Goal: Task Accomplishment & Management: Complete application form

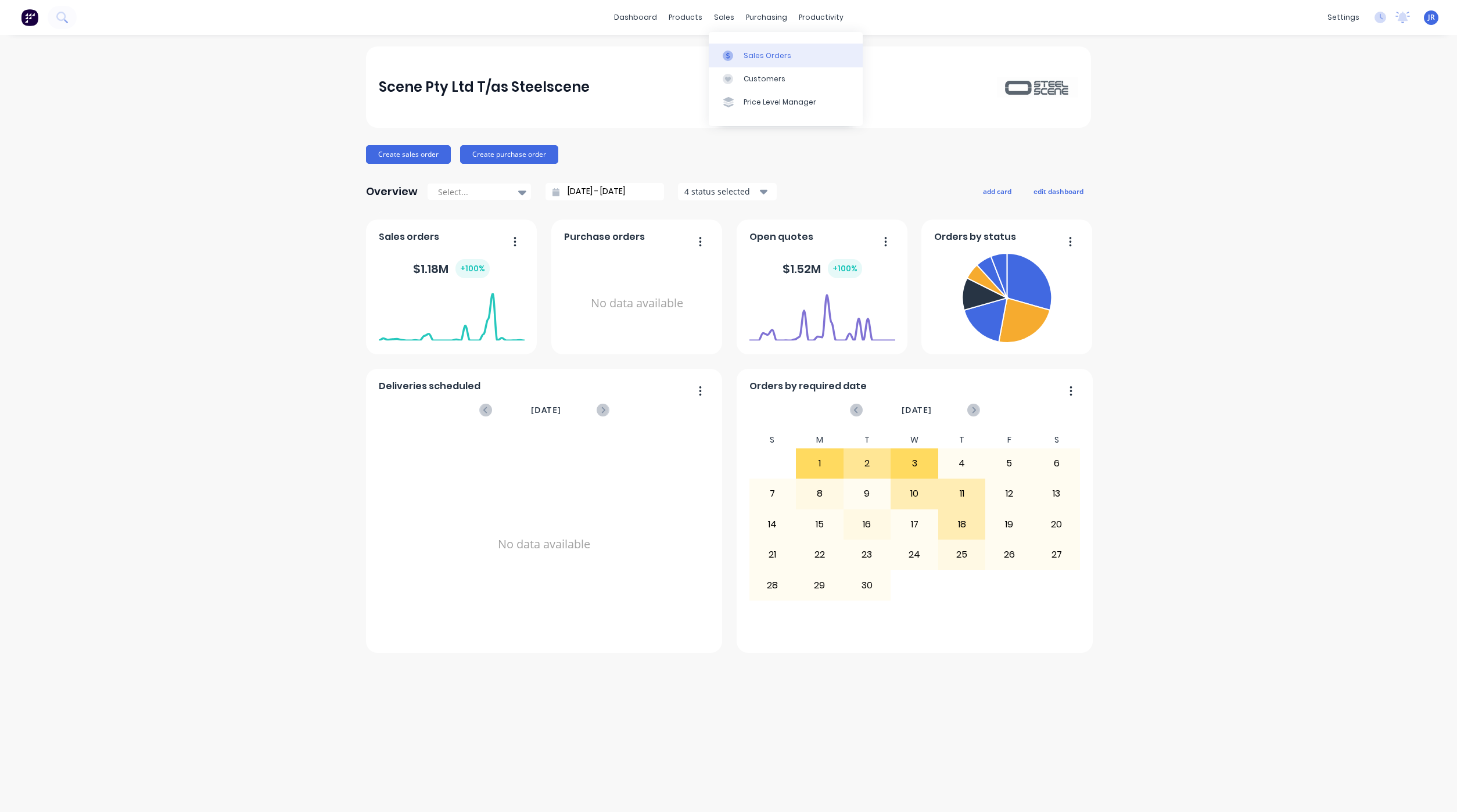
click at [741, 54] on link "Sales Orders" at bounding box center [786, 55] width 154 height 23
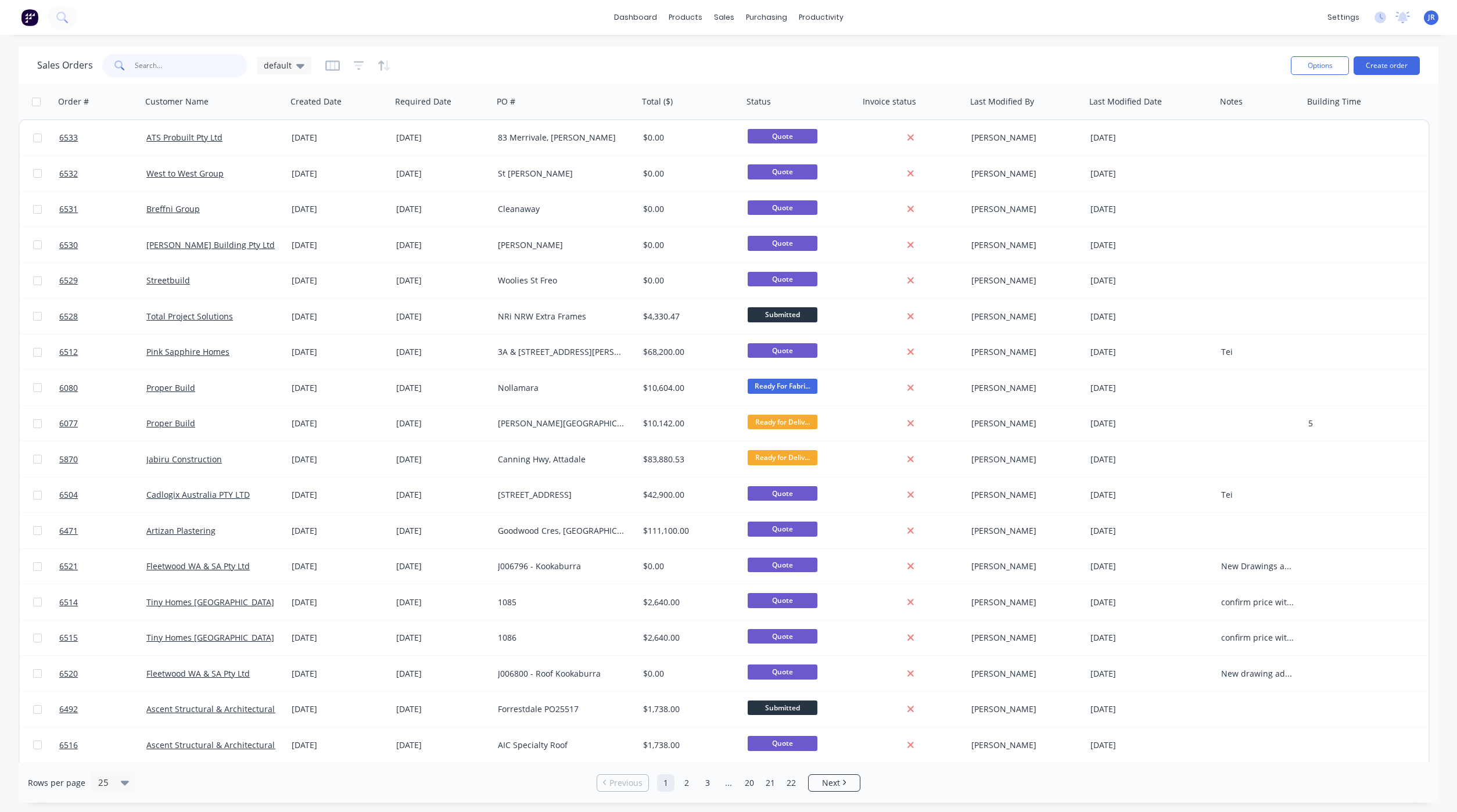
click at [197, 60] on input "text" at bounding box center [192, 65] width 113 height 23
type input "[PERSON_NAME]"
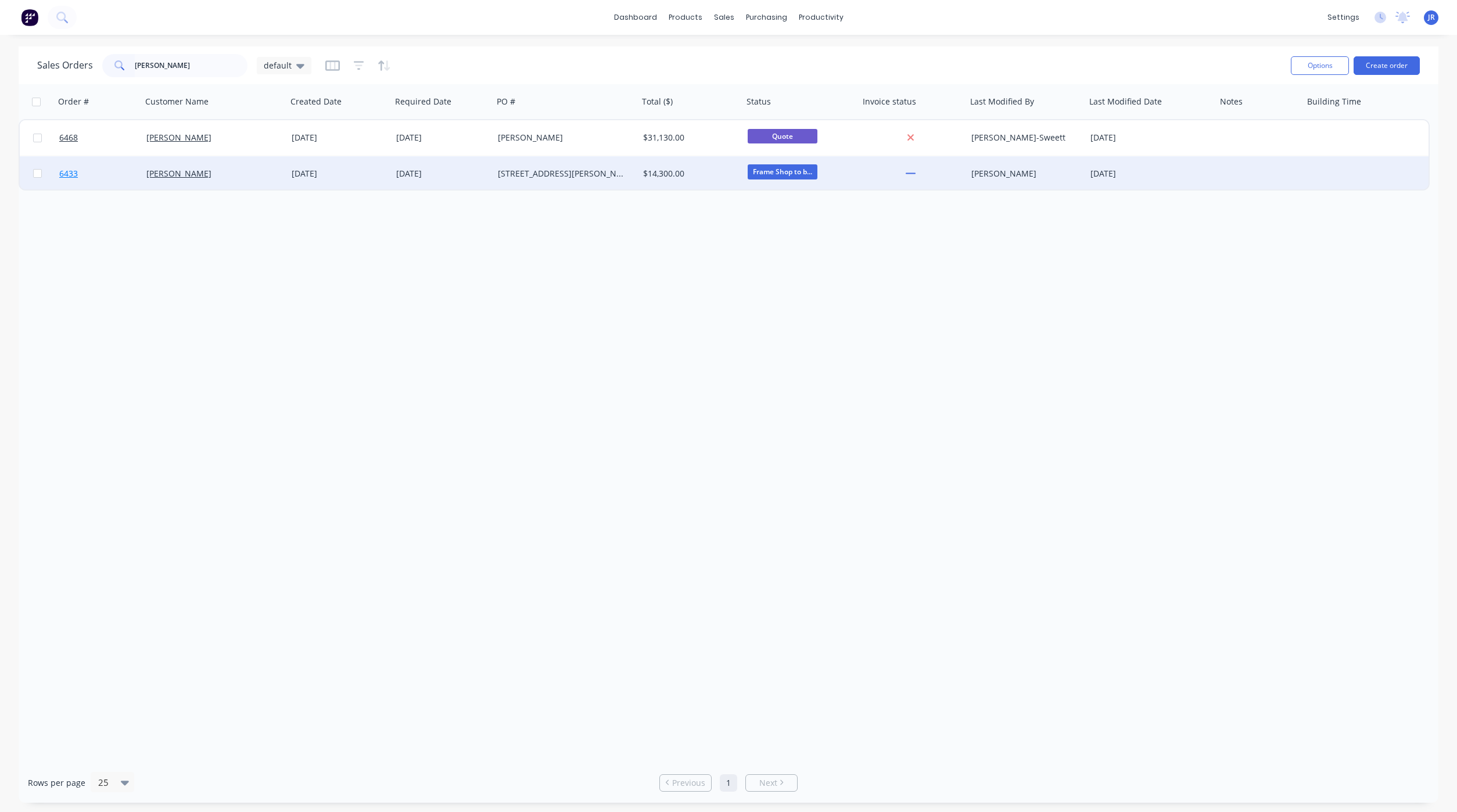
click at [68, 170] on span "6433" at bounding box center [69, 173] width 19 height 12
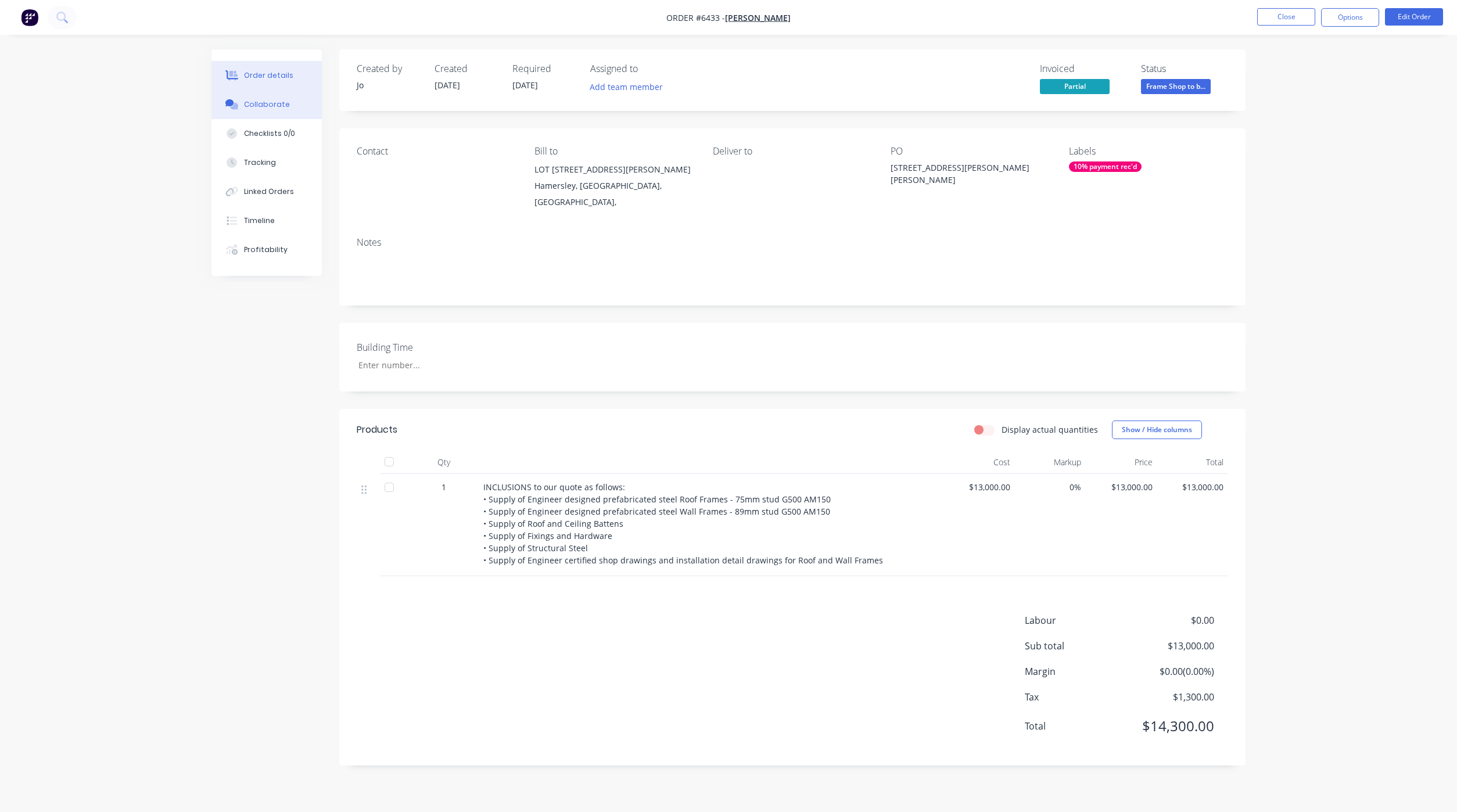
click at [253, 105] on div "Collaborate" at bounding box center [266, 104] width 46 height 10
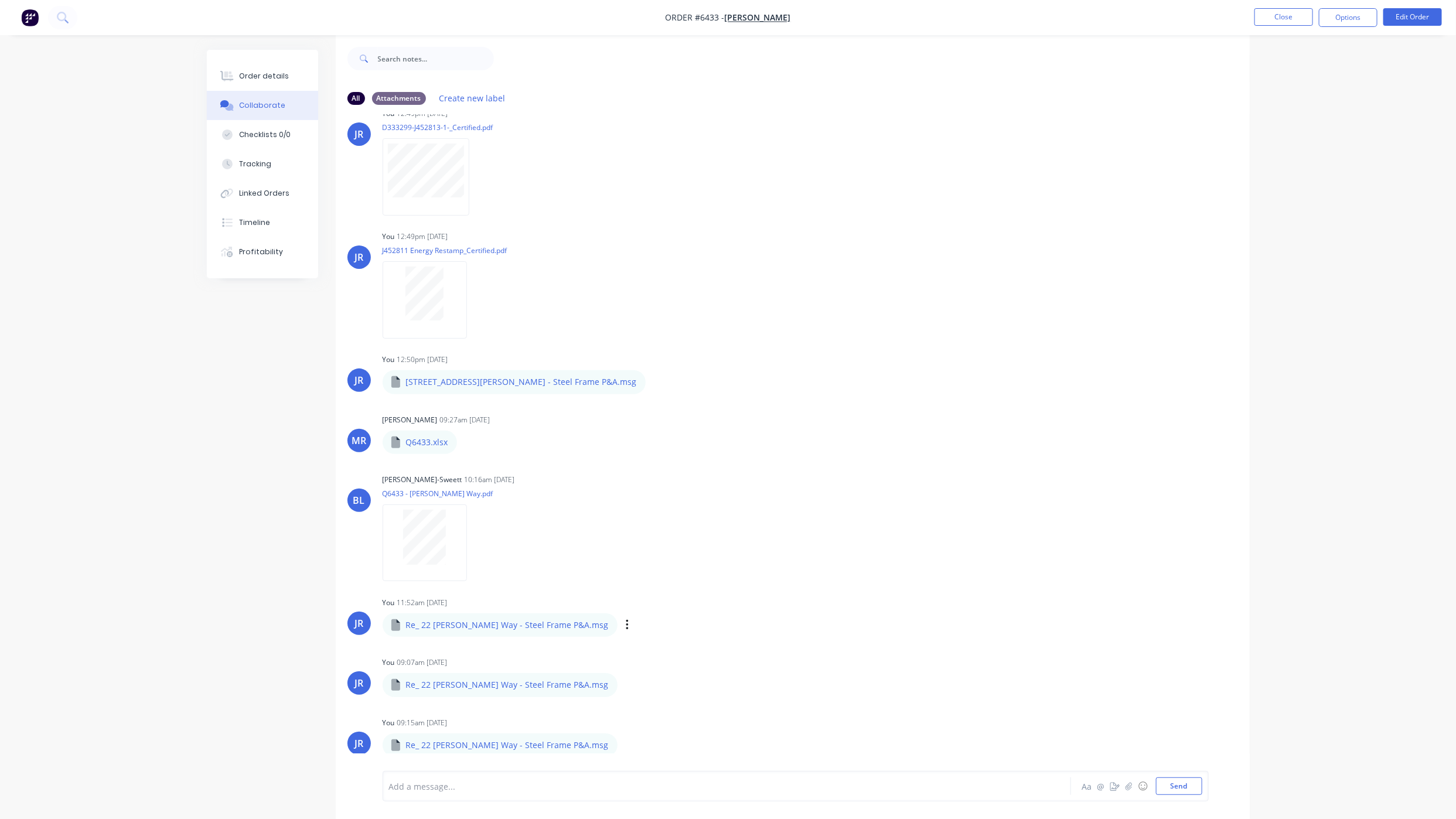
scroll to position [18, 0]
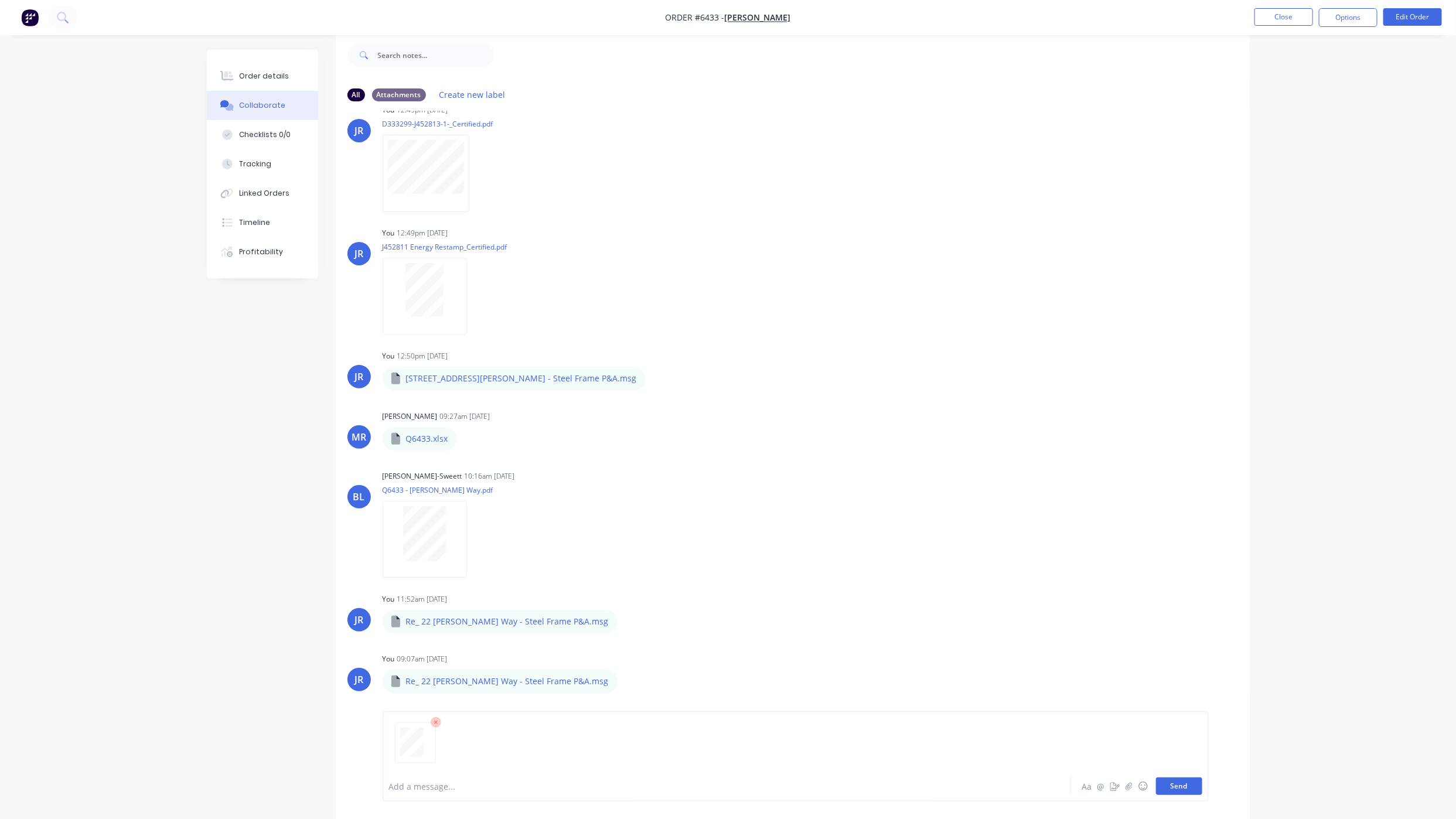
click at [1164, 780] on button "Send" at bounding box center [1179, 786] width 46 height 18
click at [1282, 14] on button "Close" at bounding box center [1284, 17] width 59 height 18
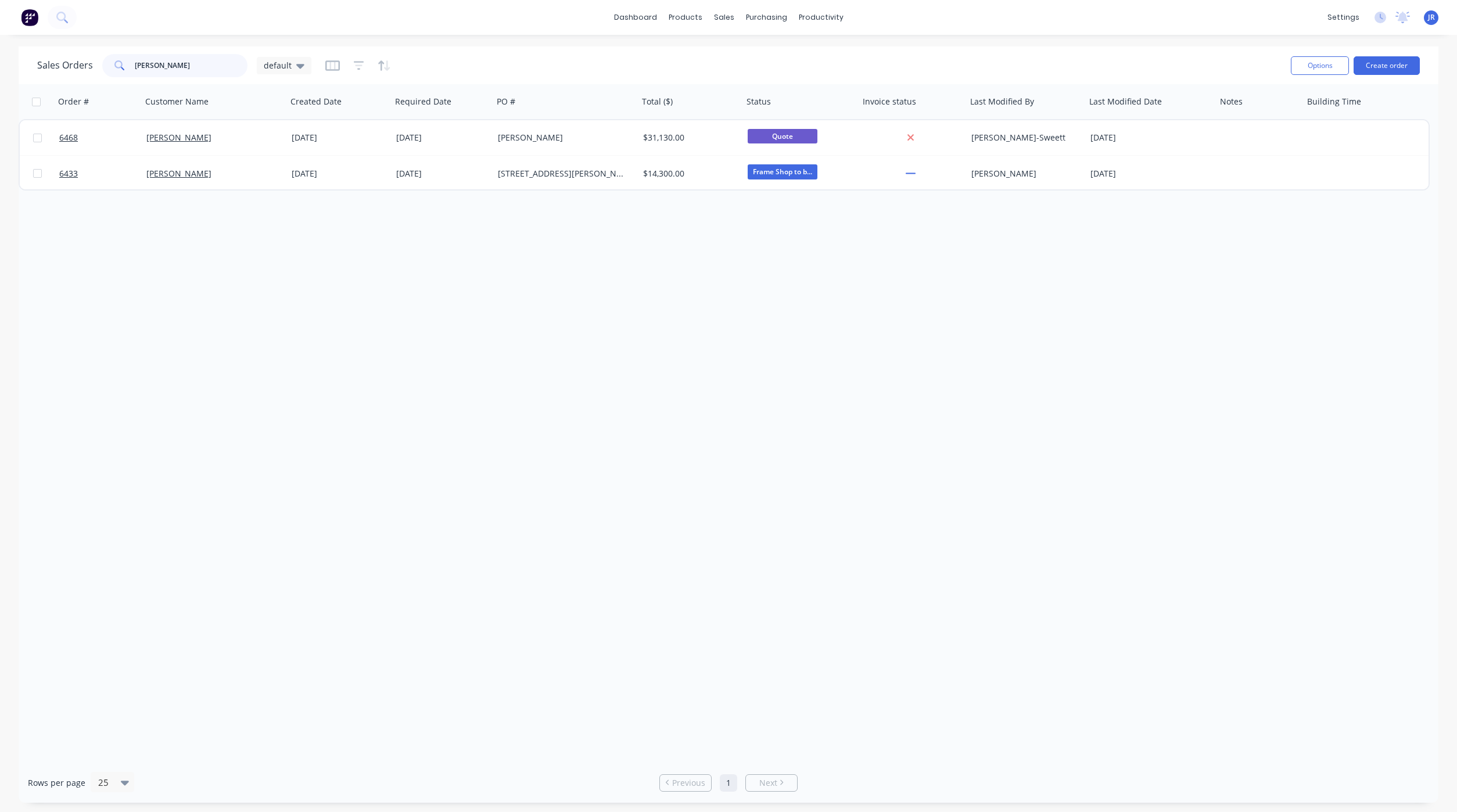
drag, startPoint x: 208, startPoint y: 74, endPoint x: -5, endPoint y: 62, distance: 213.3
click at [0, 62] on html "dashboard products sales purchasing productivity dashboard products Product Cat…" at bounding box center [728, 406] width 1457 height 812
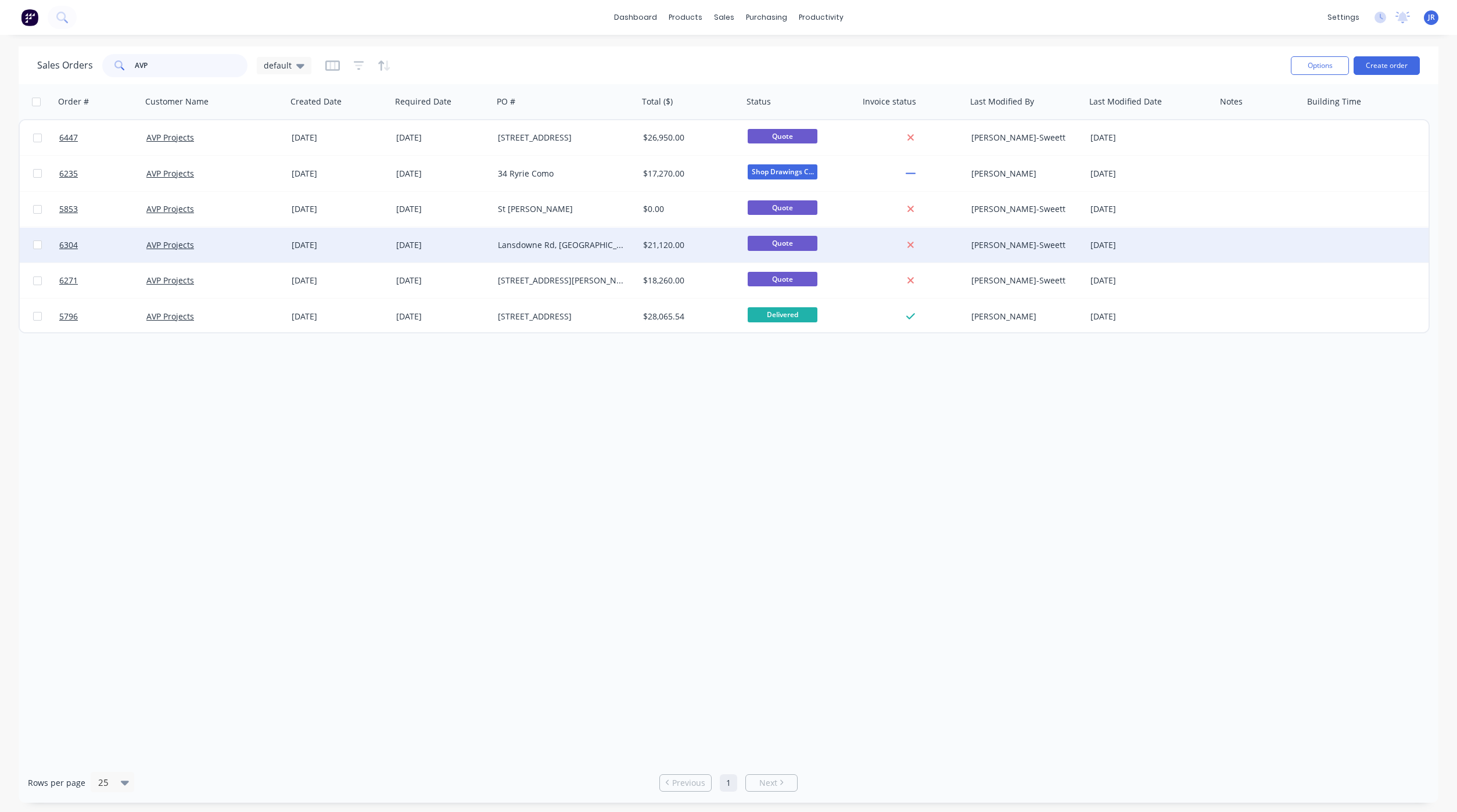
type input "AVP"
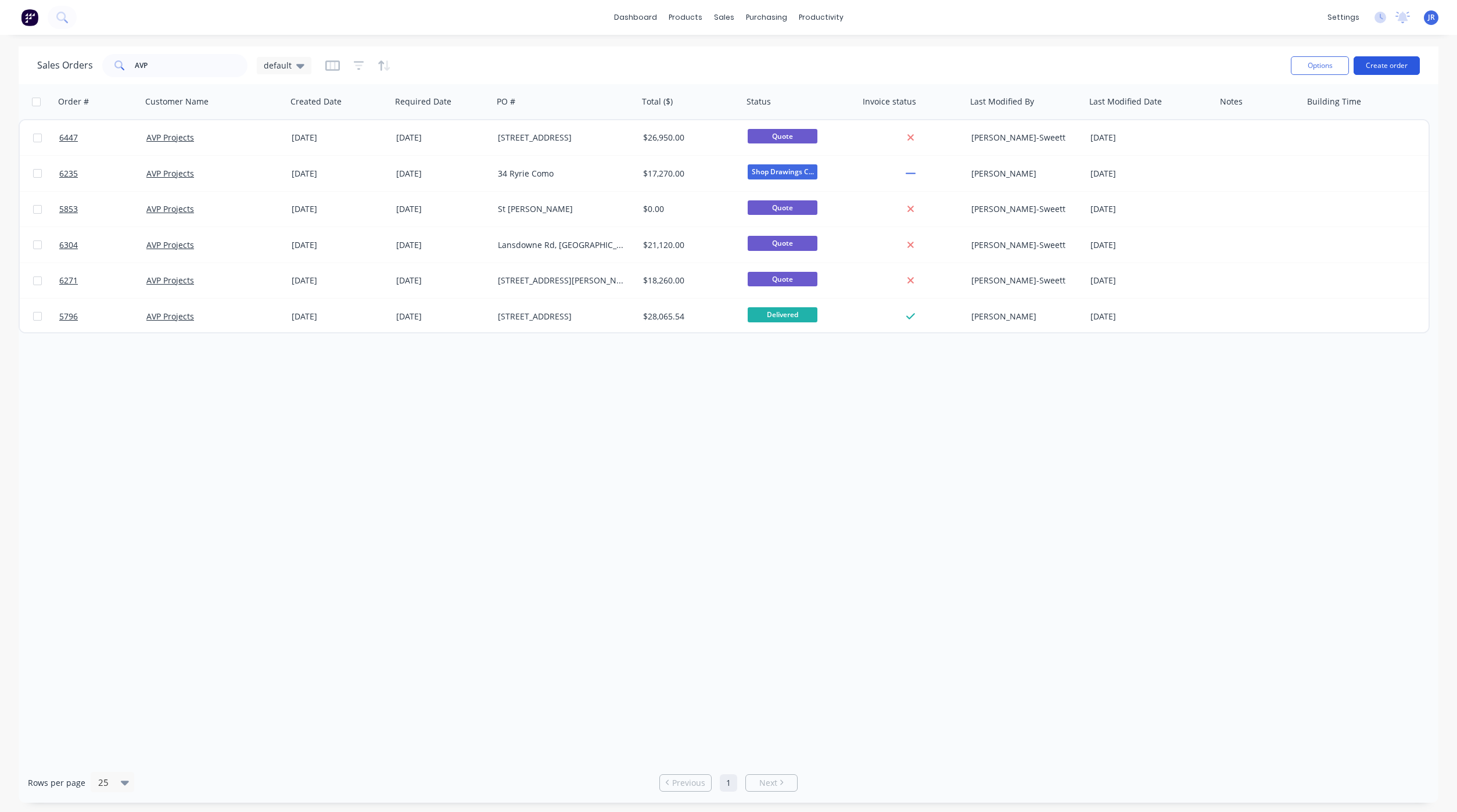
click at [1405, 68] on button "Create order" at bounding box center [1386, 66] width 66 height 19
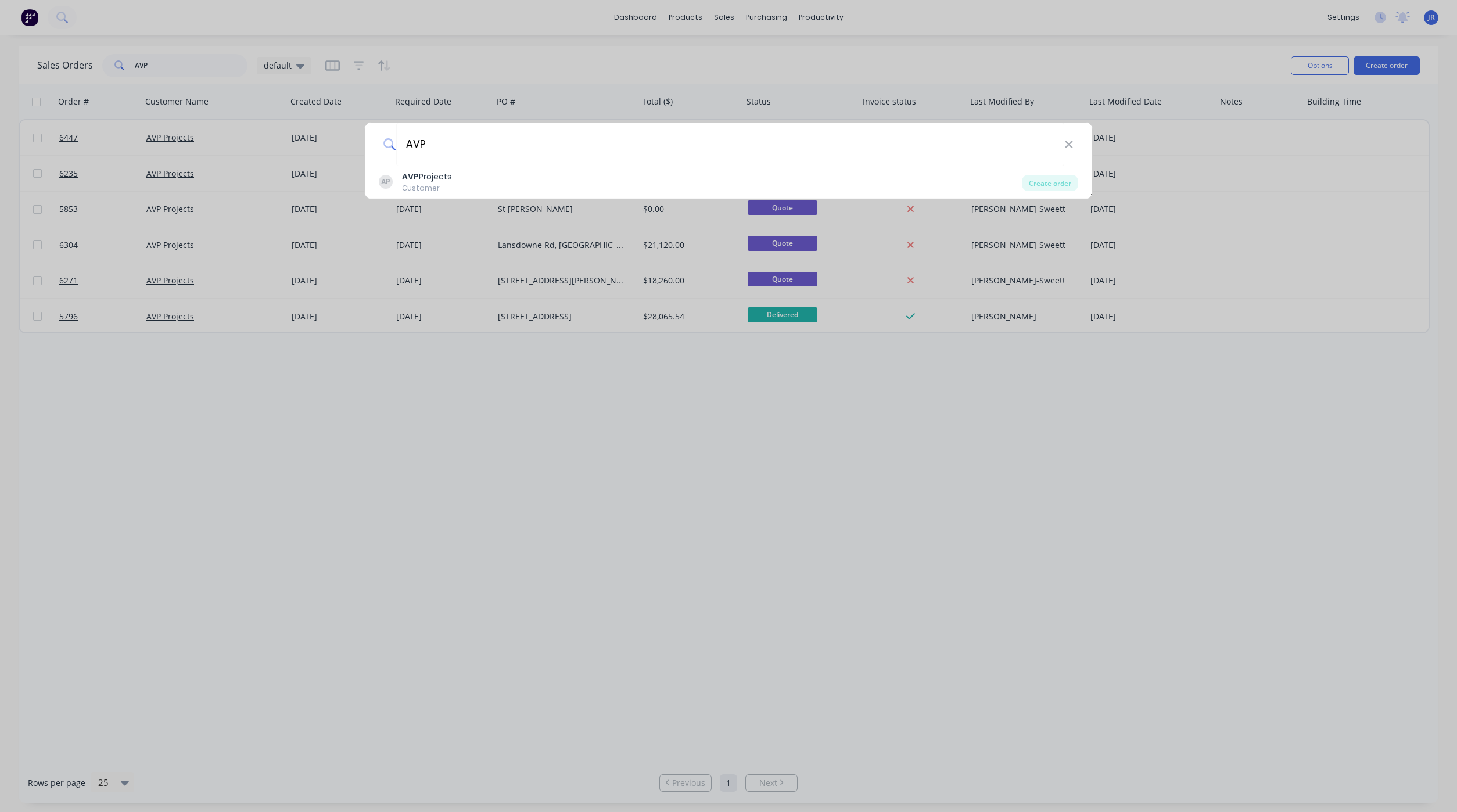
type input "AVP"
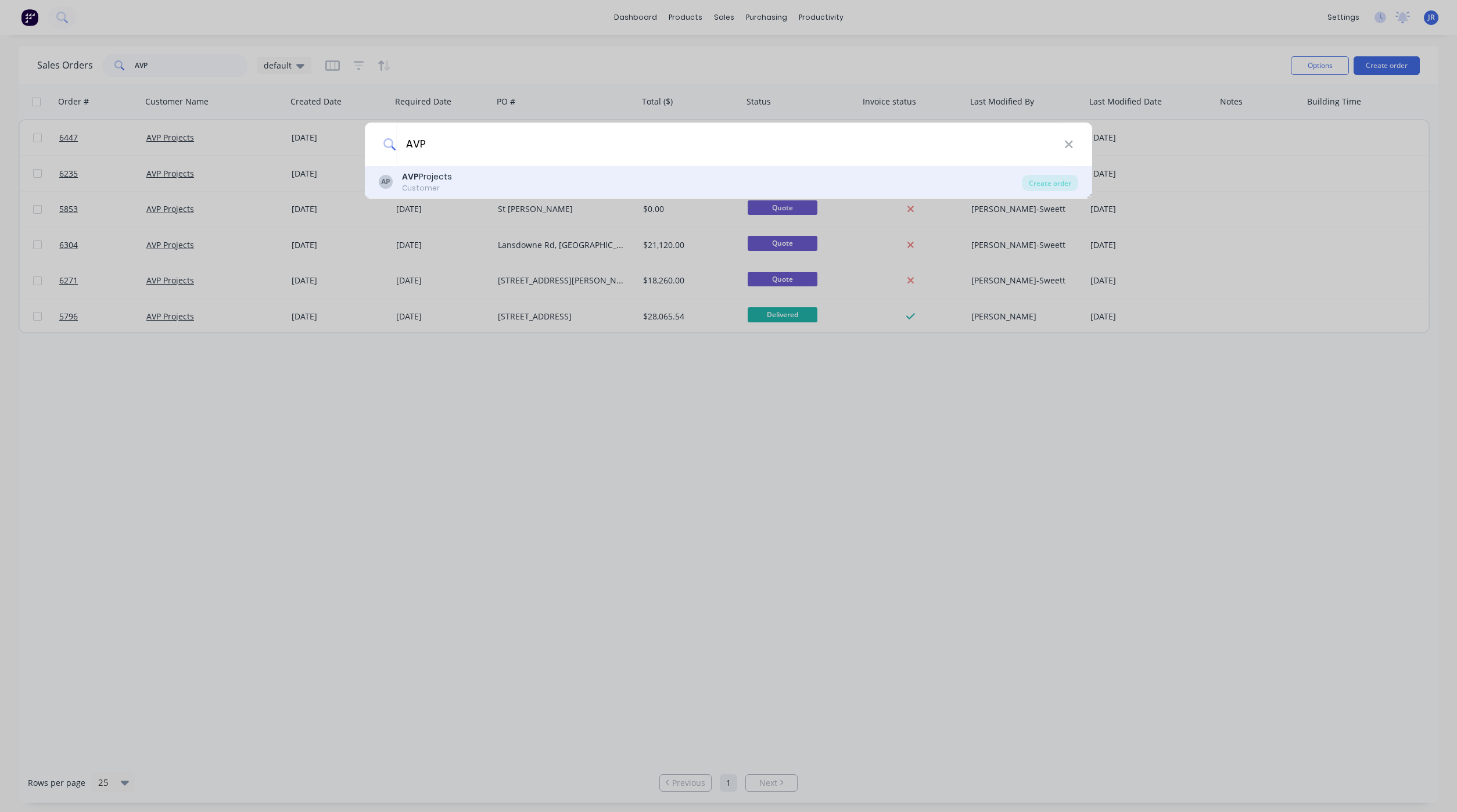
click at [457, 174] on div "AP AVP Projects Customer" at bounding box center [700, 181] width 643 height 22
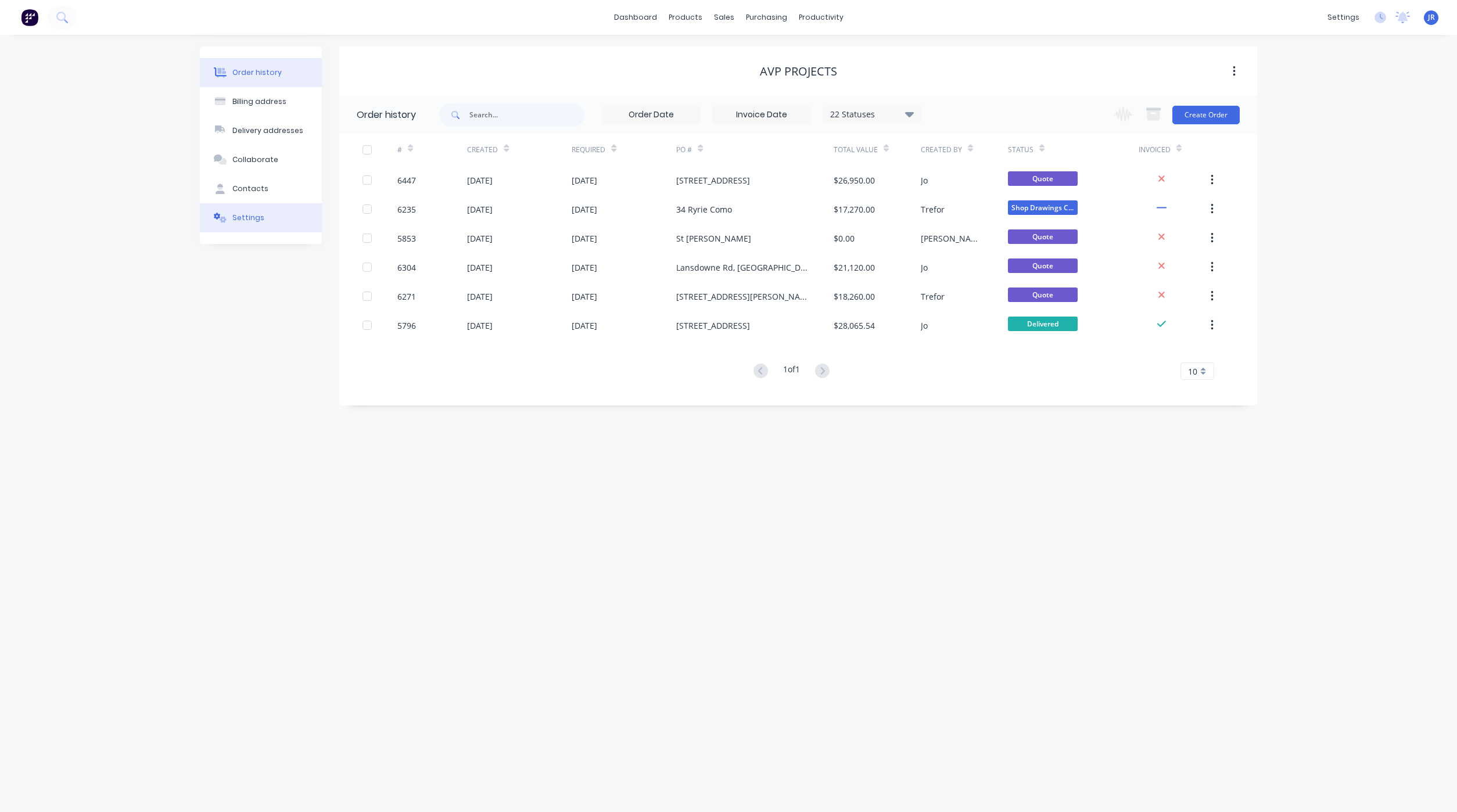
click at [255, 205] on button "Settings" at bounding box center [260, 218] width 122 height 29
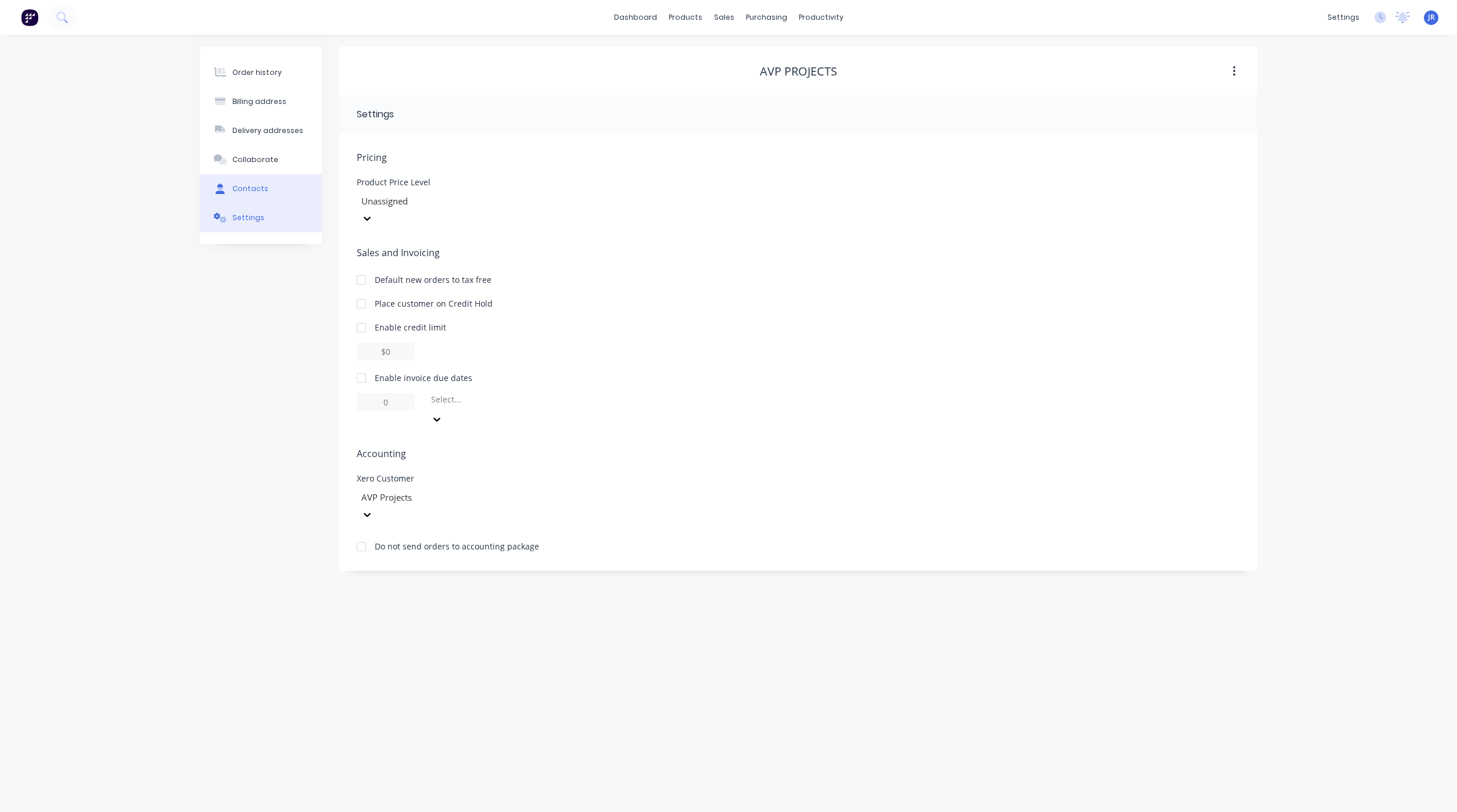
click at [255, 194] on div "Contacts" at bounding box center [250, 189] width 36 height 10
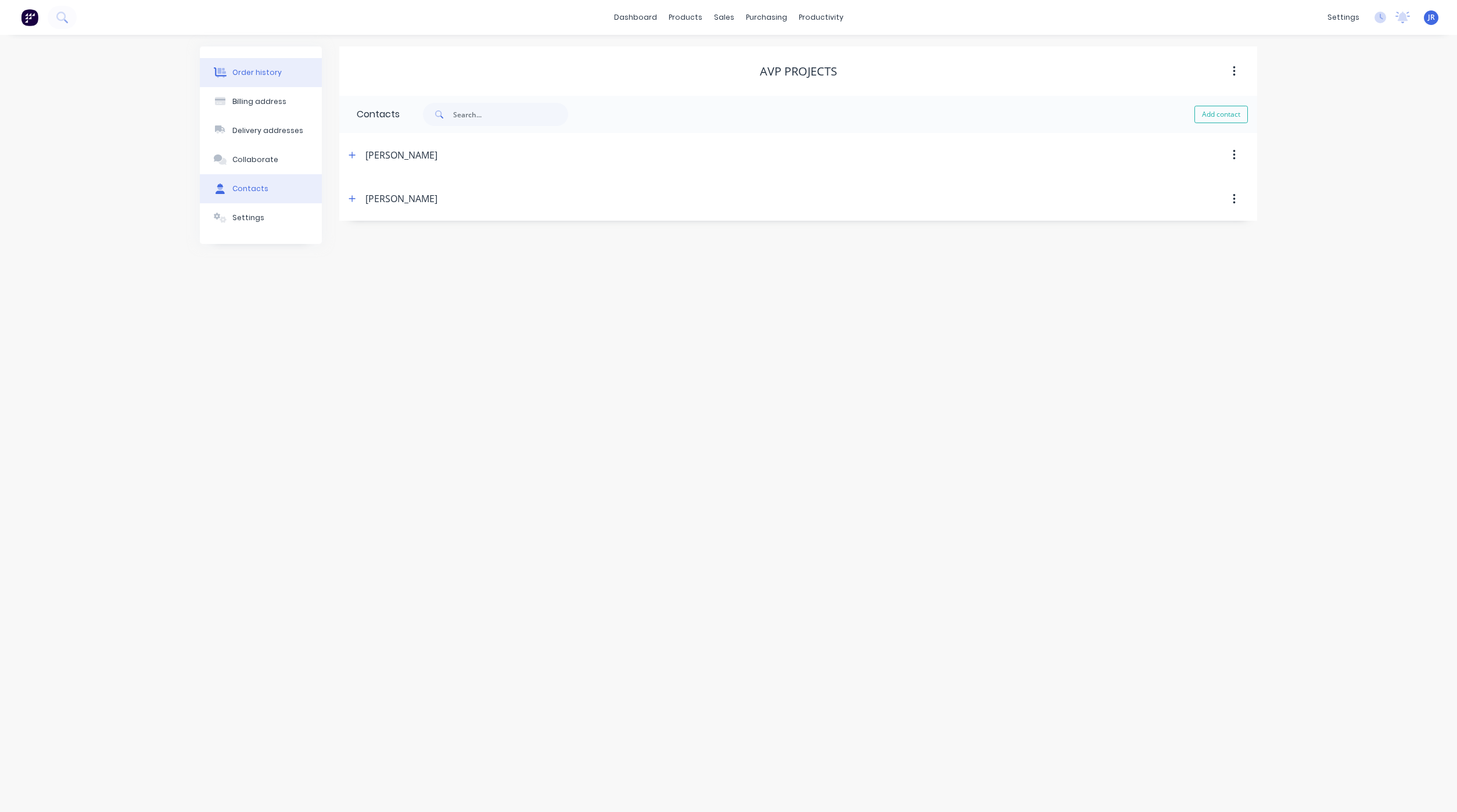
click at [282, 75] on button "Order history" at bounding box center [260, 73] width 122 height 29
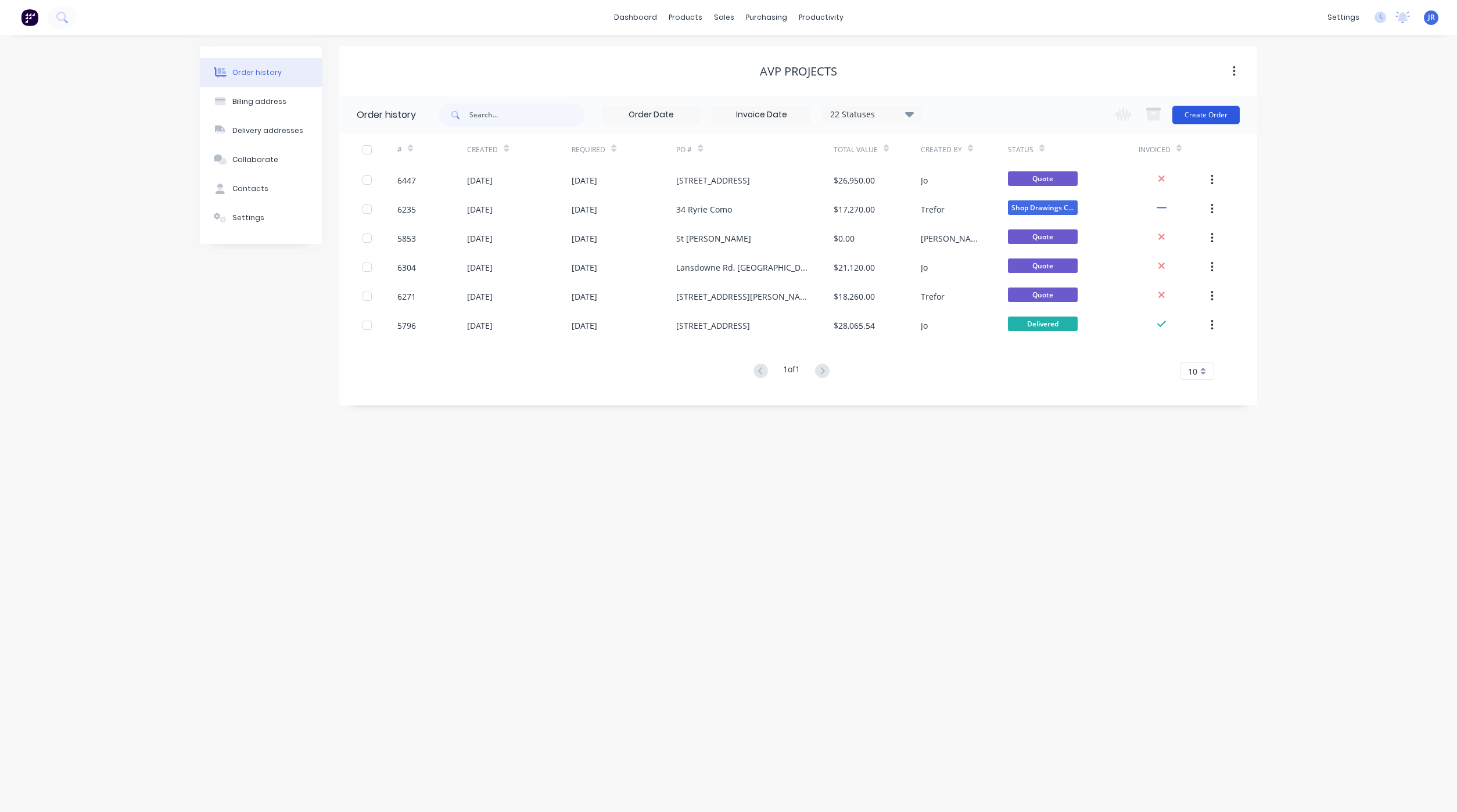
click at [1207, 106] on button "Create Order" at bounding box center [1205, 115] width 67 height 19
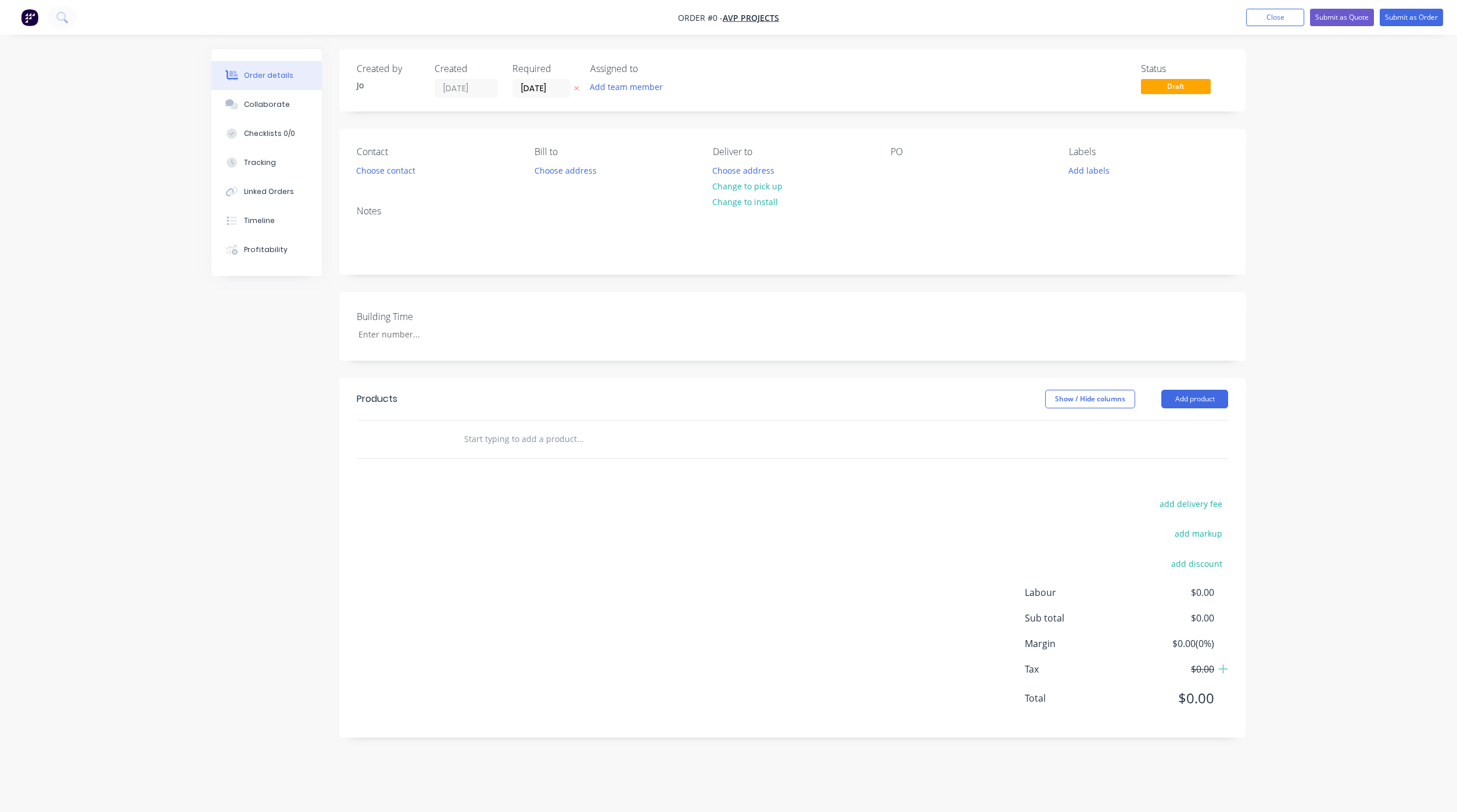
drag, startPoint x: 552, startPoint y: 444, endPoint x: 572, endPoint y: 445, distance: 20.0
click at [552, 444] on input "text" at bounding box center [580, 439] width 232 height 23
type input "Quote"
click at [629, 490] on button "Add Quote to order" at bounding box center [642, 483] width 348 height 37
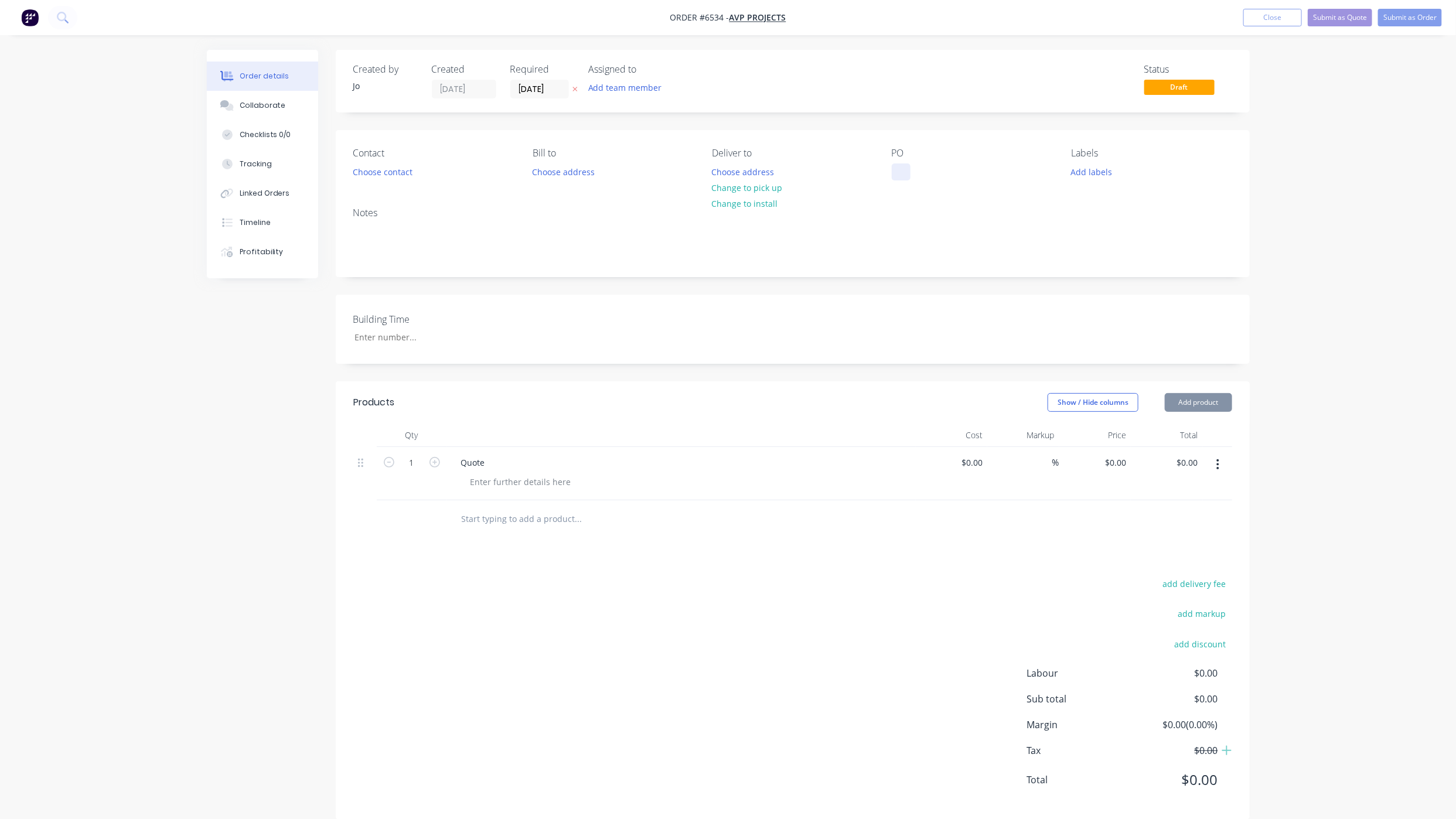
click at [894, 174] on div at bounding box center [901, 171] width 19 height 17
click at [245, 95] on button "Collaborate" at bounding box center [263, 105] width 111 height 29
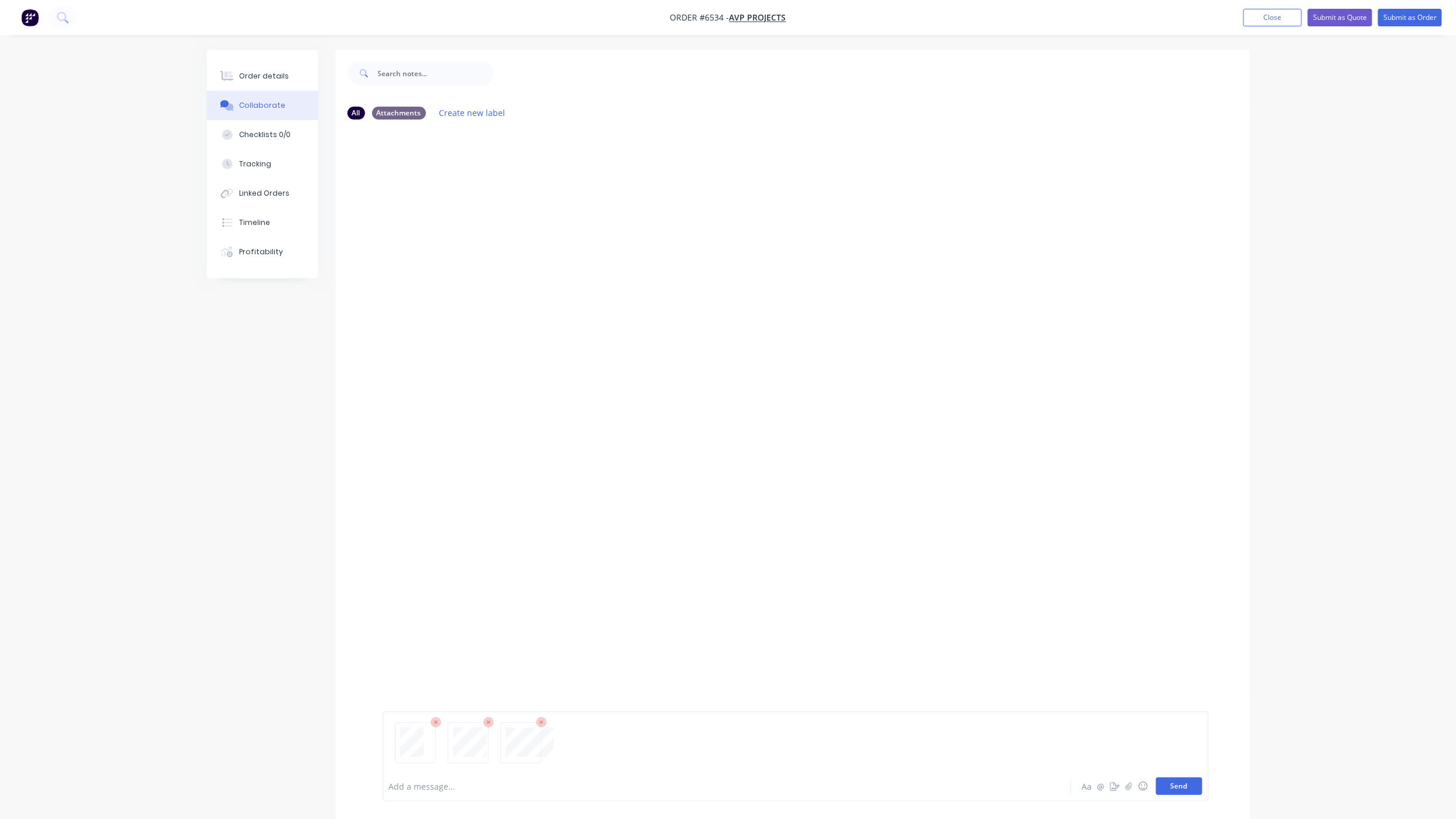
click at [1187, 788] on button "Send" at bounding box center [1179, 786] width 46 height 18
click at [1183, 788] on button "Send" at bounding box center [1179, 786] width 46 height 18
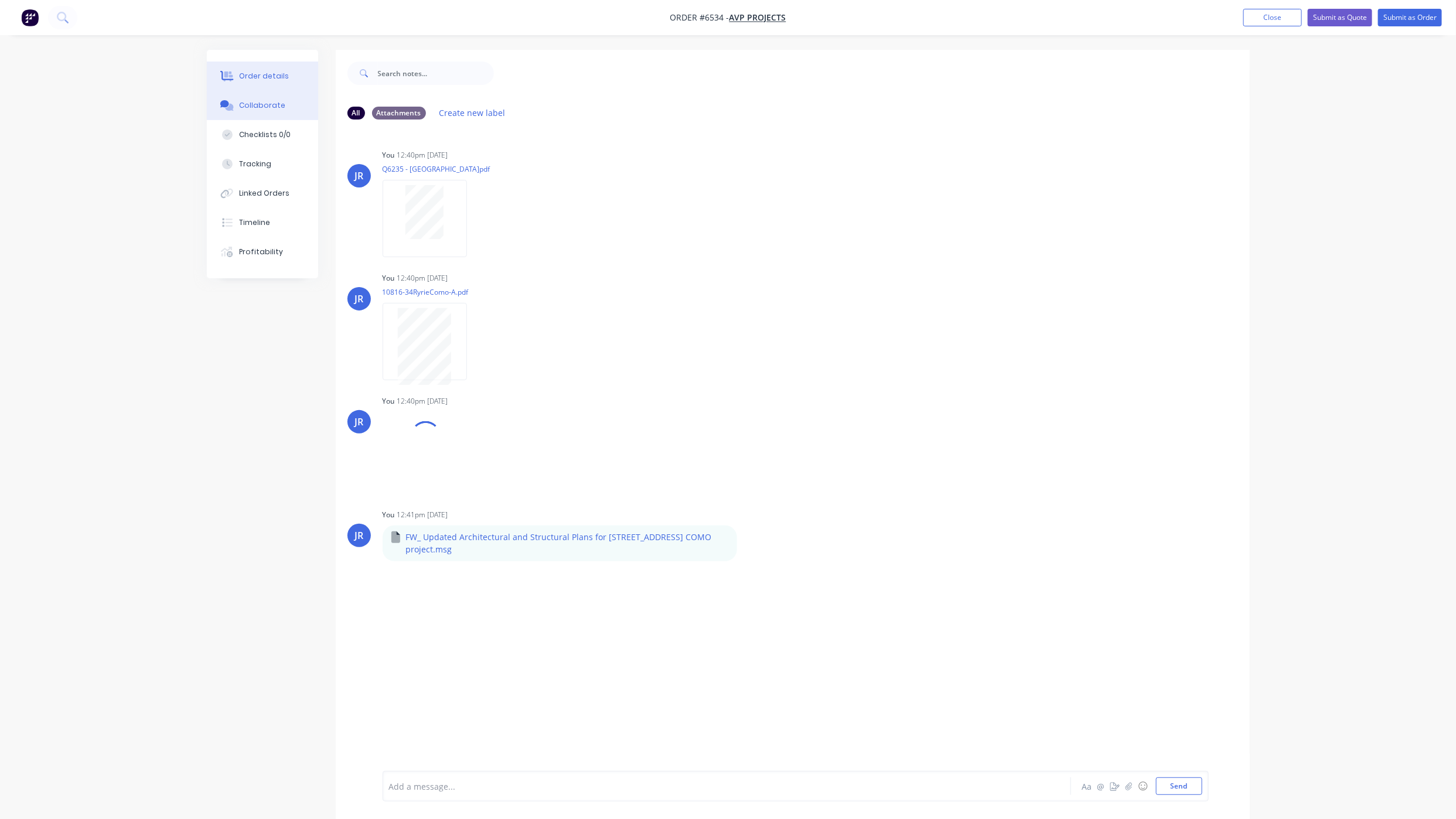
click at [214, 67] on button "Order details" at bounding box center [263, 76] width 111 height 29
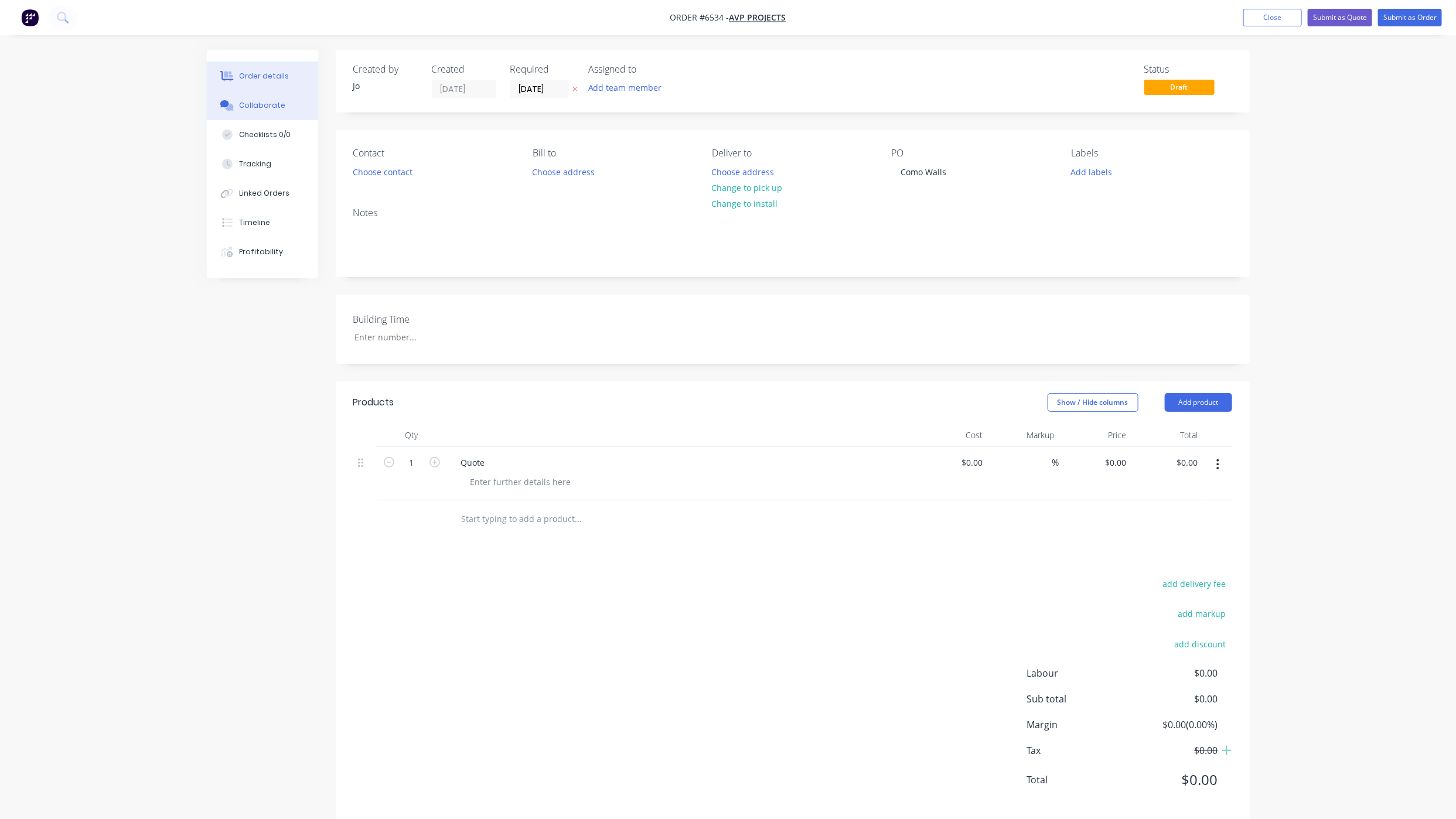
drag, startPoint x: 62, startPoint y: 61, endPoint x: 272, endPoint y: 102, distance: 214.0
click at [62, 61] on div "Order details Collaborate Checklists 0/0 Tracking Linked Orders Timeline Profit…" at bounding box center [728, 419] width 1456 height 837
click at [1347, 22] on button "Submit as Quote" at bounding box center [1340, 18] width 64 height 18
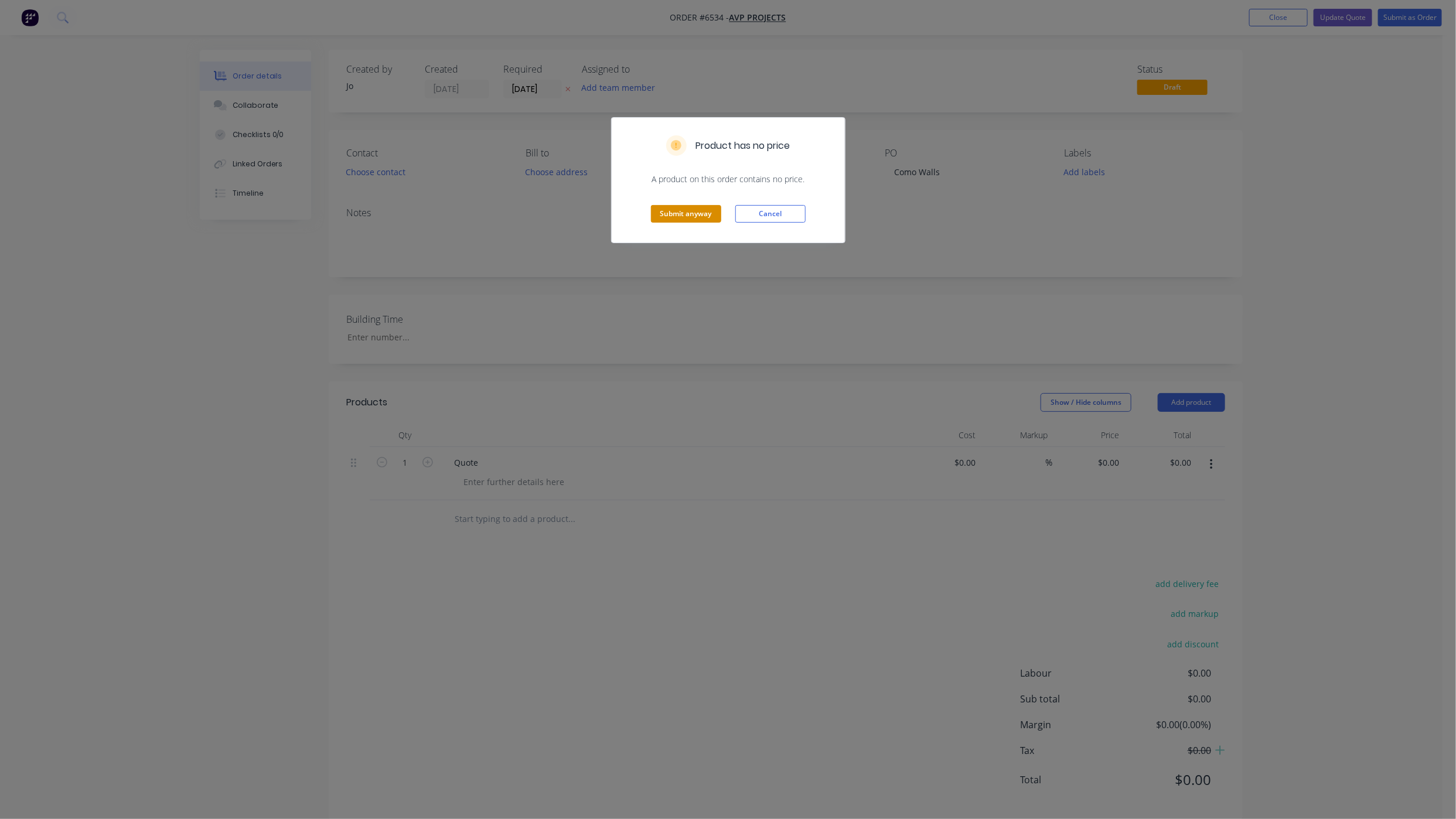
click at [680, 222] on button "Submit anyway" at bounding box center [686, 214] width 70 height 18
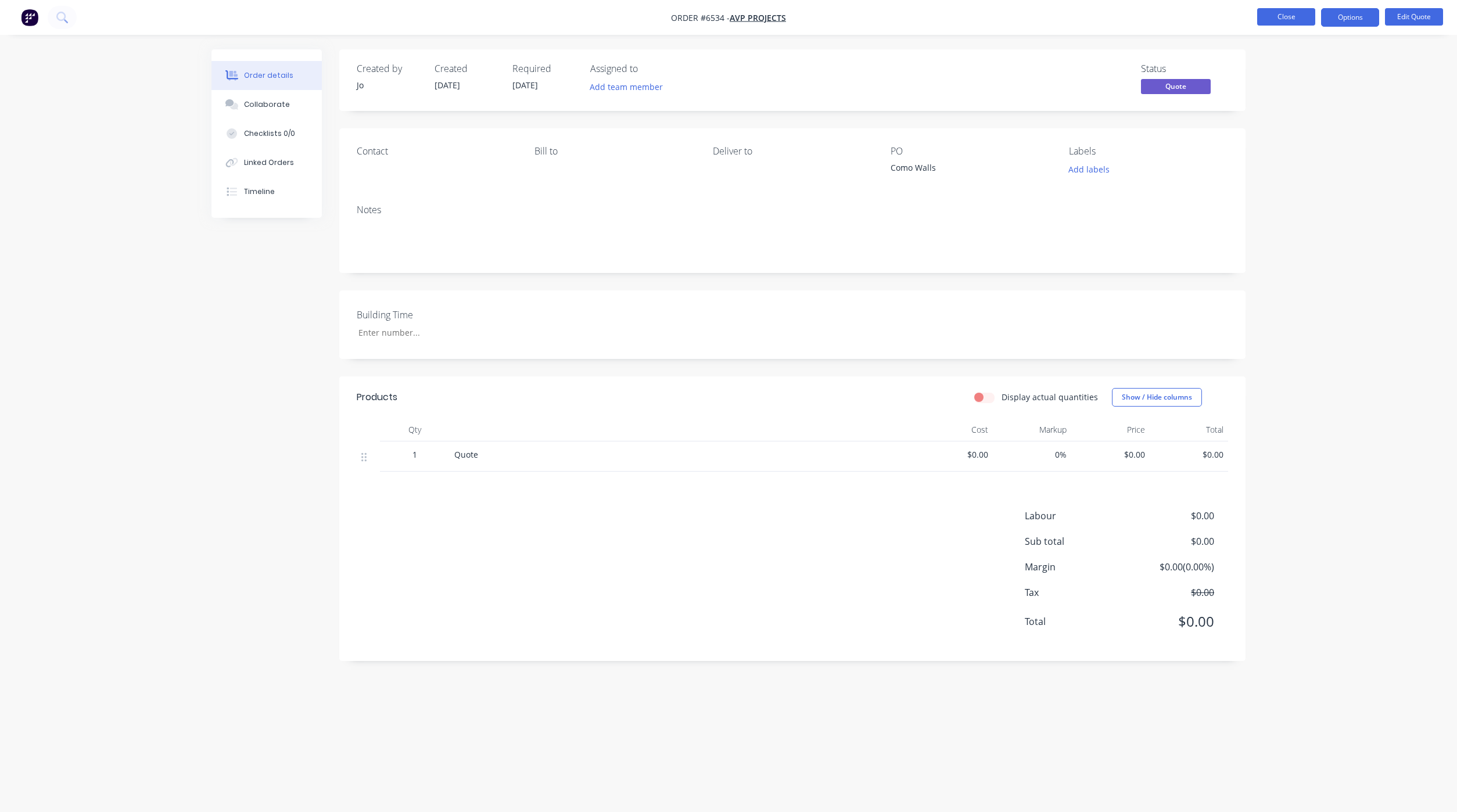
click at [1282, 19] on button "Close" at bounding box center [1286, 17] width 58 height 17
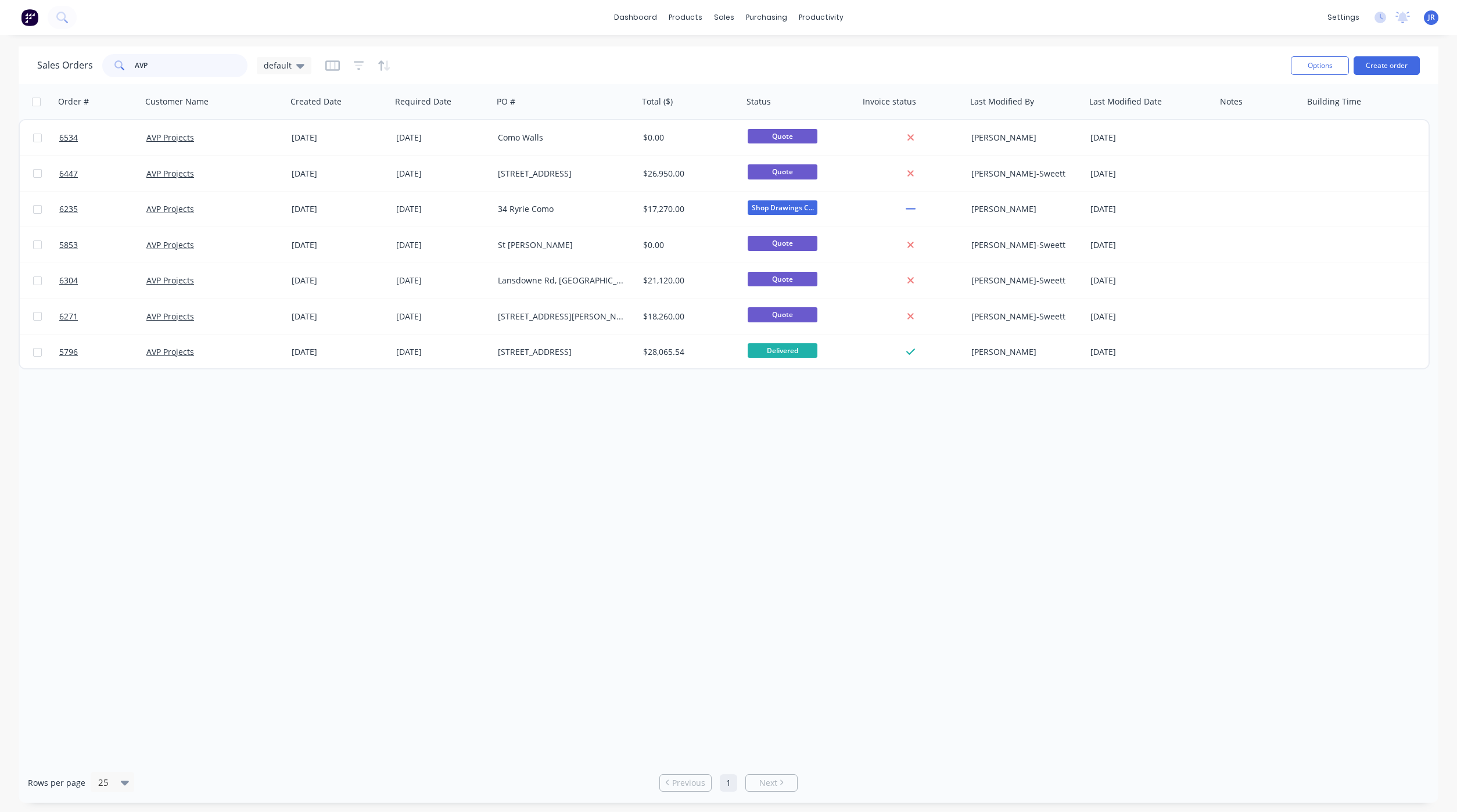
drag, startPoint x: 65, startPoint y: 53, endPoint x: 0, endPoint y: 53, distance: 65.0
click at [12, 52] on div "Sales Orders AVP default Options Create order Order # Customer Name Created Dat…" at bounding box center [728, 425] width 1457 height 756
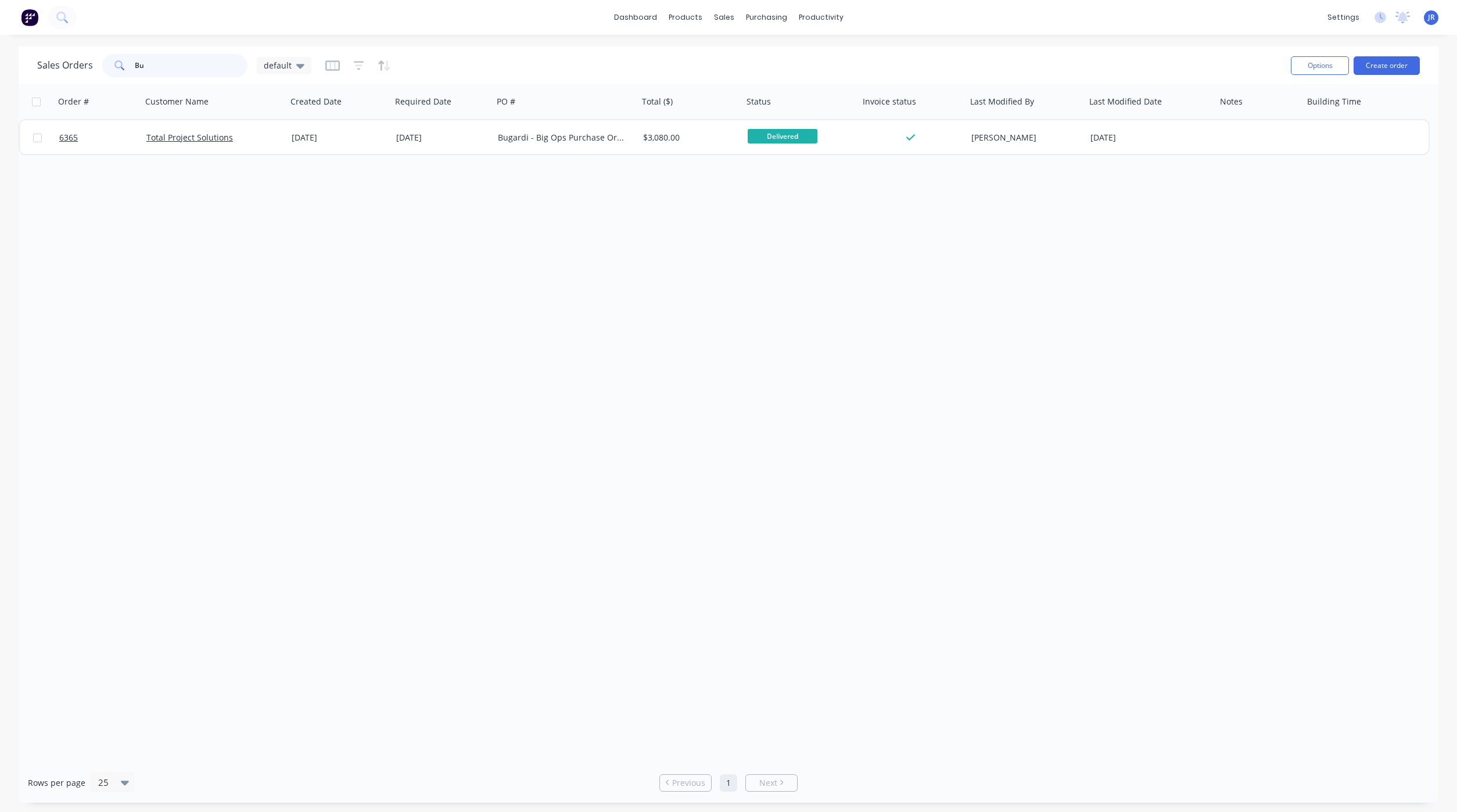
type input "B"
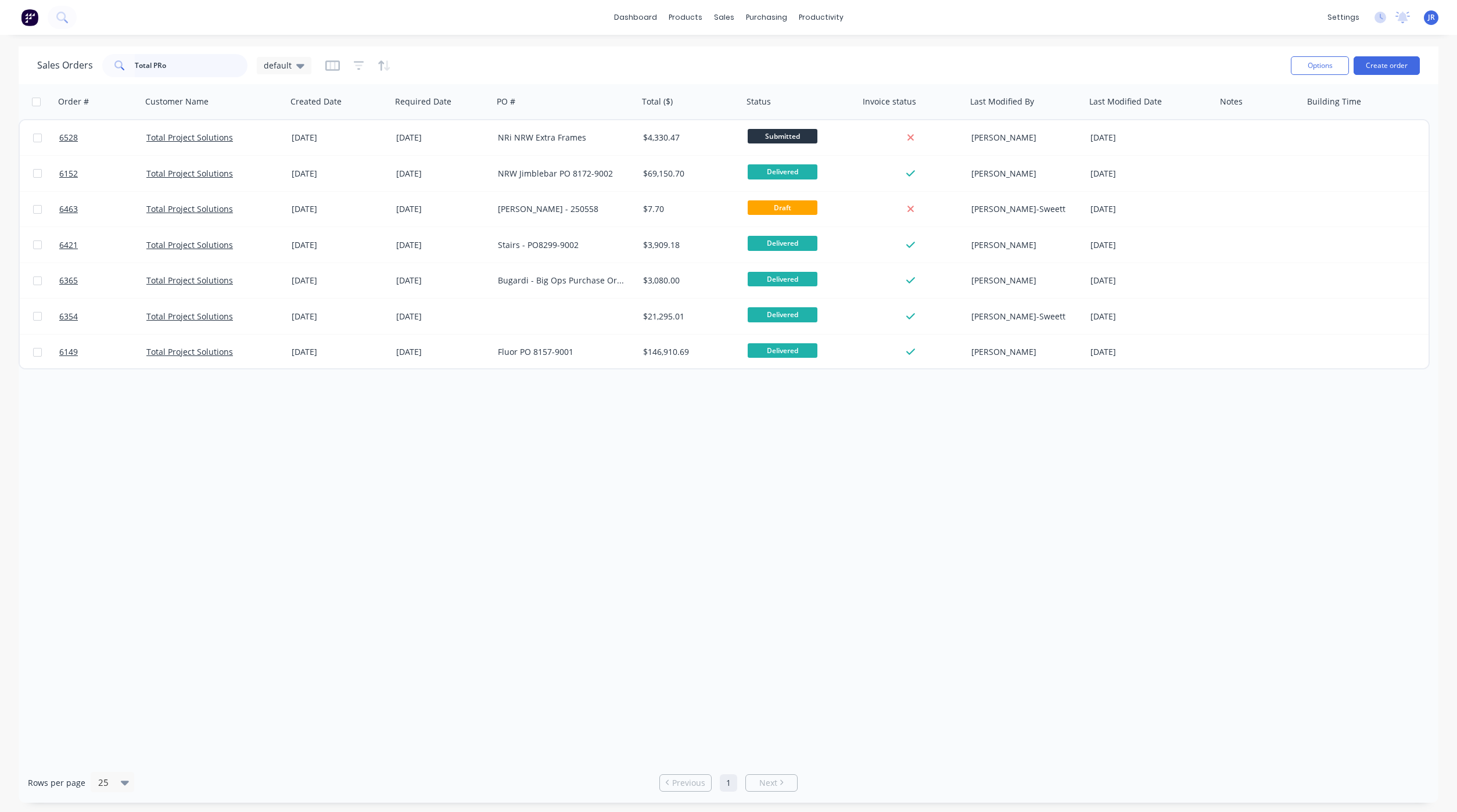
drag, startPoint x: 181, startPoint y: 60, endPoint x: -127, endPoint y: 70, distance: 308.2
click at [0, 70] on html "dashboard products sales purchasing productivity dashboard products Product Cat…" at bounding box center [728, 406] width 1457 height 812
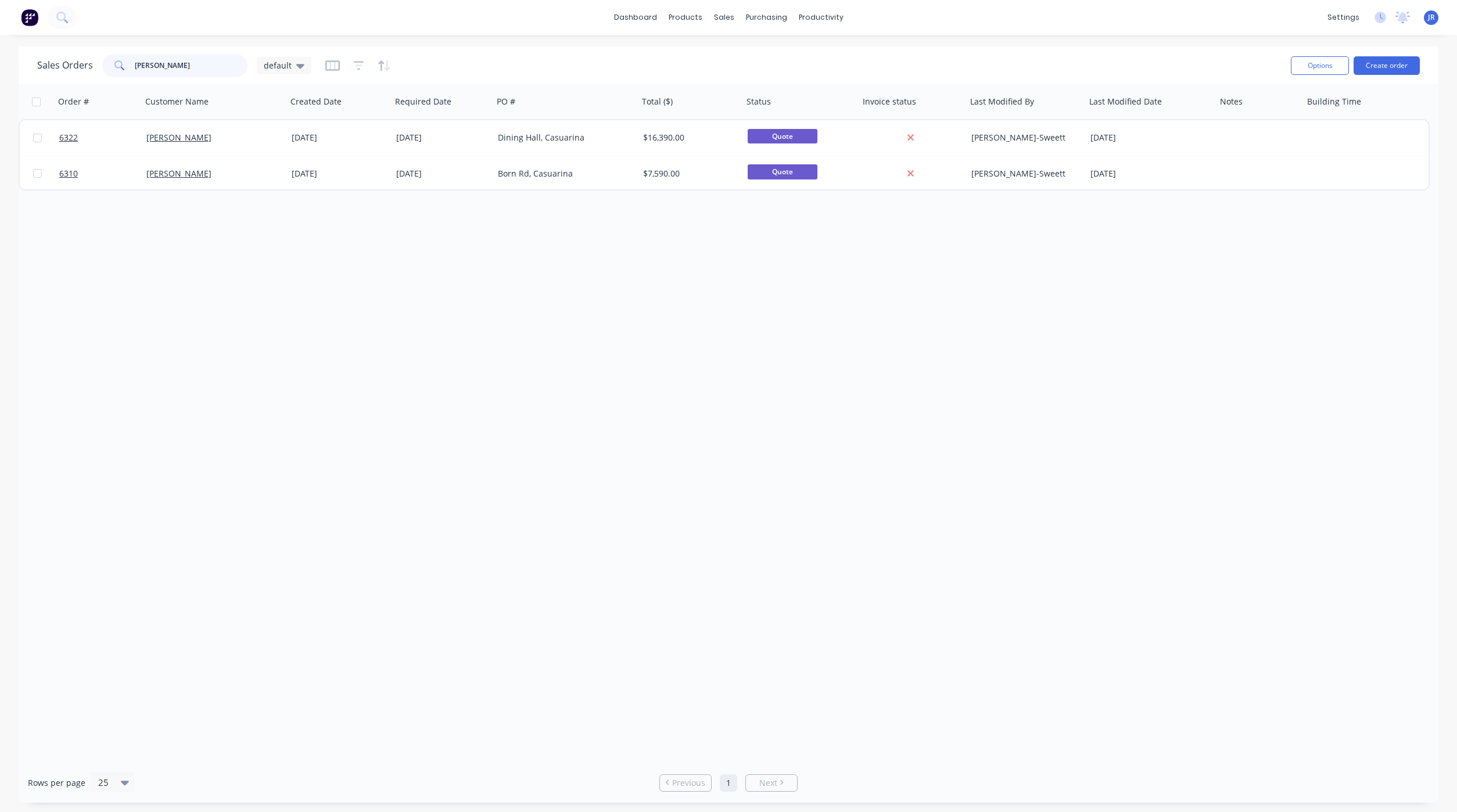
drag, startPoint x: 188, startPoint y: 65, endPoint x: -43, endPoint y: 68, distance: 231.0
click at [0, 68] on html "dashboard products sales purchasing productivity dashboard products Product Cat…" at bounding box center [728, 406] width 1457 height 812
type input "elite"
drag, startPoint x: 209, startPoint y: 60, endPoint x: 30, endPoint y: 56, distance: 179.0
click at [31, 56] on div "Sales Orders elite default Options Create order" at bounding box center [728, 65] width 1419 height 38
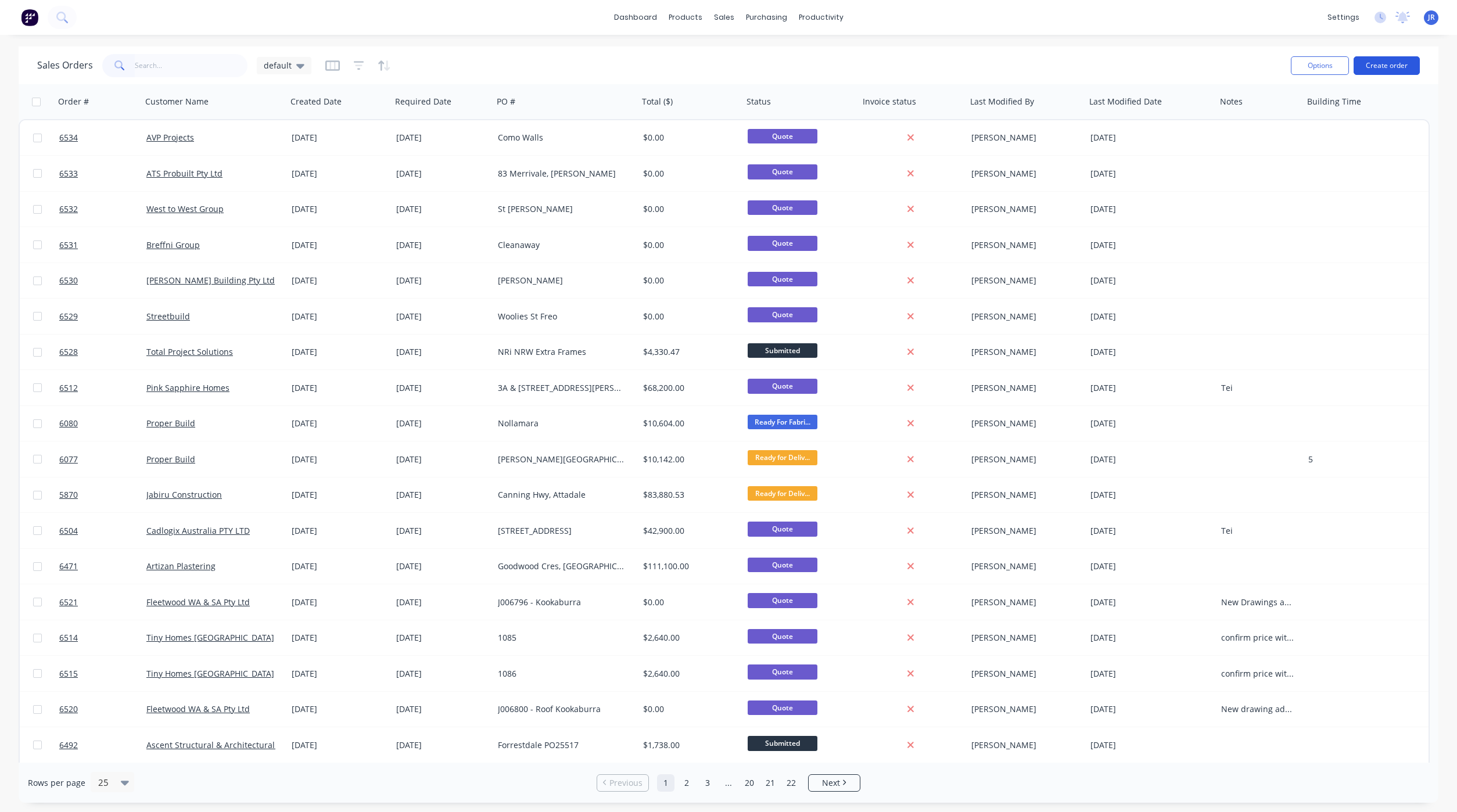
click at [1390, 65] on button "Create order" at bounding box center [1386, 66] width 66 height 19
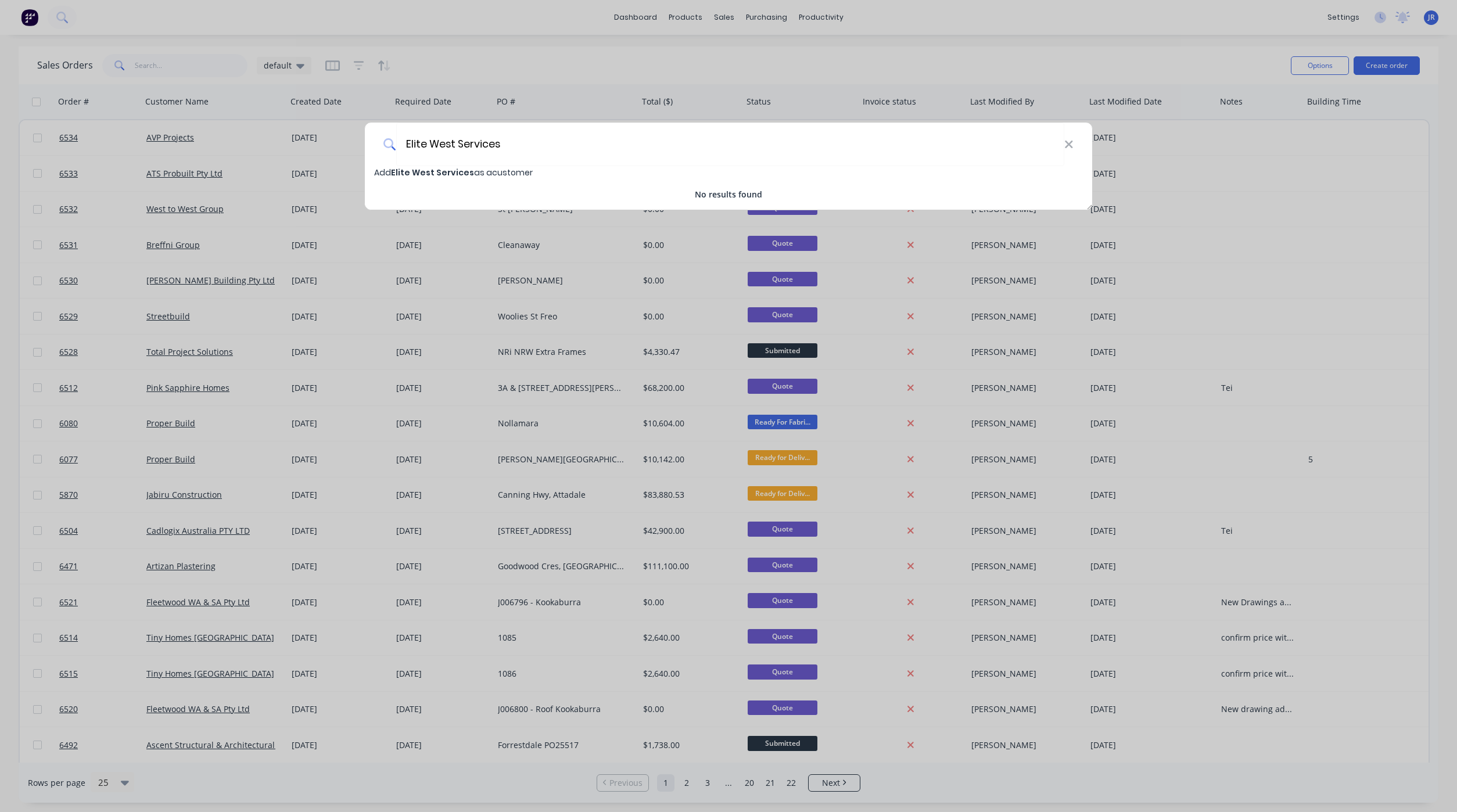
type input "Elite West Services"
click at [495, 174] on span "Add Elite West Services as a customer" at bounding box center [453, 173] width 159 height 12
select select "AU"
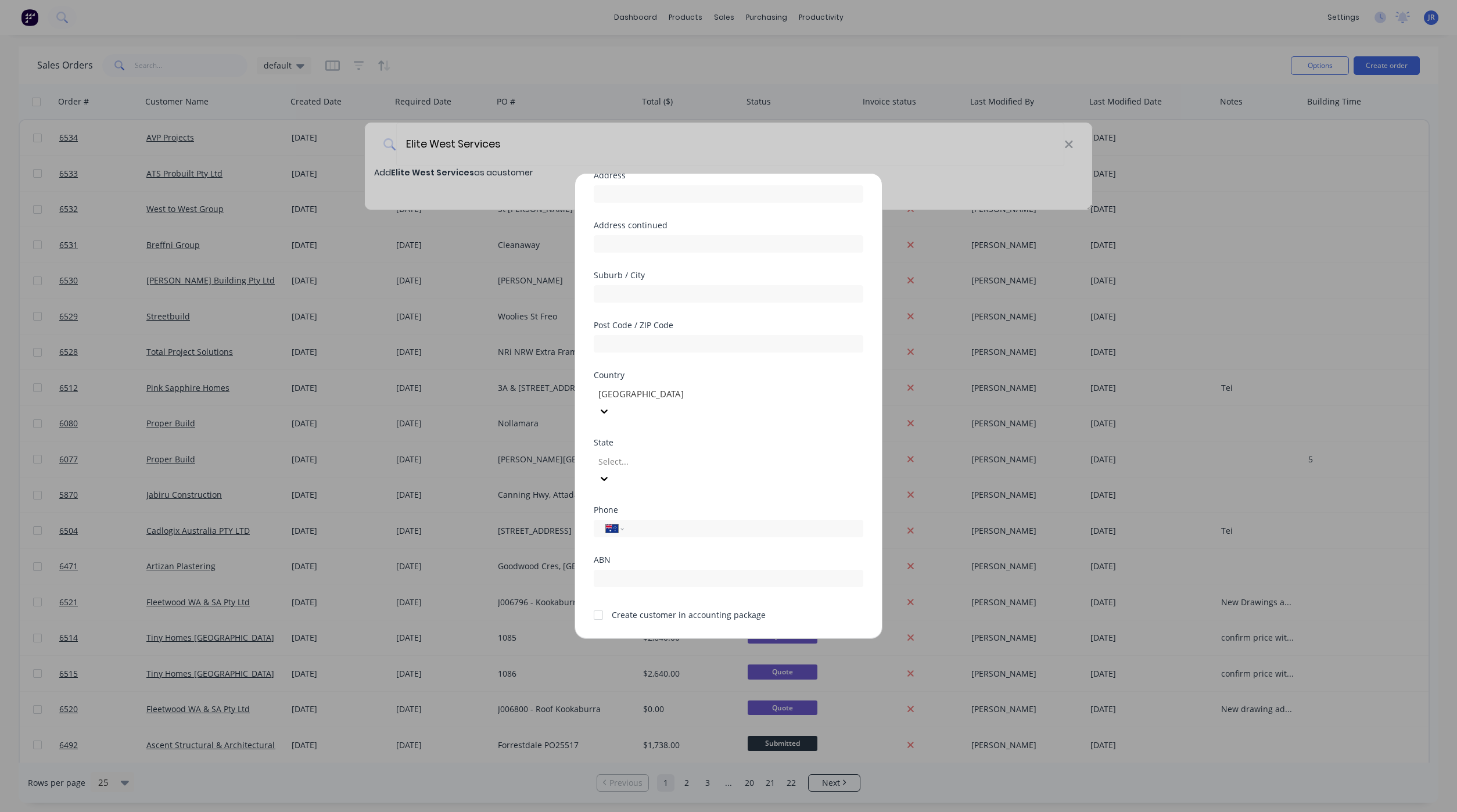
scroll to position [103, 0]
click at [652, 453] on div at bounding box center [681, 460] width 168 height 15
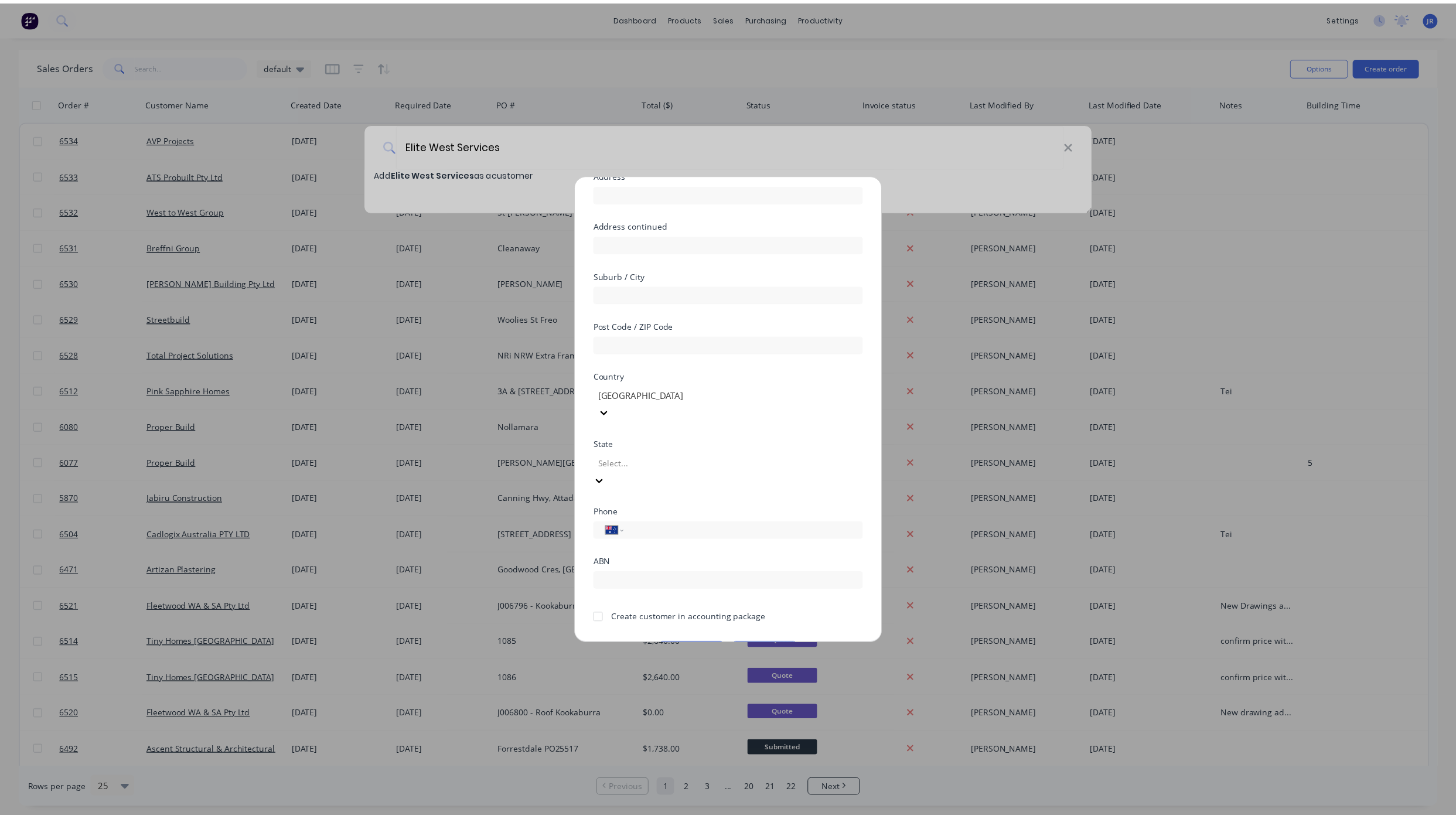
scroll to position [19, 0]
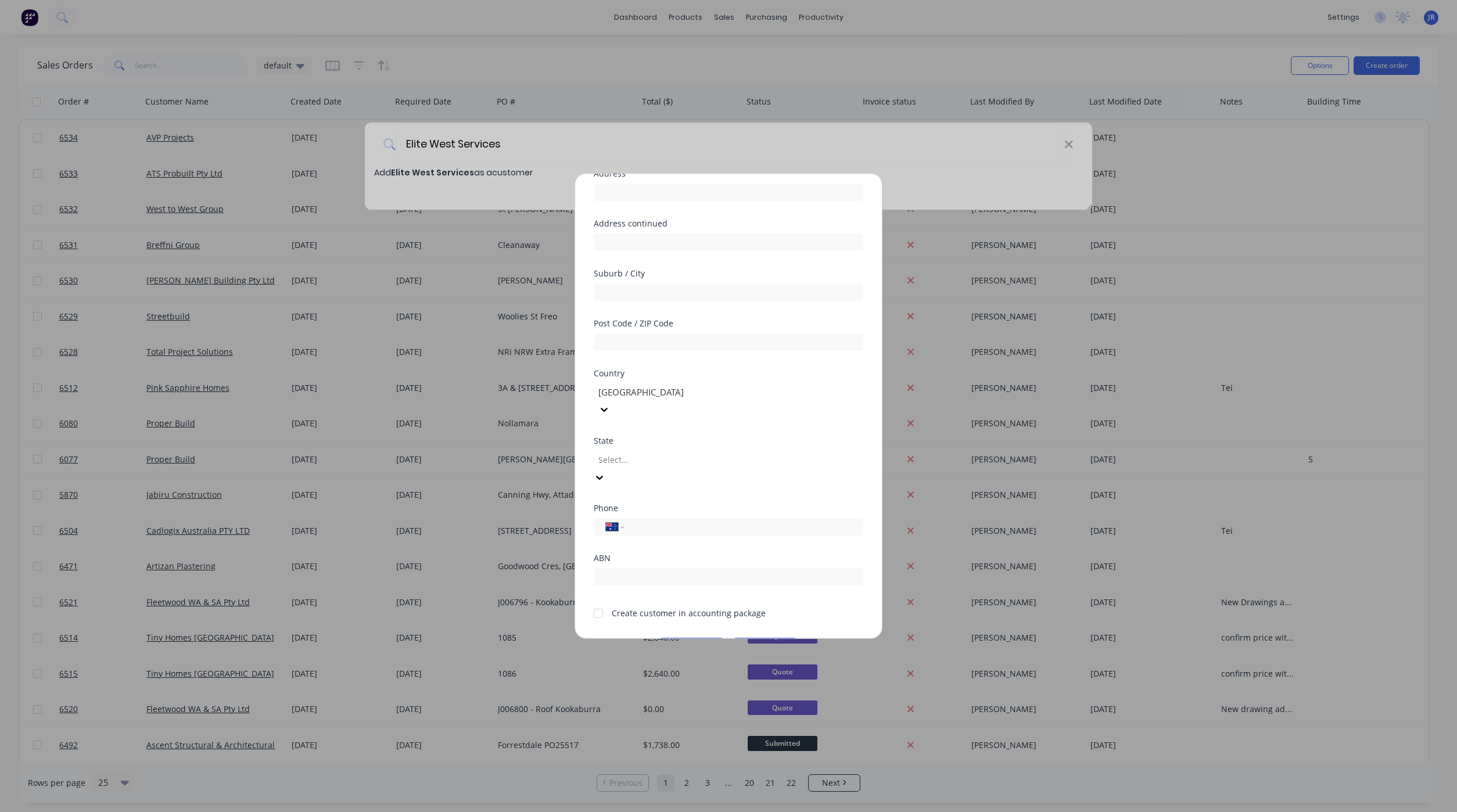
click at [599, 602] on div at bounding box center [598, 613] width 23 height 23
click at [687, 638] on button "Save" at bounding box center [691, 647] width 64 height 19
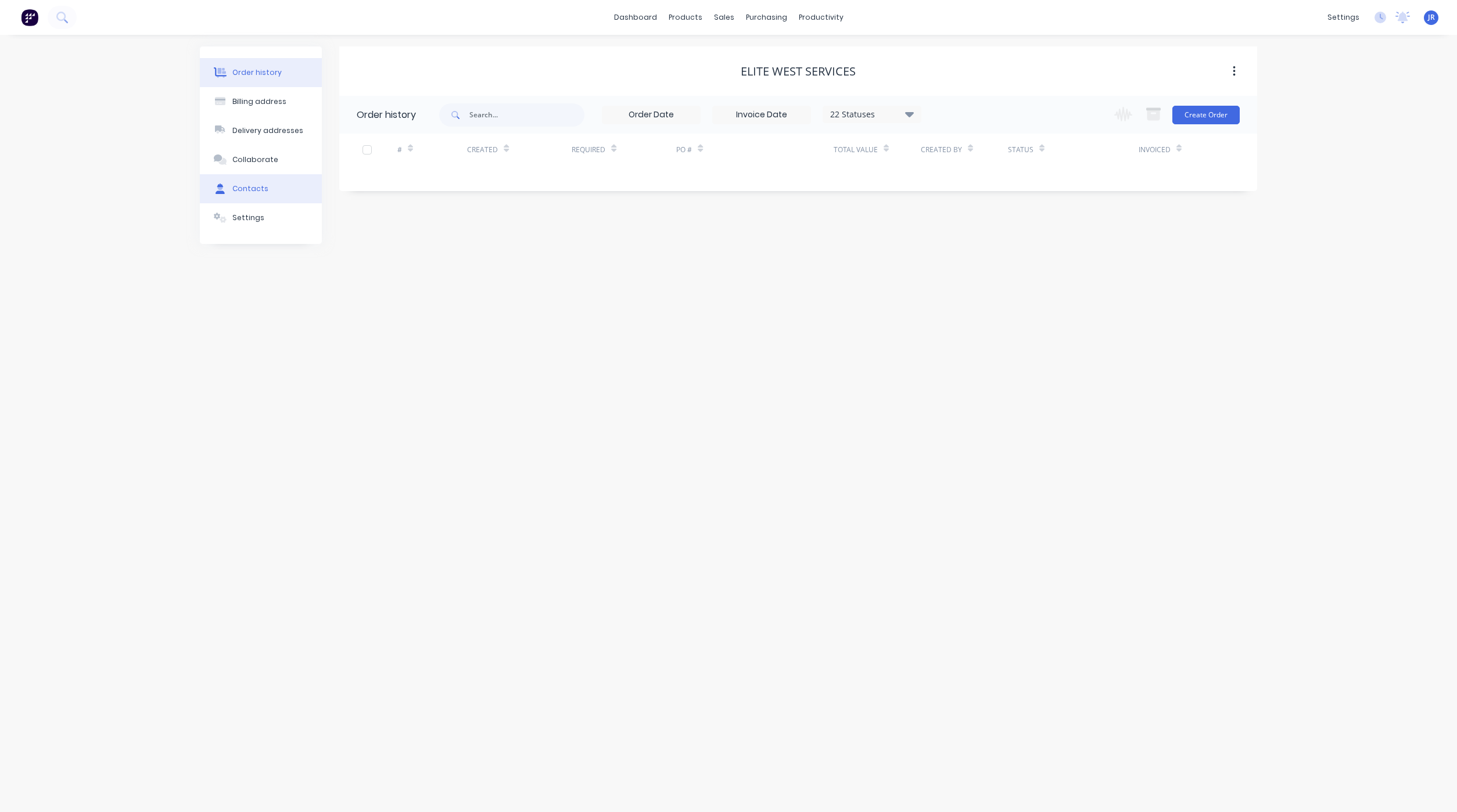
click at [237, 189] on div "Contacts" at bounding box center [250, 189] width 36 height 10
click at [1207, 113] on button "Add contact" at bounding box center [1221, 115] width 54 height 17
select select "AU"
click at [408, 196] on input "text" at bounding box center [451, 200] width 190 height 17
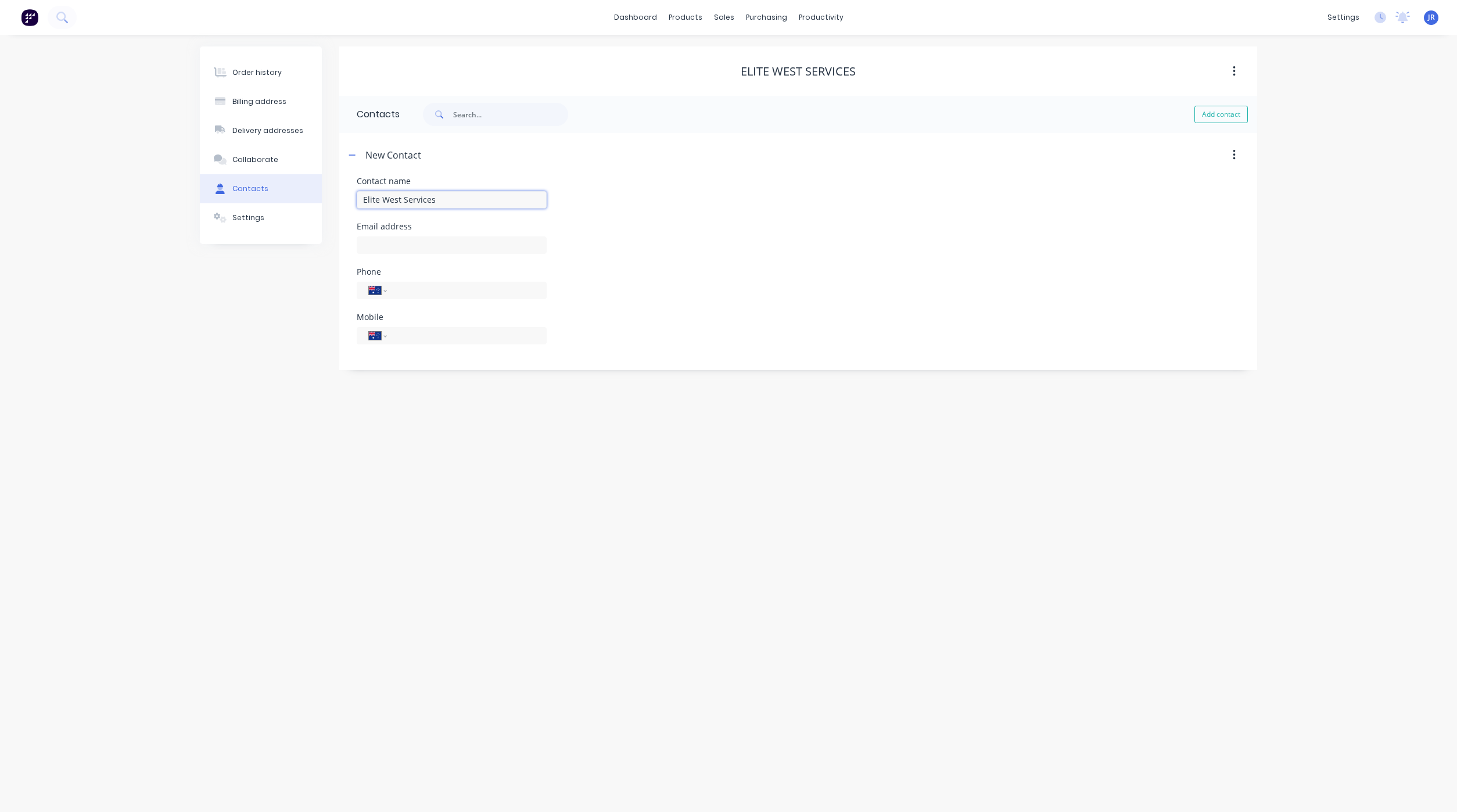
type input "Elite West Services"
select select "AU"
click at [418, 240] on input "text" at bounding box center [451, 245] width 190 height 17
type input "[EMAIL_ADDRESS][DOMAIN_NAME]"
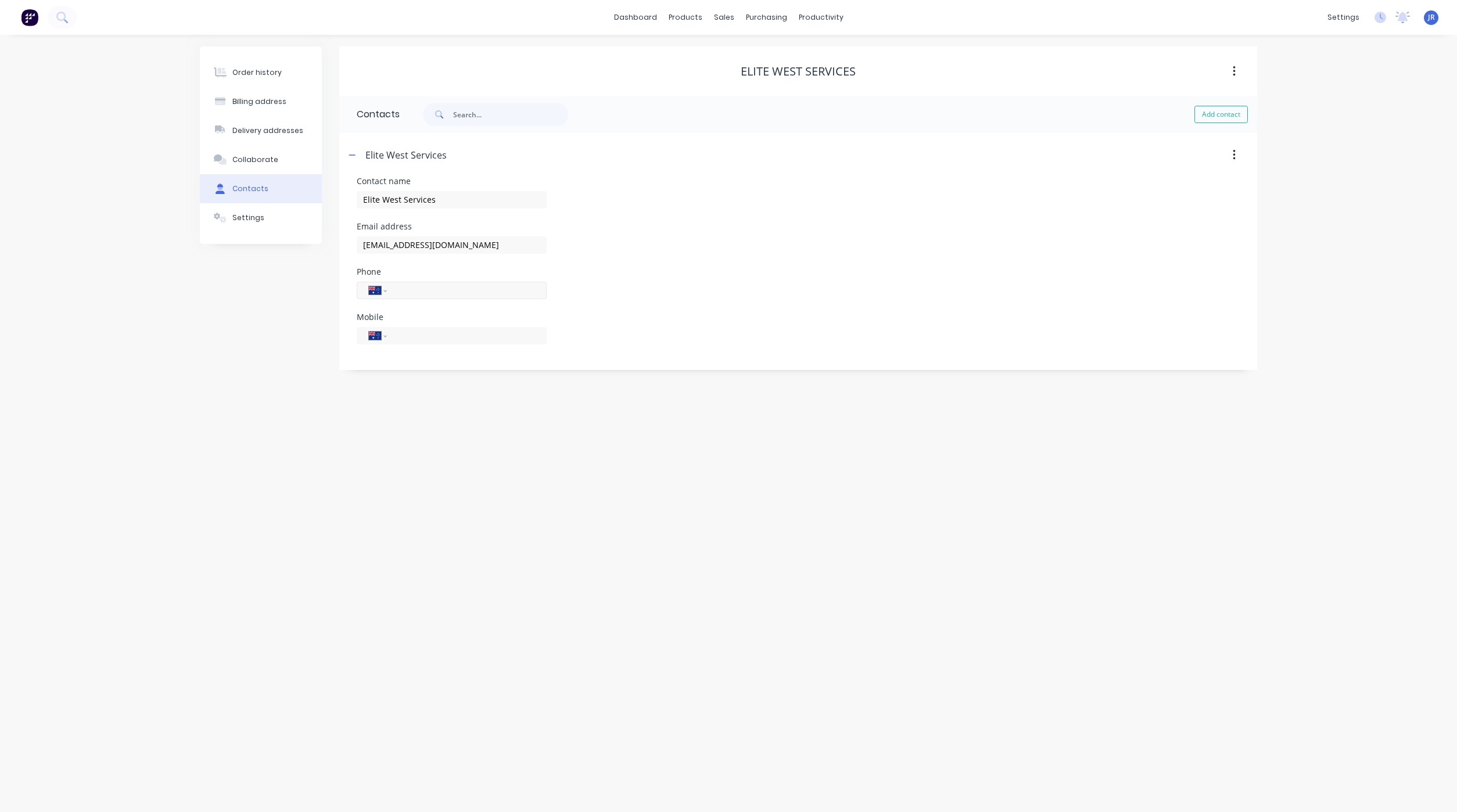
click at [412, 295] on input "tel" at bounding box center [464, 290] width 139 height 13
type input "[PHONE_NUMBER]"
click at [260, 74] on div "Order history" at bounding box center [257, 73] width 49 height 10
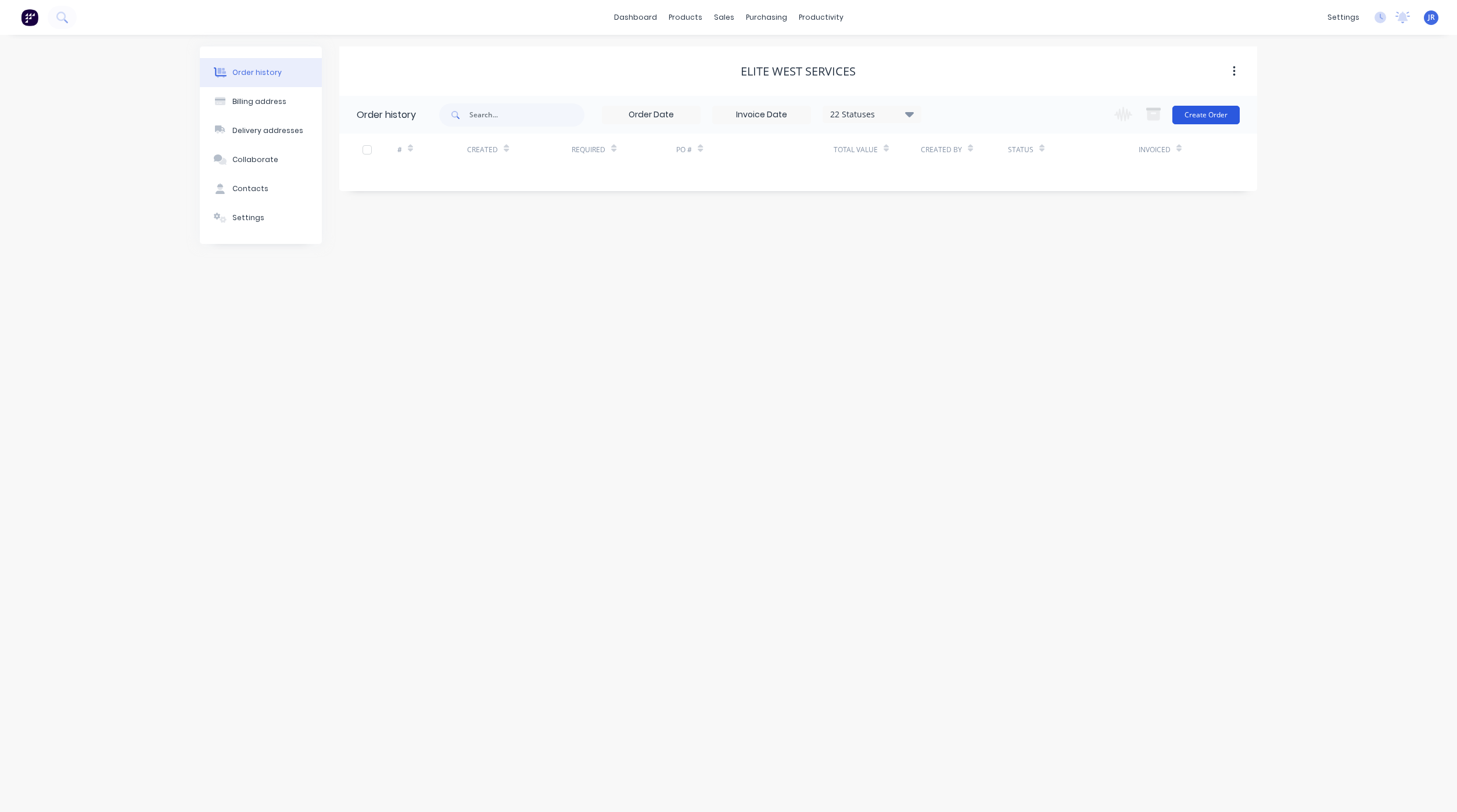
click at [1216, 110] on button "Create Order" at bounding box center [1205, 115] width 67 height 19
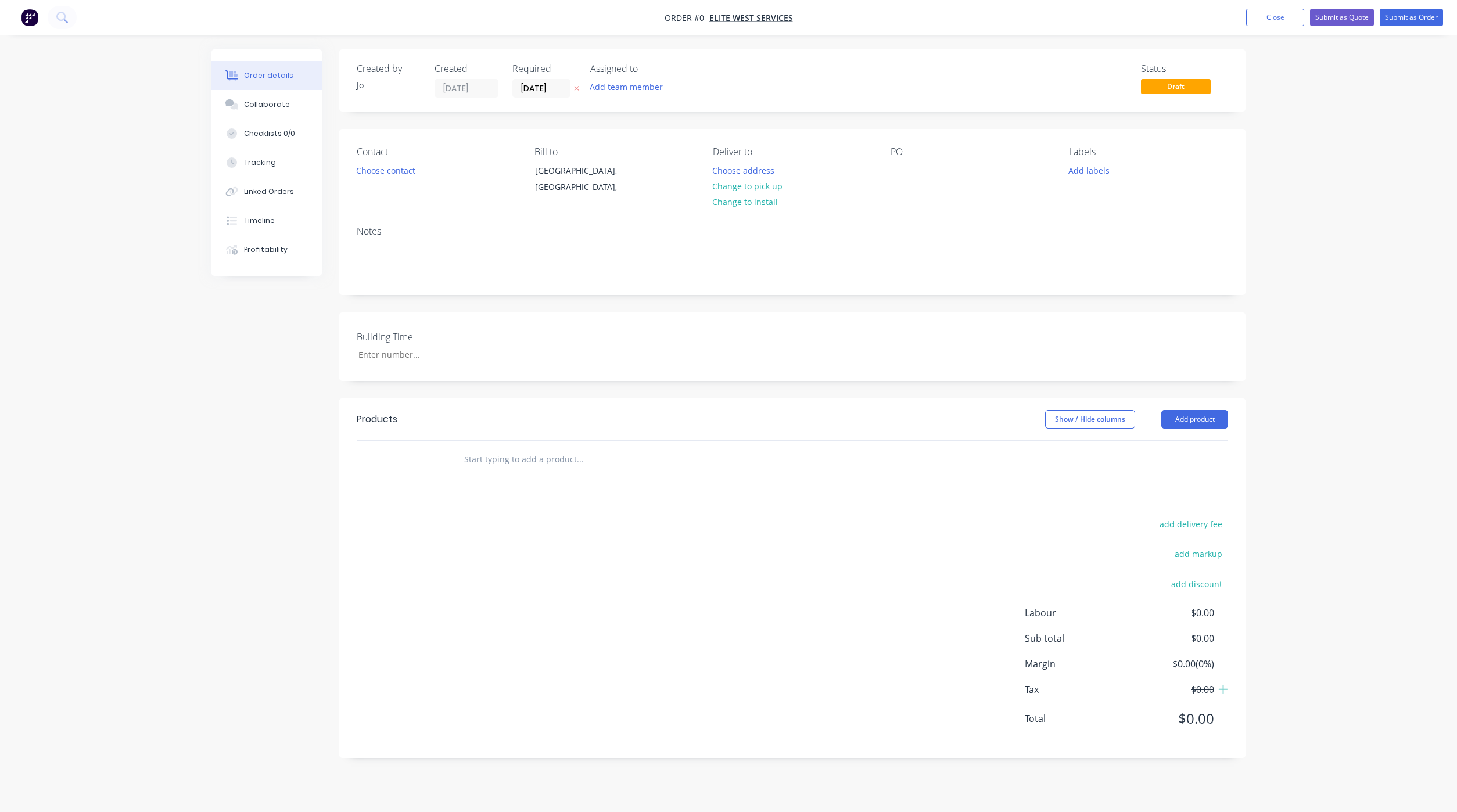
click at [496, 462] on input "text" at bounding box center [580, 459] width 232 height 23
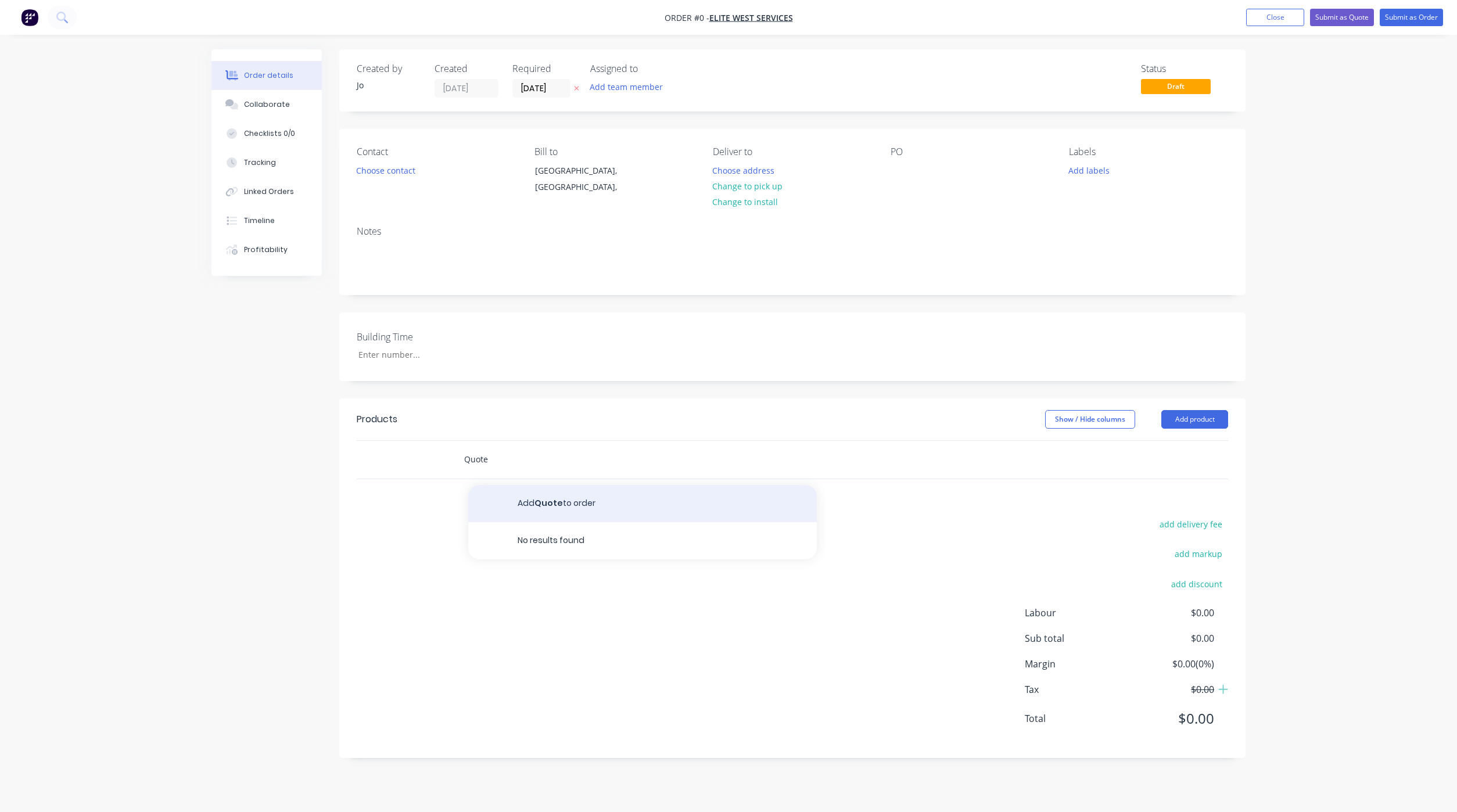
type input "Quote"
click at [548, 504] on button "Add Quote to order" at bounding box center [642, 503] width 348 height 37
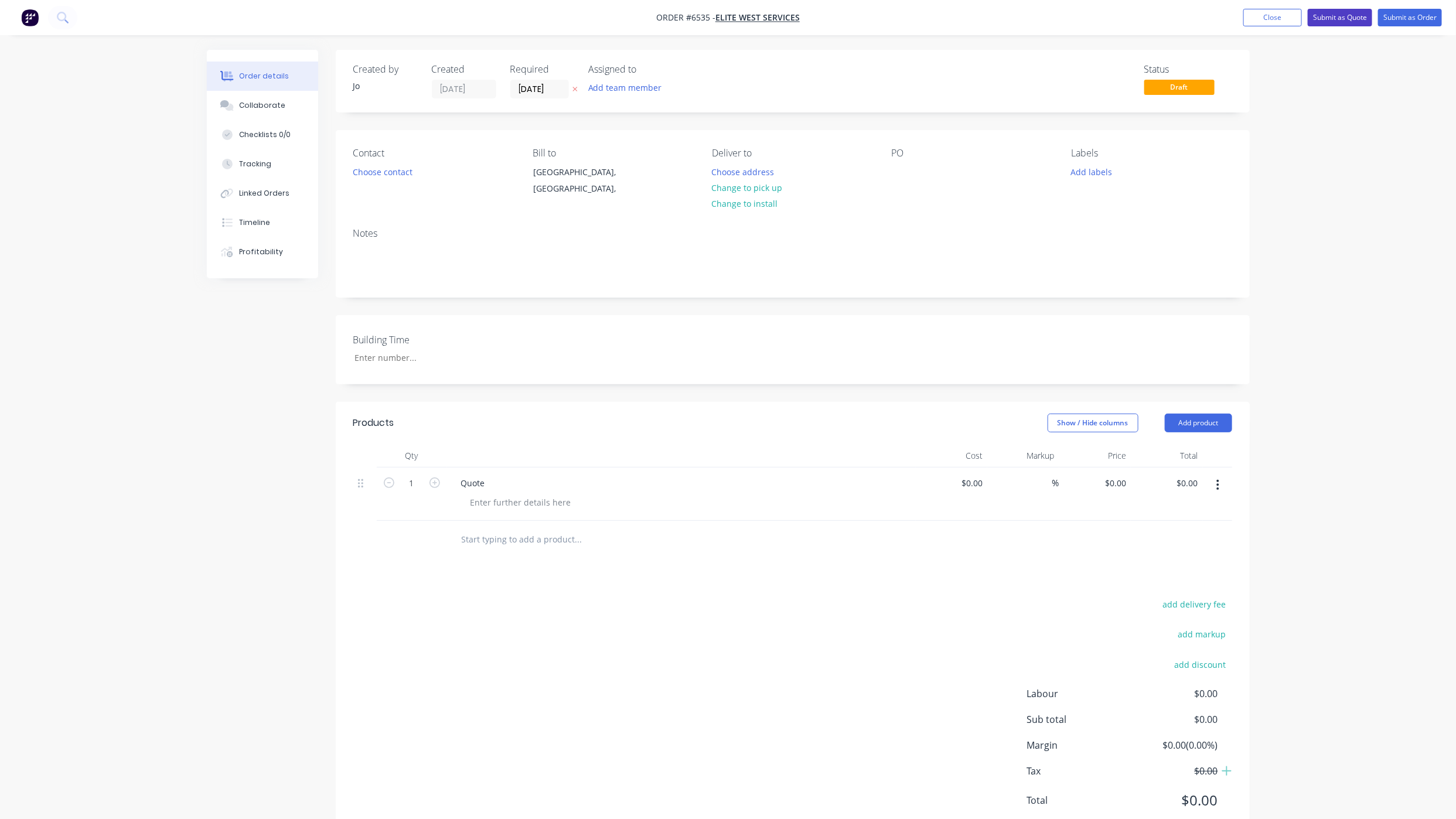
click at [1329, 15] on button "Submit as Quote" at bounding box center [1340, 18] width 64 height 18
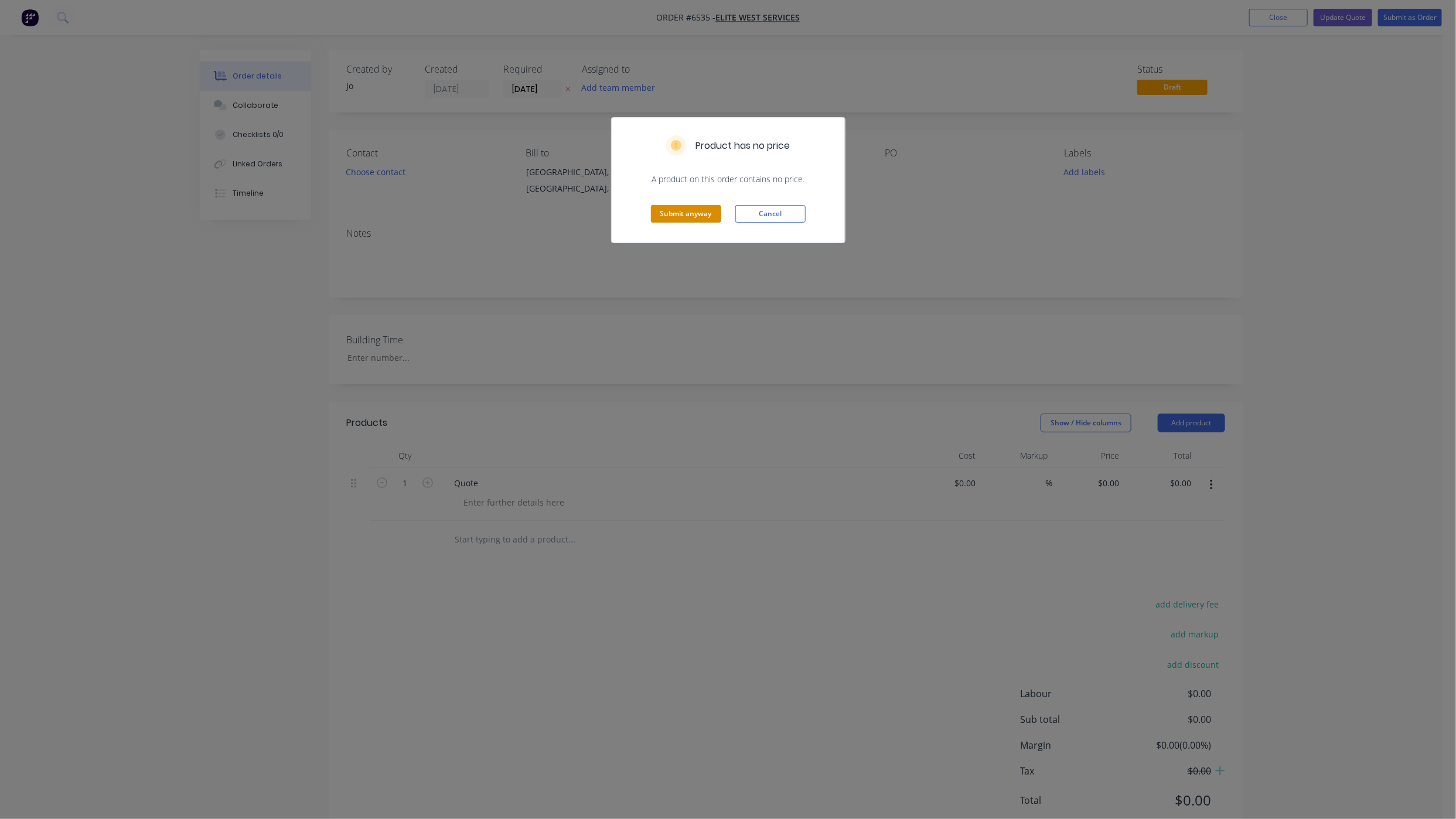
click at [666, 211] on button "Submit anyway" at bounding box center [686, 214] width 70 height 18
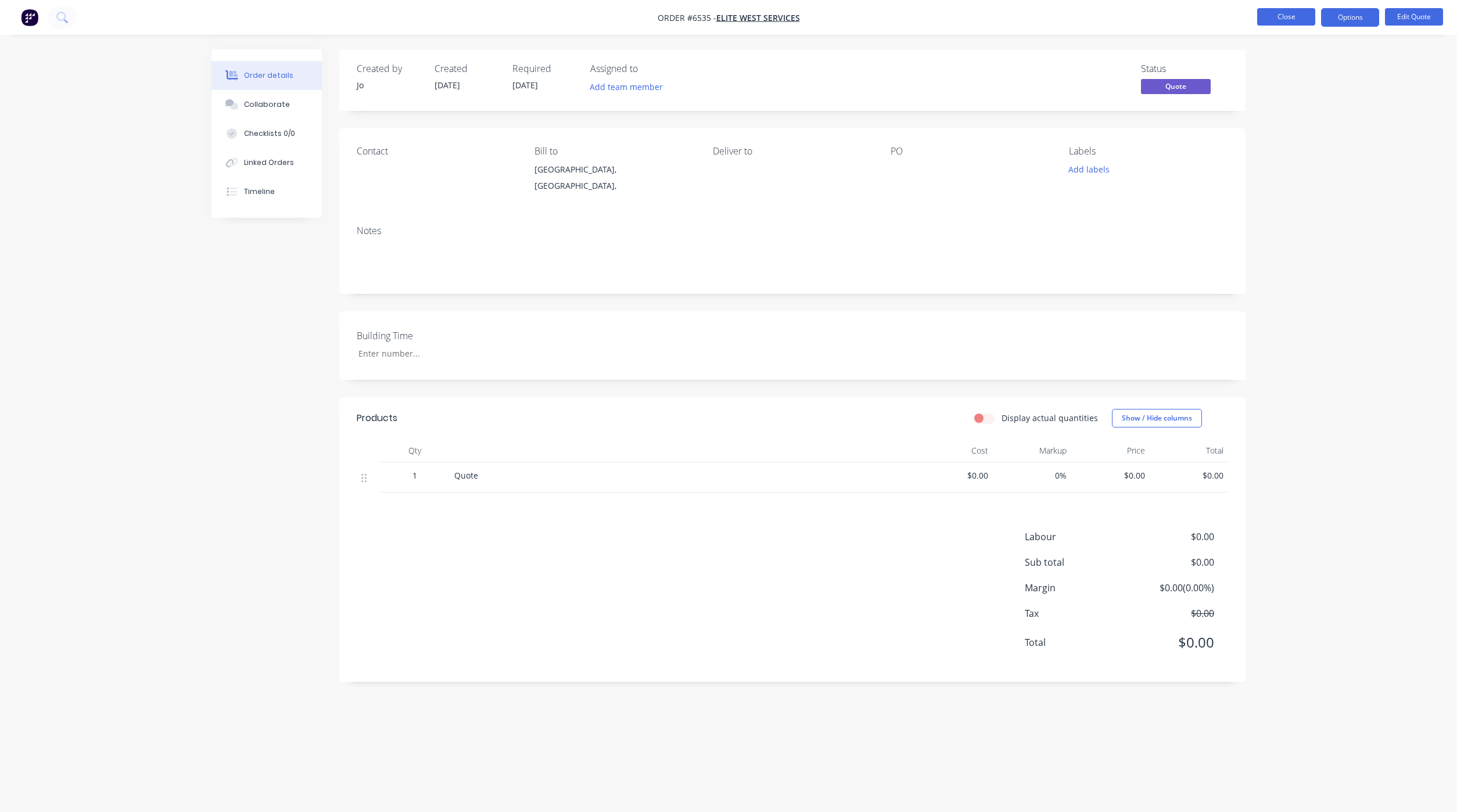
click at [1286, 13] on button "Close" at bounding box center [1286, 17] width 58 height 17
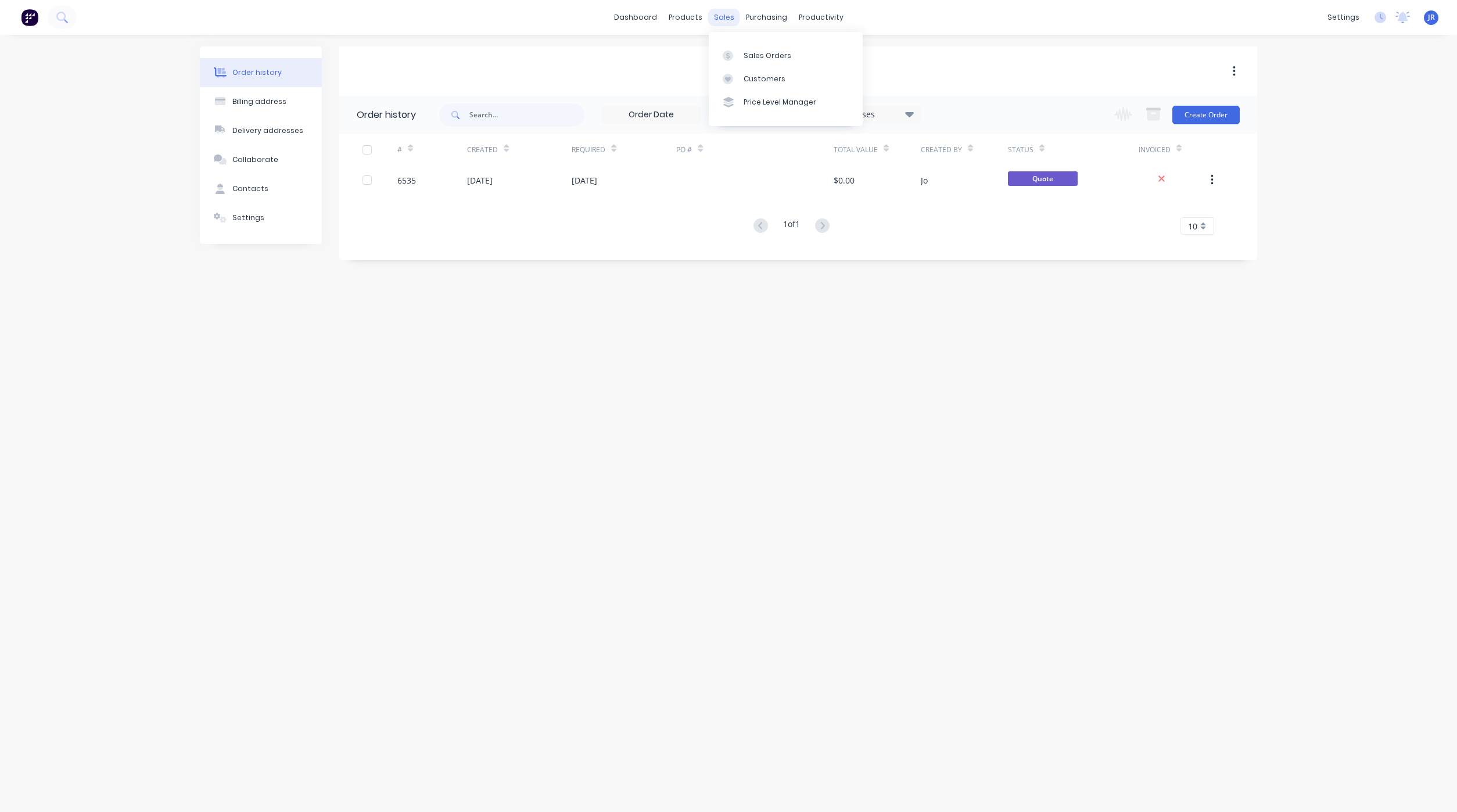
click at [717, 18] on div "sales" at bounding box center [724, 17] width 32 height 17
click at [741, 51] on link "Sales Orders" at bounding box center [786, 55] width 154 height 23
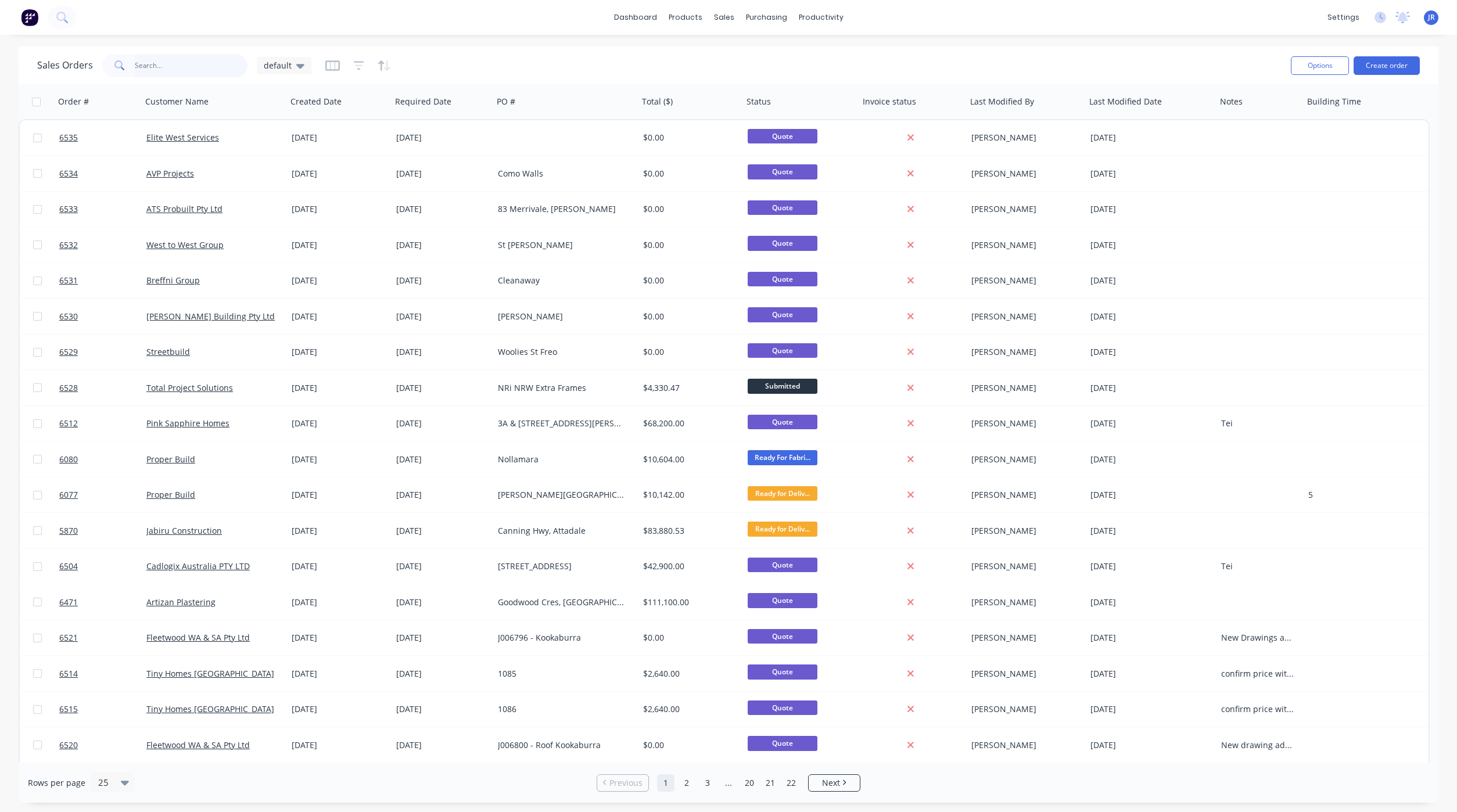
click at [197, 63] on input "text" at bounding box center [192, 65] width 113 height 23
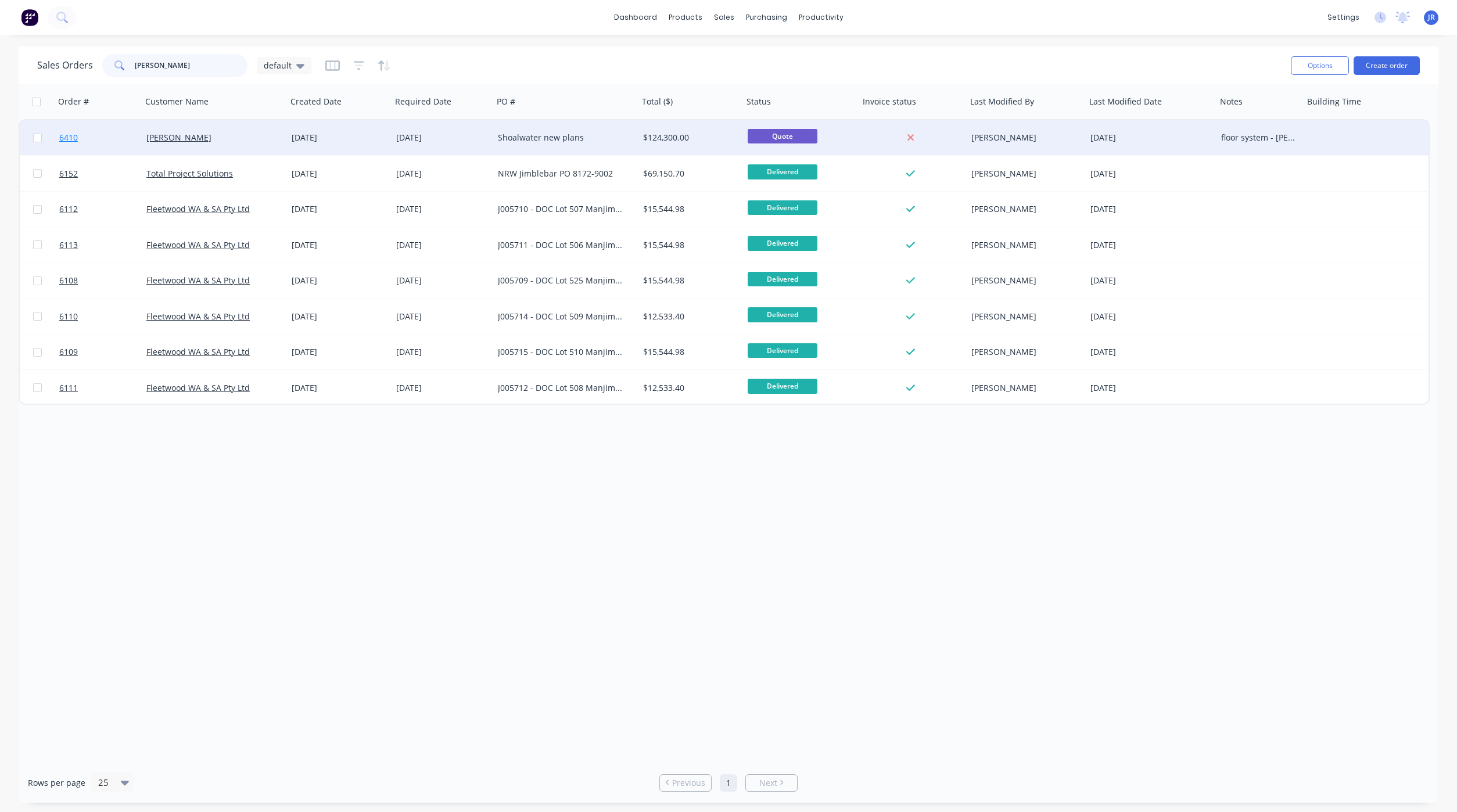
type input "[PERSON_NAME]"
click at [73, 135] on span "6410" at bounding box center [69, 138] width 19 height 12
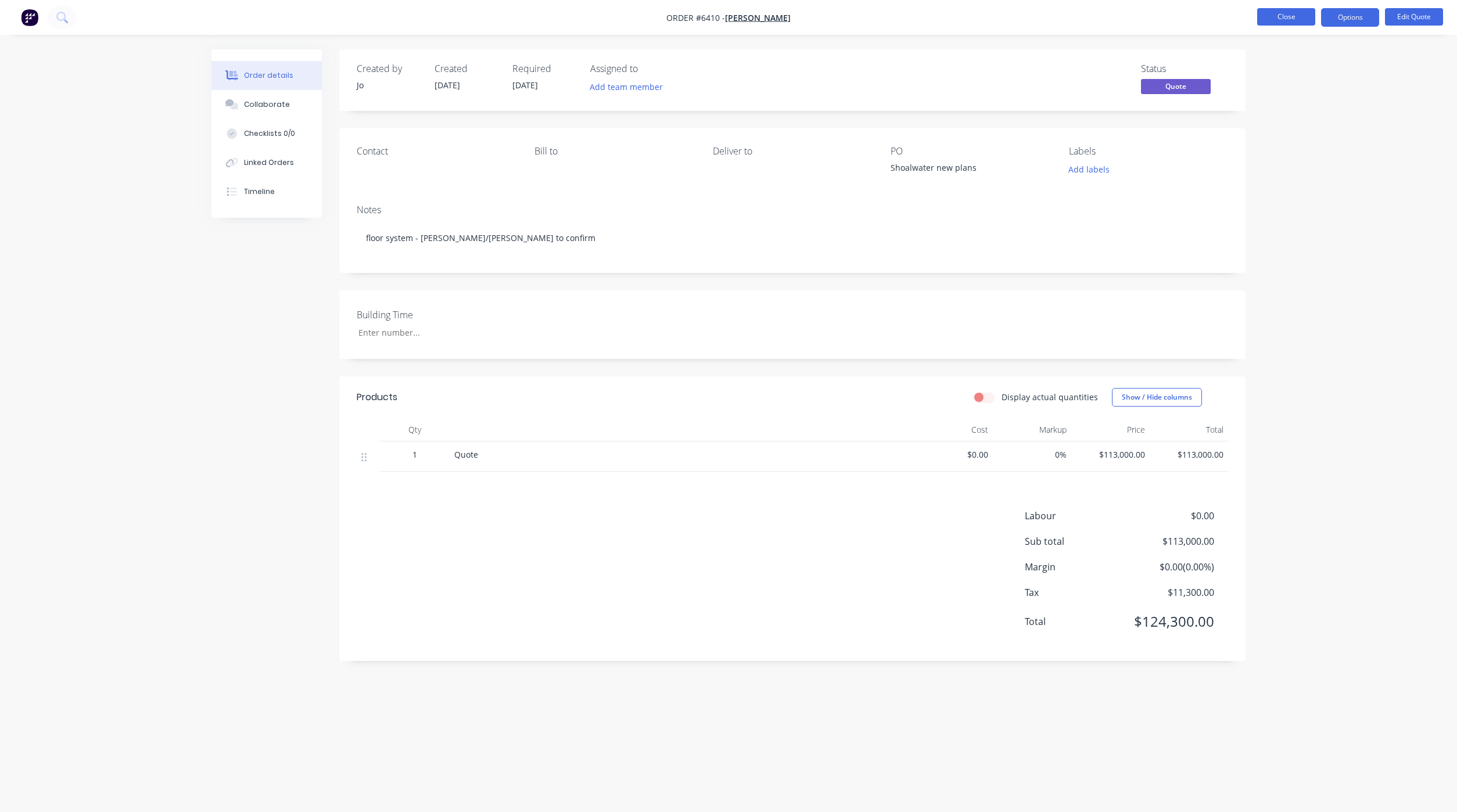
click at [1297, 12] on button "Close" at bounding box center [1286, 17] width 58 height 17
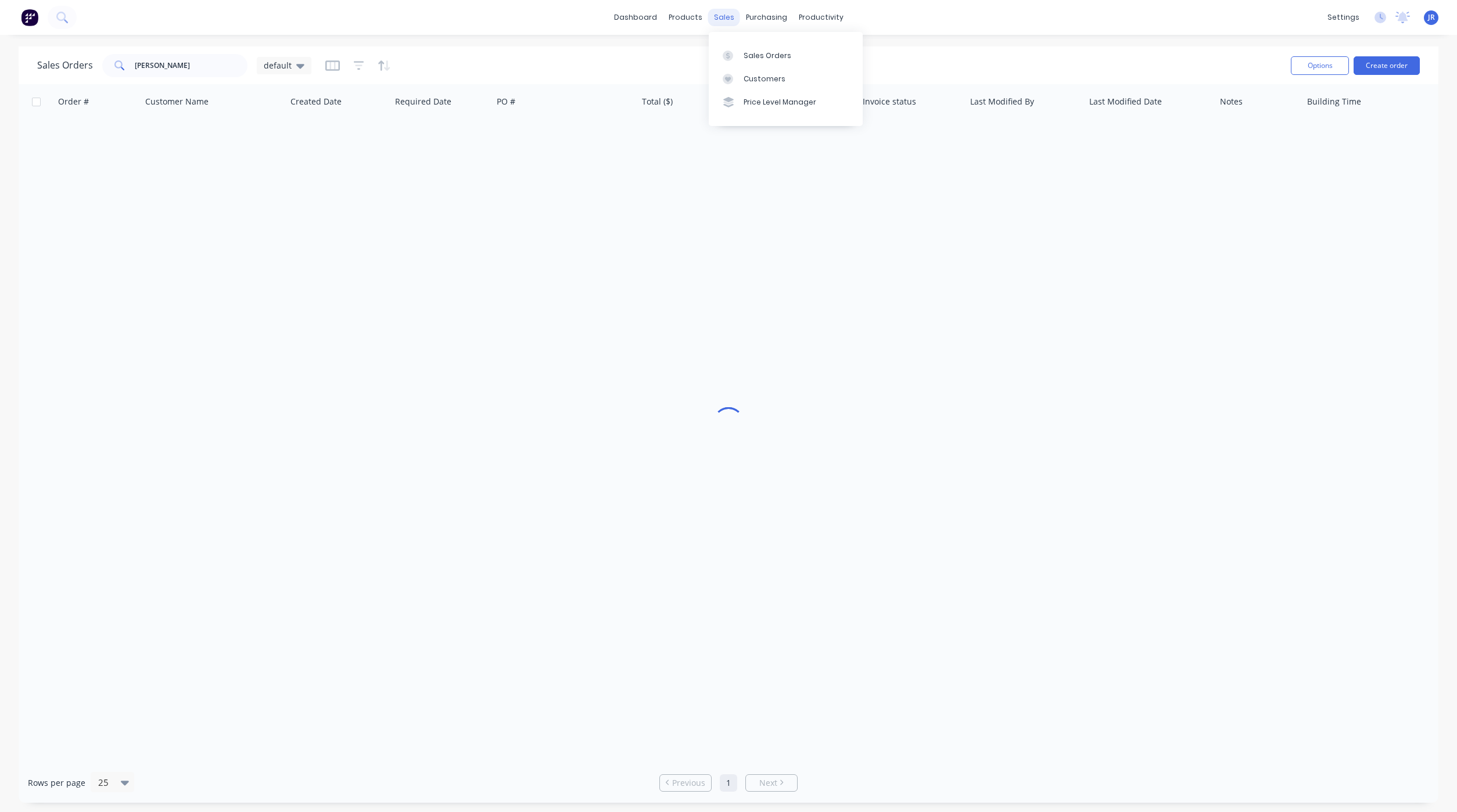
click at [726, 10] on div "sales" at bounding box center [724, 17] width 32 height 17
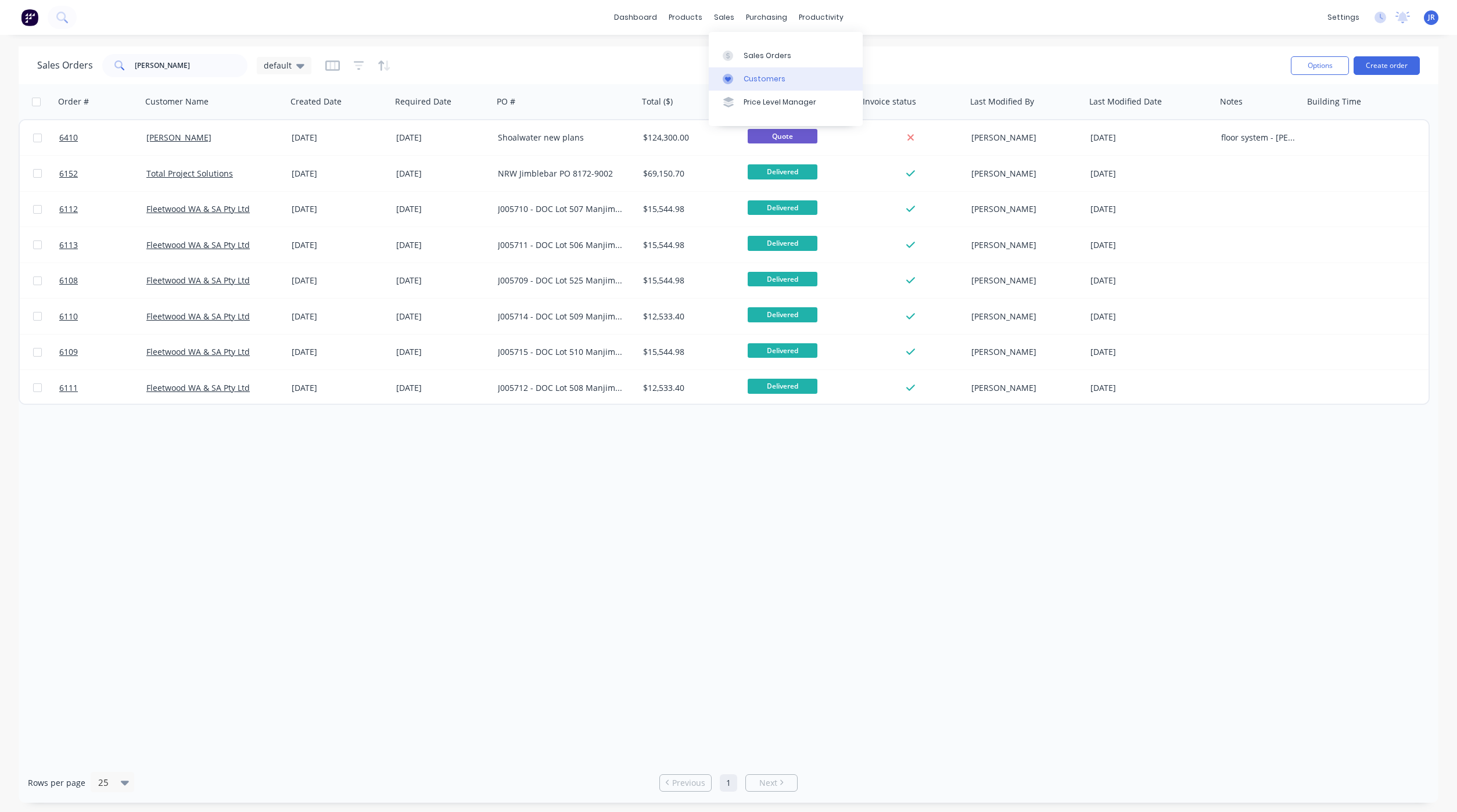
click at [741, 73] on link "Customers" at bounding box center [786, 79] width 154 height 23
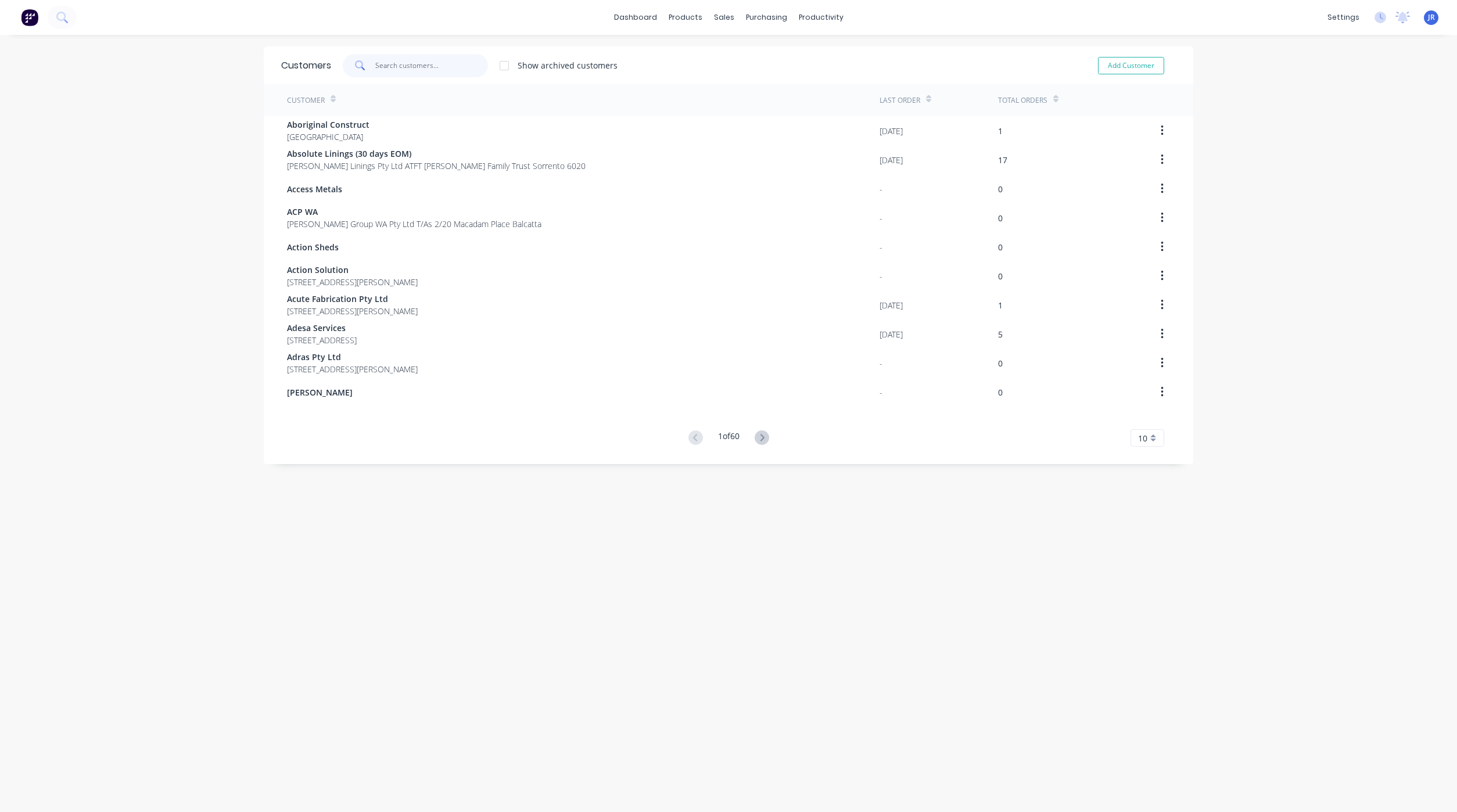
click at [377, 63] on input "text" at bounding box center [432, 65] width 113 height 23
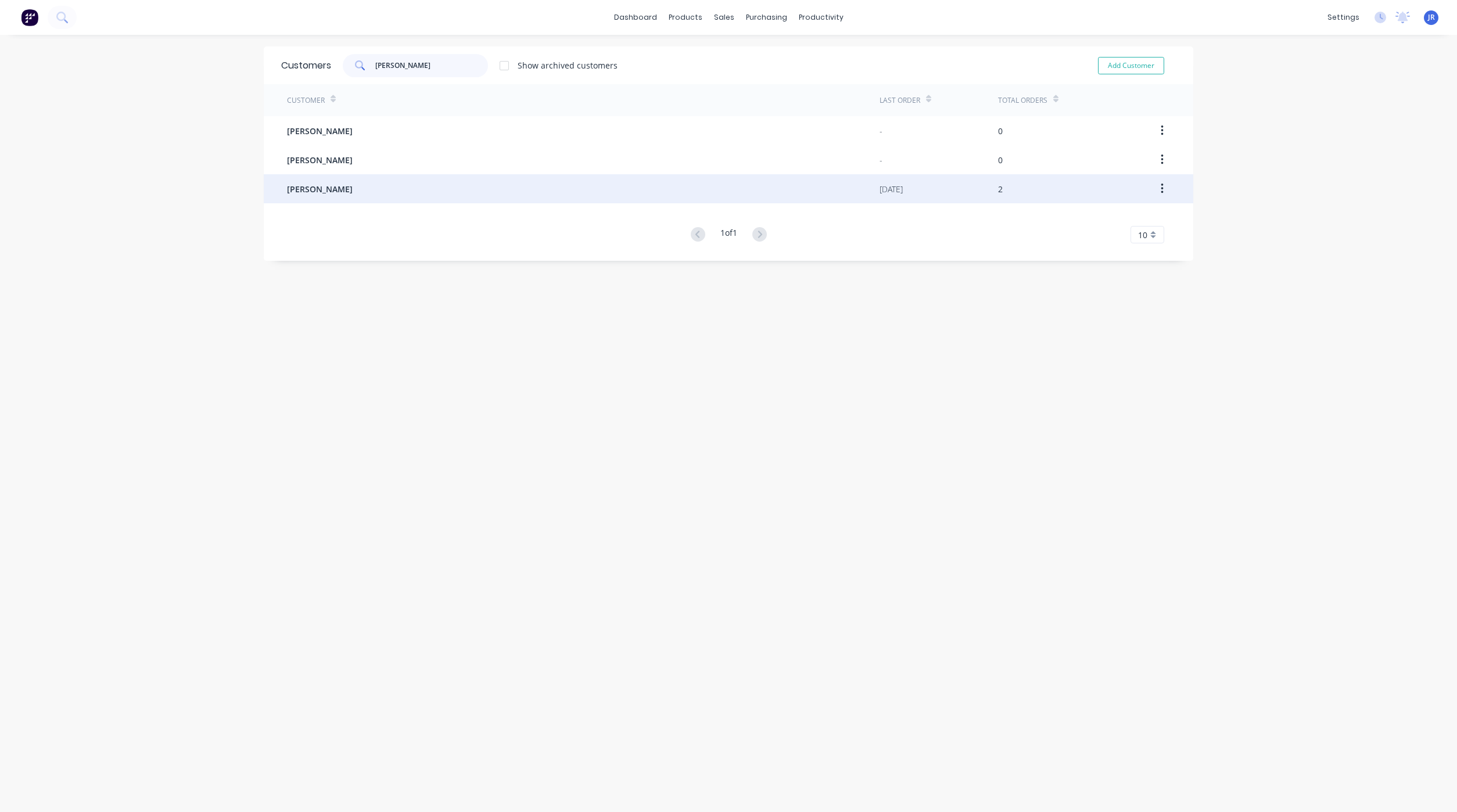
type input "[PERSON_NAME]"
click at [287, 196] on div "[PERSON_NAME]" at bounding box center [583, 189] width 592 height 29
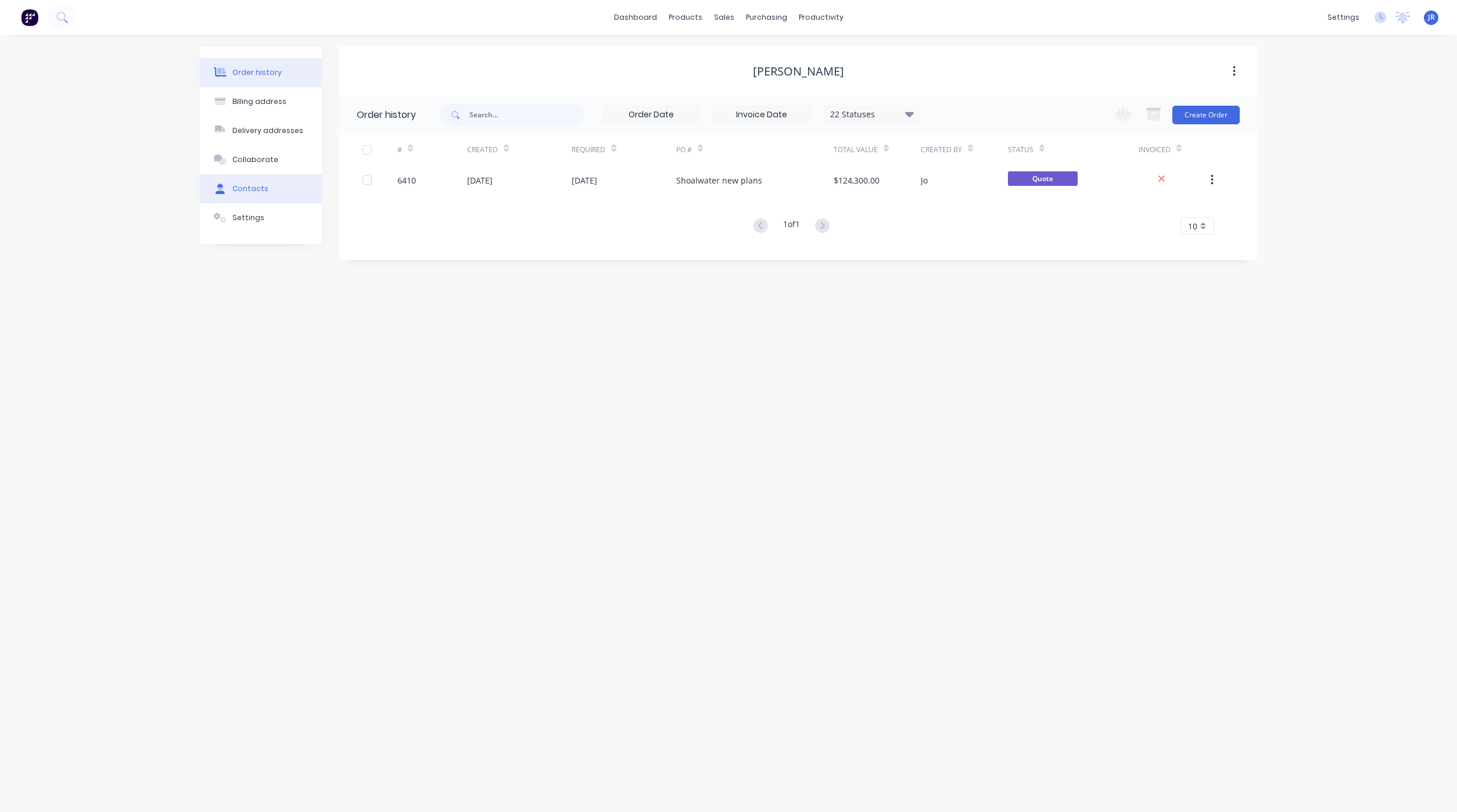
click at [279, 190] on button "Contacts" at bounding box center [260, 189] width 122 height 29
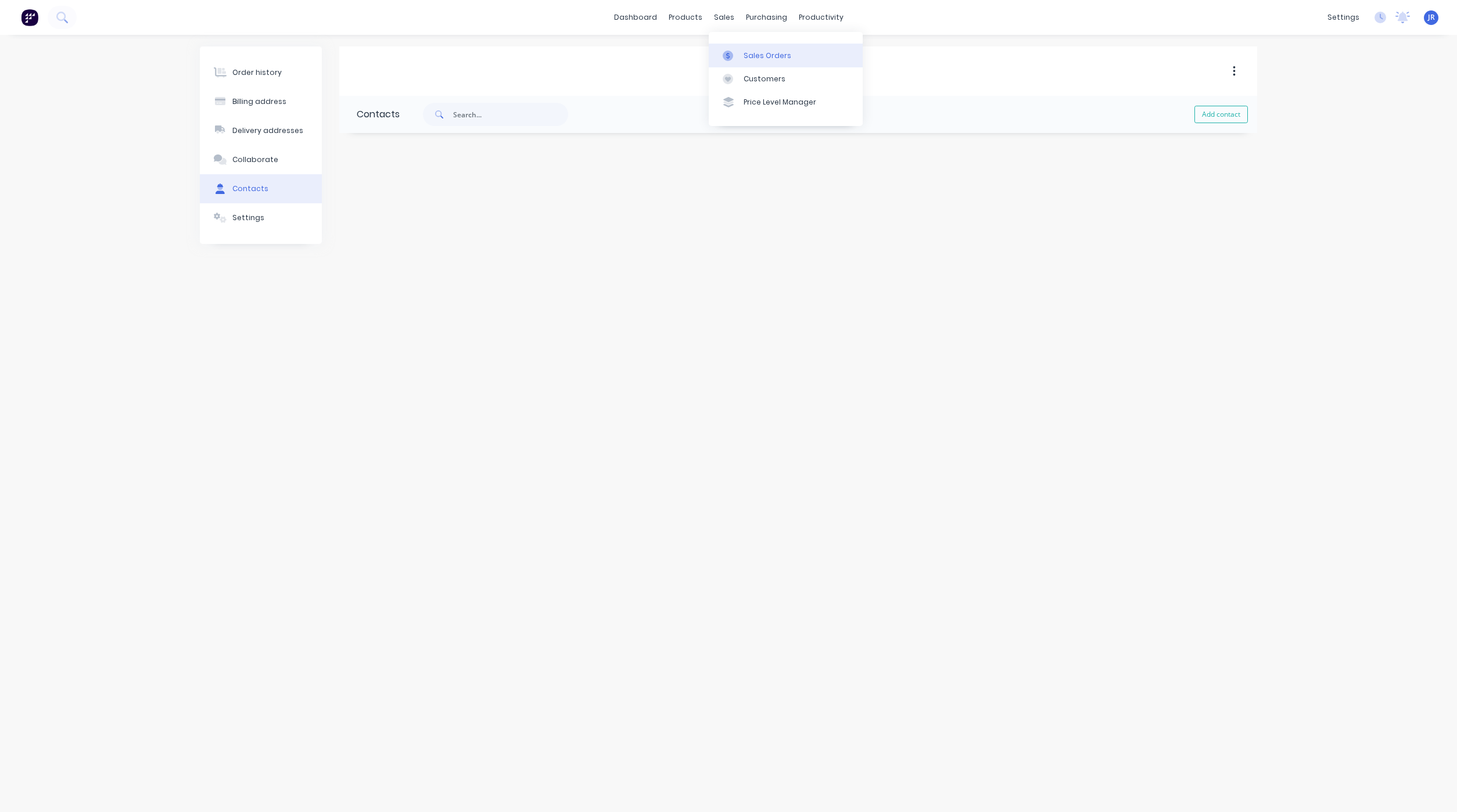
click at [735, 51] on div at bounding box center [731, 56] width 17 height 10
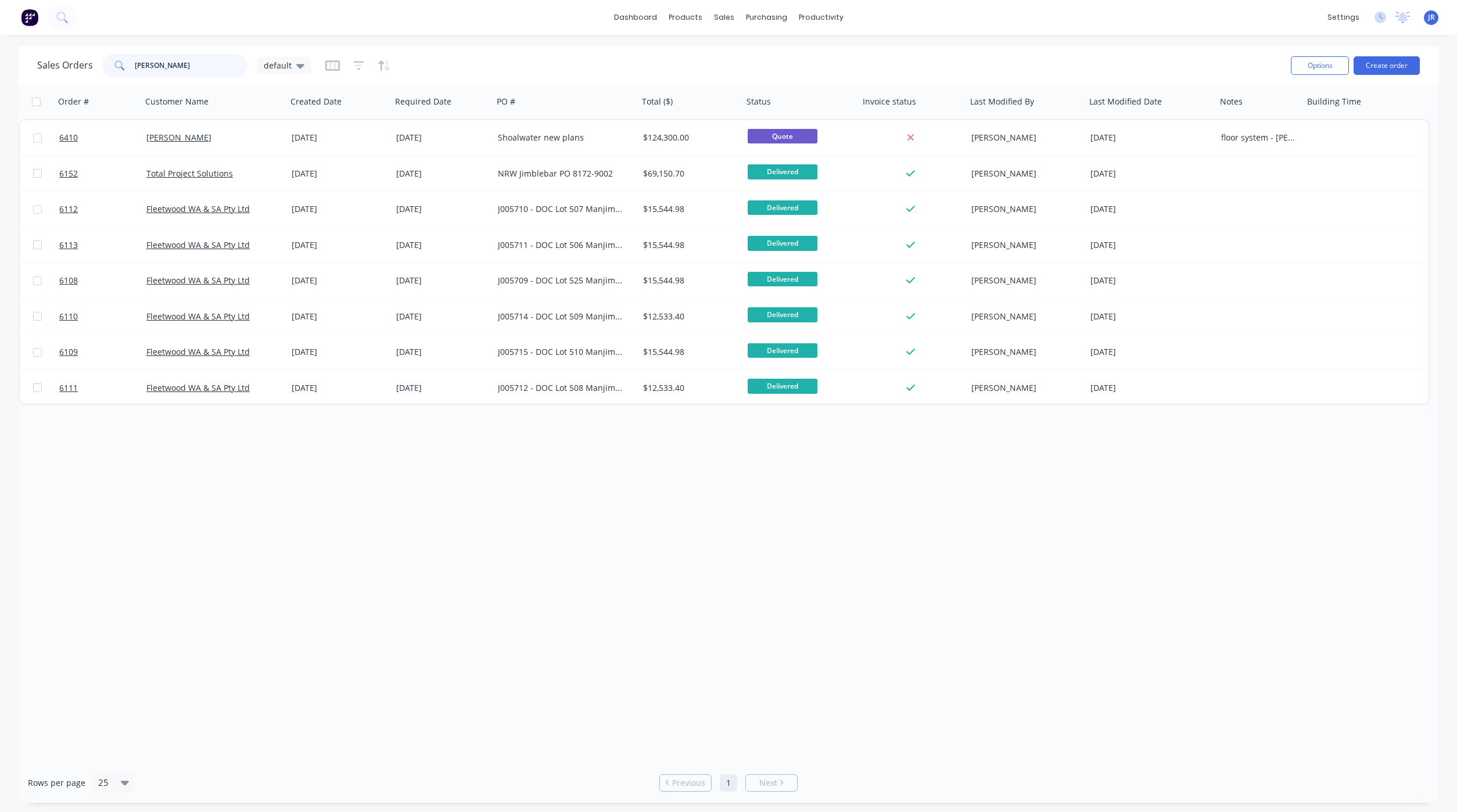
drag, startPoint x: 163, startPoint y: 65, endPoint x: 28, endPoint y: 84, distance: 136.3
click at [28, 86] on div "Sales Orders [PERSON_NAME] default Options Create order Order # Customer Name C…" at bounding box center [728, 425] width 1419 height 756
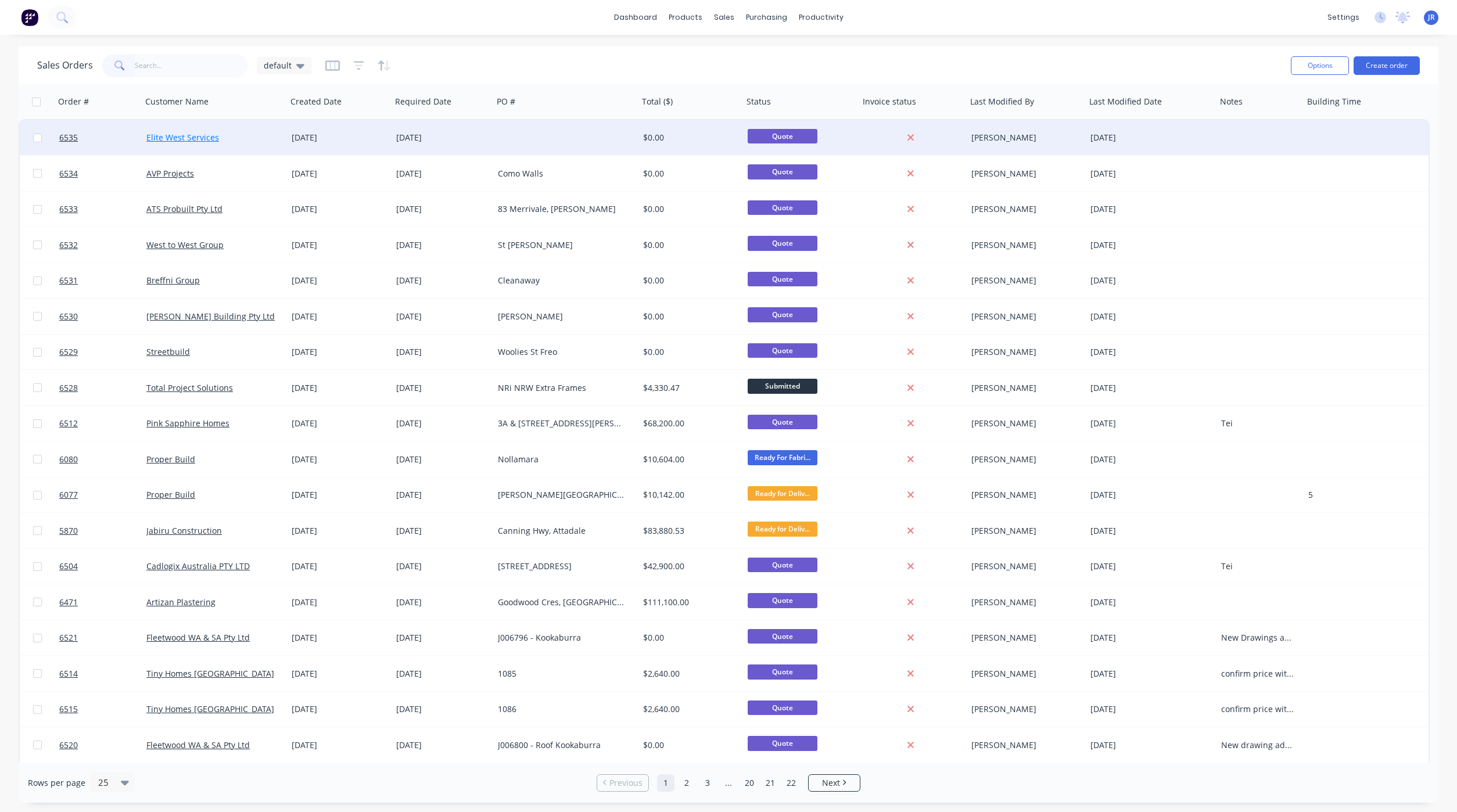
click at [176, 142] on link "Elite West Services" at bounding box center [183, 137] width 73 height 11
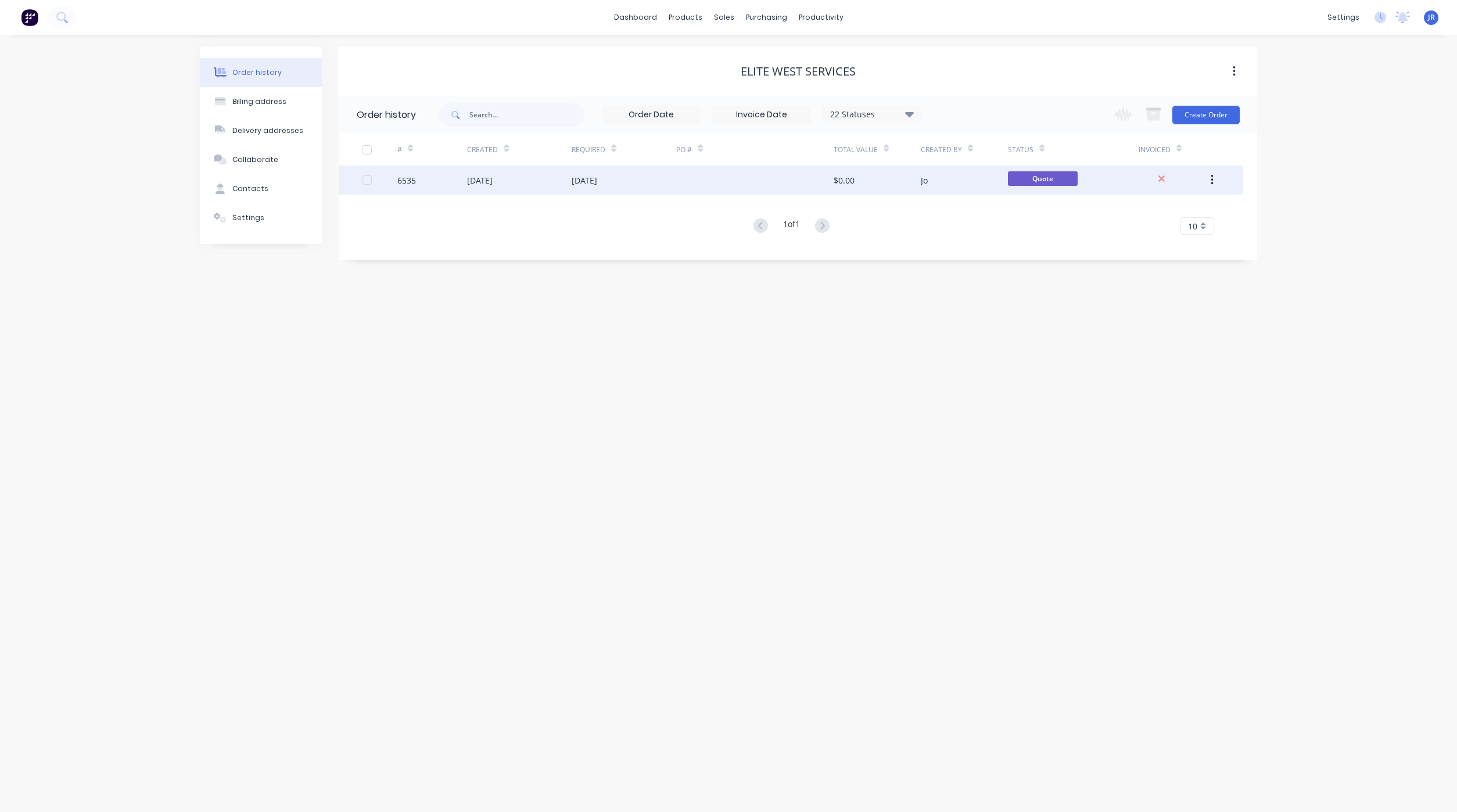
click at [412, 176] on div "6535" at bounding box center [407, 180] width 19 height 12
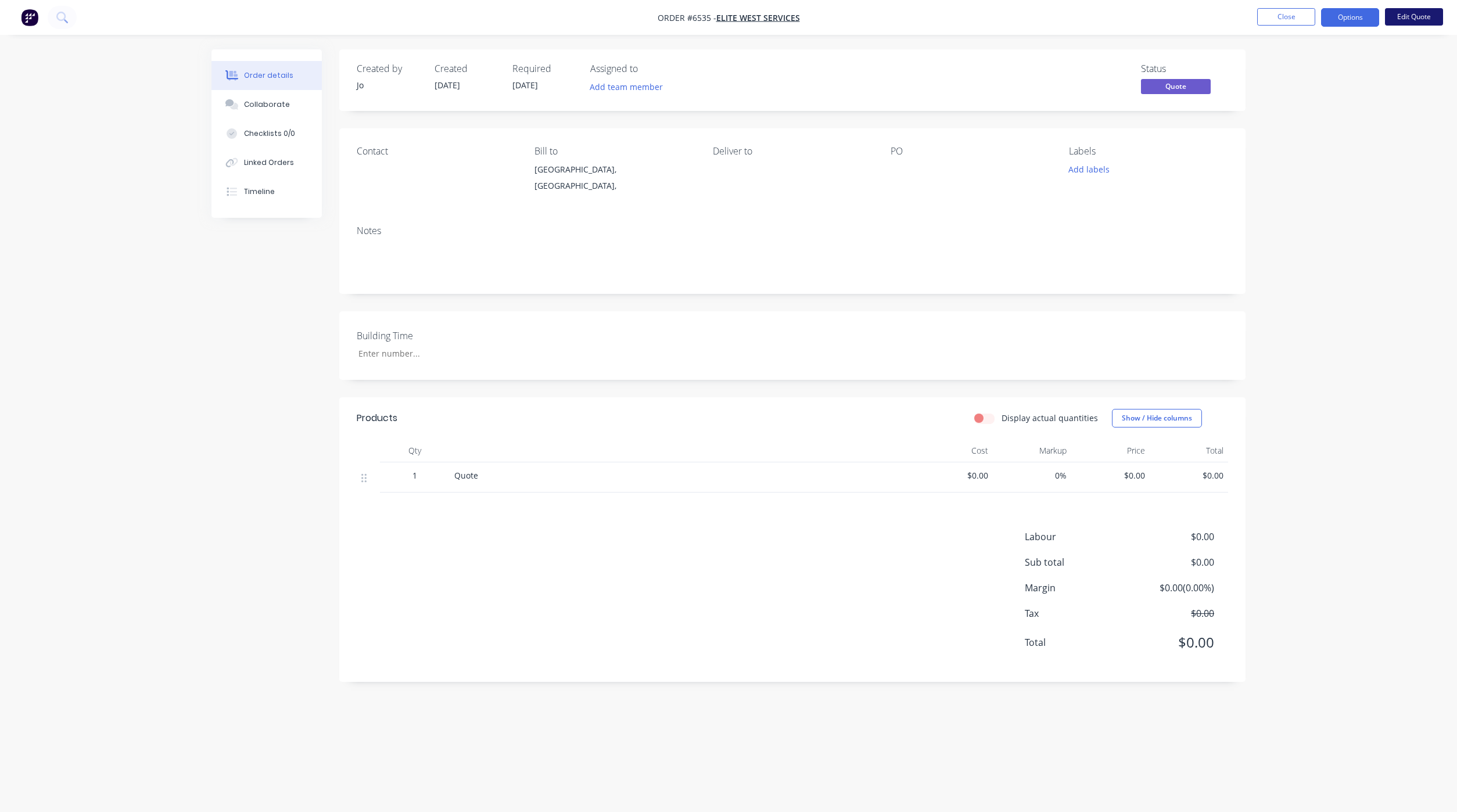
click at [1405, 19] on button "Edit Quote" at bounding box center [1413, 17] width 58 height 17
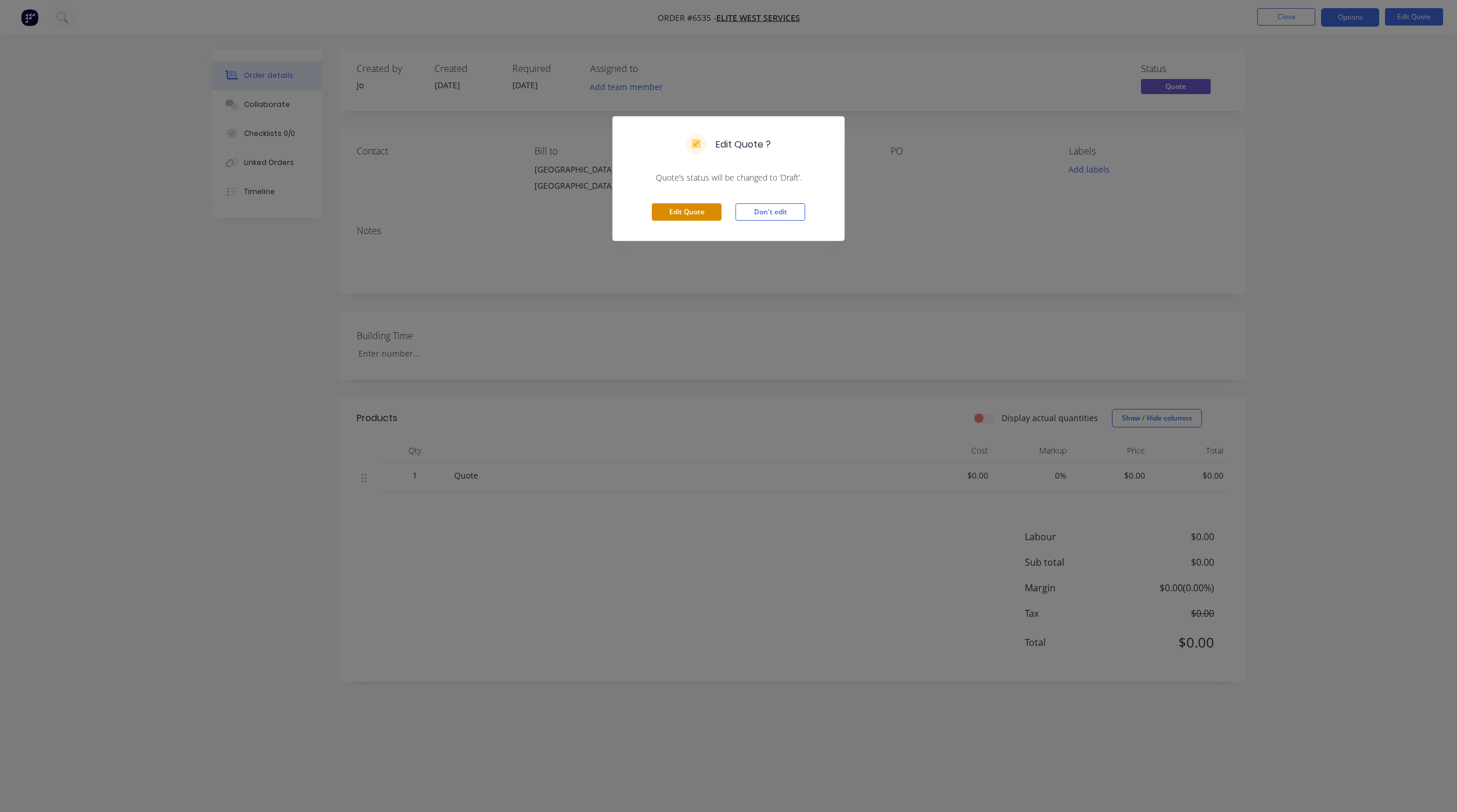
click at [678, 211] on button "Edit Quote" at bounding box center [686, 212] width 70 height 17
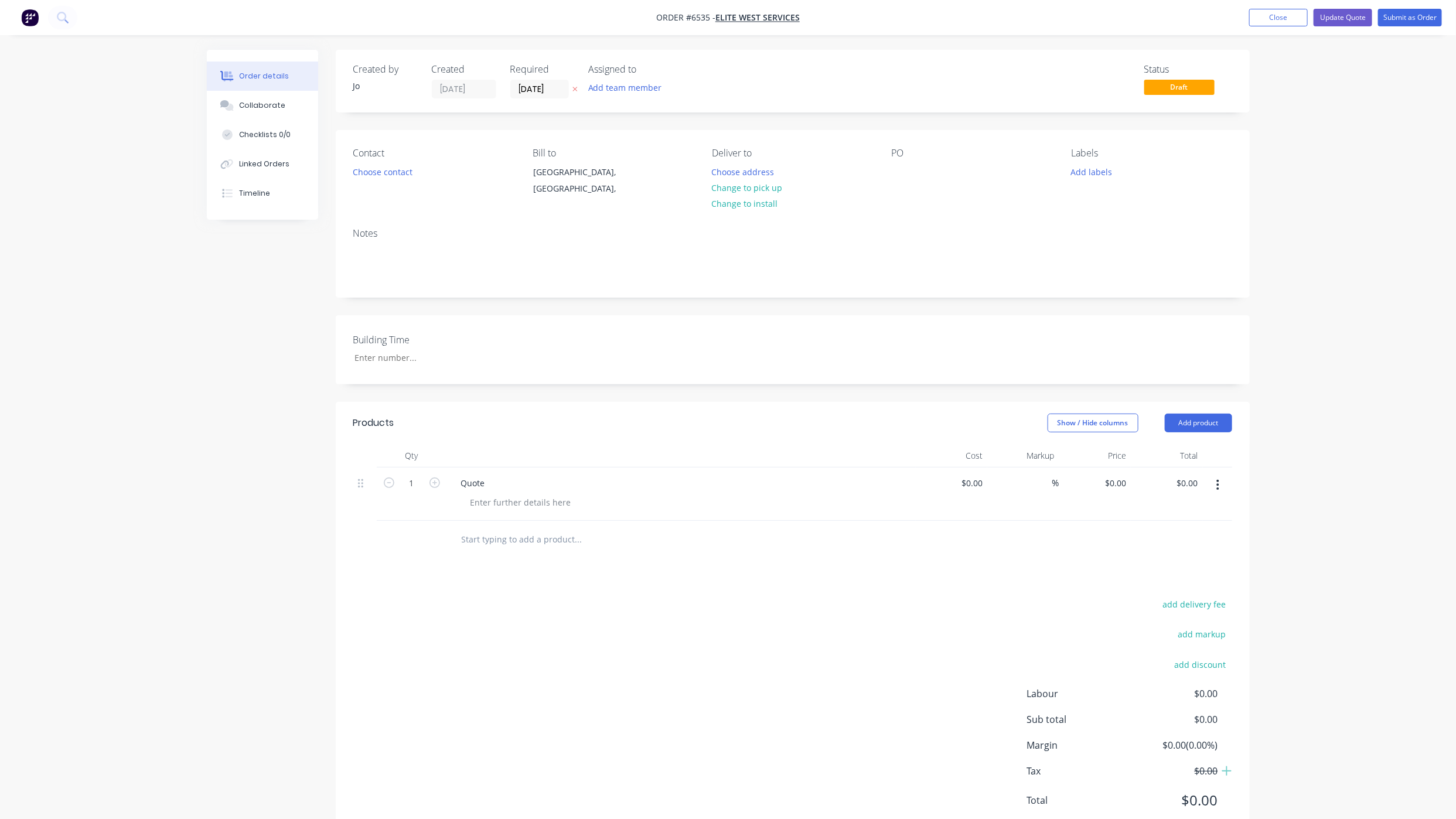
click at [913, 178] on div "PO" at bounding box center [971, 174] width 160 height 53
click at [908, 178] on div at bounding box center [901, 171] width 19 height 17
click at [730, 167] on button "Choose address" at bounding box center [743, 171] width 75 height 16
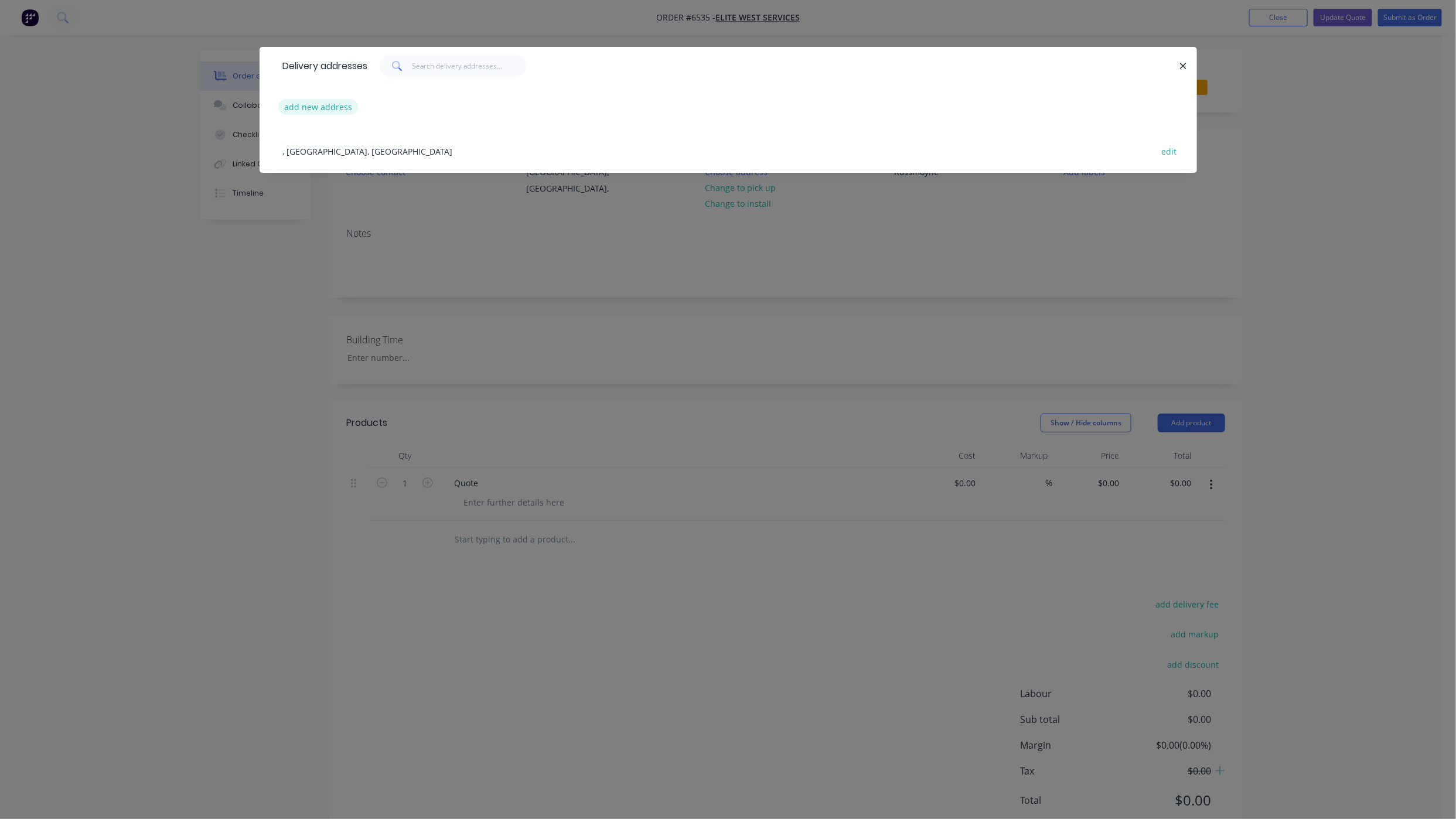
click at [295, 108] on button "add new address" at bounding box center [318, 107] width 81 height 16
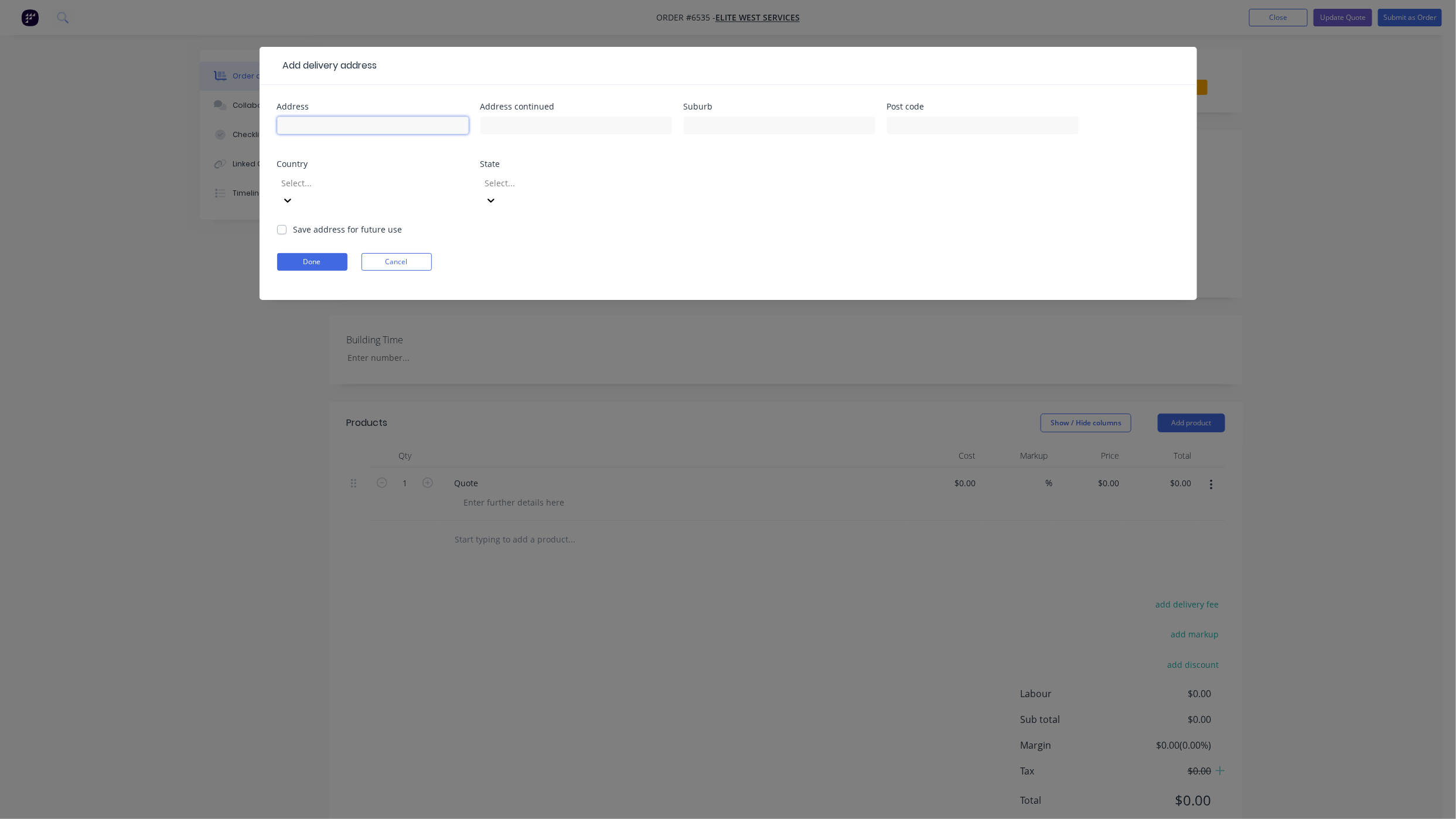
click at [345, 132] on input "text" at bounding box center [373, 125] width 192 height 18
type input "[STREET_ADDRESS]"
type input "Rossmoyne"
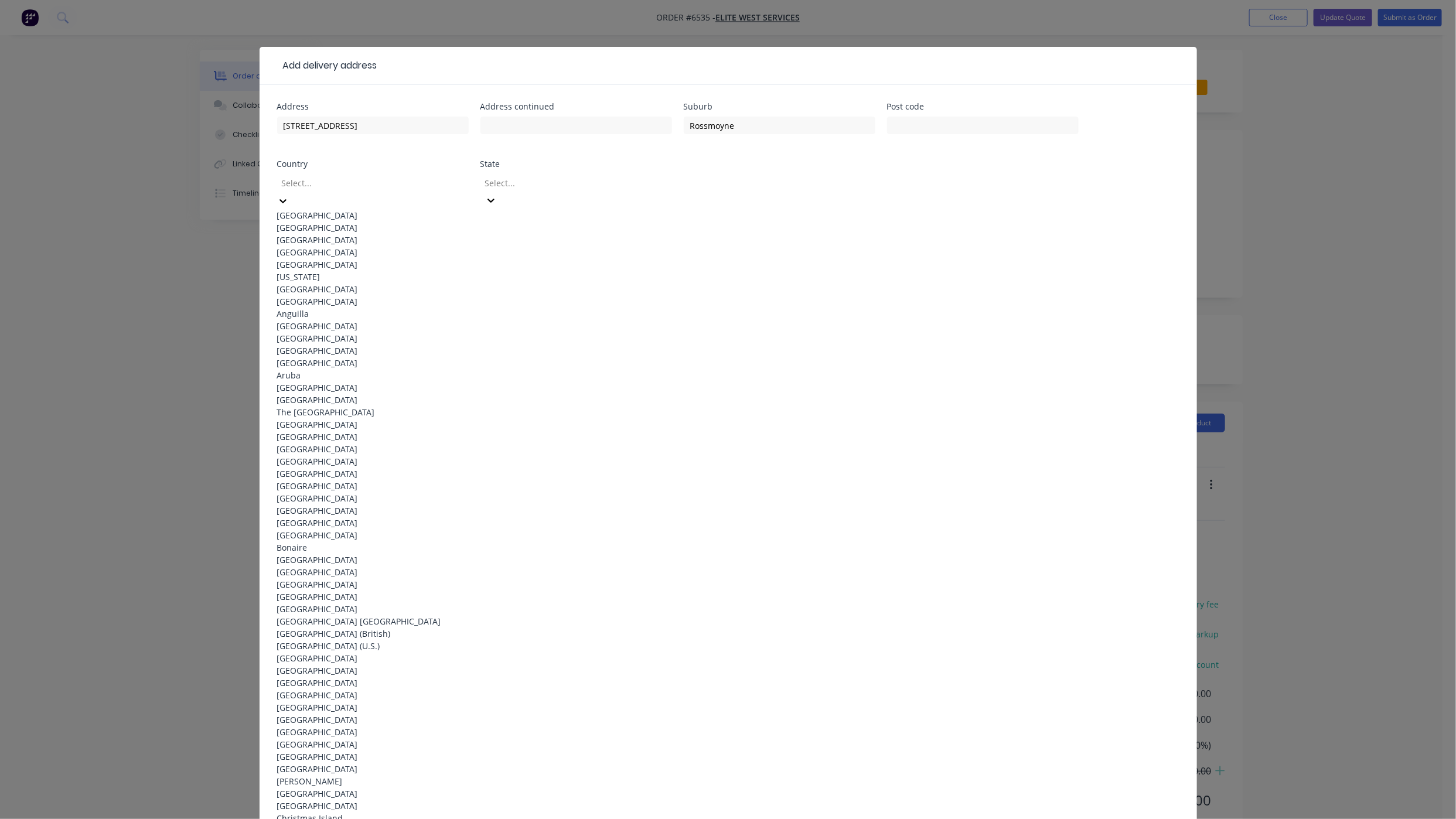
click at [320, 181] on div at bounding box center [365, 183] width 169 height 15
click at [320, 217] on div "[GEOGRAPHIC_DATA]" at bounding box center [373, 215] width 192 height 12
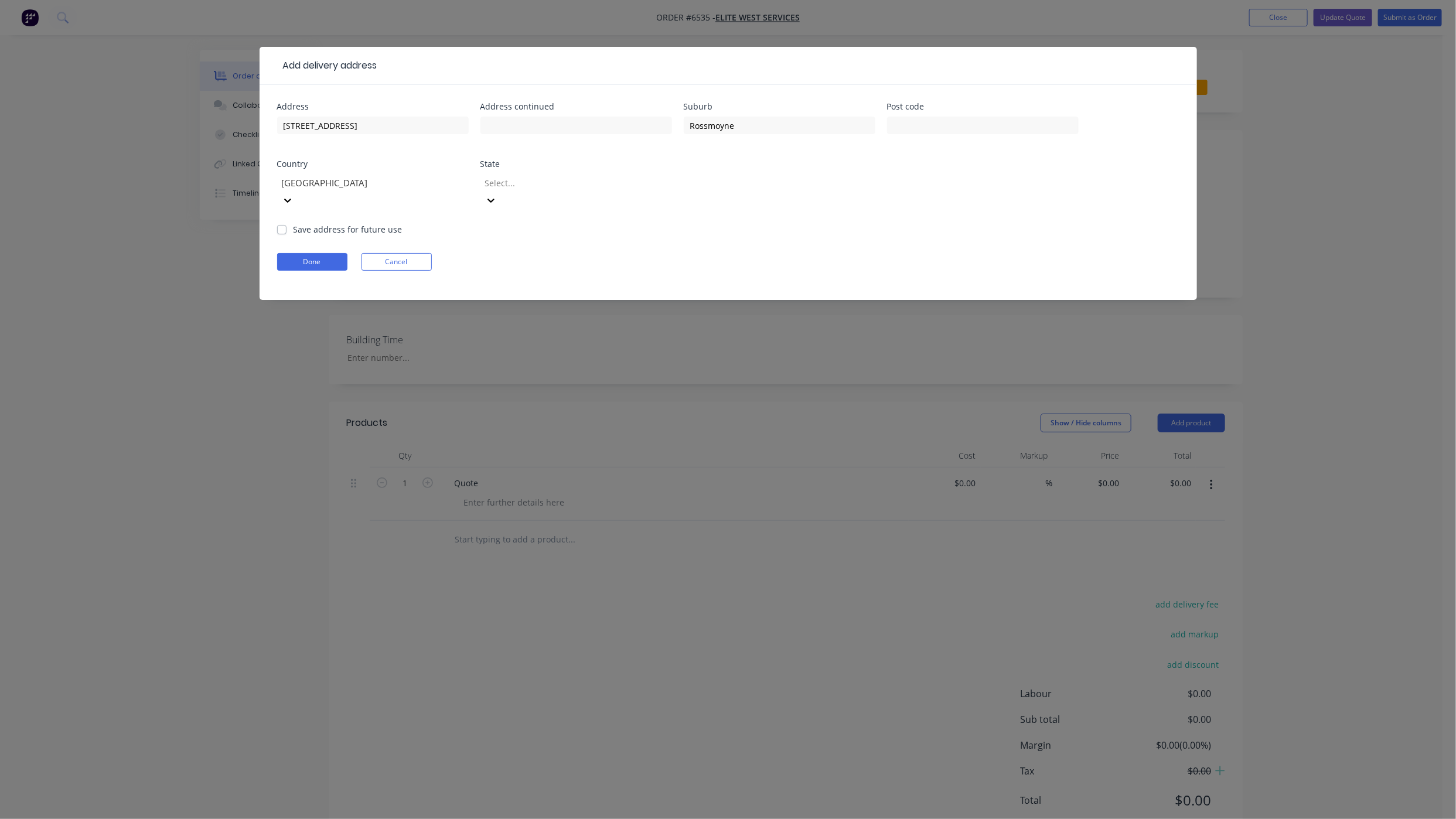
click at [504, 184] on div at bounding box center [568, 183] width 169 height 15
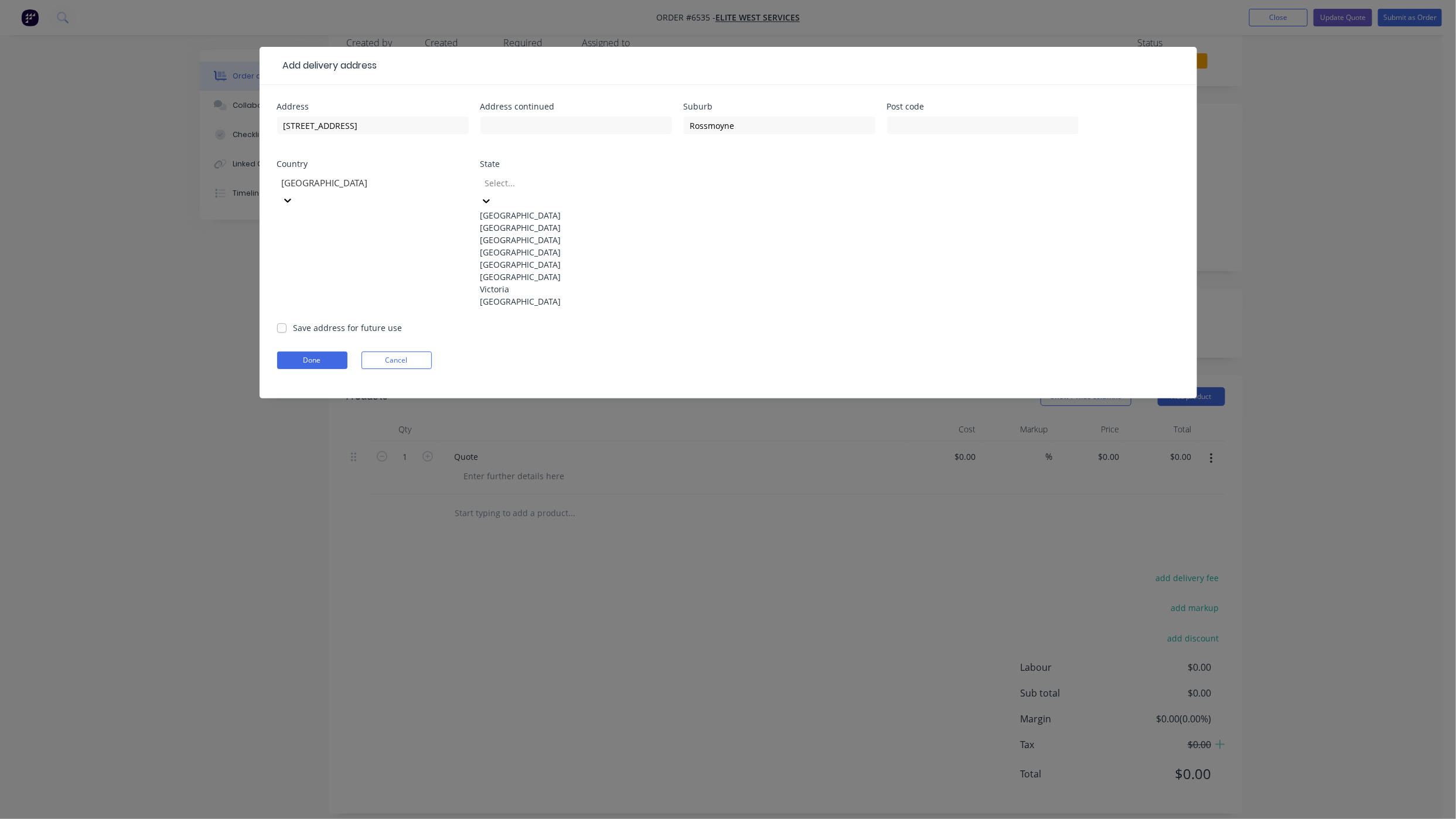
scroll to position [40, 0]
click at [520, 307] on div "[GEOGRAPHIC_DATA]" at bounding box center [576, 301] width 192 height 12
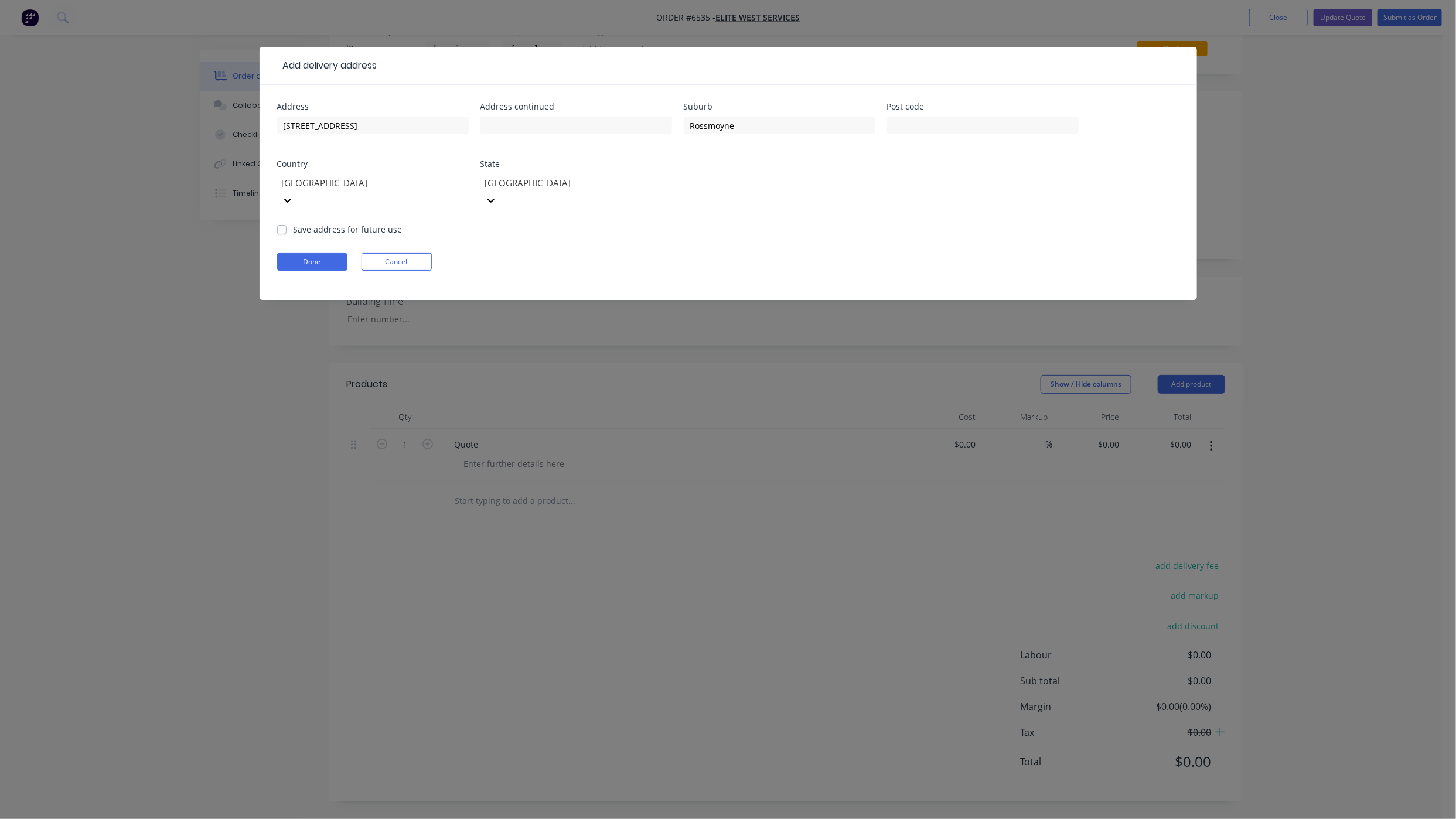
click at [276, 215] on div "Address [STREET_ADDRESS] Address continued Suburb Rossmoyne Post code Country […" at bounding box center [728, 192] width 938 height 215
click at [294, 223] on label "Save address for future use" at bounding box center [348, 229] width 109 height 12
click at [285, 223] on input "Save address for future use" at bounding box center [282, 228] width 10 height 11
checkbox input "true"
click at [291, 253] on button "Done" at bounding box center [313, 262] width 70 height 18
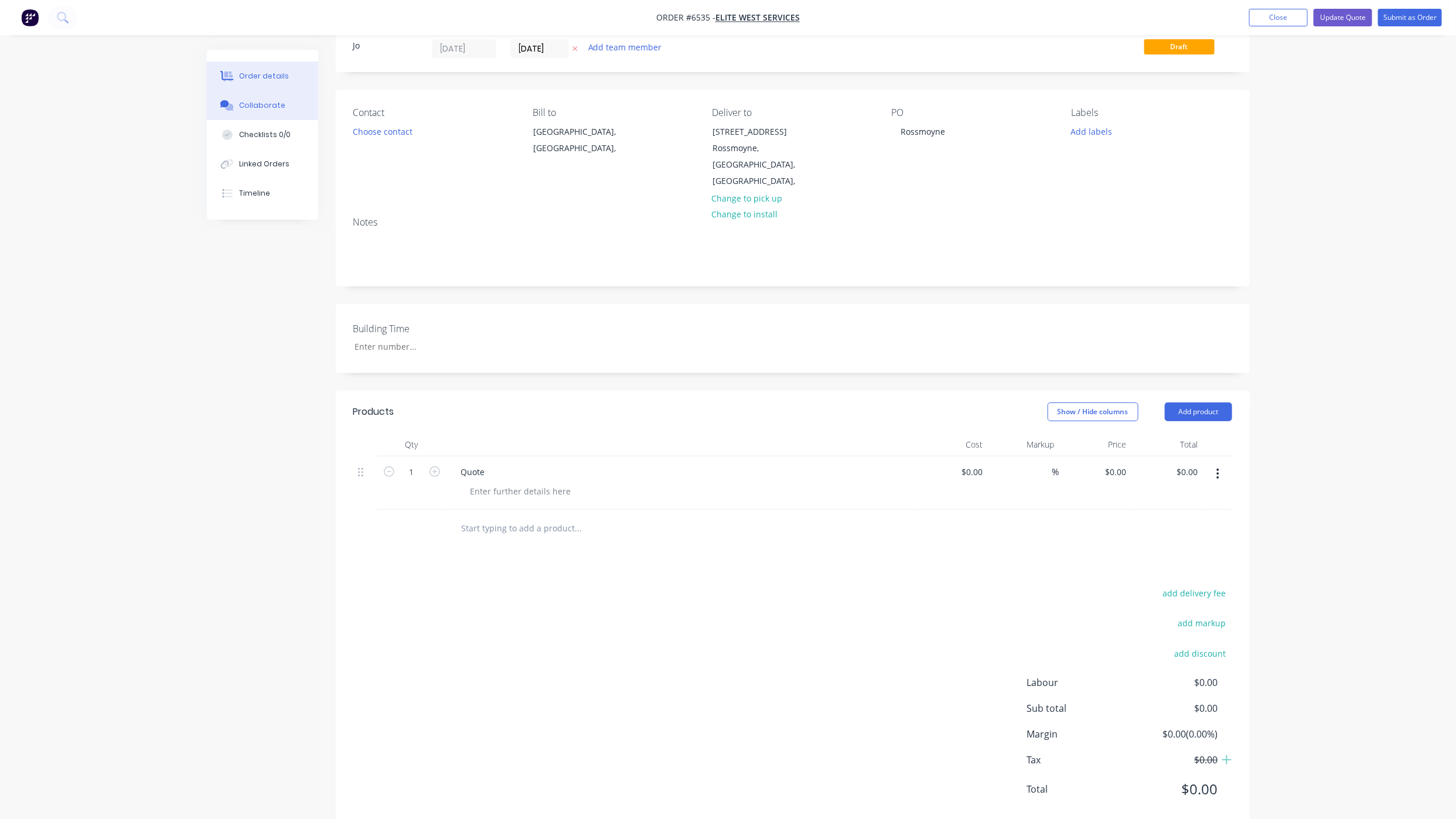
click at [277, 104] on div "Collaborate" at bounding box center [262, 105] width 46 height 10
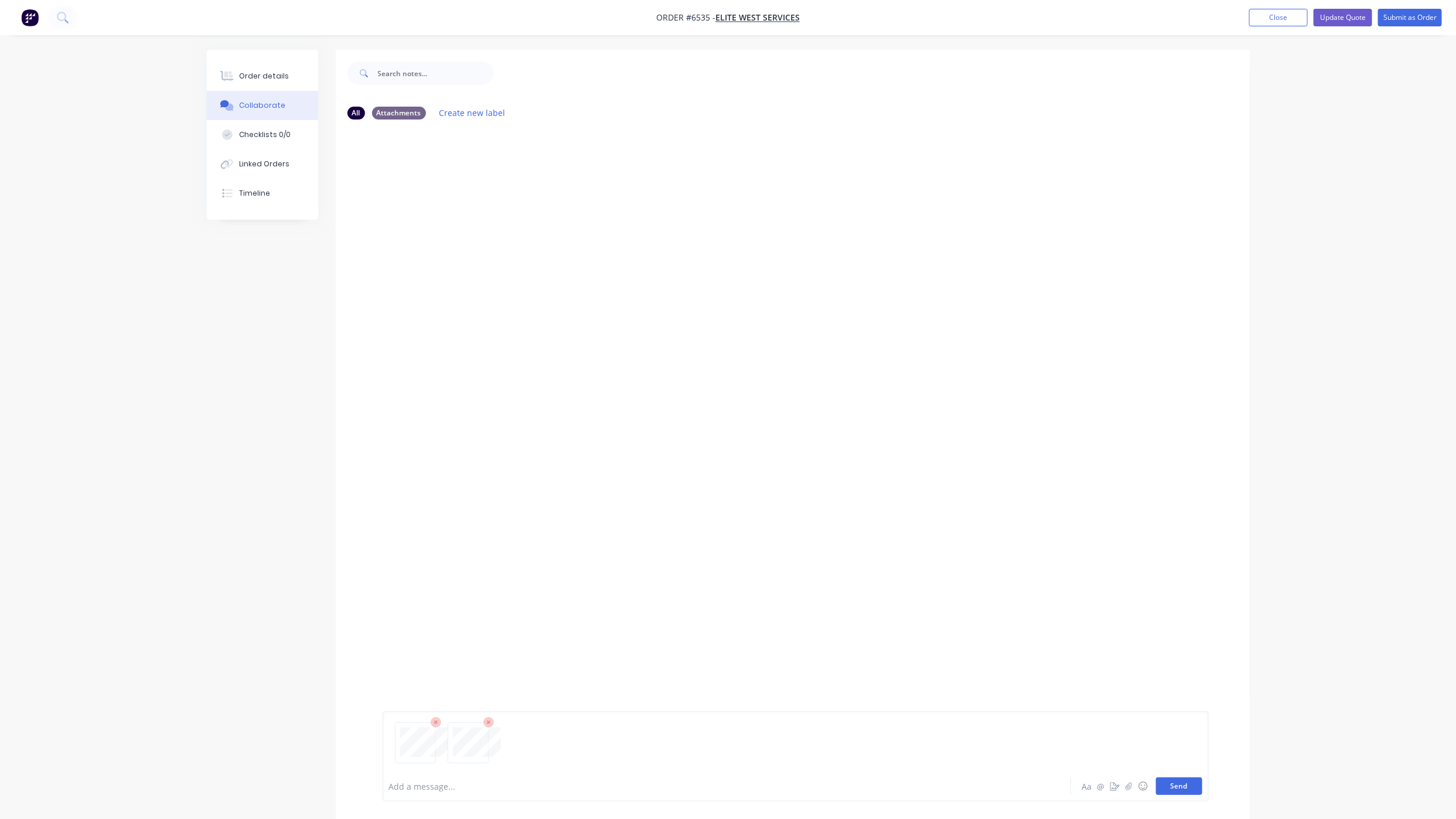
click at [1184, 793] on button "Send" at bounding box center [1179, 786] width 46 height 18
click at [1176, 797] on div "Add a message... Aa @ ☺ Send" at bounding box center [796, 756] width 826 height 90
click at [1176, 788] on button "Send" at bounding box center [1179, 786] width 46 height 18
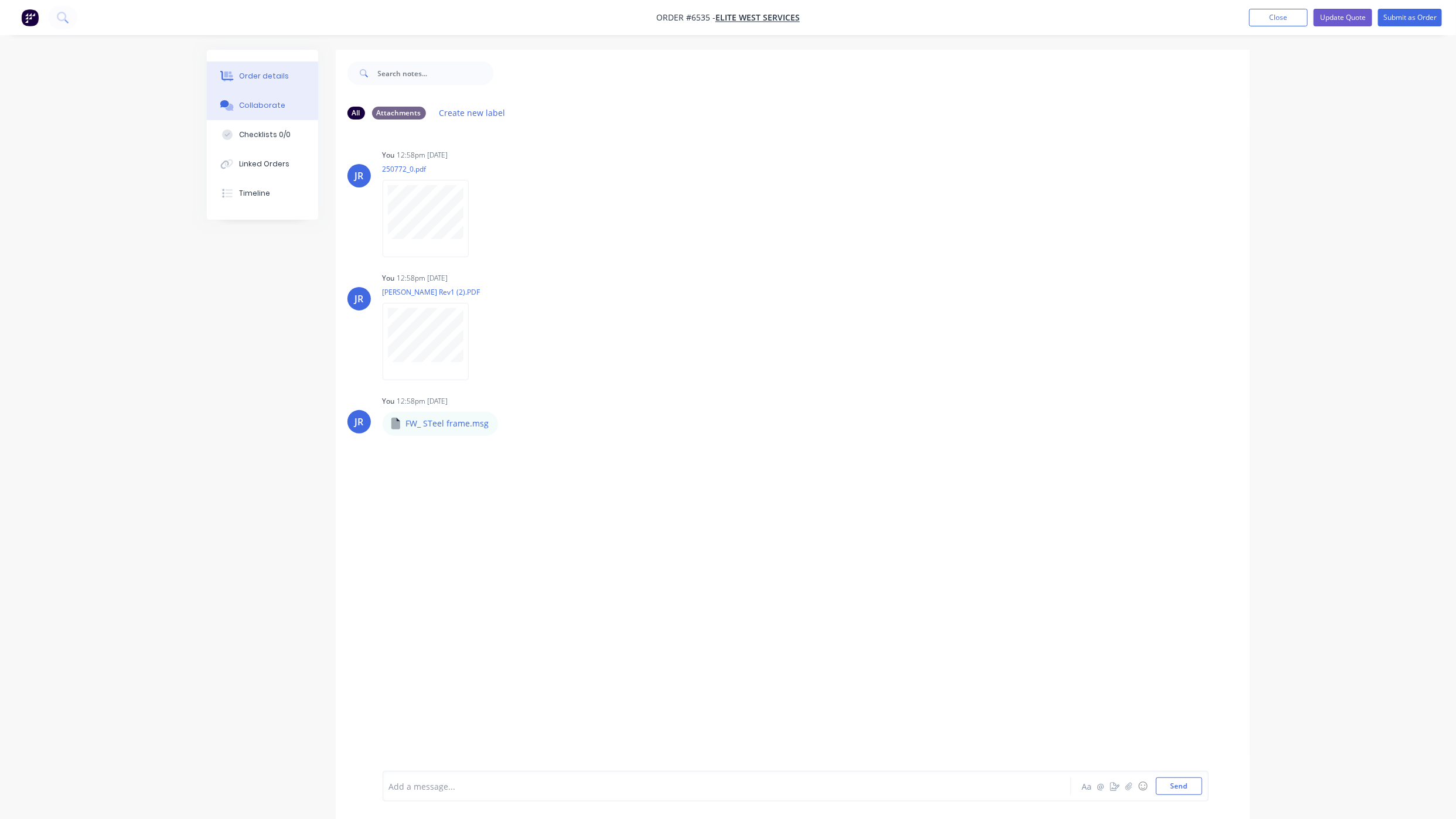
click at [286, 83] on button "Order details" at bounding box center [263, 76] width 111 height 29
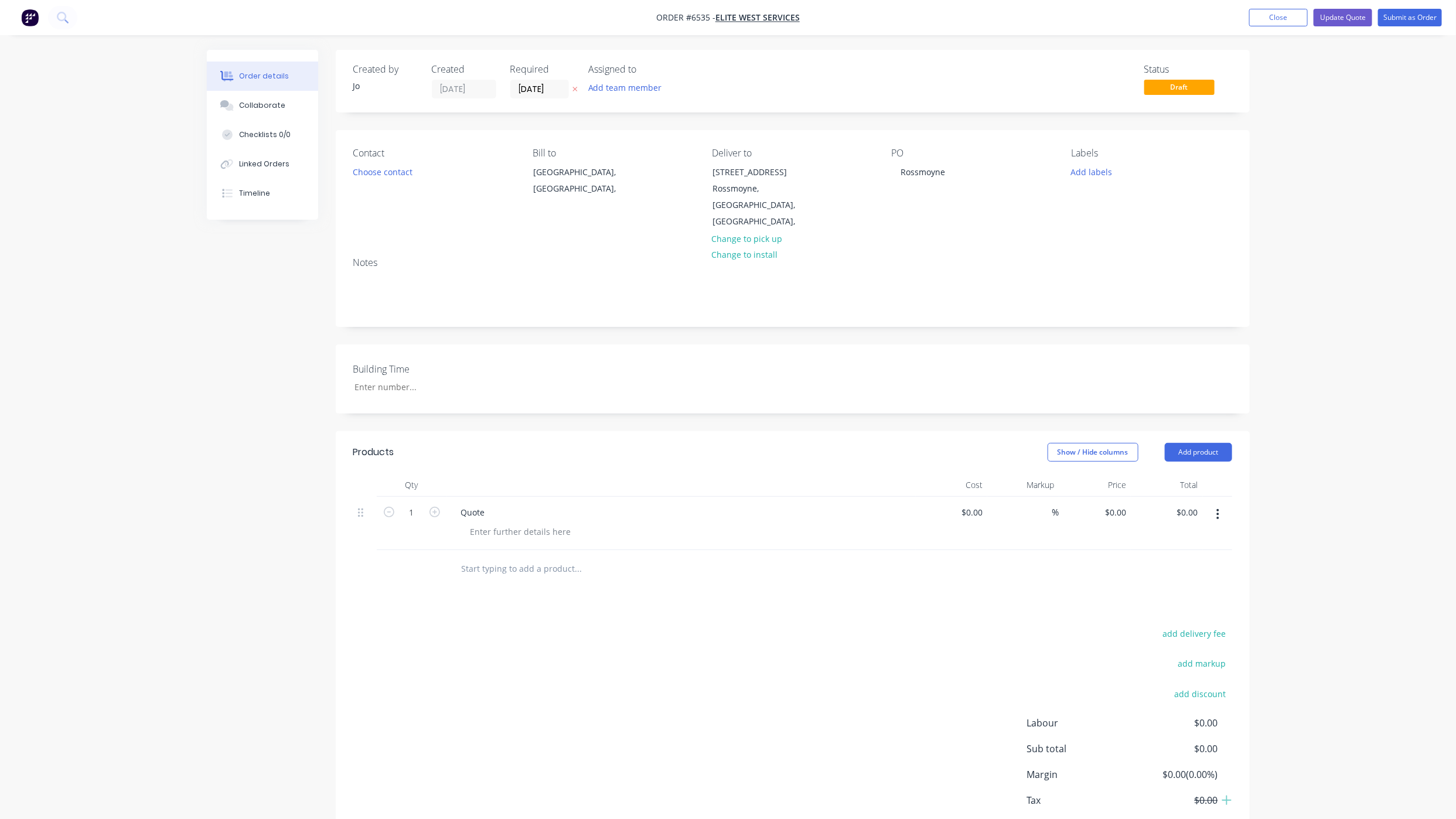
click at [60, 417] on div "Order details Collaborate Checklists 0/0 Linked Orders Timeline Order details C…" at bounding box center [728, 444] width 1456 height 887
click at [1336, 20] on button "Update Quote" at bounding box center [1343, 18] width 59 height 18
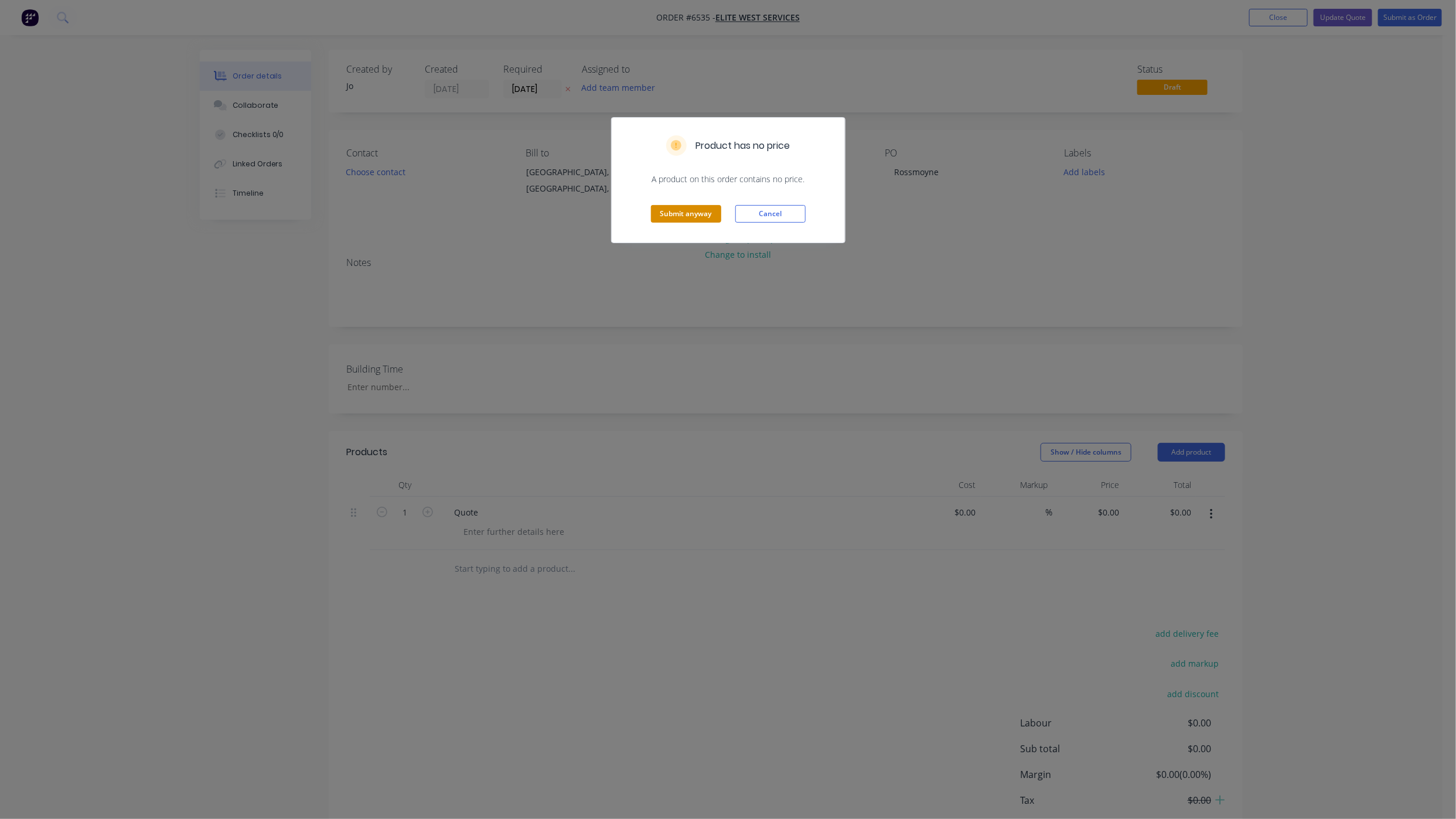
click at [687, 214] on button "Submit anyway" at bounding box center [686, 214] width 70 height 18
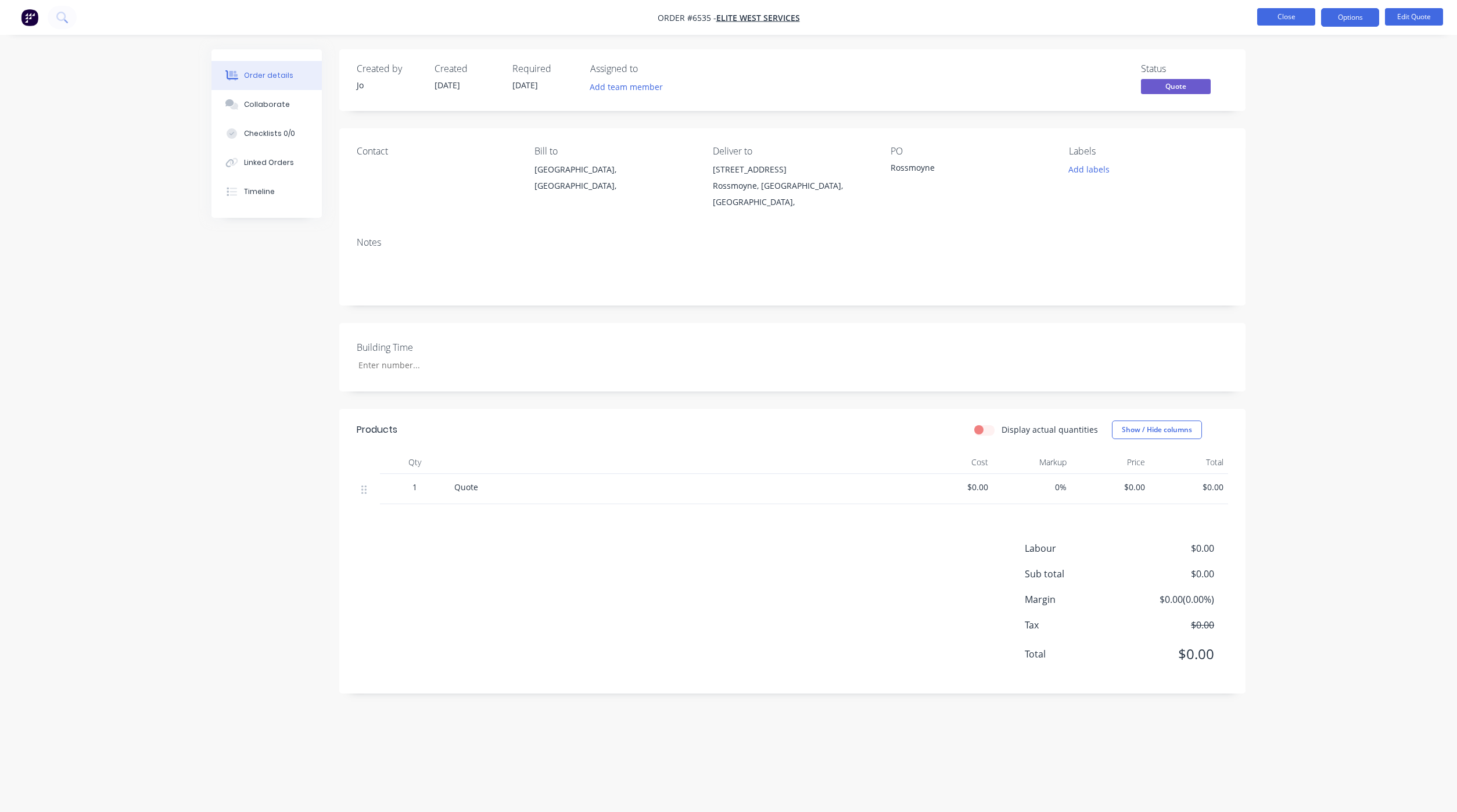
click at [1291, 15] on button "Close" at bounding box center [1286, 17] width 58 height 17
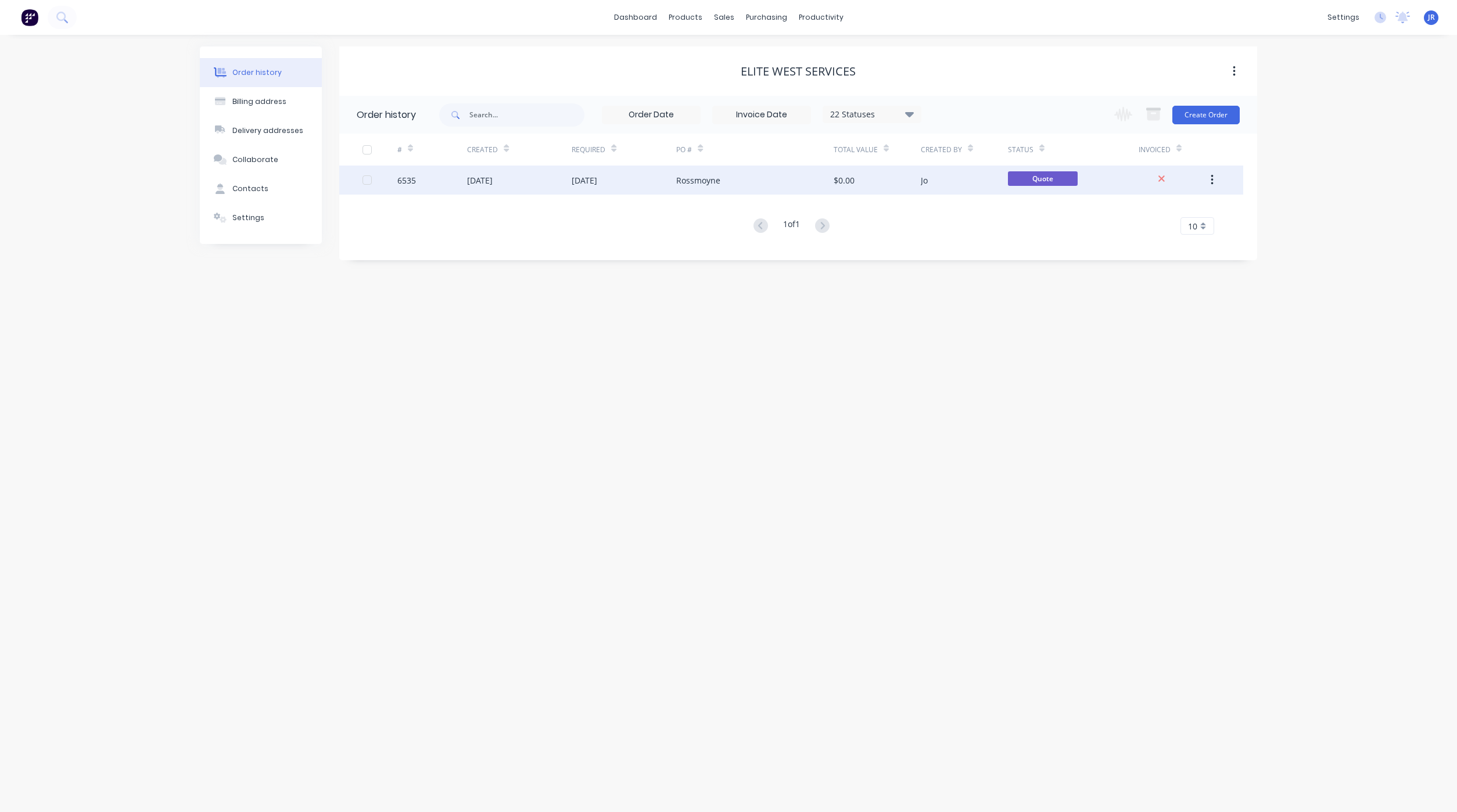
click at [405, 178] on div "6535" at bounding box center [407, 180] width 19 height 12
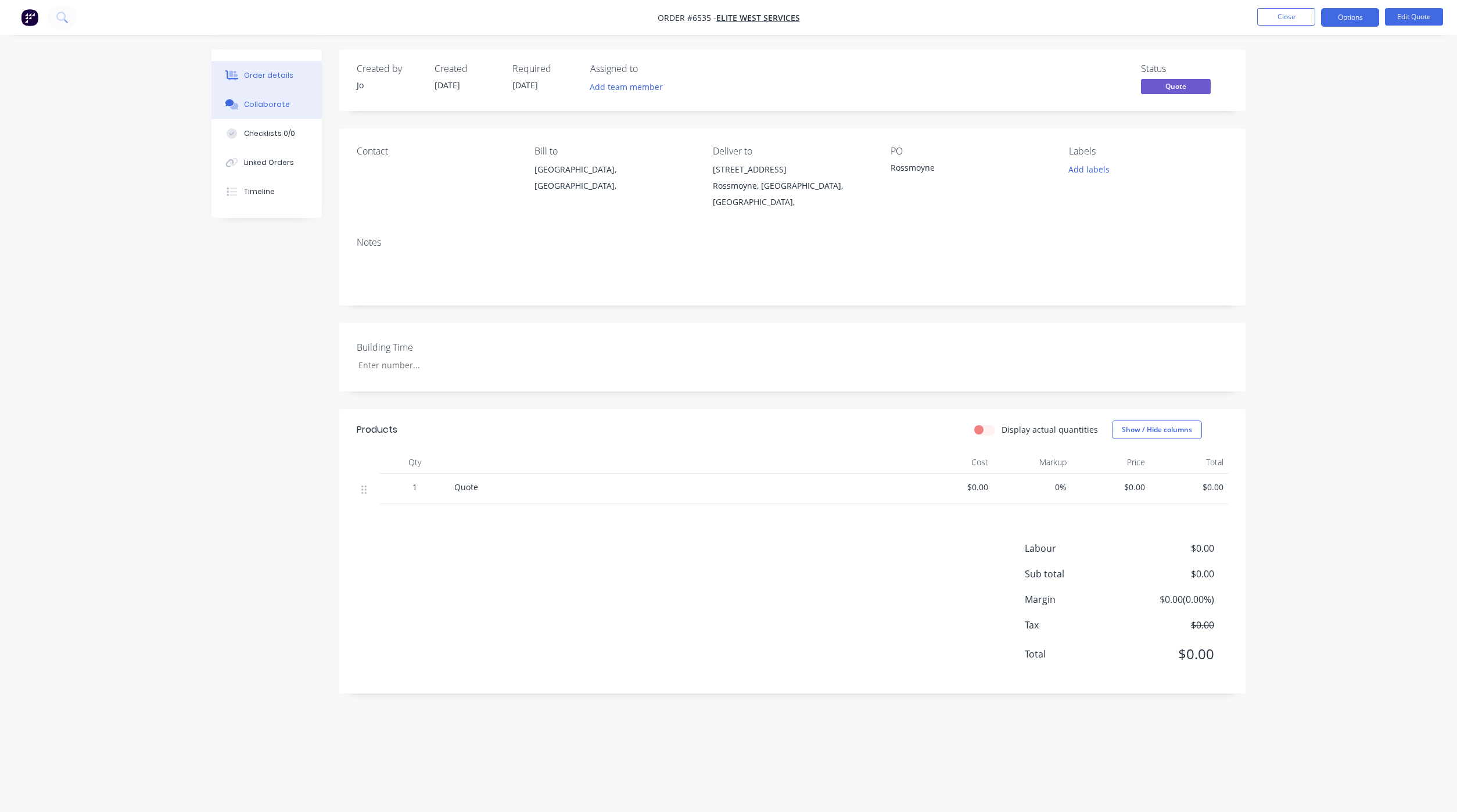
click at [258, 110] on button "Collaborate" at bounding box center [266, 104] width 110 height 29
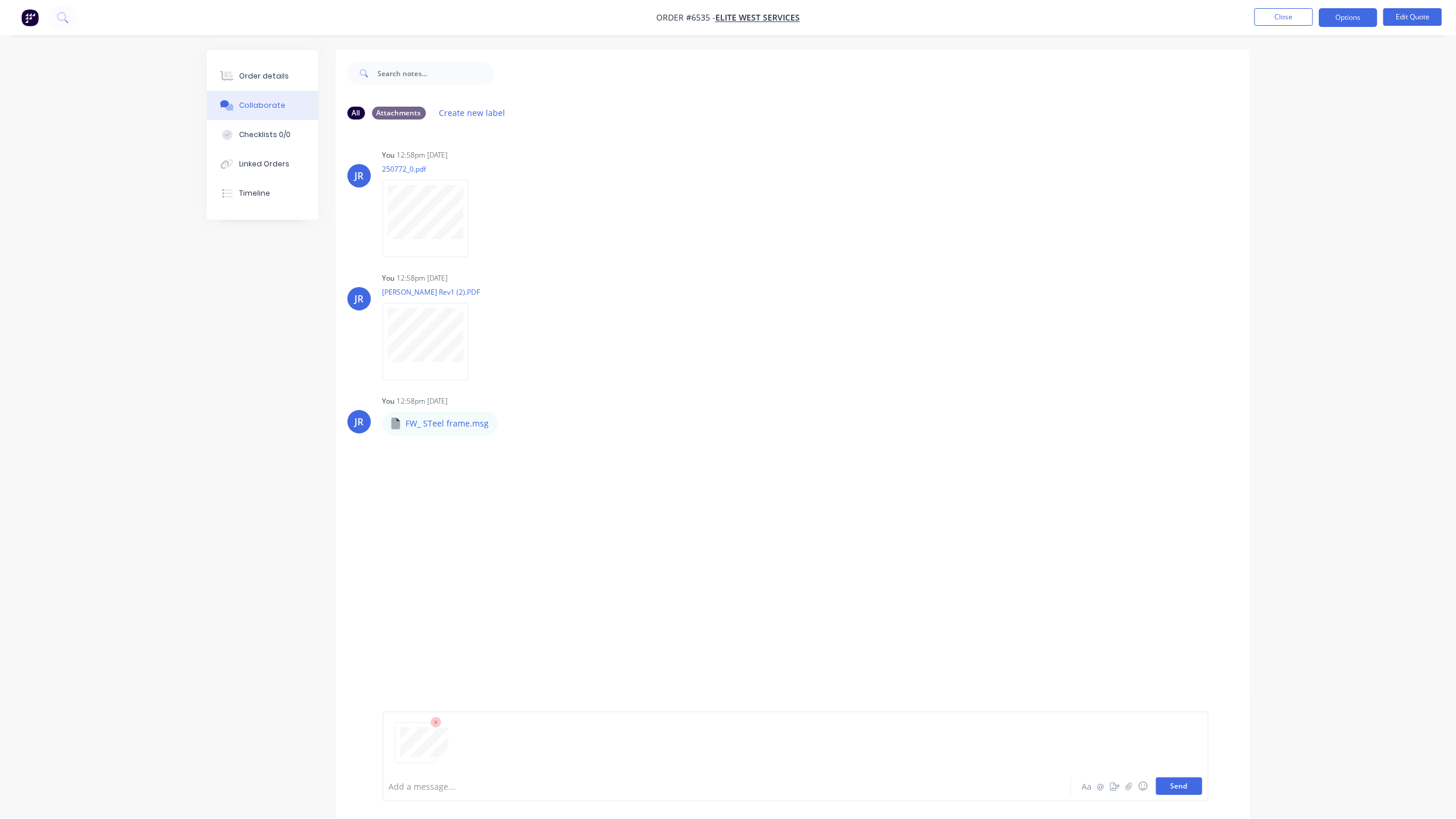
click at [1171, 782] on button "Send" at bounding box center [1179, 786] width 46 height 18
click at [263, 79] on div "Order details" at bounding box center [264, 76] width 50 height 10
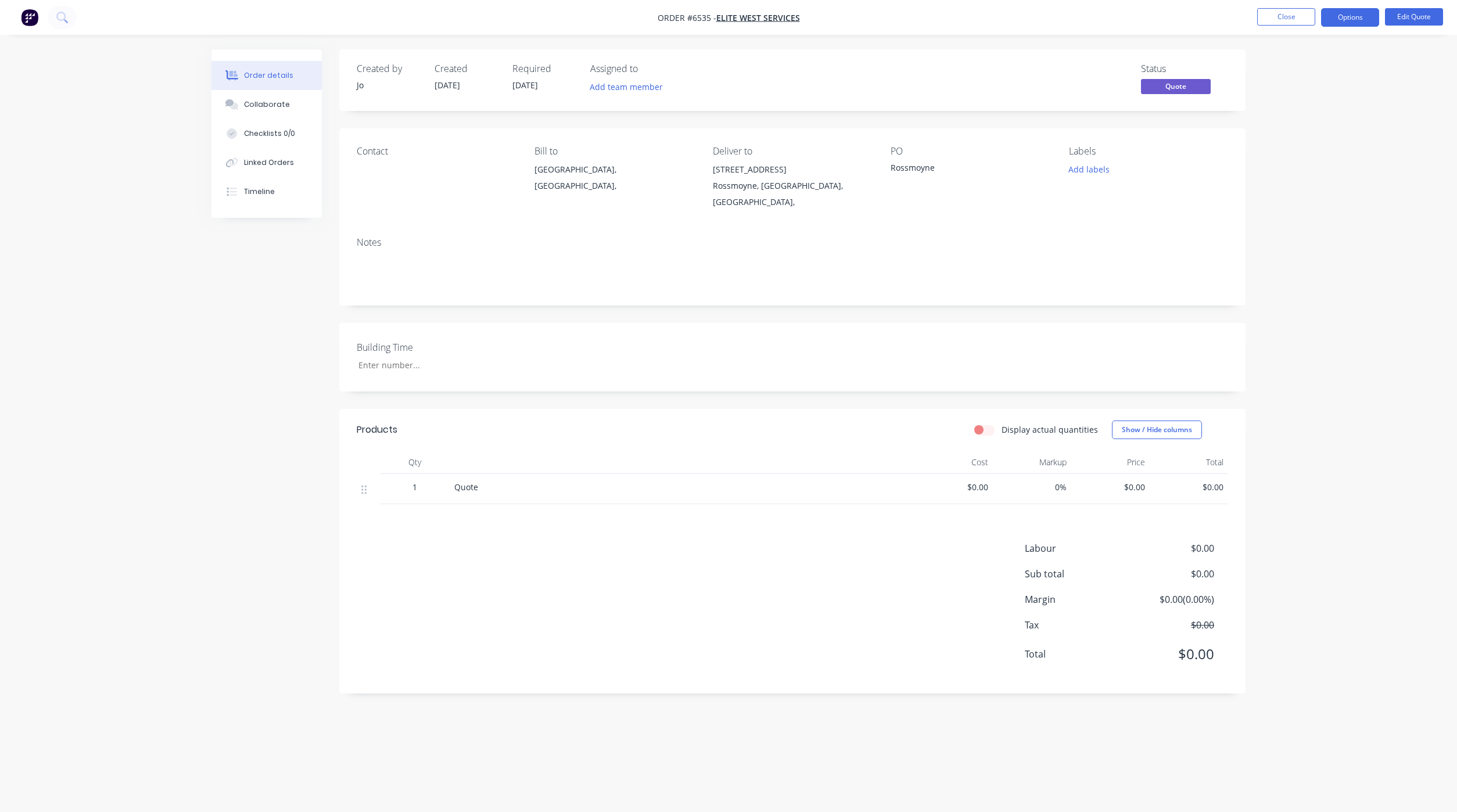
click at [51, 491] on div "Order details Collaborate Checklists 0/0 Linked Orders Timeline Order details C…" at bounding box center [728, 406] width 1457 height 812
click at [1298, 16] on button "Close" at bounding box center [1286, 17] width 58 height 17
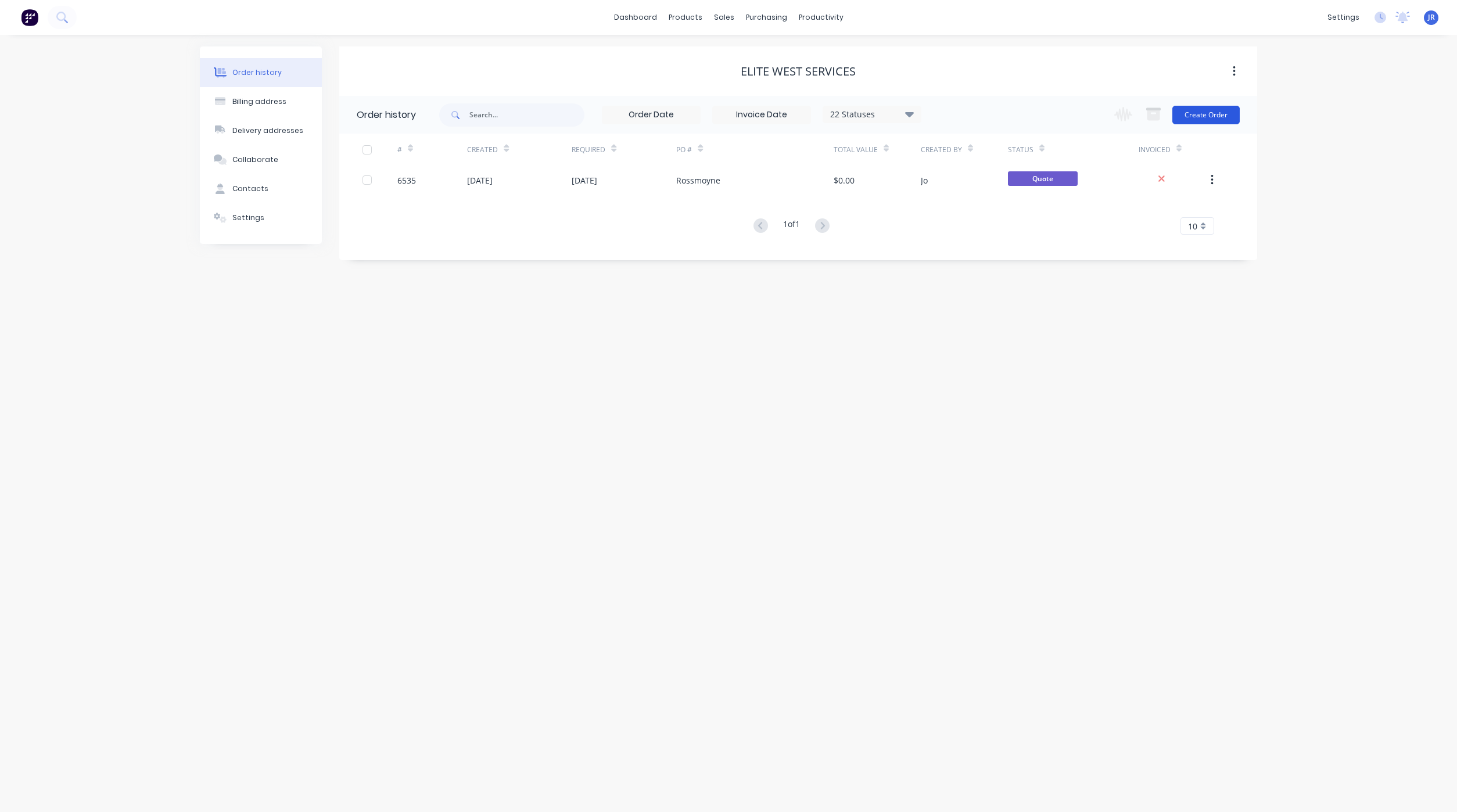
click at [1194, 113] on button "Create Order" at bounding box center [1205, 115] width 67 height 19
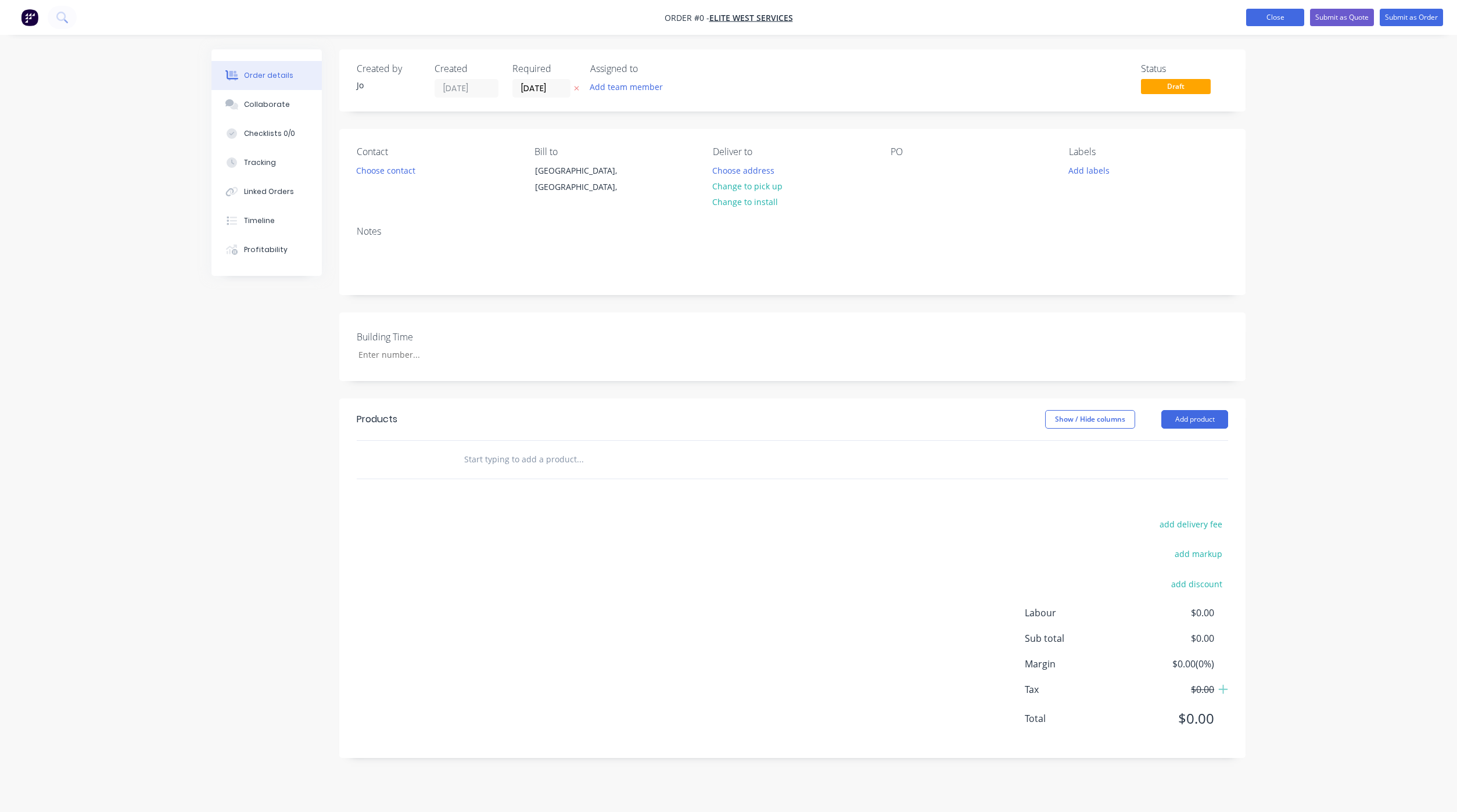
click at [1288, 12] on button "Close" at bounding box center [1275, 17] width 58 height 17
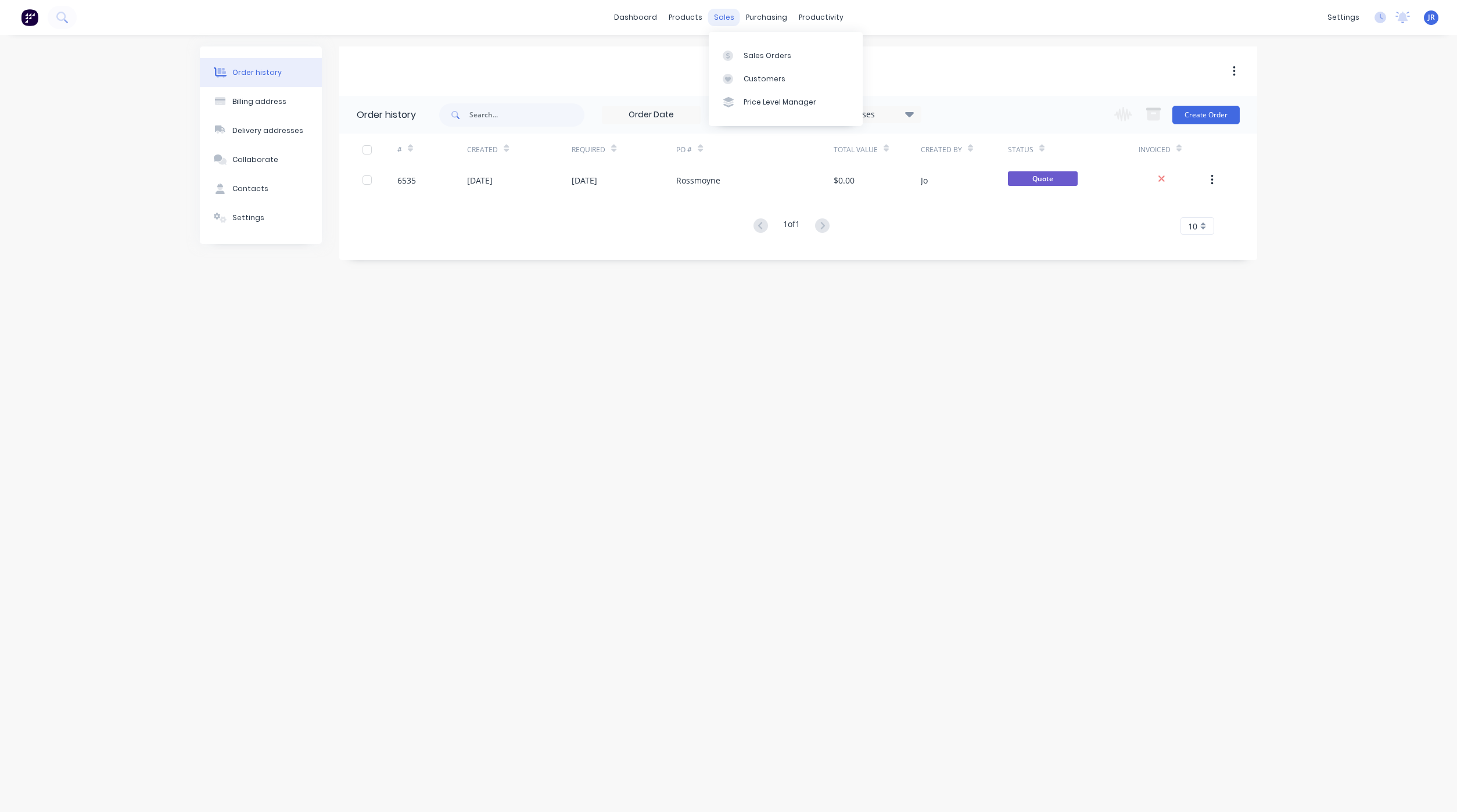
click at [723, 16] on div "sales" at bounding box center [724, 17] width 32 height 17
click at [735, 44] on link "Sales Orders" at bounding box center [786, 55] width 154 height 23
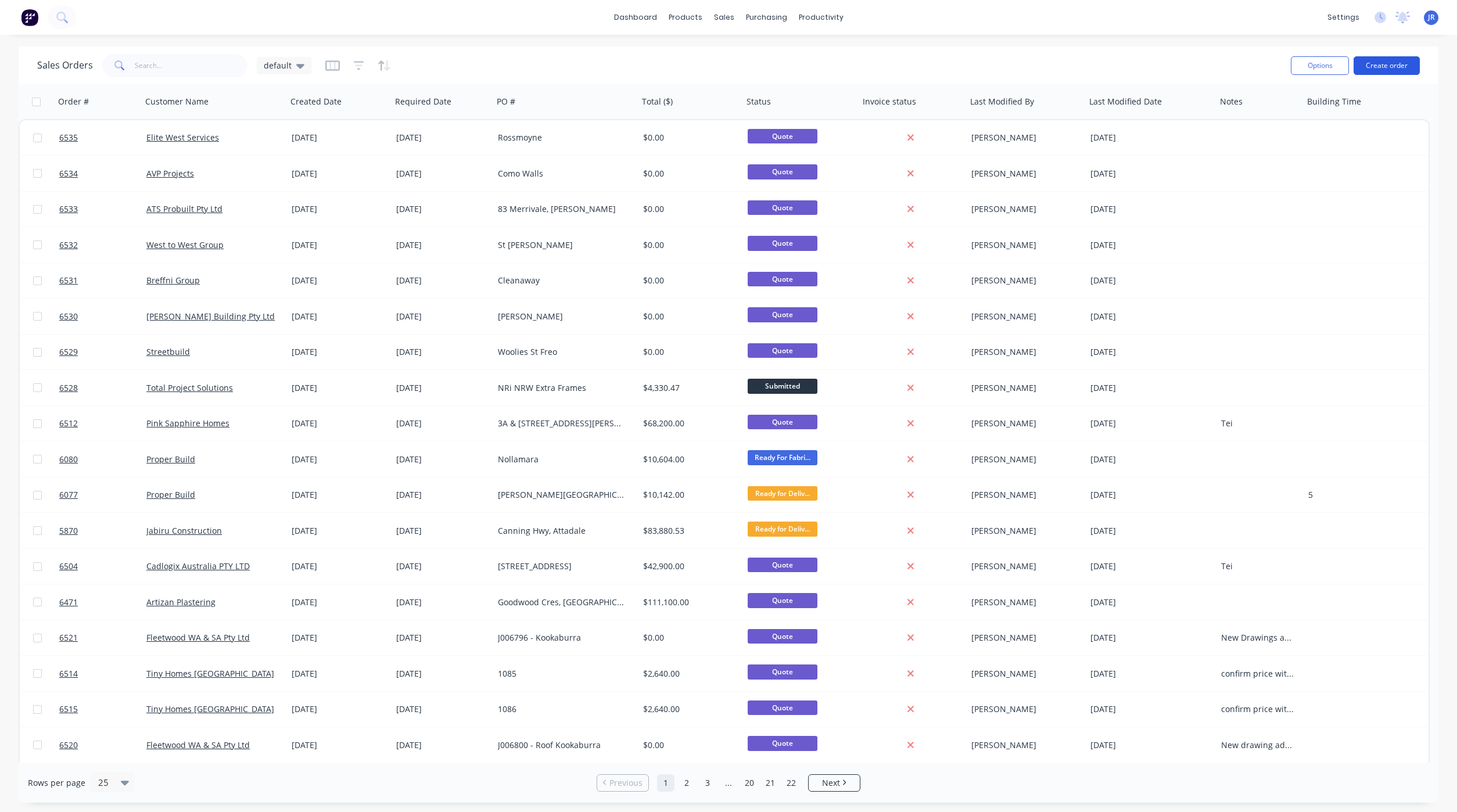
click at [1389, 58] on button "Create order" at bounding box center [1386, 66] width 66 height 19
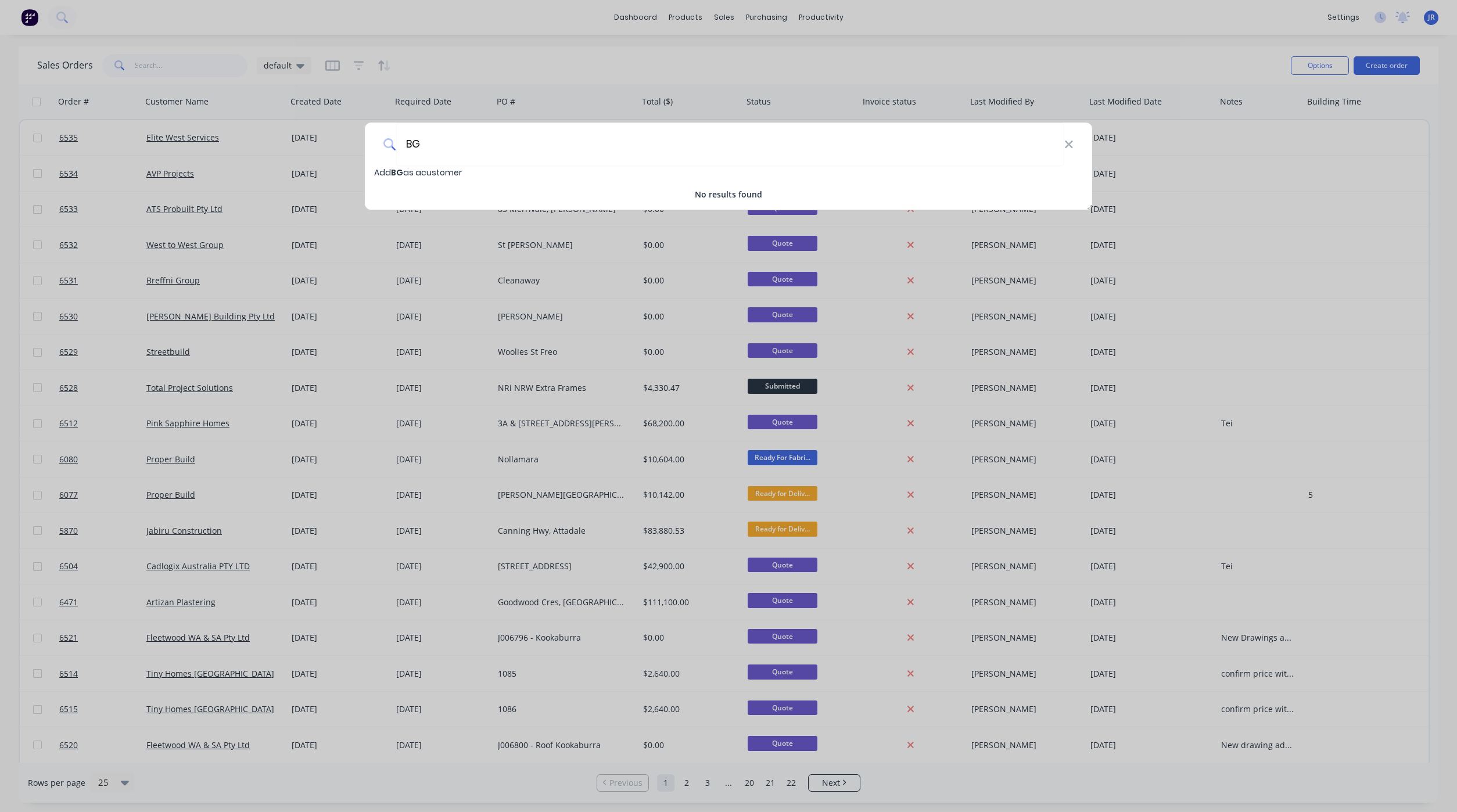
type input "B"
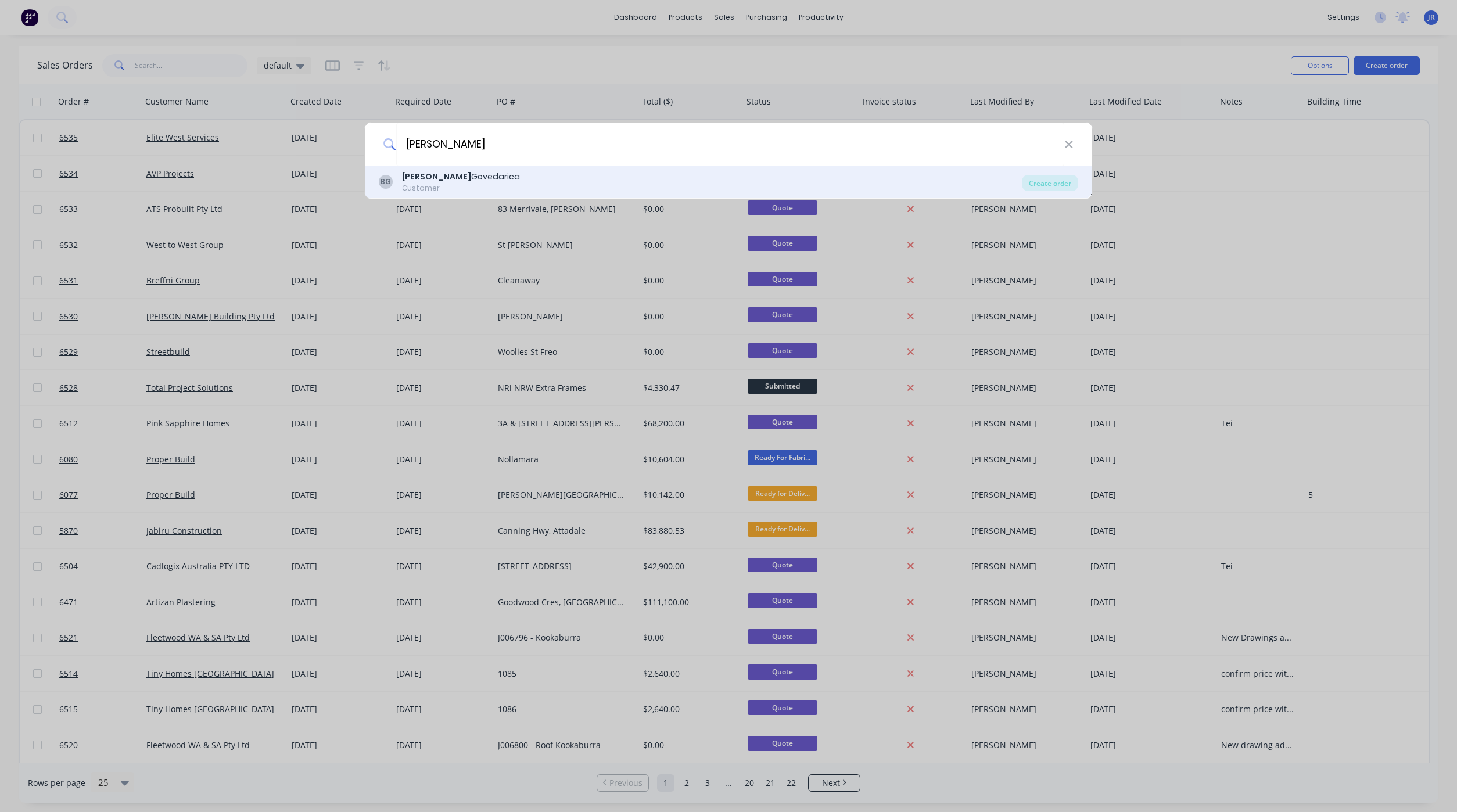
type input "[PERSON_NAME]"
click at [478, 182] on div "BG [PERSON_NAME] Customer" at bounding box center [700, 181] width 643 height 22
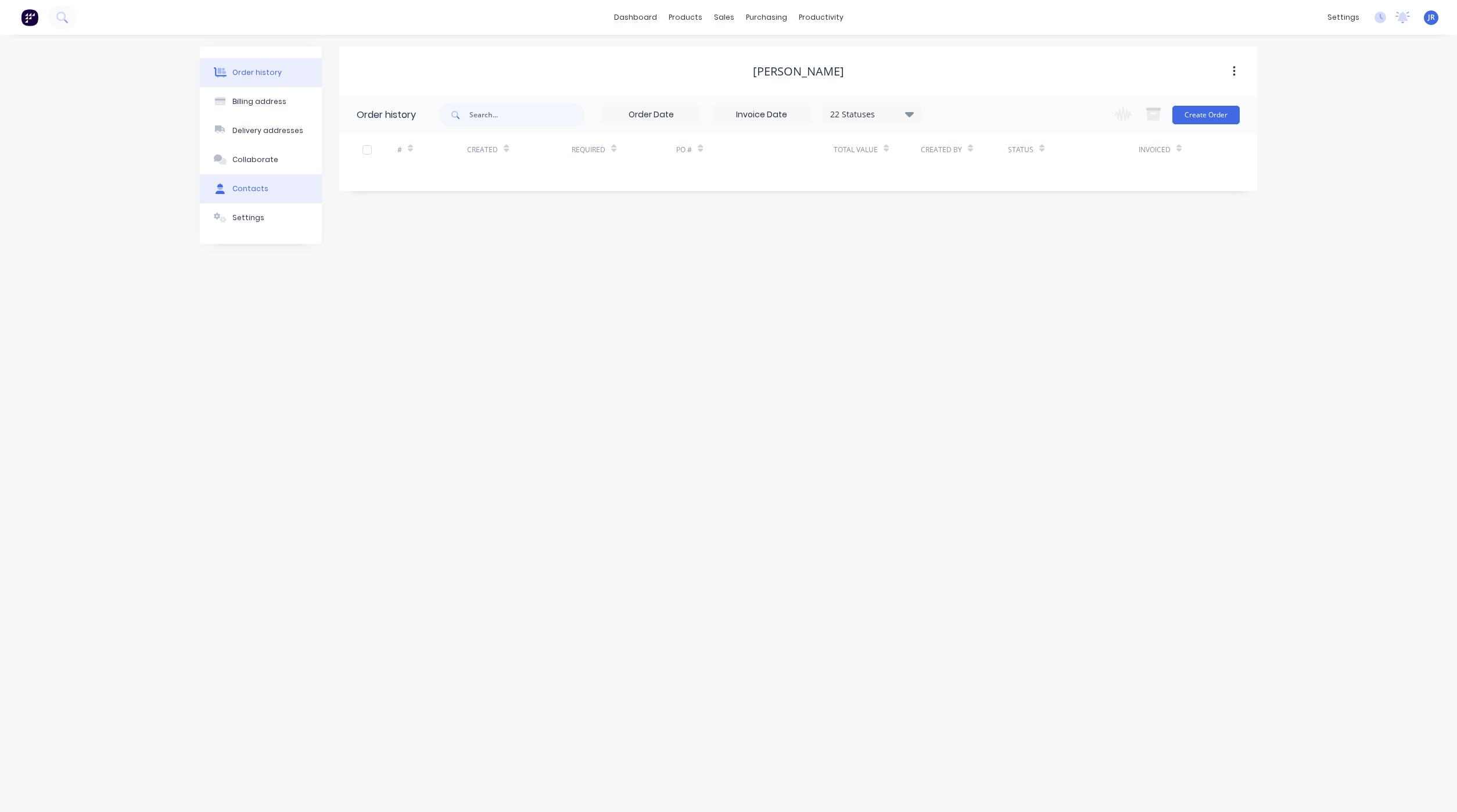
click at [256, 181] on button "Contacts" at bounding box center [260, 189] width 122 height 29
click at [1236, 106] on button "Add contact" at bounding box center [1221, 115] width 54 height 17
select select "AU"
click at [435, 200] on input "text" at bounding box center [451, 200] width 190 height 17
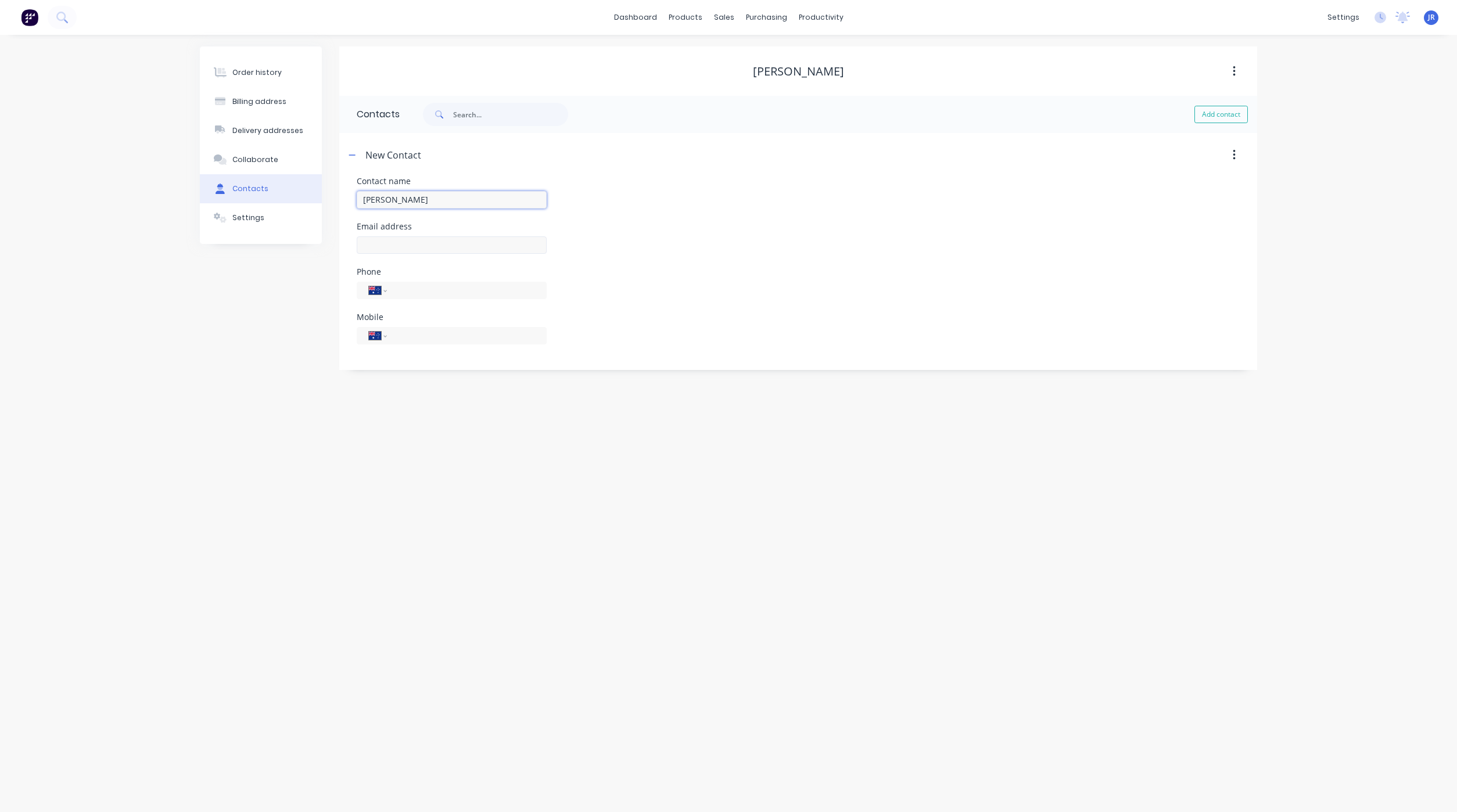
type input "[PERSON_NAME]"
click at [451, 242] on input "text" at bounding box center [451, 245] width 190 height 17
select select "AU"
click at [377, 246] on input "text" at bounding box center [451, 245] width 190 height 17
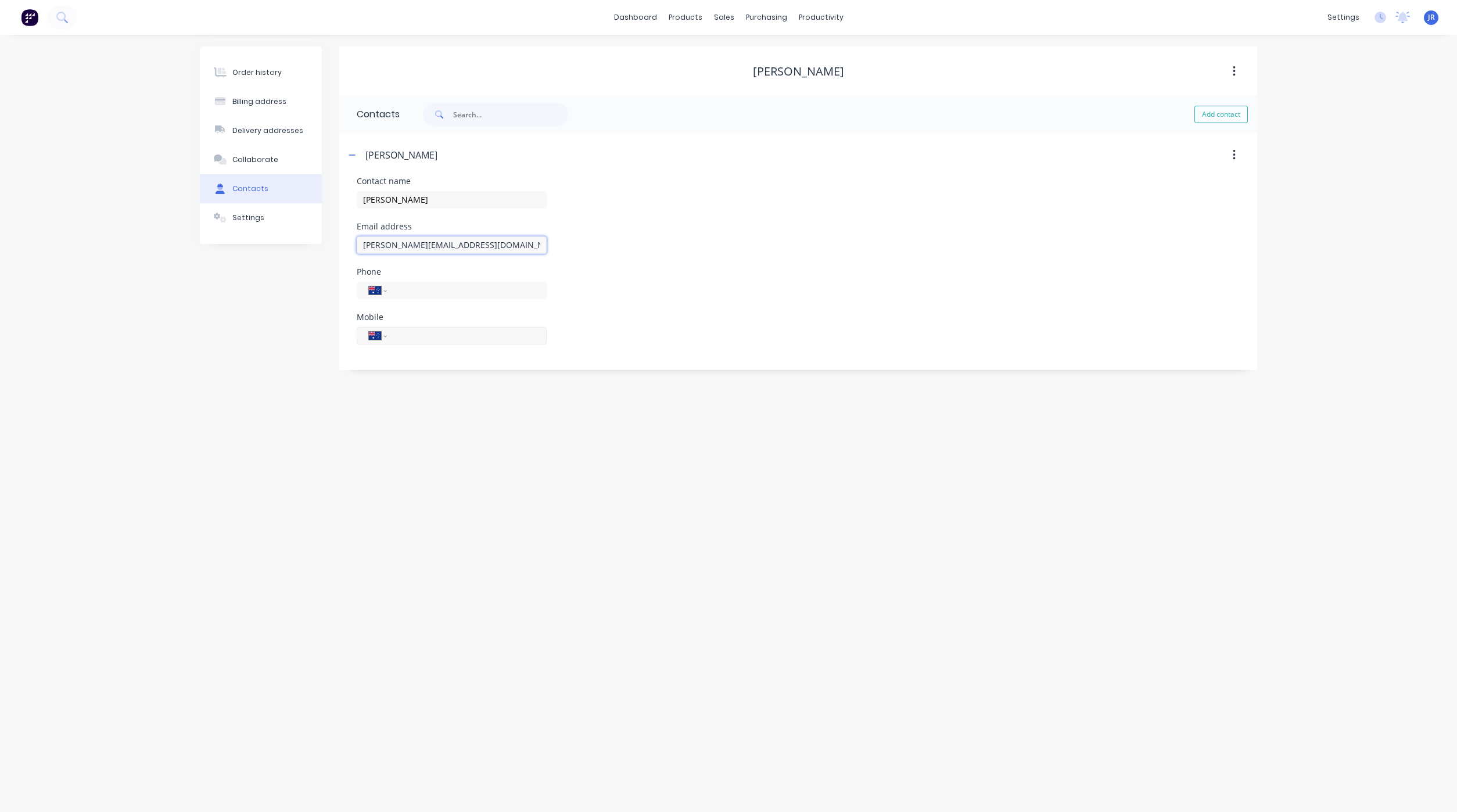
type input "[PERSON_NAME][EMAIL_ADDRESS][DOMAIN_NAME]"
click at [478, 338] on input "tel" at bounding box center [464, 335] width 139 height 13
type input "0414 475 992"
click at [248, 68] on div "Order history" at bounding box center [257, 73] width 49 height 10
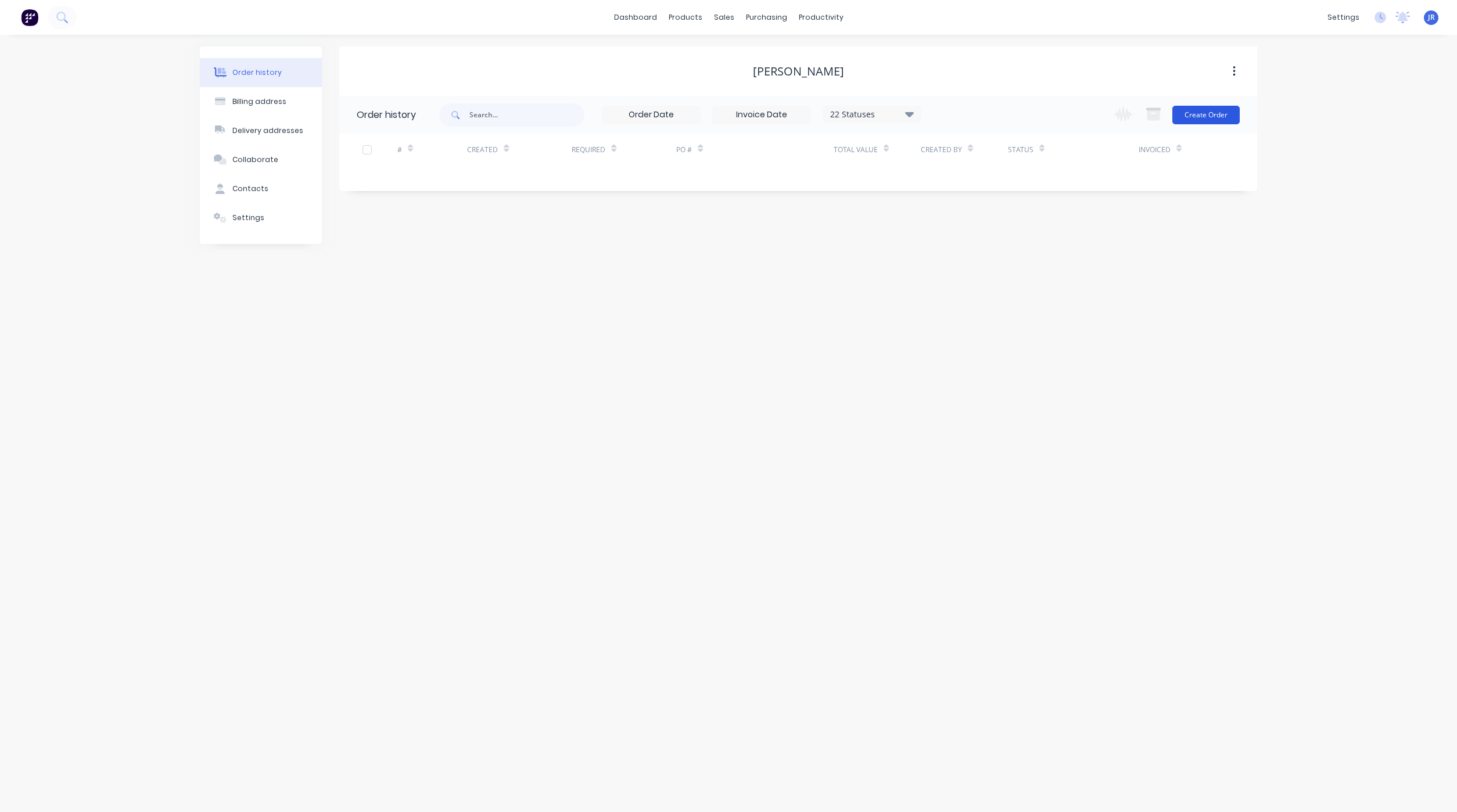
click at [1218, 109] on button "Create Order" at bounding box center [1205, 115] width 67 height 19
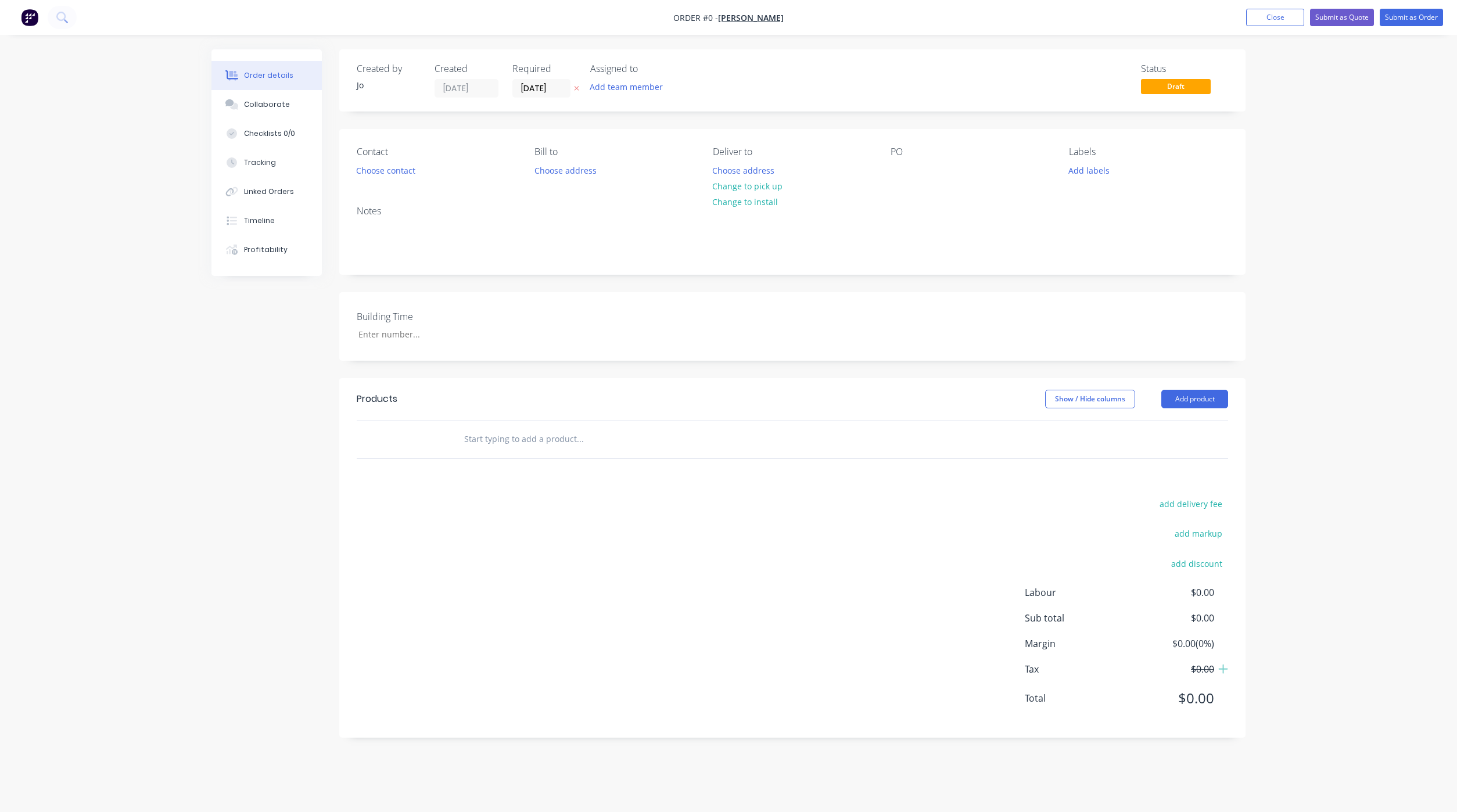
click at [493, 435] on input "text" at bounding box center [580, 439] width 232 height 23
type input "Quote"
click at [540, 485] on button "Add Quote to order" at bounding box center [642, 483] width 348 height 37
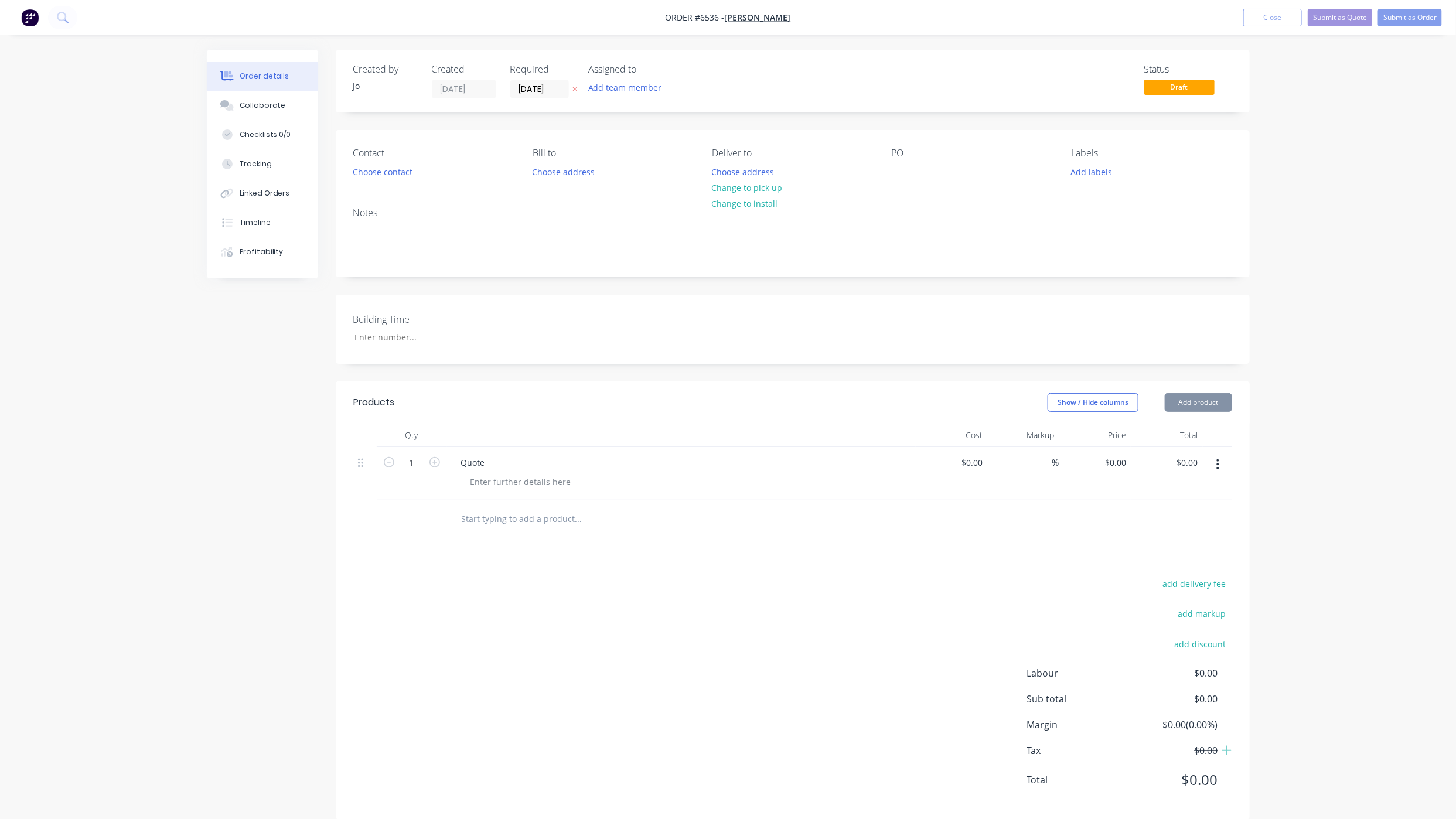
click at [911, 184] on div "Contact Choose contact [PERSON_NAME] to Choose address Deliver to Choose addres…" at bounding box center [793, 164] width 914 height 68
click at [911, 176] on div "PO" at bounding box center [971, 164] width 160 height 33
click at [900, 169] on div at bounding box center [901, 171] width 19 height 17
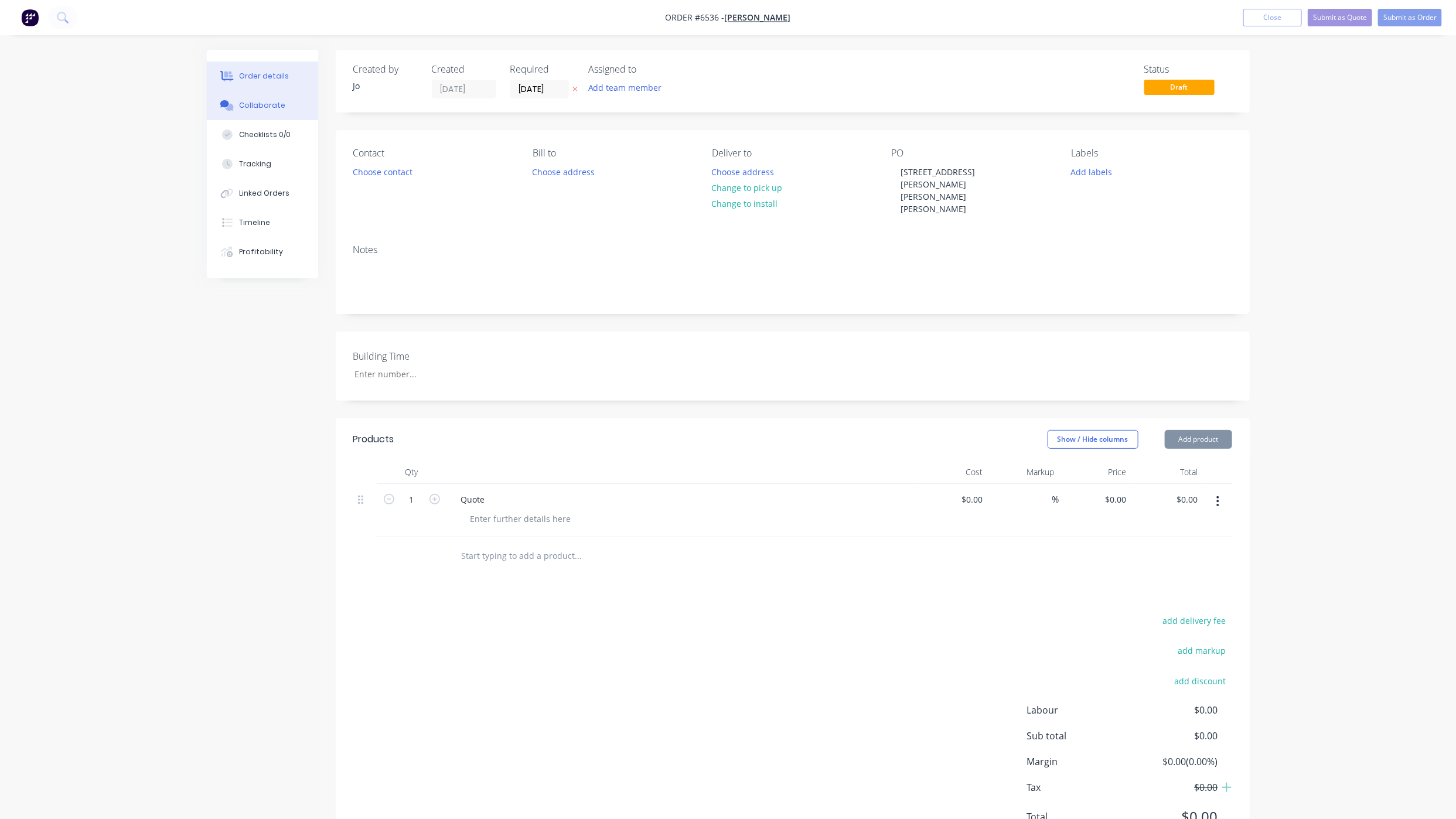
click at [285, 111] on button "Collaborate" at bounding box center [263, 105] width 111 height 29
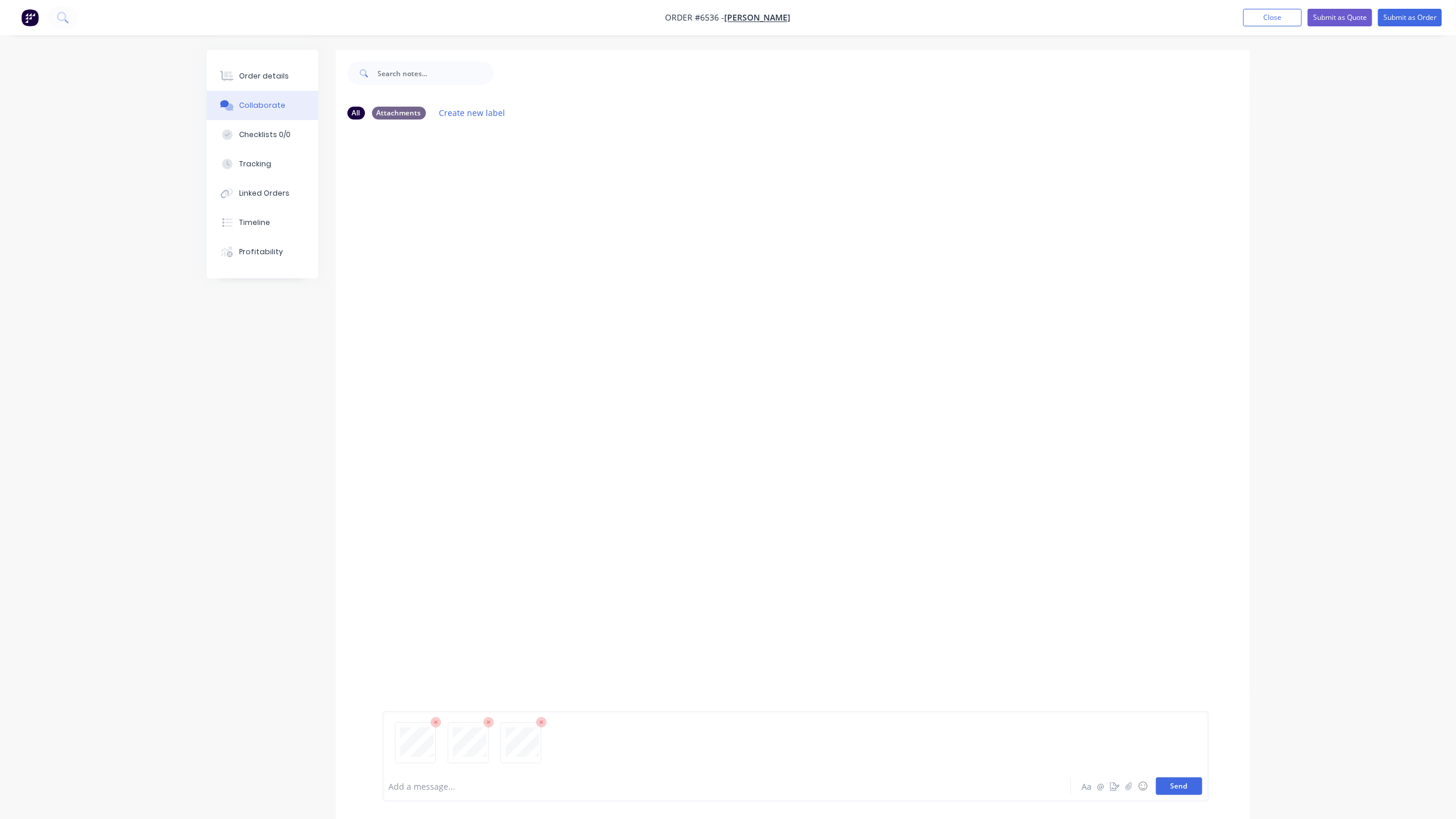
click at [1187, 785] on button "Send" at bounding box center [1179, 786] width 46 height 18
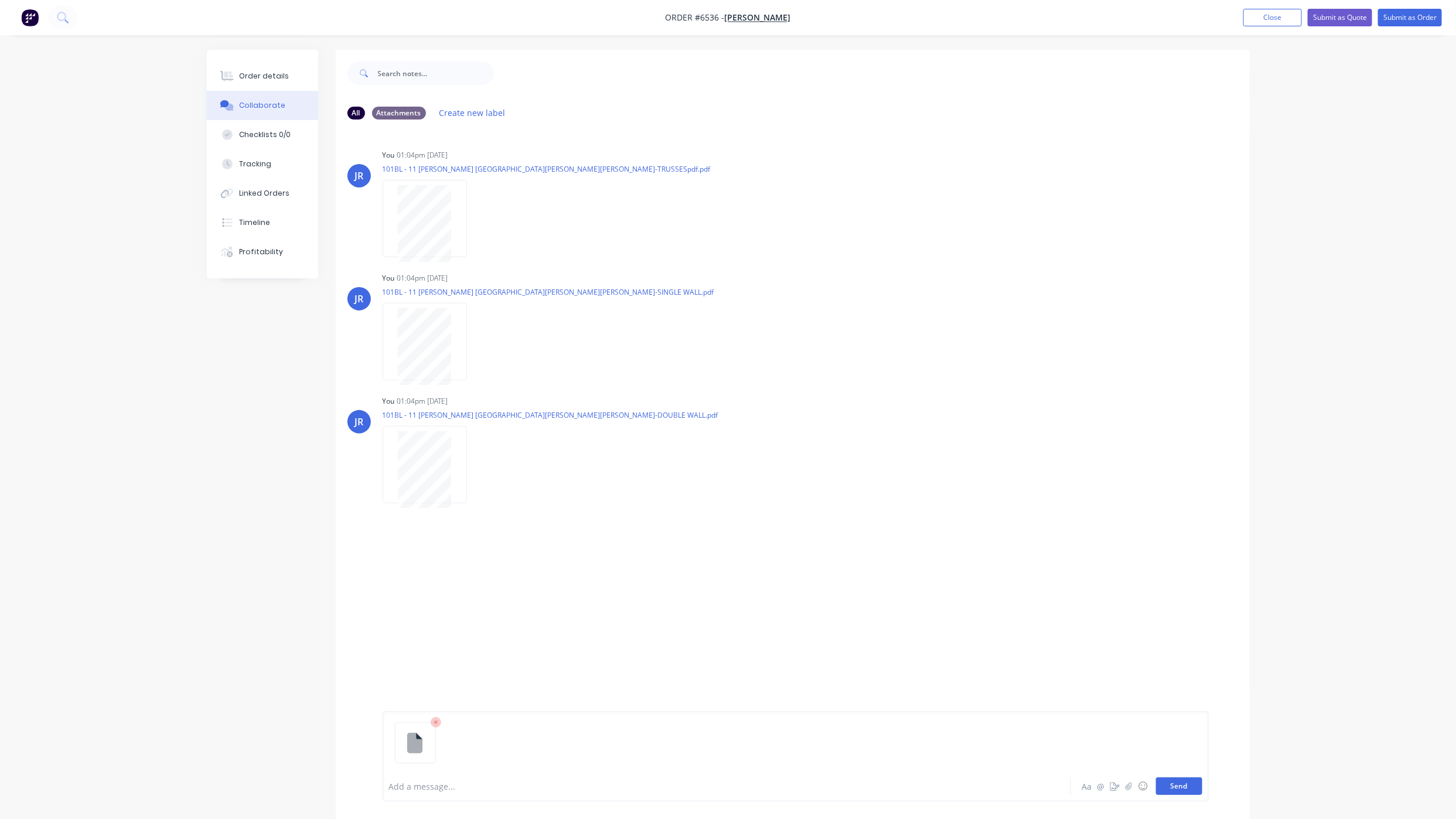
click at [1182, 788] on button "Send" at bounding box center [1179, 786] width 46 height 18
click at [255, 80] on div "Order details" at bounding box center [264, 76] width 50 height 10
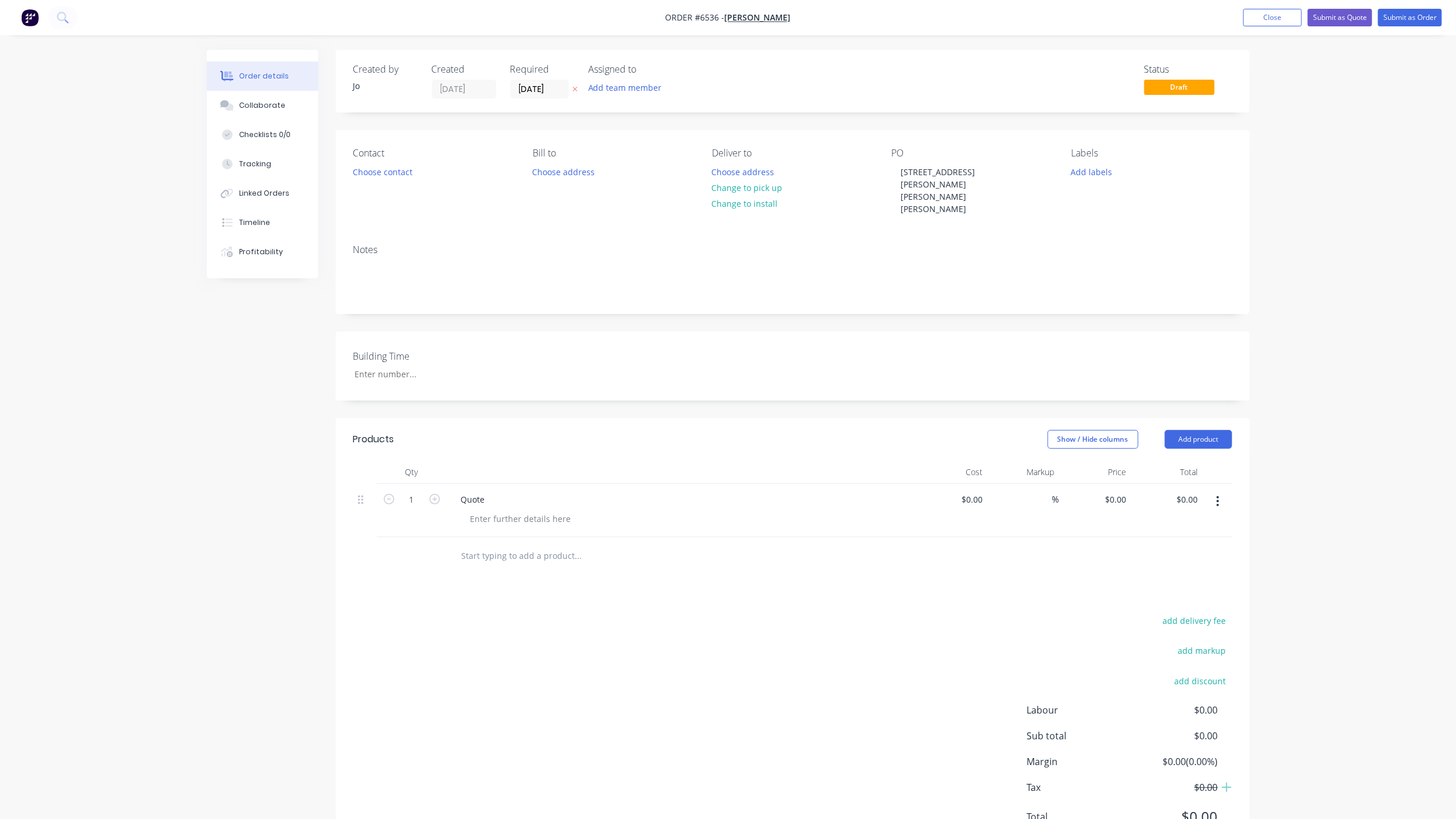
click at [132, 180] on div "Order details Collaborate Checklists 0/0 Tracking Linked Orders Timeline Profit…" at bounding box center [728, 437] width 1456 height 874
click at [1352, 28] on nav "Order #6536 - [PERSON_NAME] Add product Close Submit as Quote Submit as Order" at bounding box center [728, 18] width 1456 height 35
click at [1346, 25] on button "Submit as Quote" at bounding box center [1340, 18] width 64 height 18
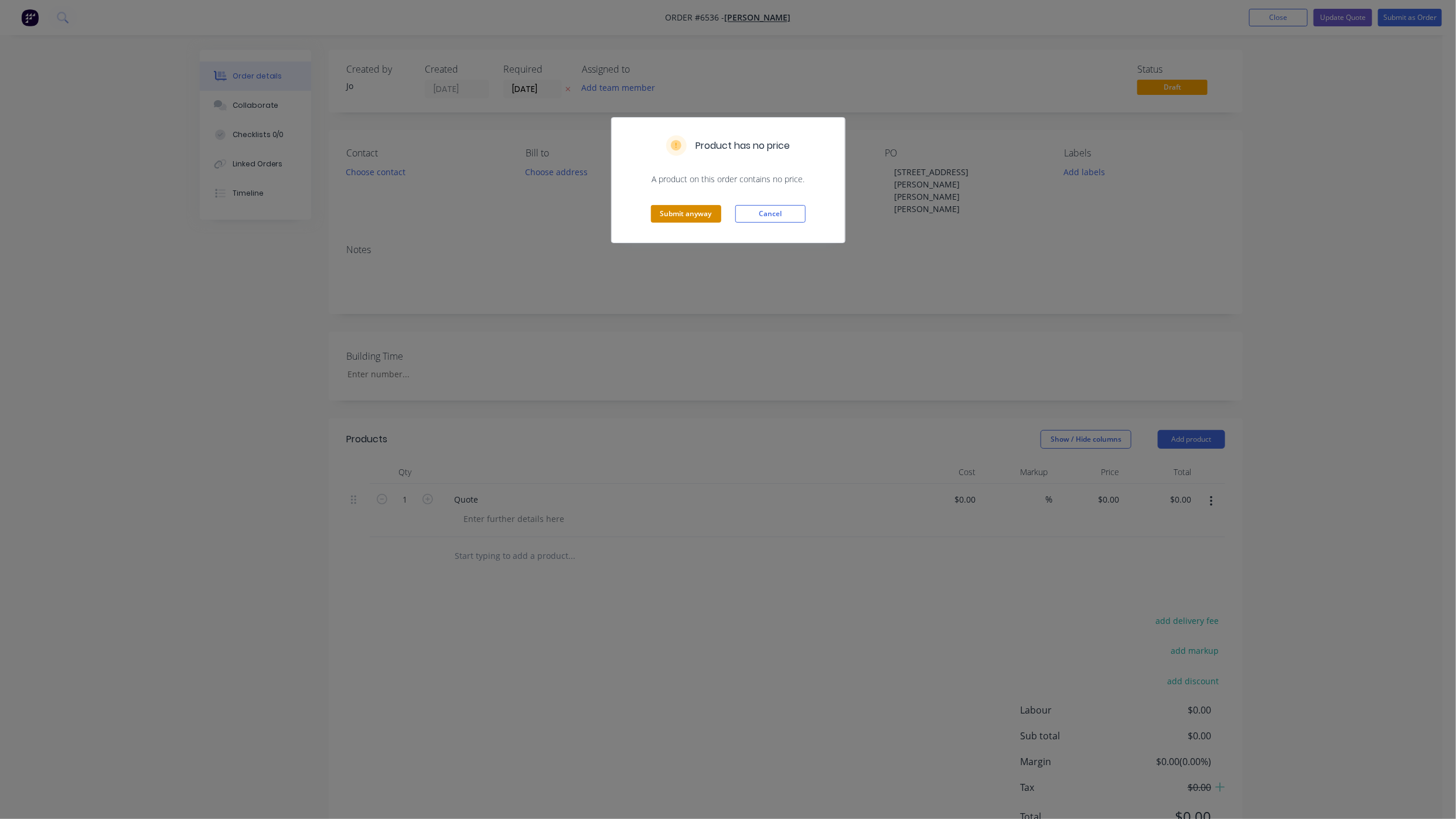
click at [684, 207] on button "Submit anyway" at bounding box center [686, 214] width 70 height 18
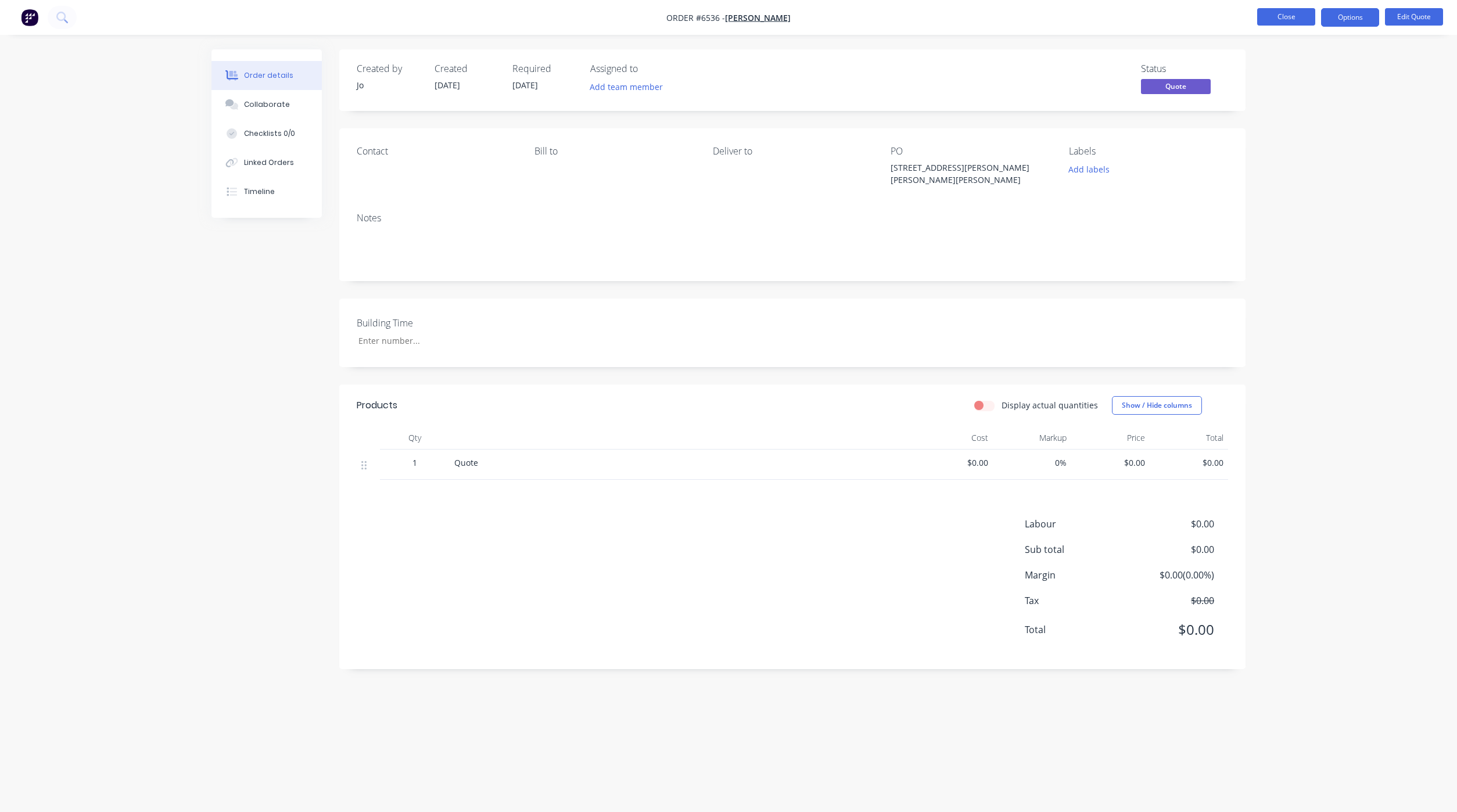
click at [1281, 16] on button "Close" at bounding box center [1286, 17] width 58 height 17
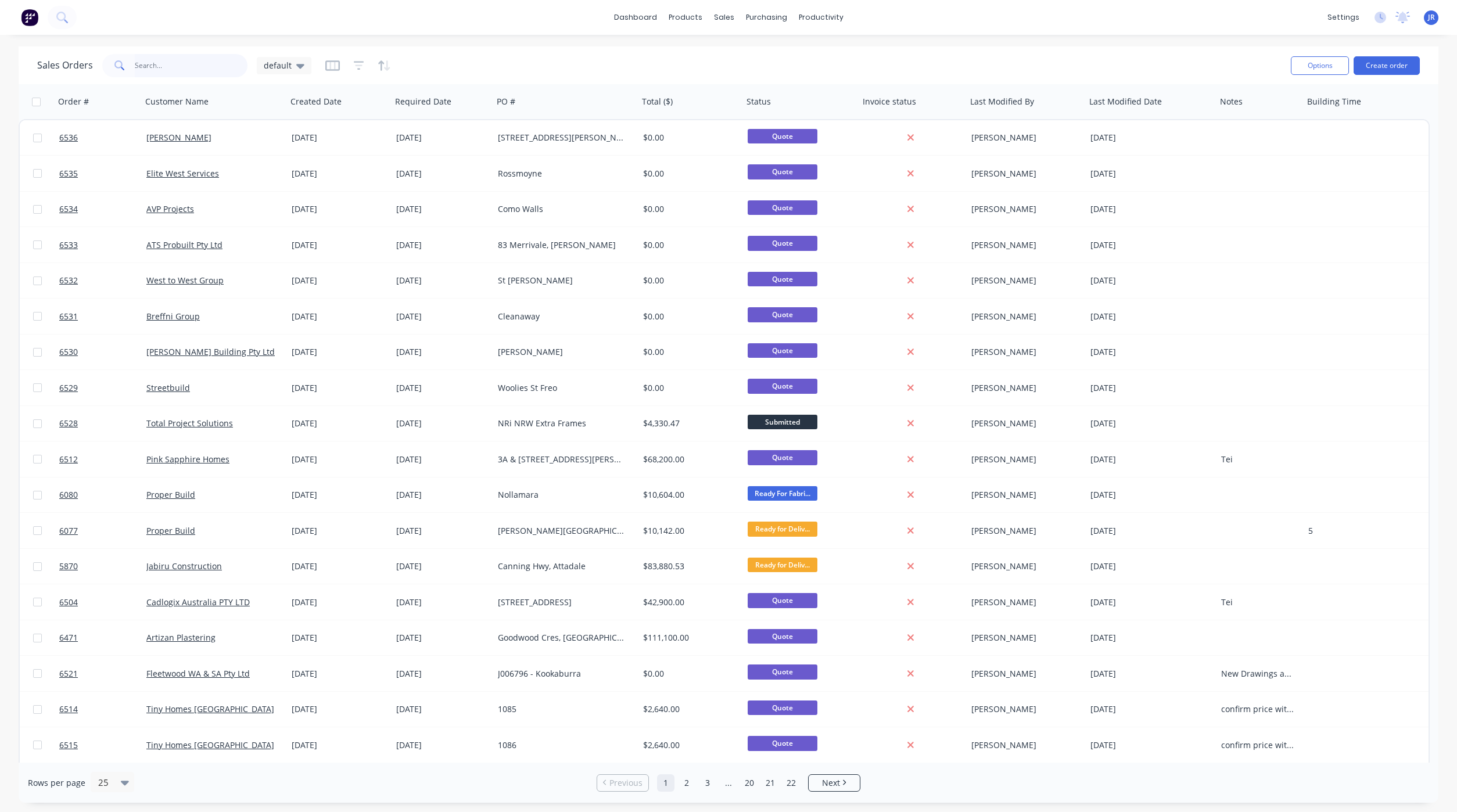
click at [213, 72] on input "text" at bounding box center [192, 65] width 113 height 23
type input "west to west"
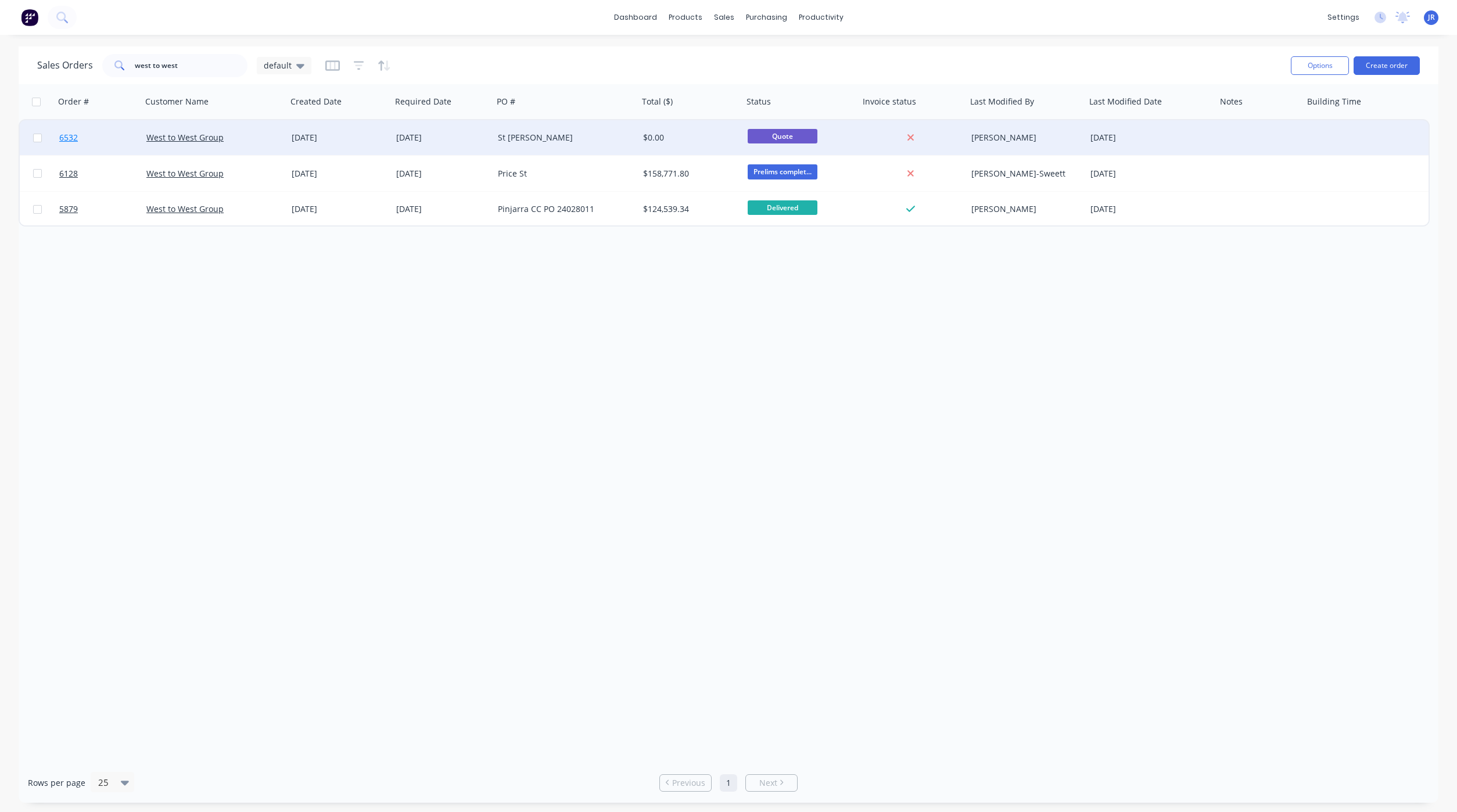
click at [75, 140] on span "6532" at bounding box center [69, 138] width 19 height 12
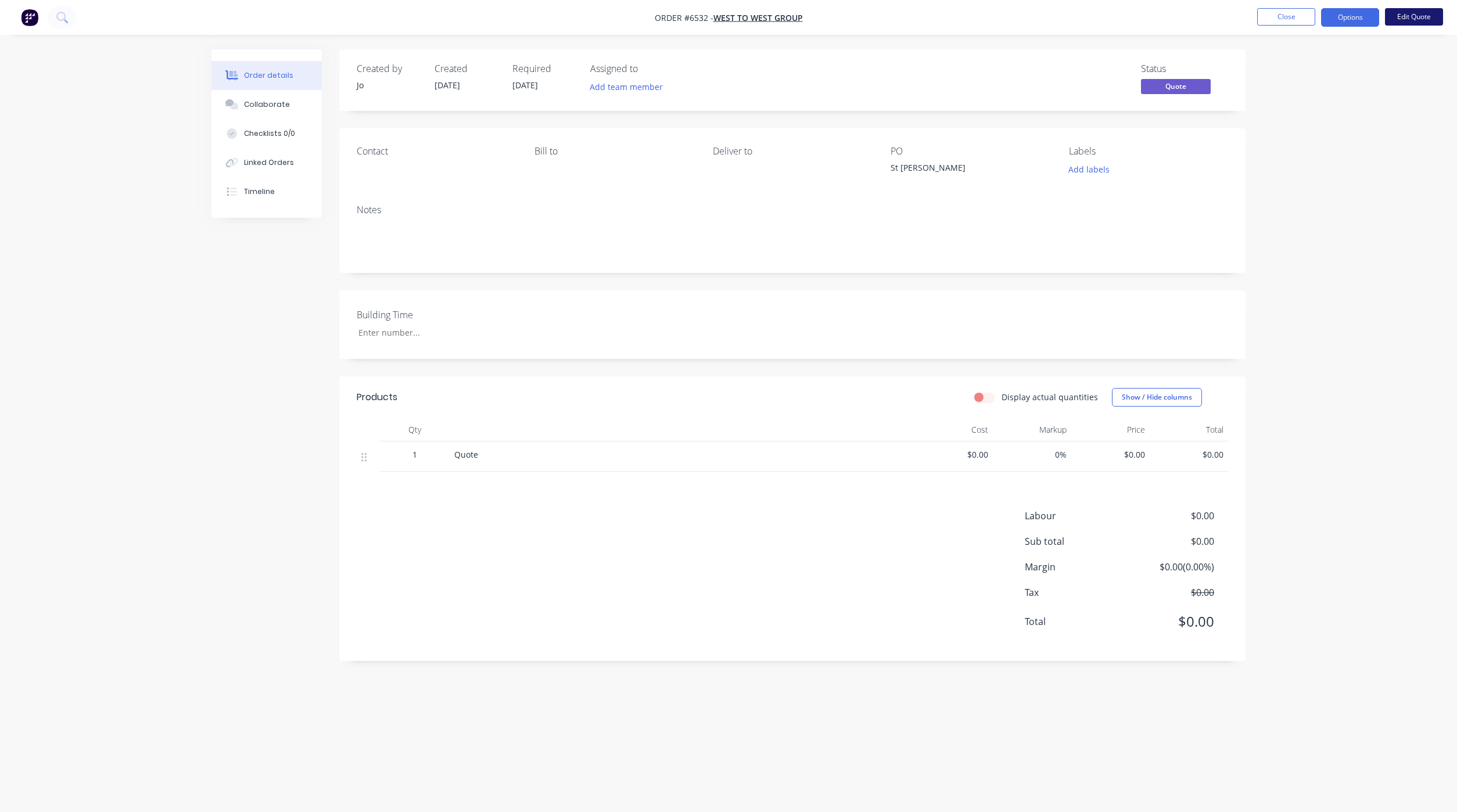
click at [1412, 16] on button "Edit Quote" at bounding box center [1413, 17] width 58 height 17
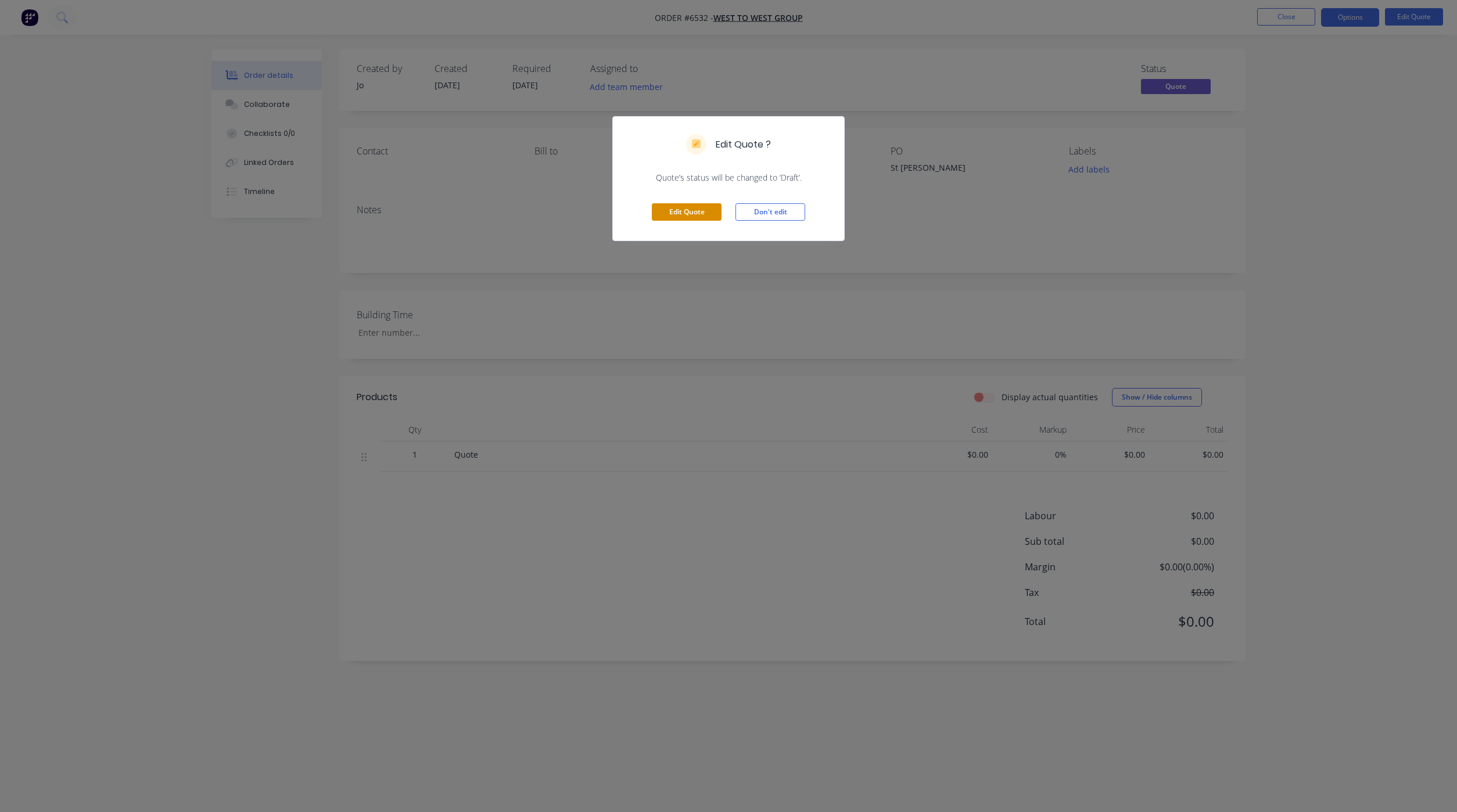
click at [686, 215] on button "Edit Quote" at bounding box center [686, 212] width 70 height 17
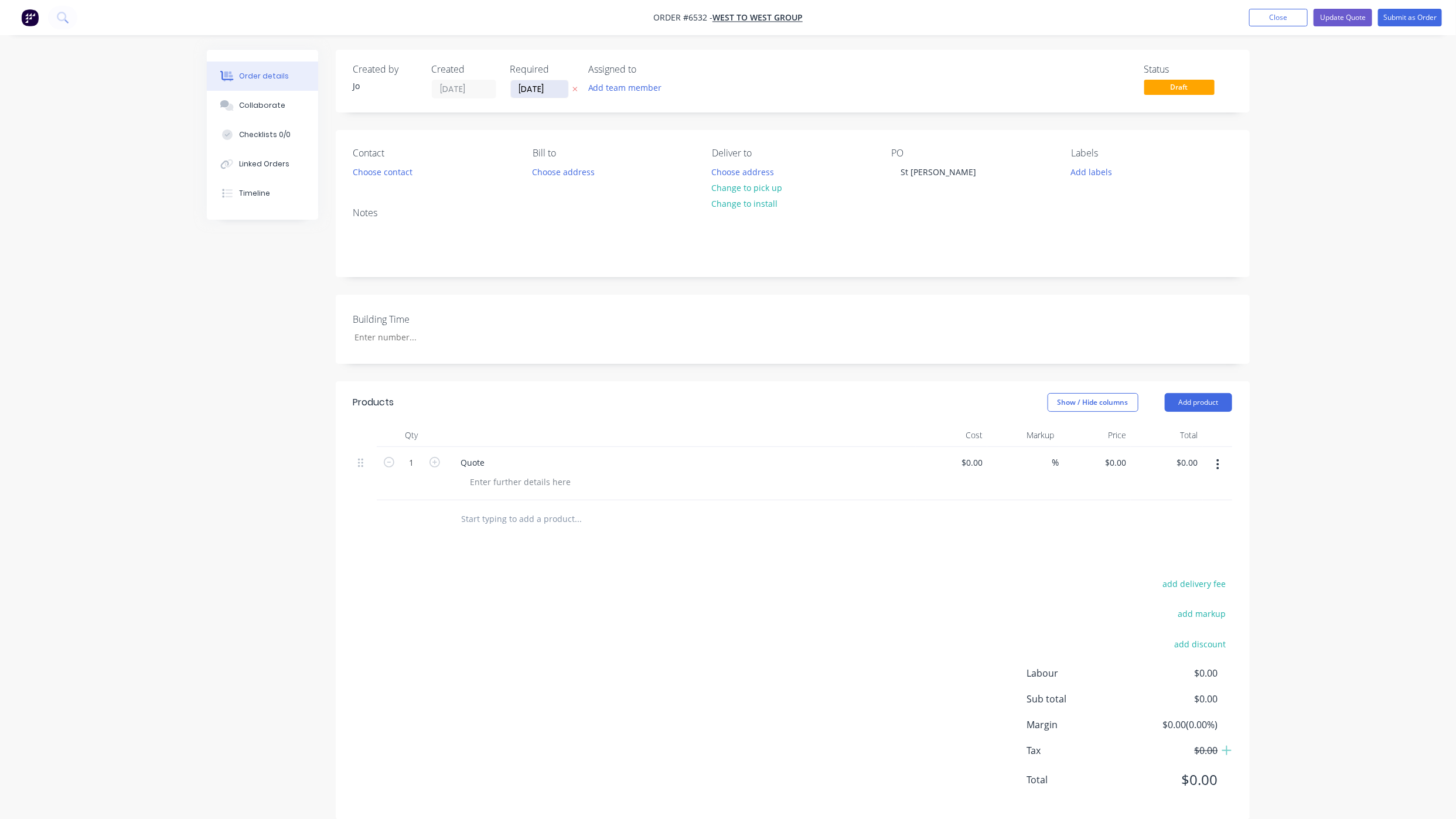
click at [533, 90] on input "[DATE]" at bounding box center [540, 89] width 57 height 18
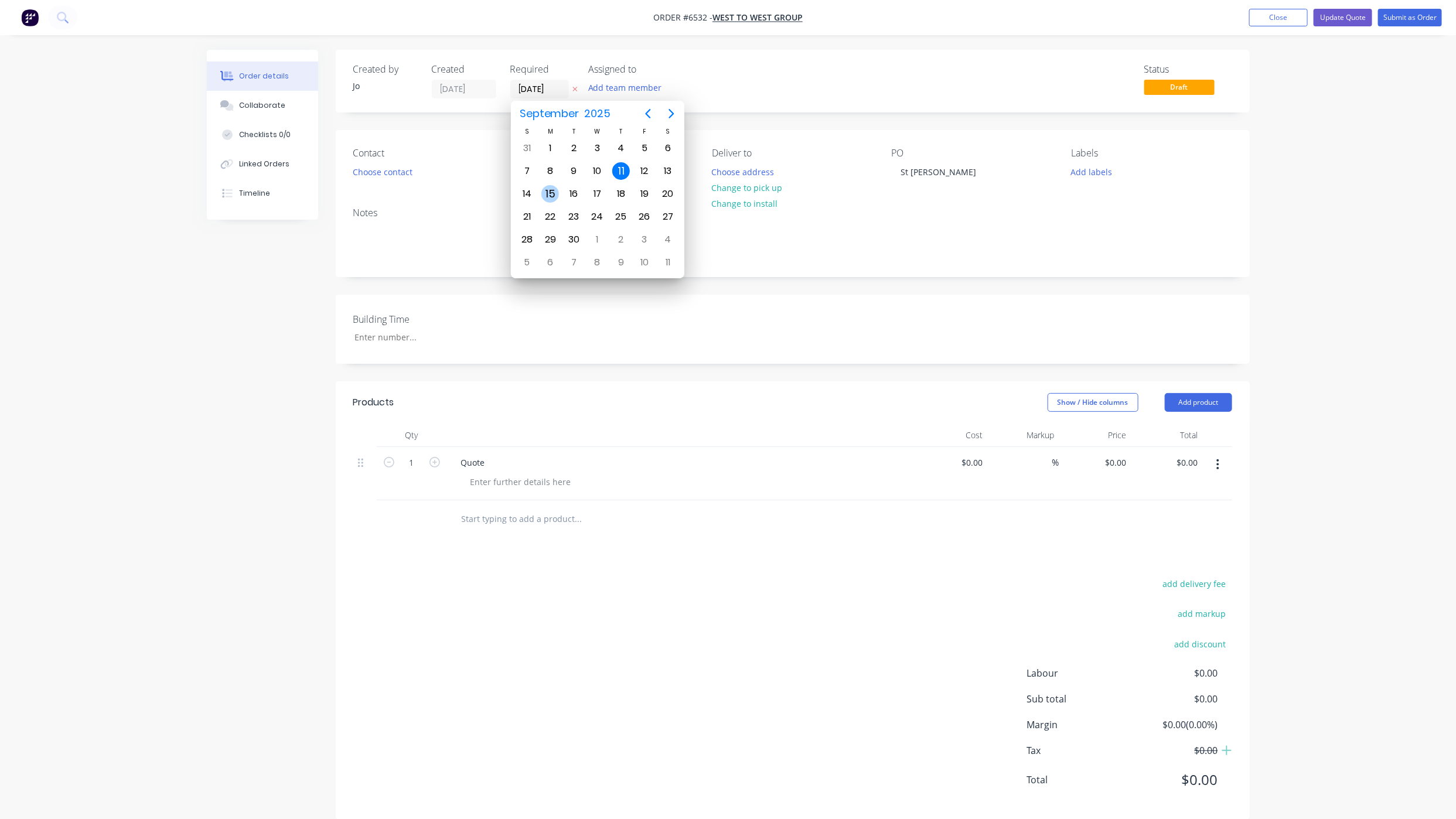
click at [557, 198] on div "15" at bounding box center [550, 194] width 18 height 18
type input "[DATE]"
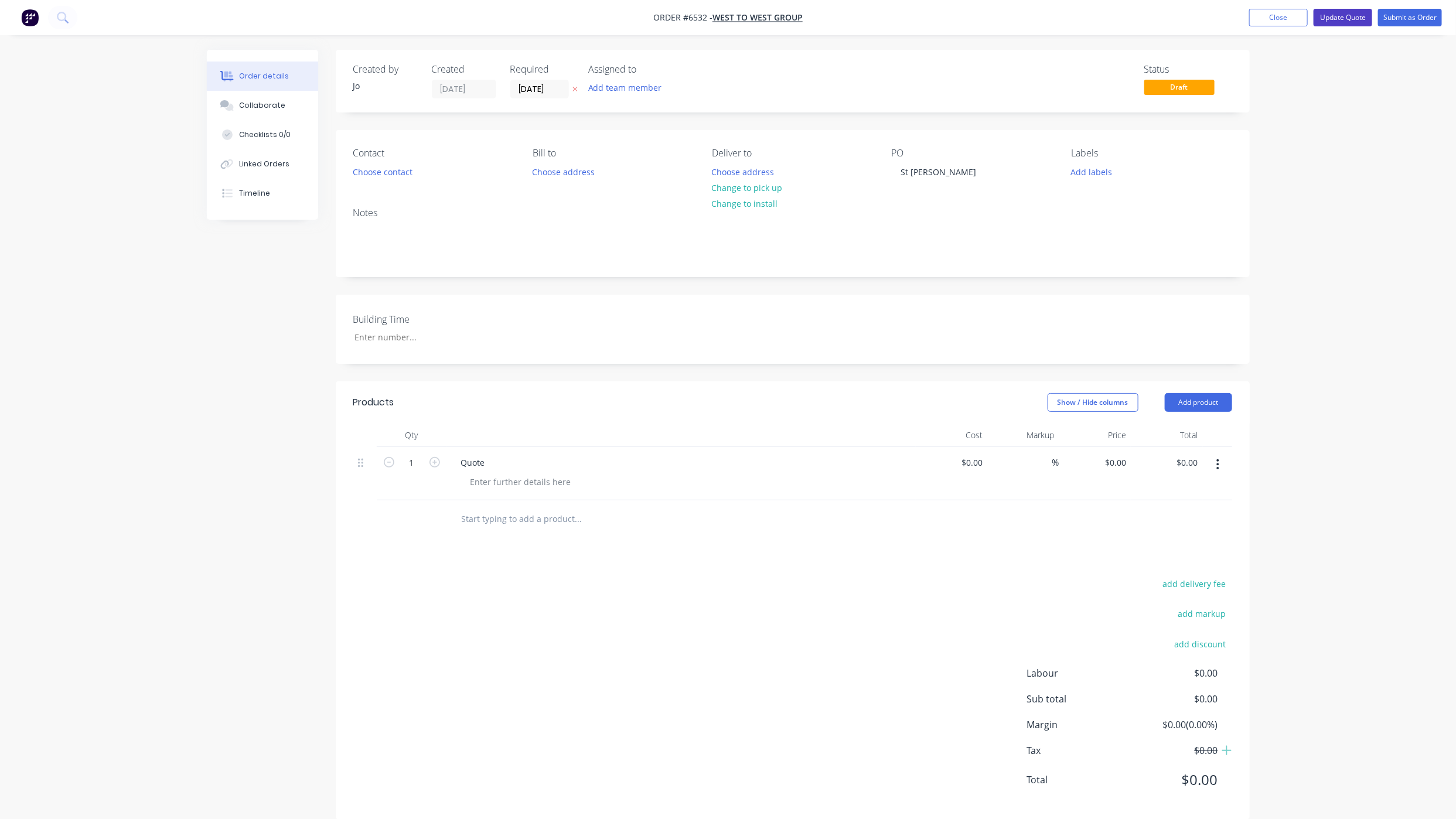
click at [1332, 23] on button "Update Quote" at bounding box center [1343, 18] width 59 height 18
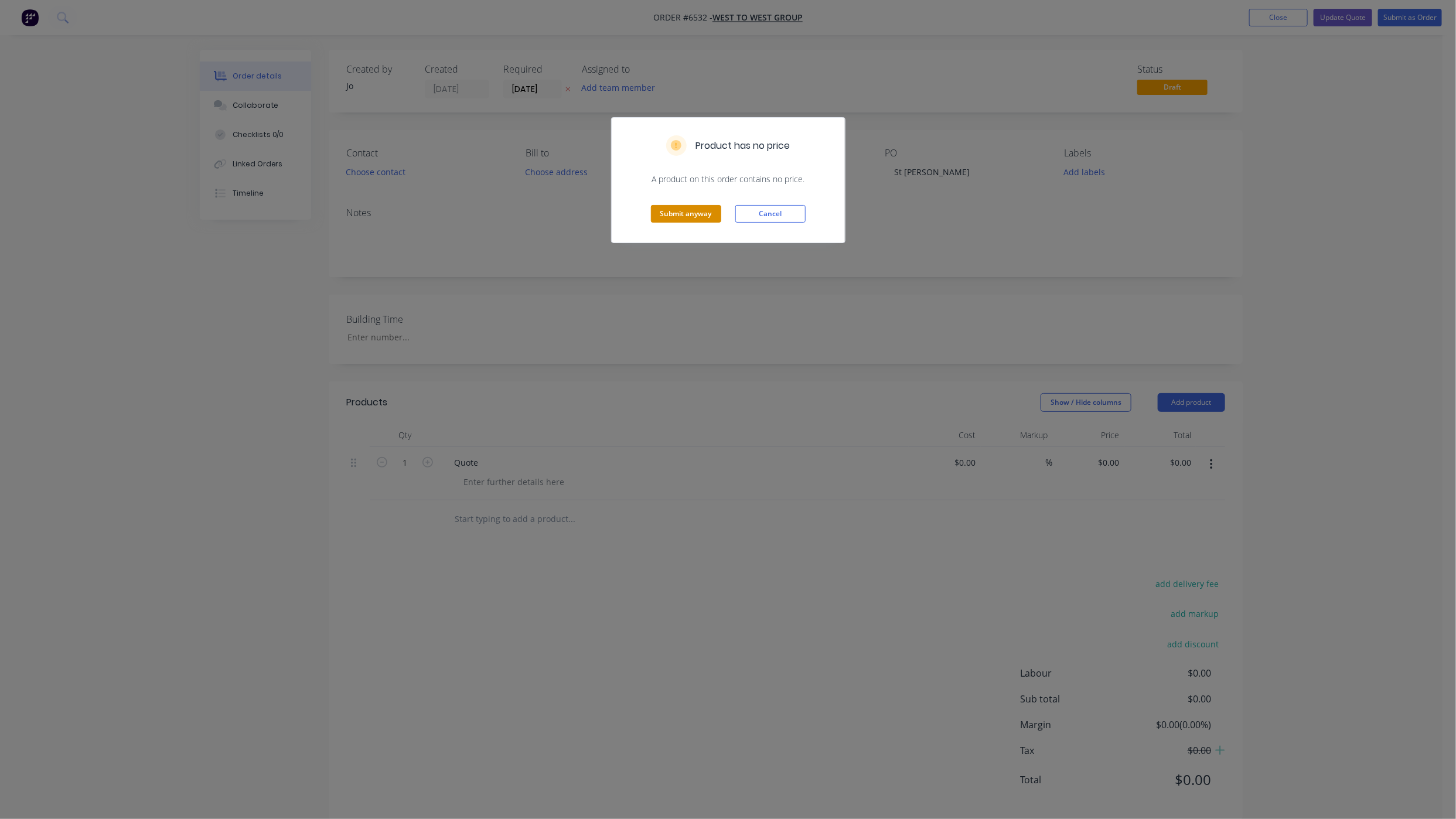
click at [672, 208] on button "Submit anyway" at bounding box center [686, 214] width 70 height 18
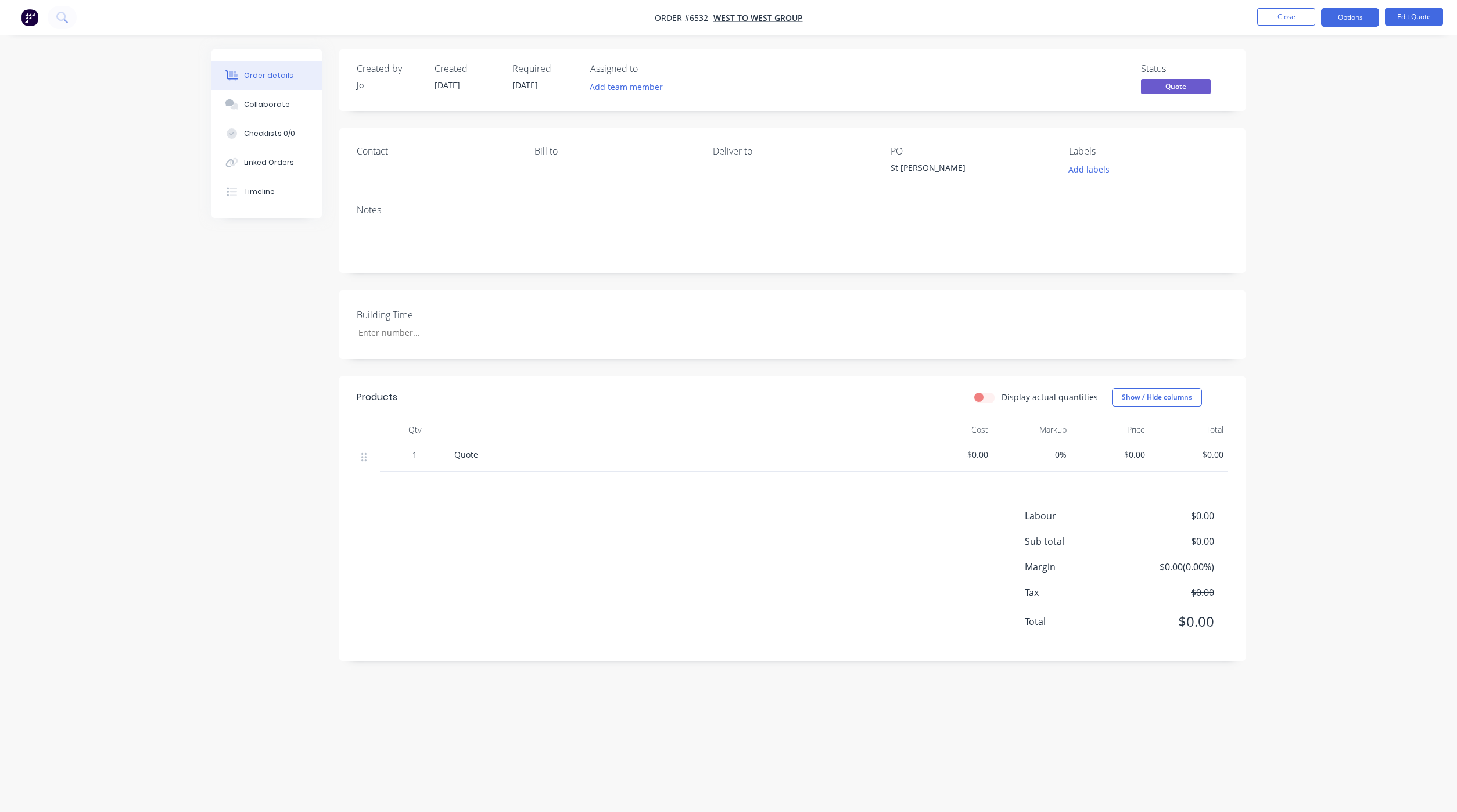
drag, startPoint x: 1288, startPoint y: 26, endPoint x: 1217, endPoint y: 37, distance: 71.8
click at [1288, 26] on li "Close" at bounding box center [1286, 17] width 58 height 19
click at [1274, 16] on button "Close" at bounding box center [1286, 17] width 58 height 17
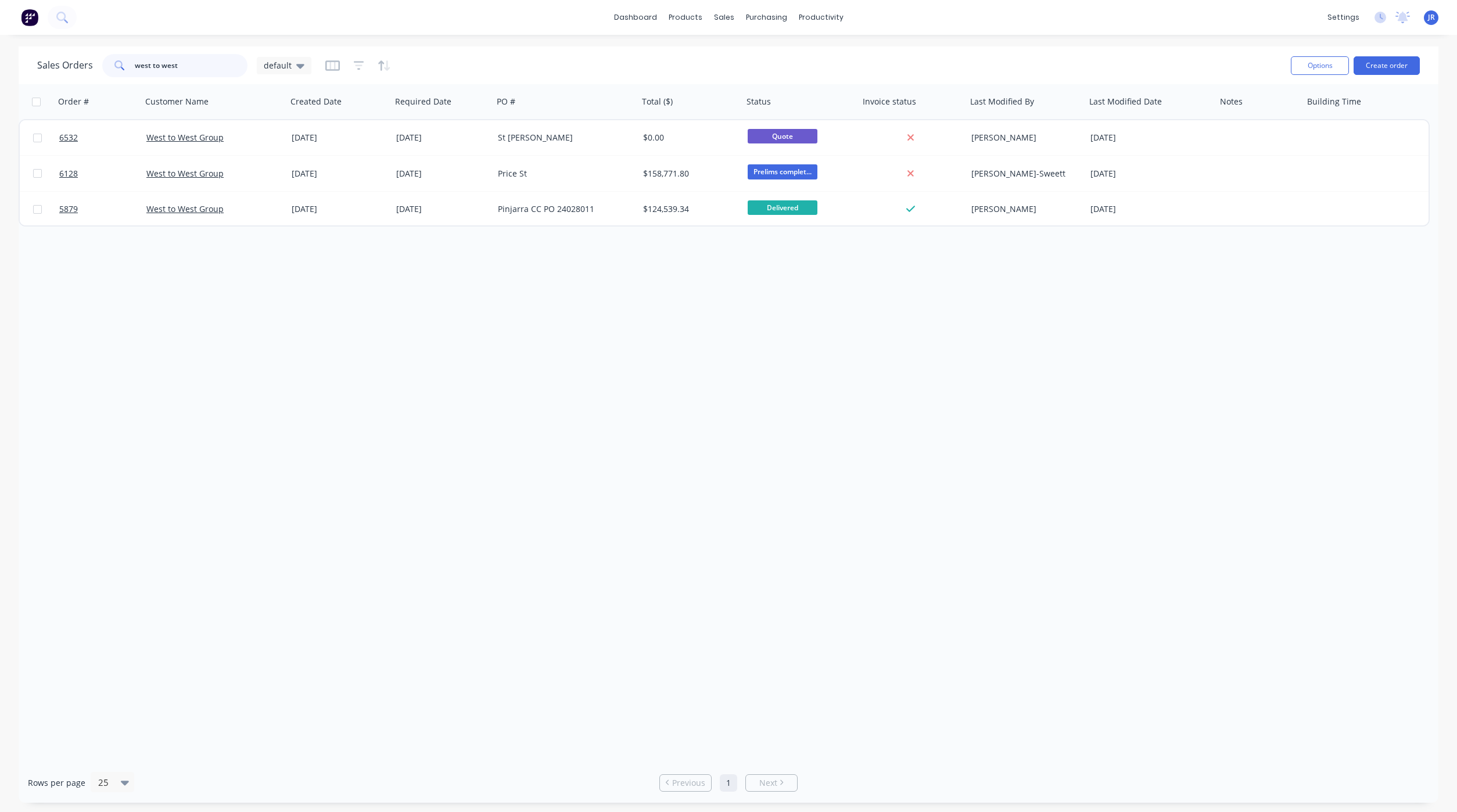
drag, startPoint x: 147, startPoint y: 66, endPoint x: 5, endPoint y: 87, distance: 143.5
click at [9, 86] on div "Sales Orders west to west default Options Create order Order # Customer Name Cr…" at bounding box center [728, 425] width 1457 height 756
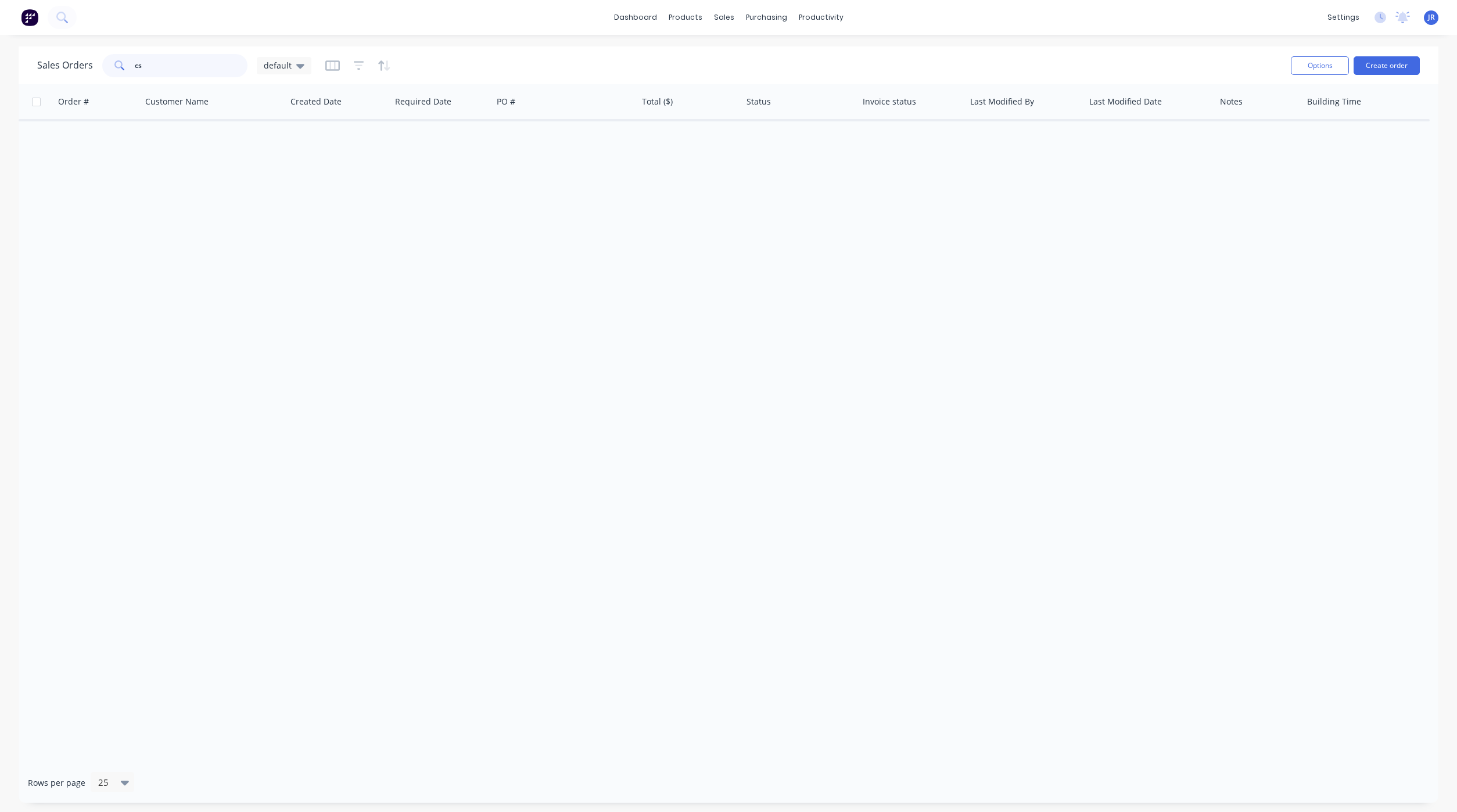
type input "c"
type input "castle"
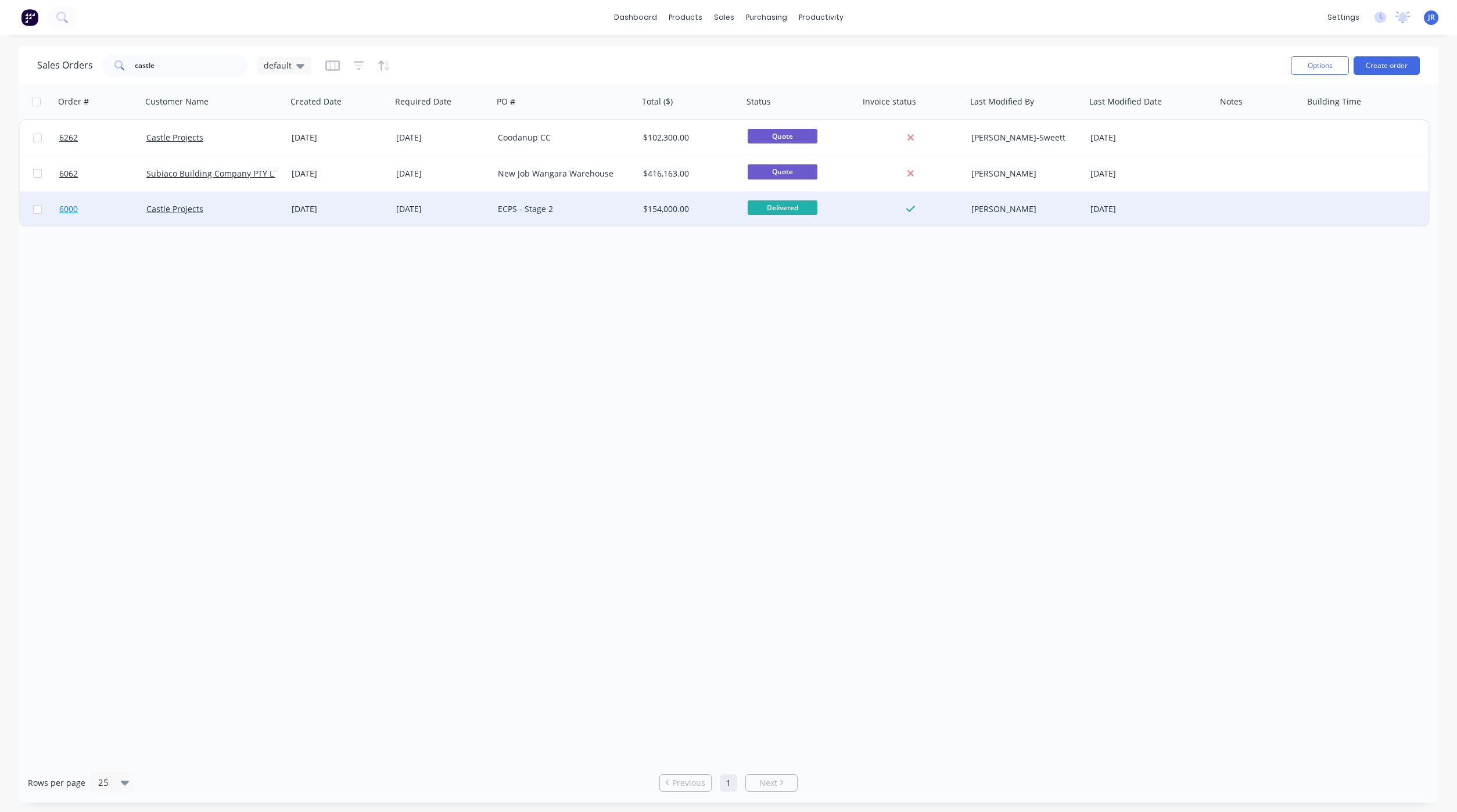
click at [62, 208] on span "6000" at bounding box center [69, 209] width 19 height 12
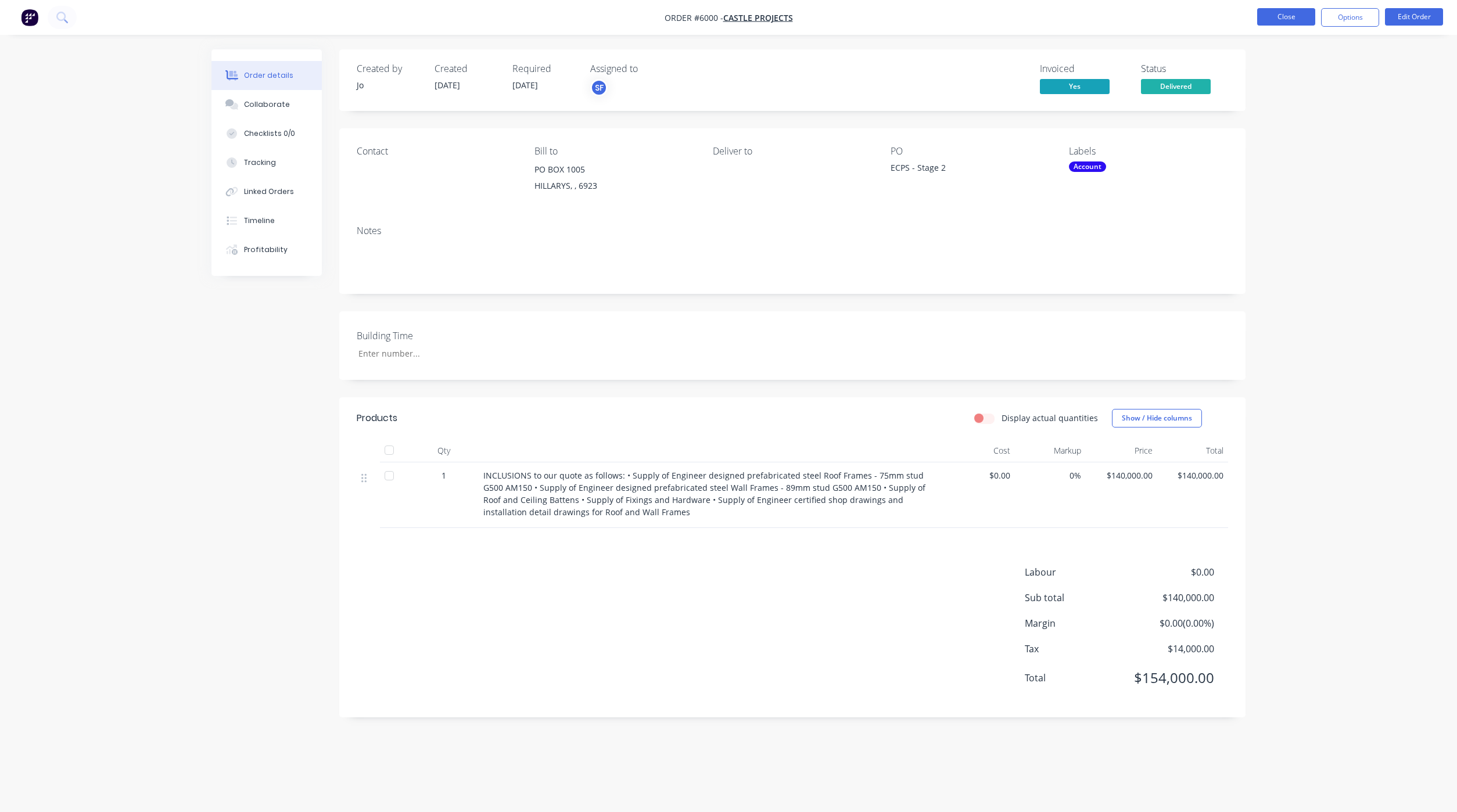
click at [1267, 16] on button "Close" at bounding box center [1286, 17] width 58 height 17
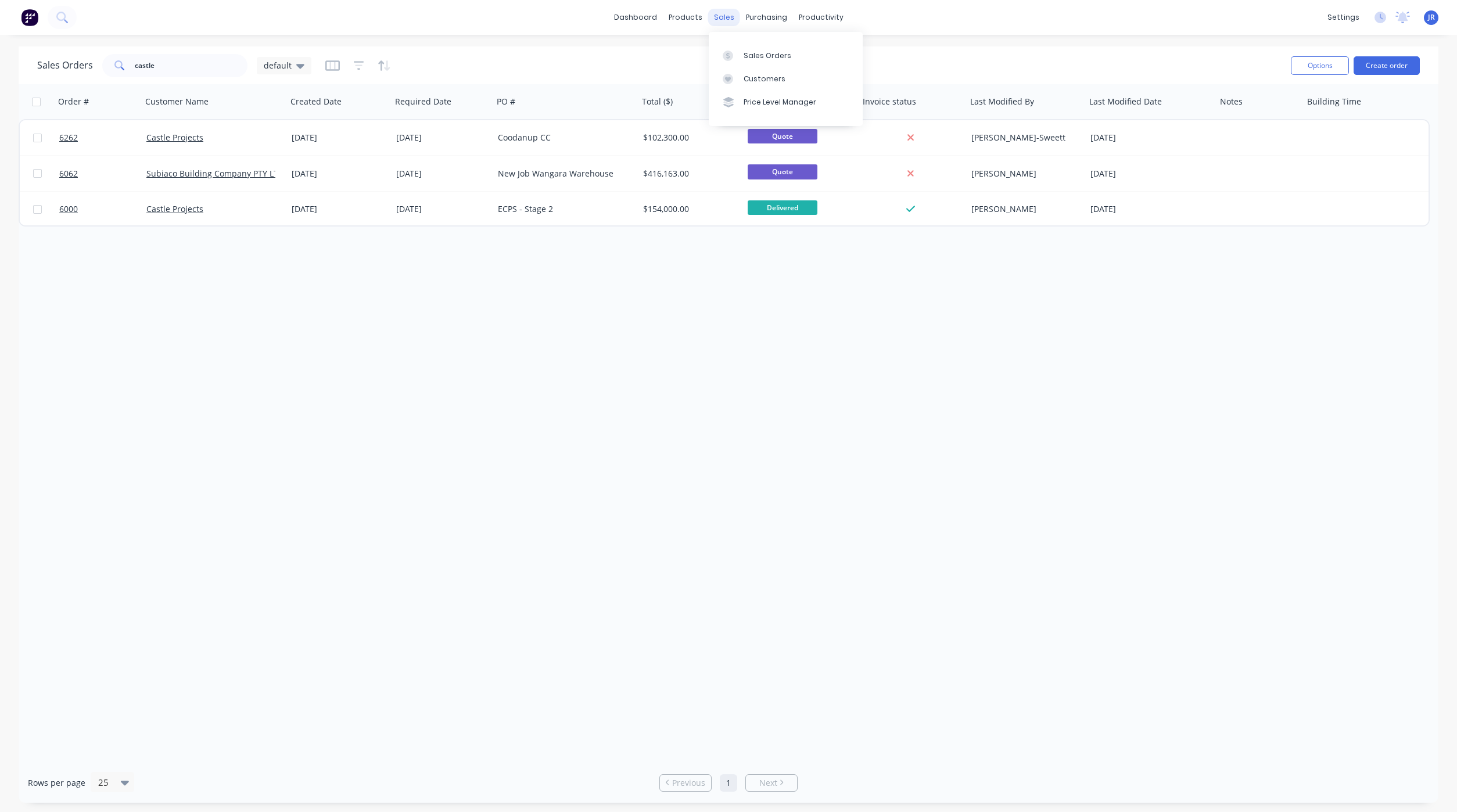
click at [727, 19] on div "sales" at bounding box center [724, 17] width 32 height 17
click at [726, 51] on icon at bounding box center [728, 56] width 10 height 10
drag, startPoint x: 100, startPoint y: 63, endPoint x: 72, endPoint y: 62, distance: 28.0
click at [72, 62] on div "Sales Orders castle default" at bounding box center [174, 65] width 274 height 23
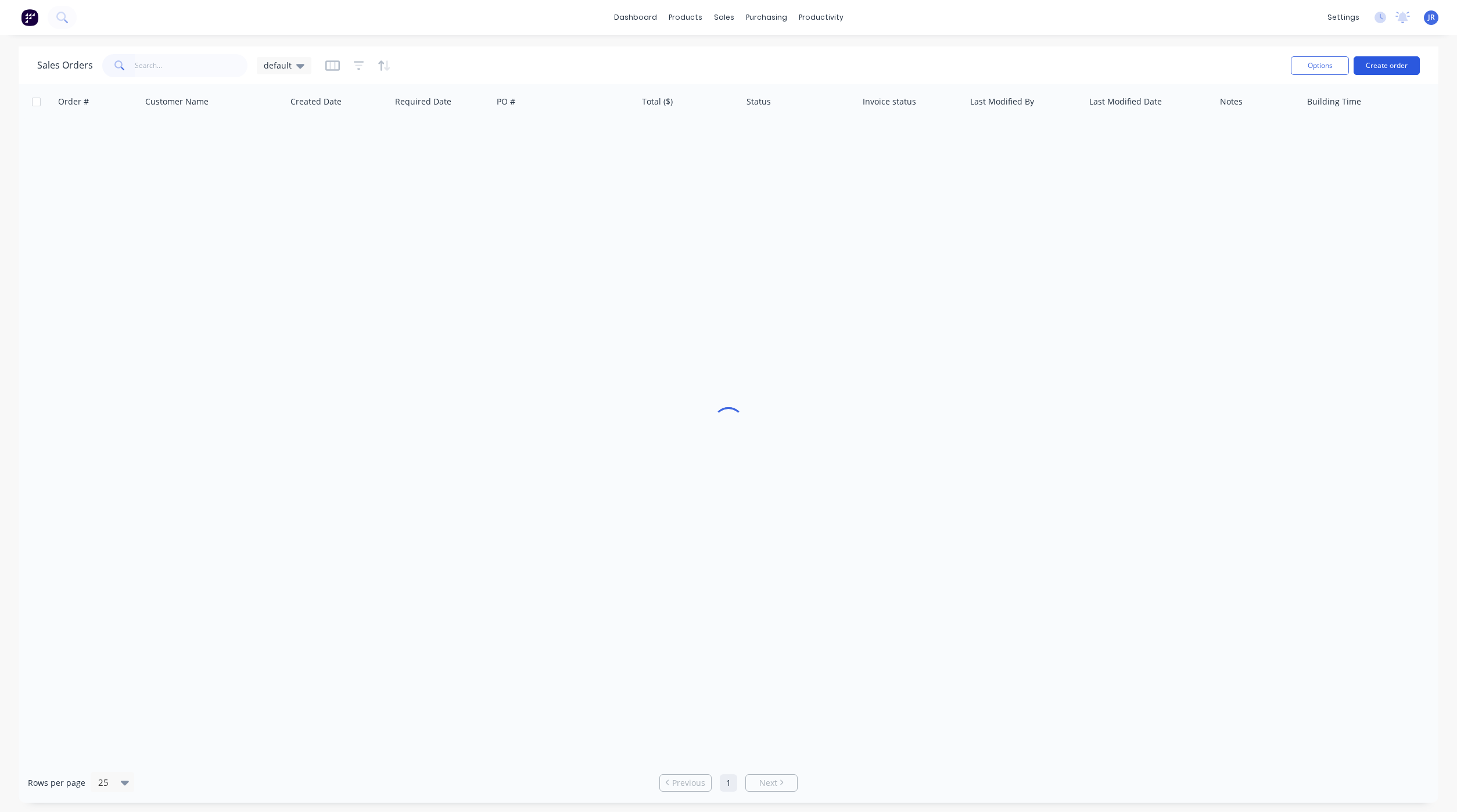
click at [1382, 62] on button "Create order" at bounding box center [1386, 66] width 66 height 19
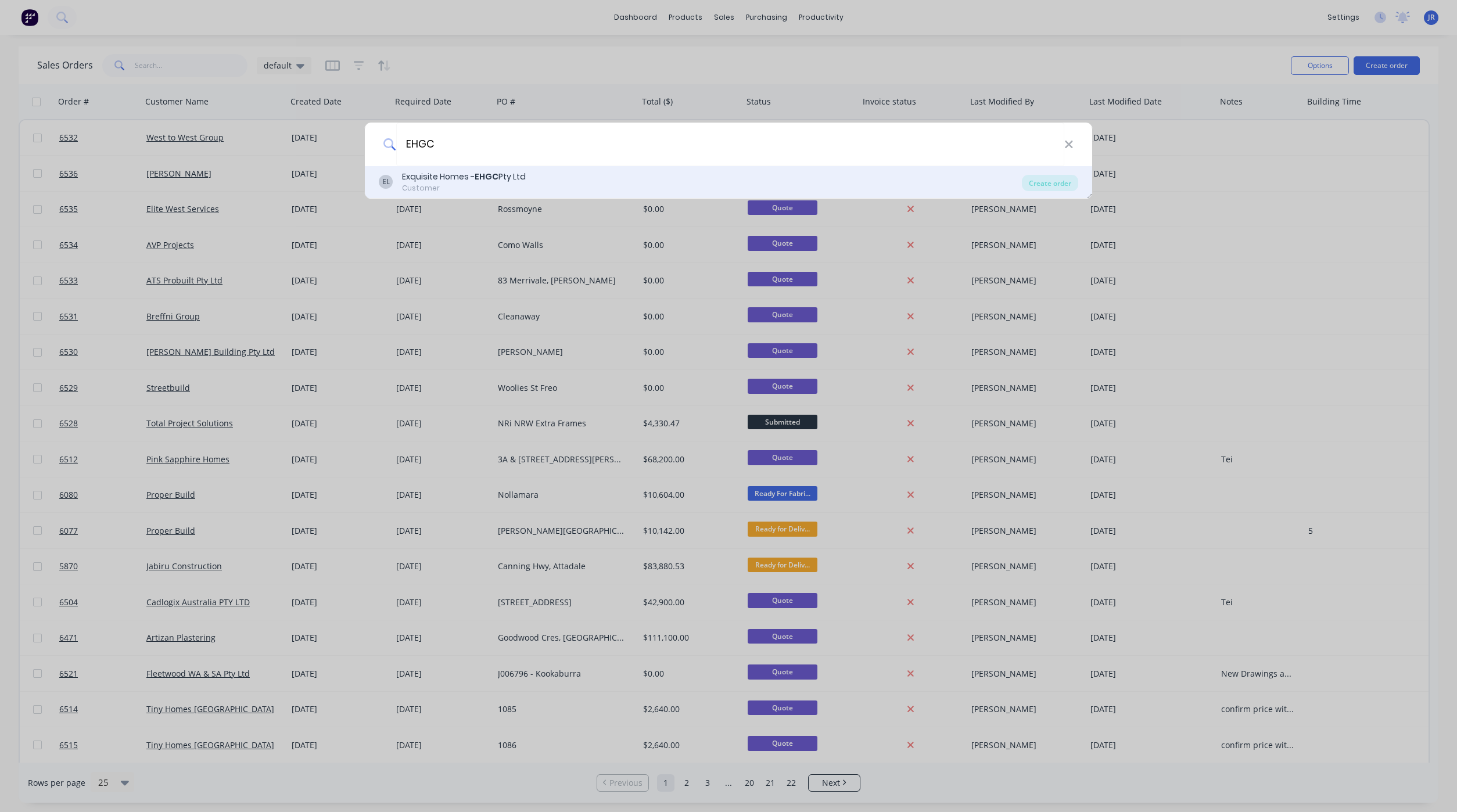
type input "EHGC"
click at [509, 176] on div "Exquisite Homes - EHGC Pty Ltd" at bounding box center [464, 176] width 123 height 12
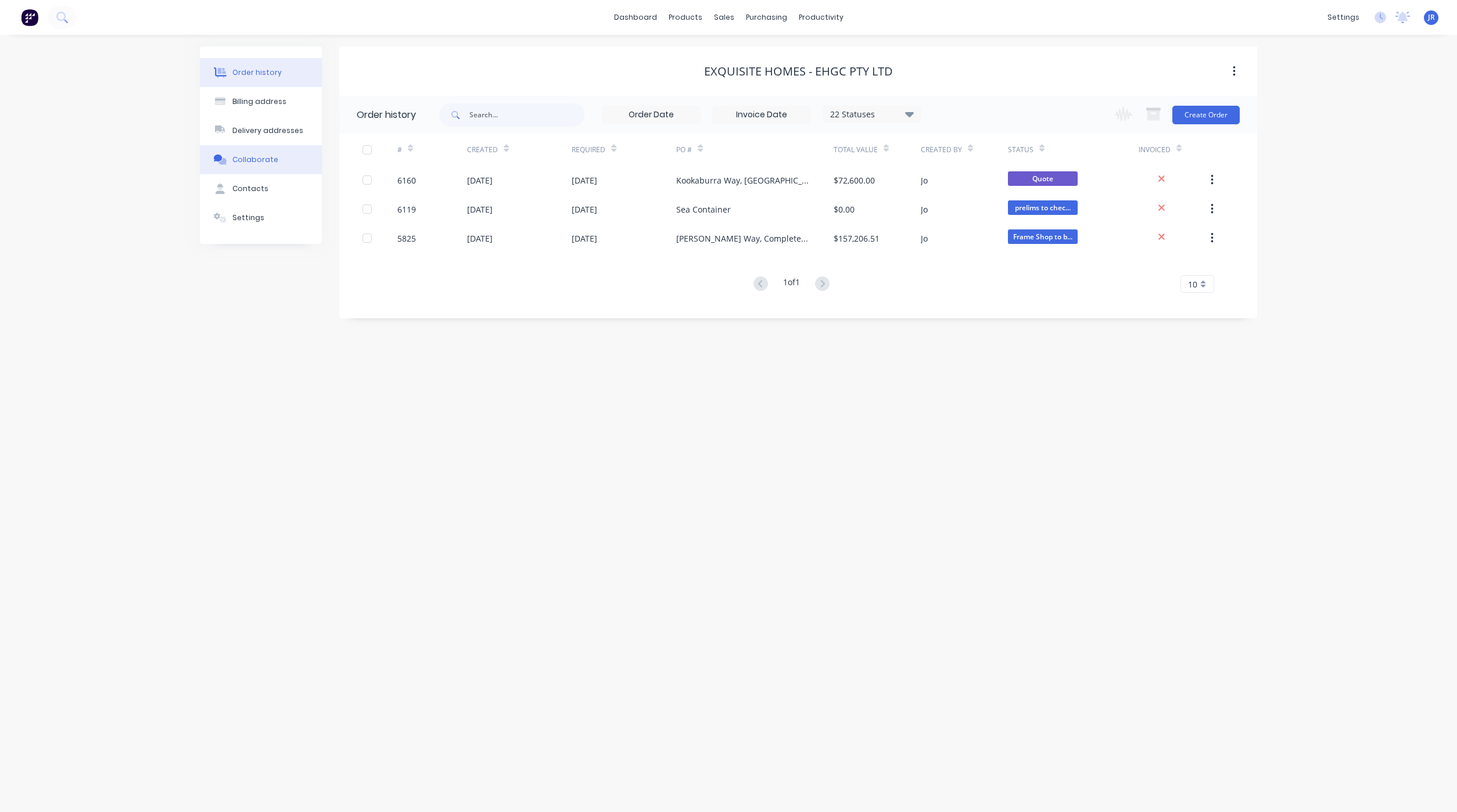
click at [278, 171] on button "Collaborate" at bounding box center [260, 160] width 122 height 29
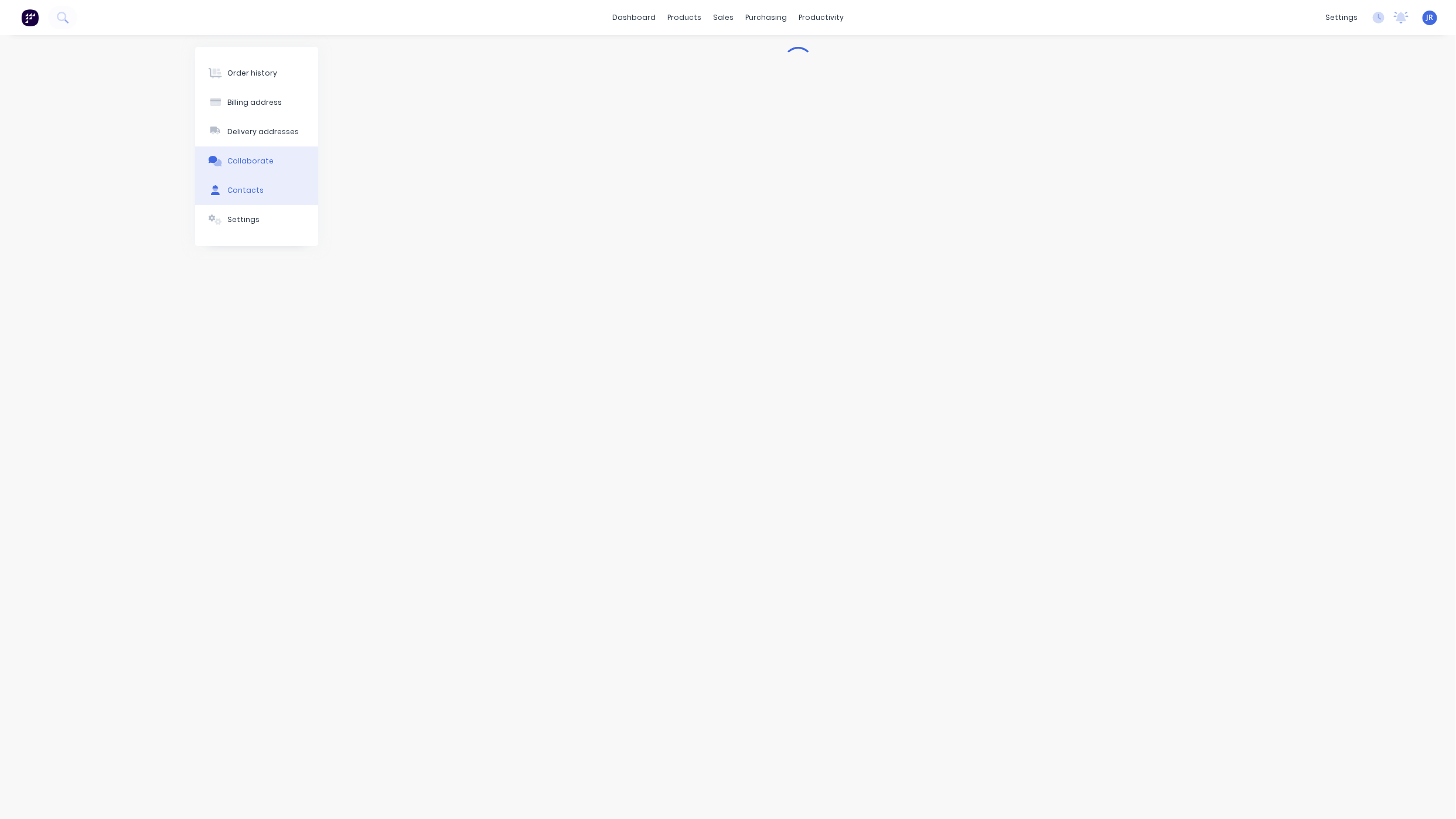
click at [282, 187] on button "Contacts" at bounding box center [257, 190] width 123 height 29
click at [359, 206] on button "button" at bounding box center [355, 201] width 15 height 15
click at [430, 376] on div "International [GEOGRAPHIC_DATA] [GEOGRAPHIC_DATA] [GEOGRAPHIC_DATA] [GEOGRAPHIC…" at bounding box center [455, 383] width 192 height 18
drag, startPoint x: 425, startPoint y: 383, endPoint x: 383, endPoint y: 392, distance: 43.0
click at [425, 383] on input "tel" at bounding box center [468, 383] width 141 height 13
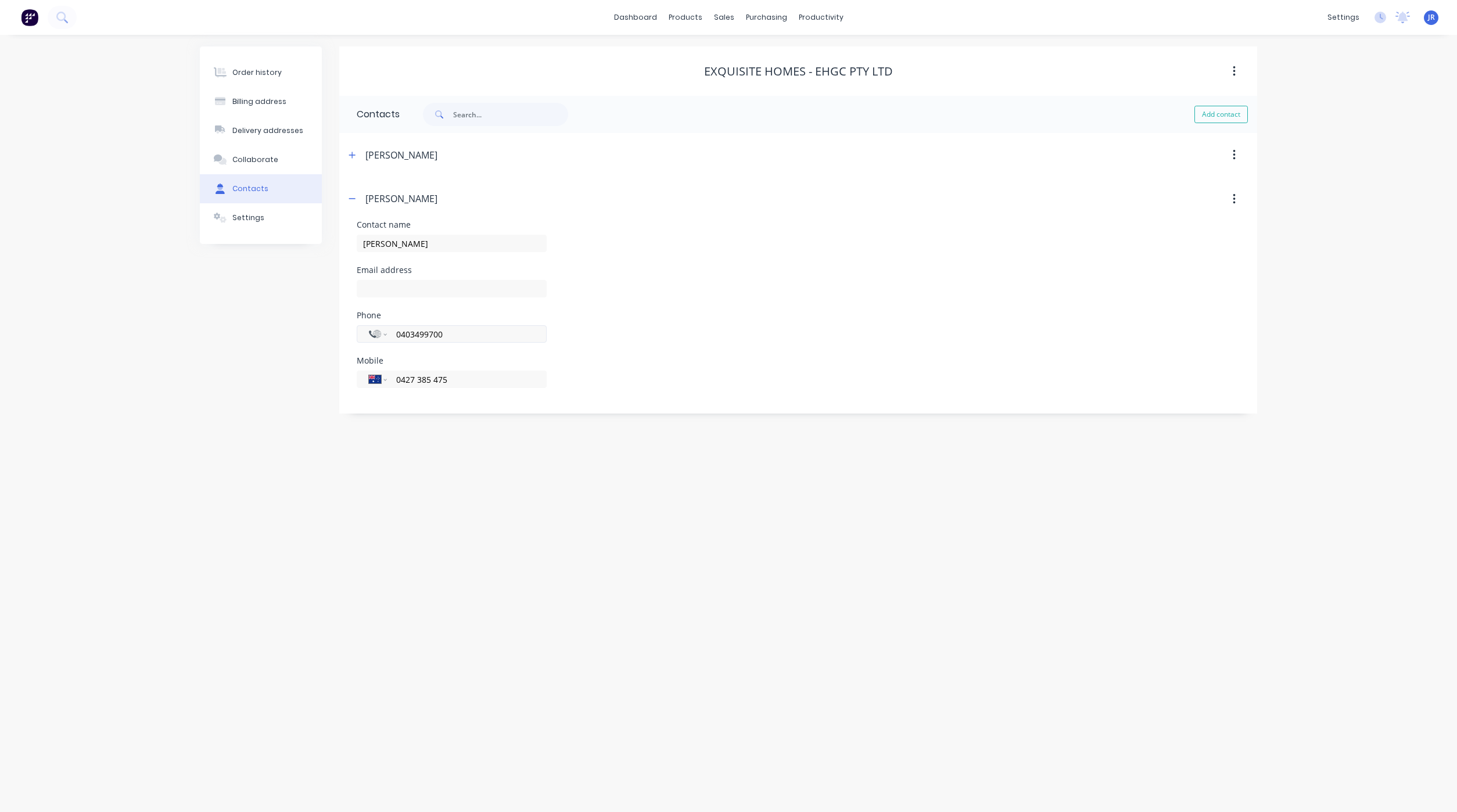
type input "0427 385 475"
drag, startPoint x: 459, startPoint y: 339, endPoint x: 260, endPoint y: 348, distance: 199.2
click at [260, 348] on div "Order history Billing address Delivery addresses Collaborate Contacts Settings …" at bounding box center [728, 234] width 1057 height 376
click at [393, 290] on input "text" at bounding box center [451, 289] width 190 height 17
type input "[PERSON_NAME][EMAIL_ADDRESS][DOMAIN_NAME]"
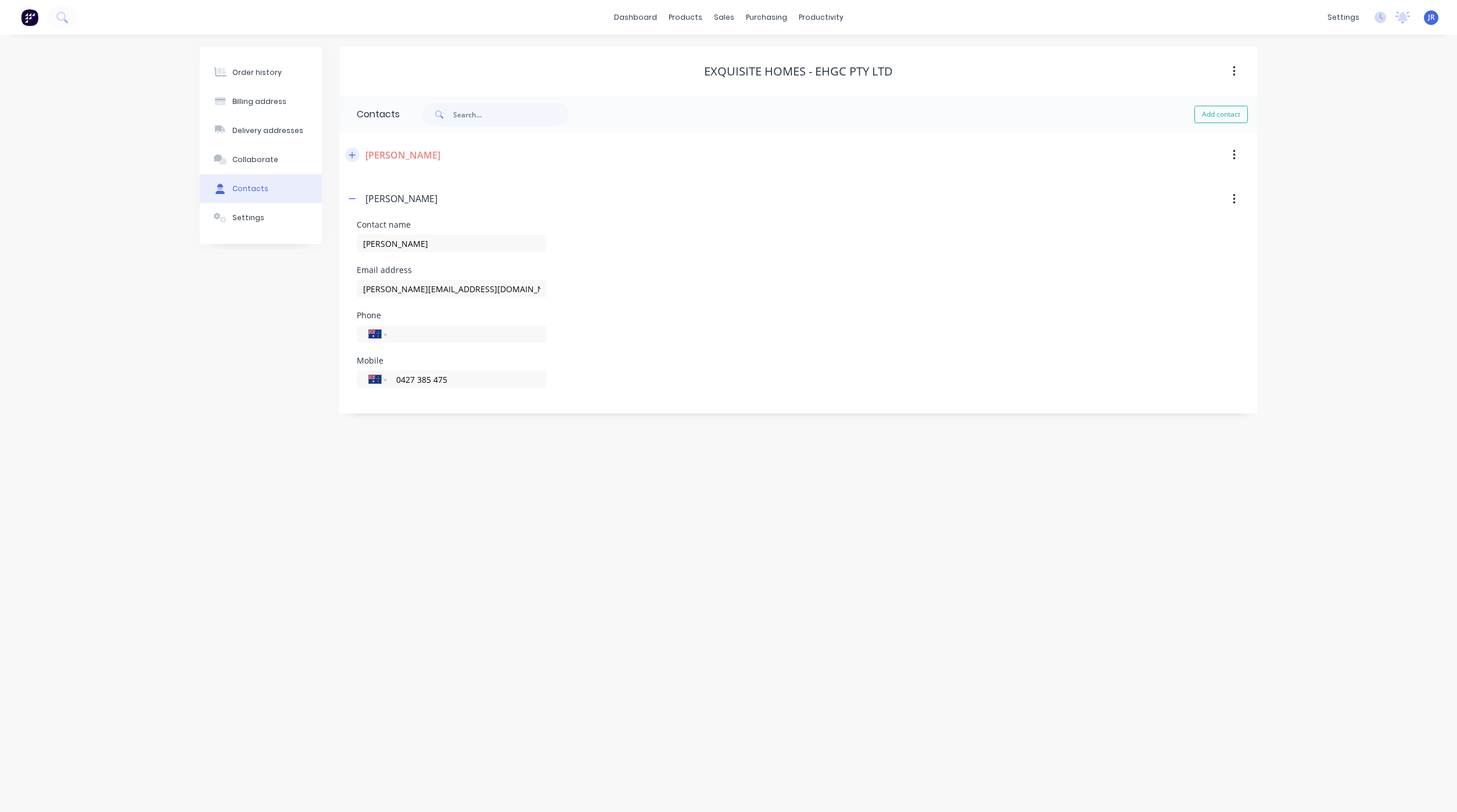
click at [358, 155] on div "[PERSON_NAME]" at bounding box center [686, 155] width 684 height 21
click at [358, 155] on button "button" at bounding box center [352, 155] width 15 height 15
drag, startPoint x: 419, startPoint y: 345, endPoint x: 427, endPoint y: 347, distance: 8.2
click at [419, 345] on input "tel" at bounding box center [464, 344] width 139 height 13
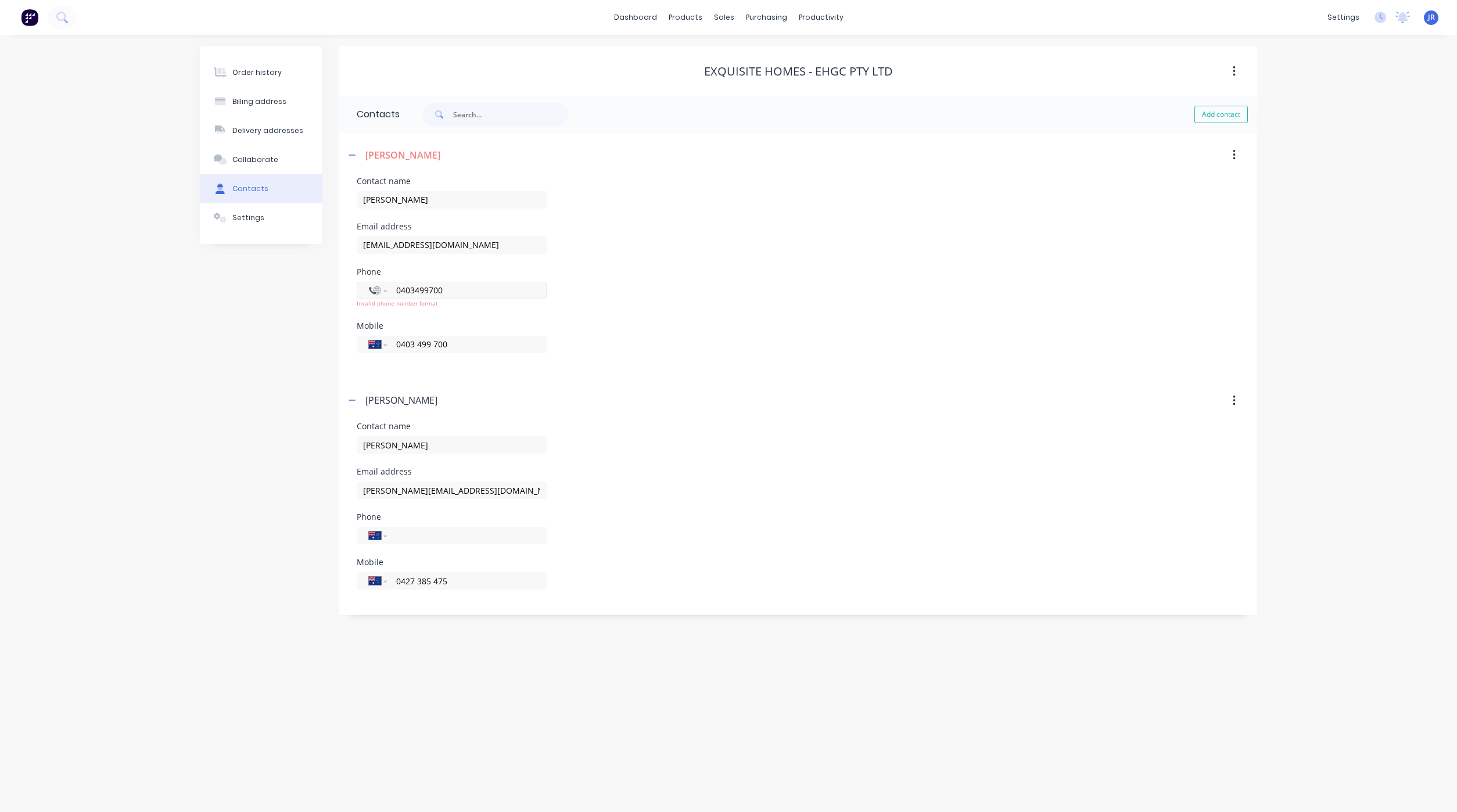
type input "0403 499 700"
drag, startPoint x: 457, startPoint y: 287, endPoint x: 313, endPoint y: 291, distance: 144.1
click at [313, 291] on div "Order history Billing address Delivery addresses Collaborate Contacts Settings …" at bounding box center [728, 331] width 1057 height 569
click at [348, 157] on icon "button" at bounding box center [352, 155] width 7 height 8
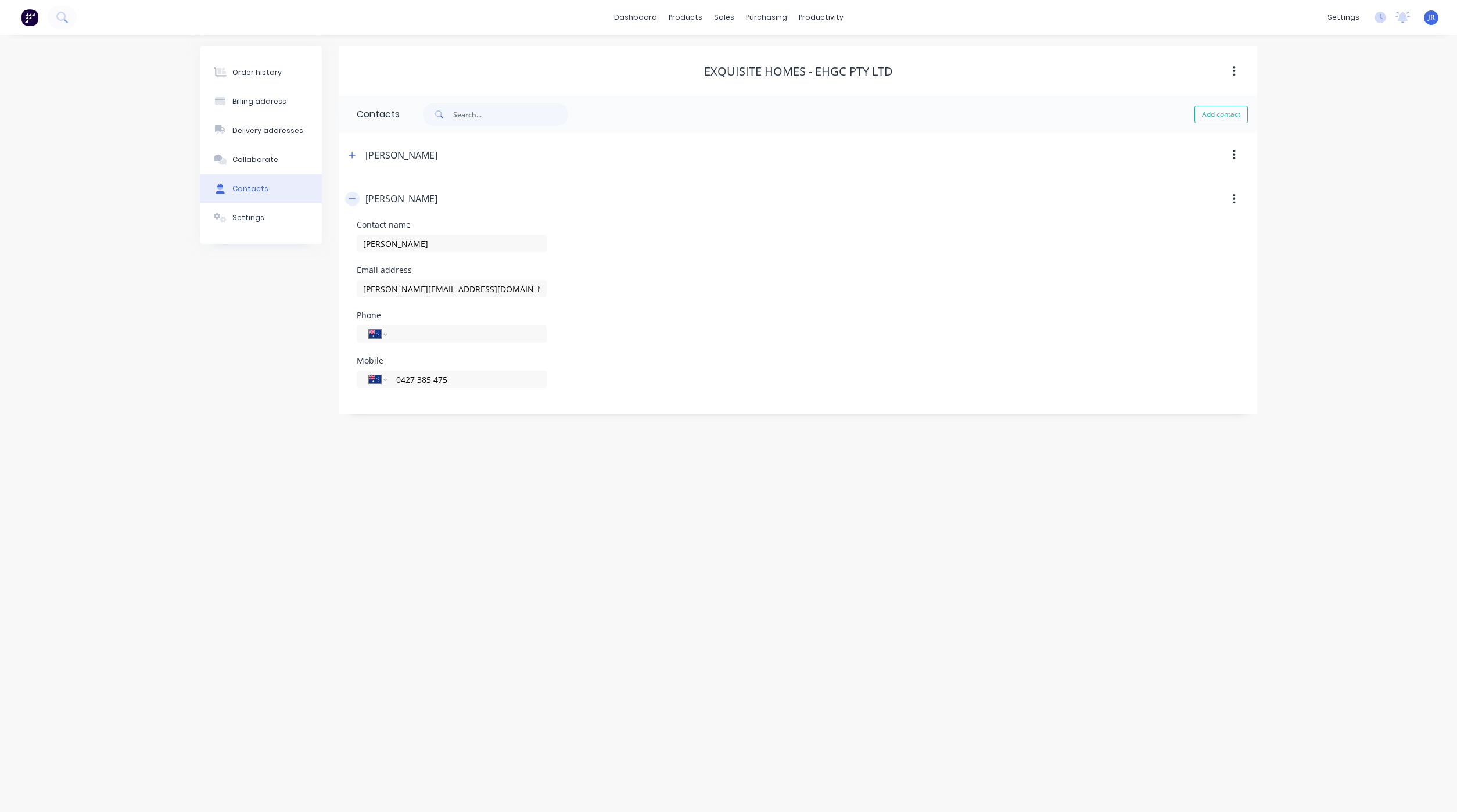
click at [350, 205] on button "button" at bounding box center [352, 199] width 15 height 15
click at [281, 62] on button "Order history" at bounding box center [260, 73] width 122 height 29
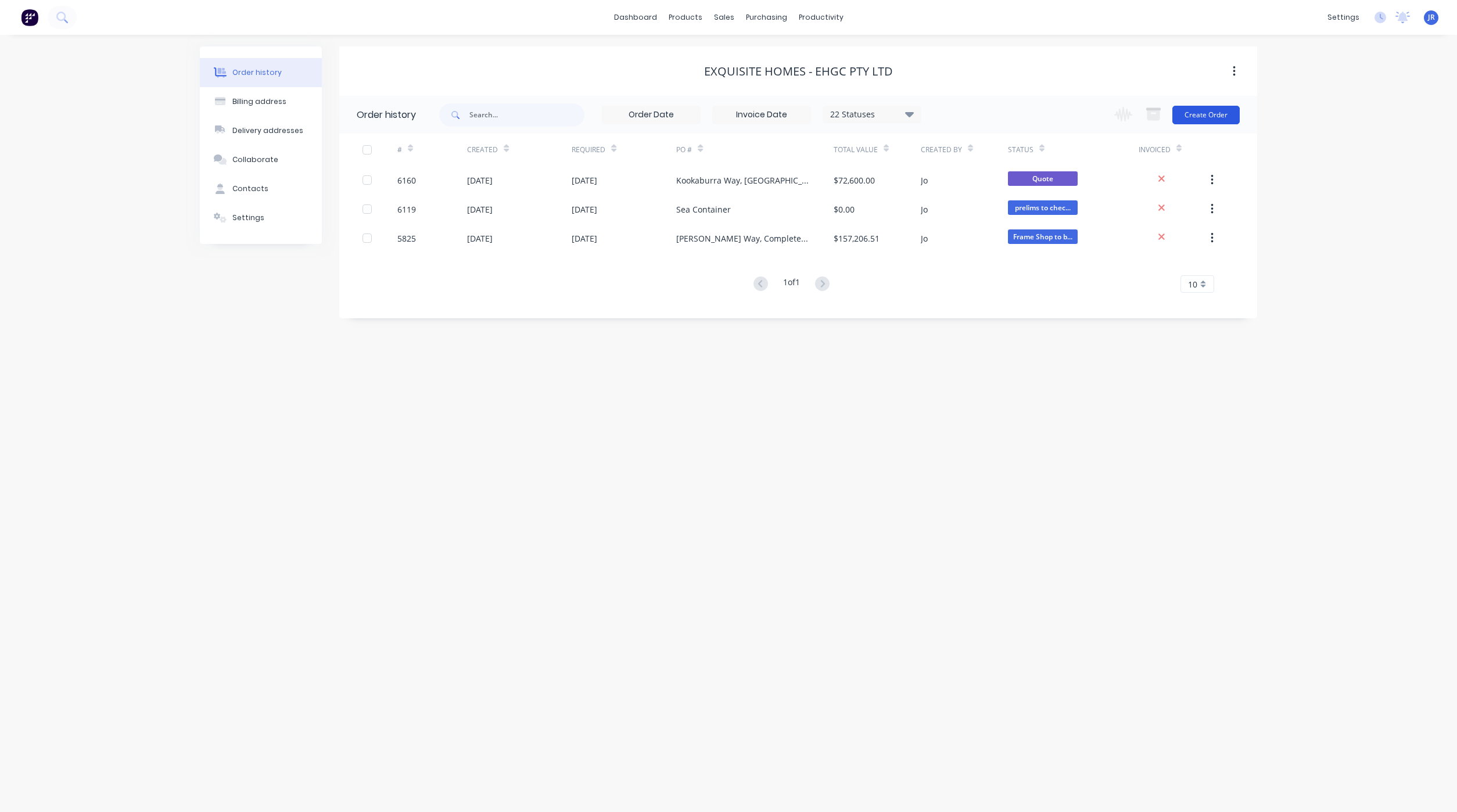
click at [1201, 115] on button "Create Order" at bounding box center [1205, 115] width 67 height 19
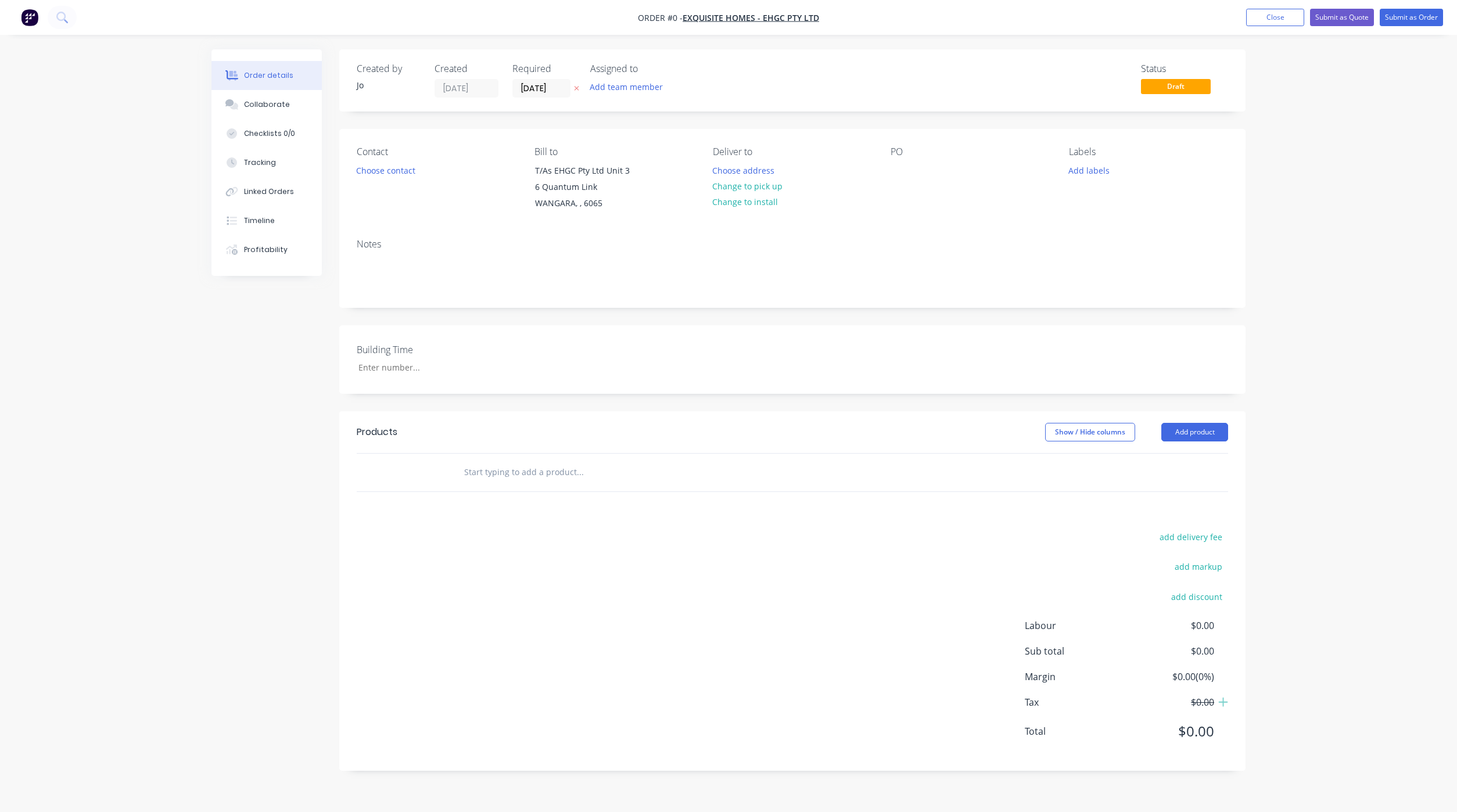
drag, startPoint x: 543, startPoint y: 476, endPoint x: 537, endPoint y: 456, distance: 20.9
click at [540, 475] on input "text" at bounding box center [580, 472] width 232 height 23
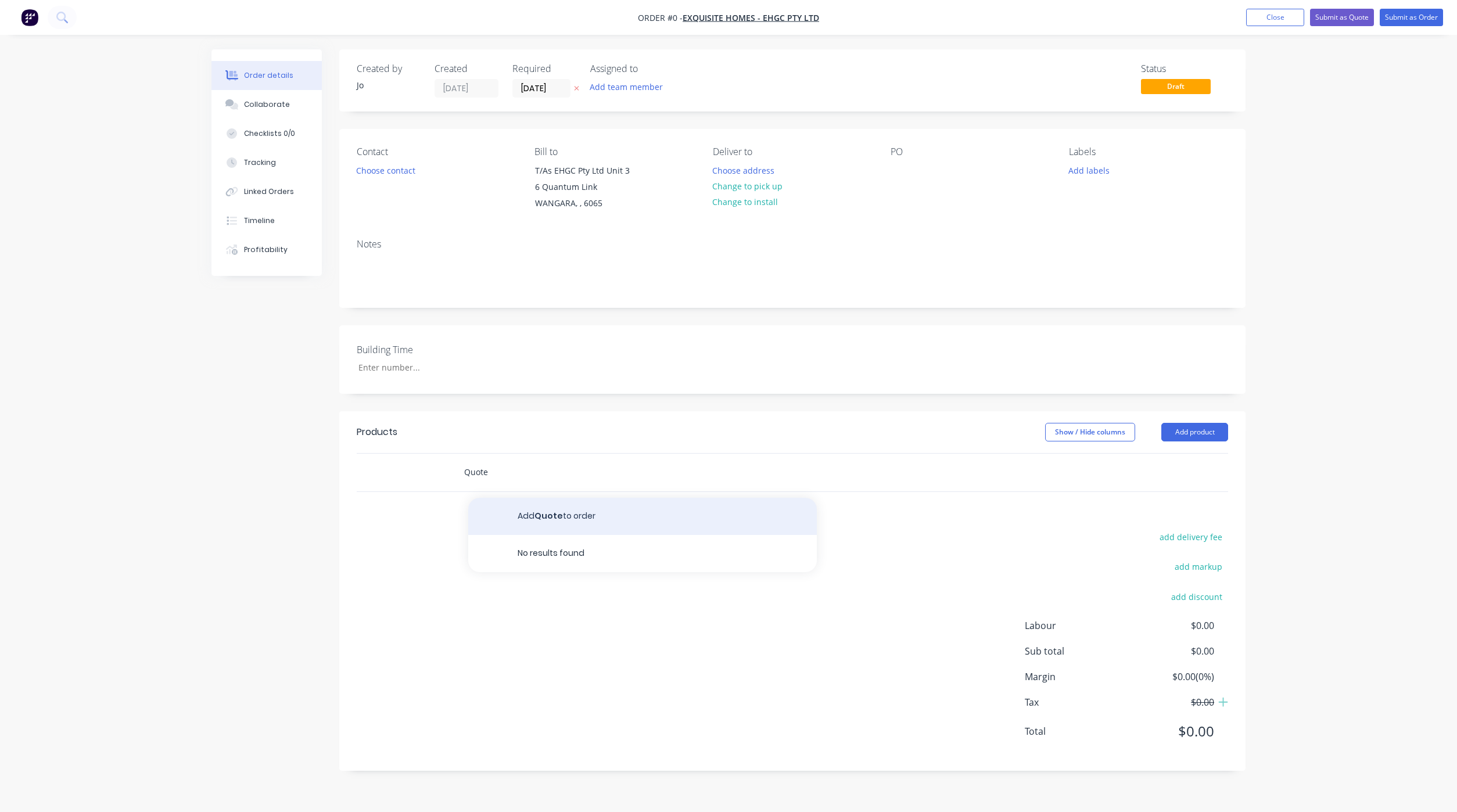
type input "Quote"
click at [539, 517] on button "Add Quote to order" at bounding box center [642, 516] width 348 height 37
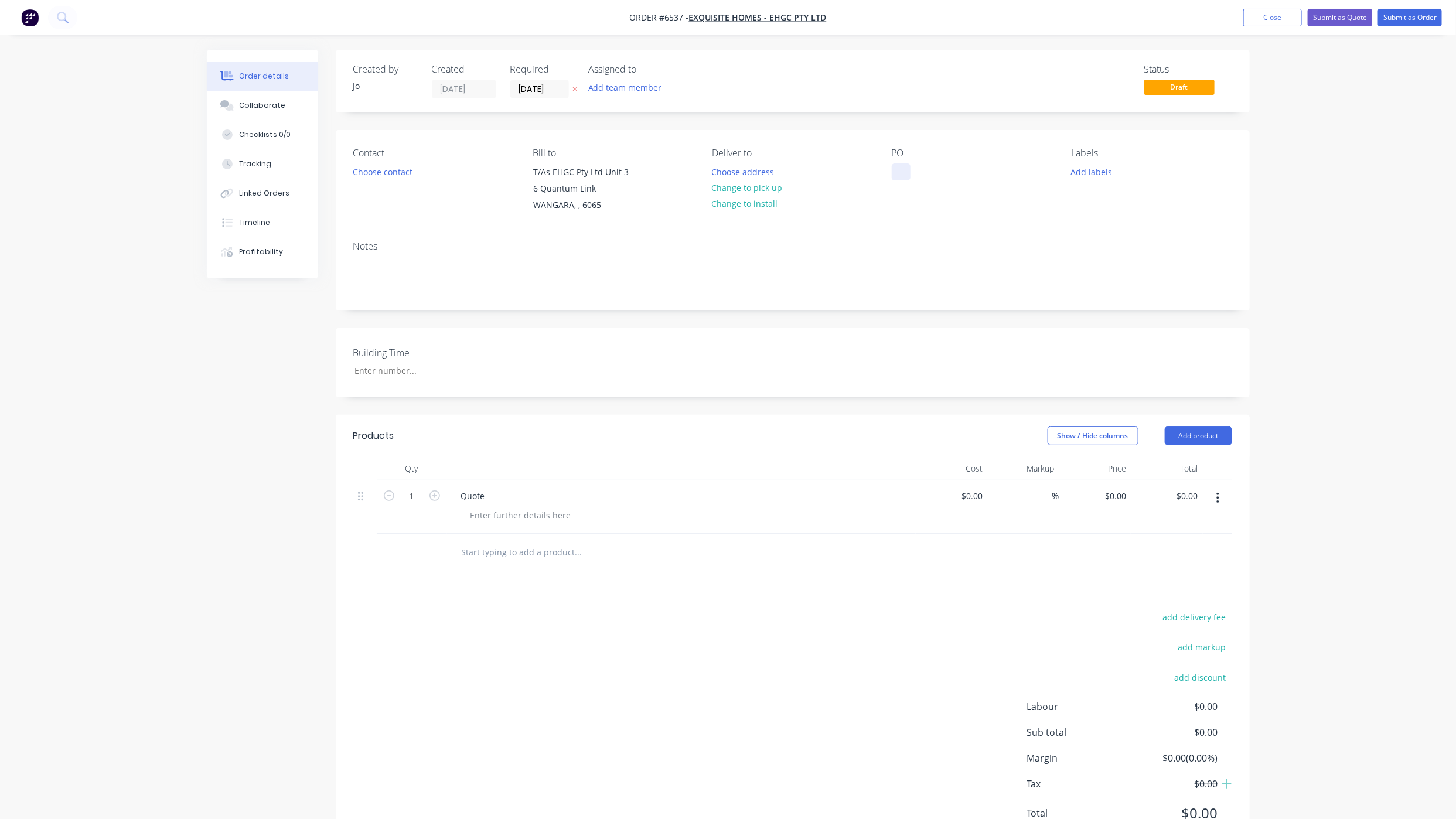
click at [906, 171] on div at bounding box center [901, 171] width 19 height 17
click at [762, 169] on button "Choose address" at bounding box center [743, 171] width 75 height 16
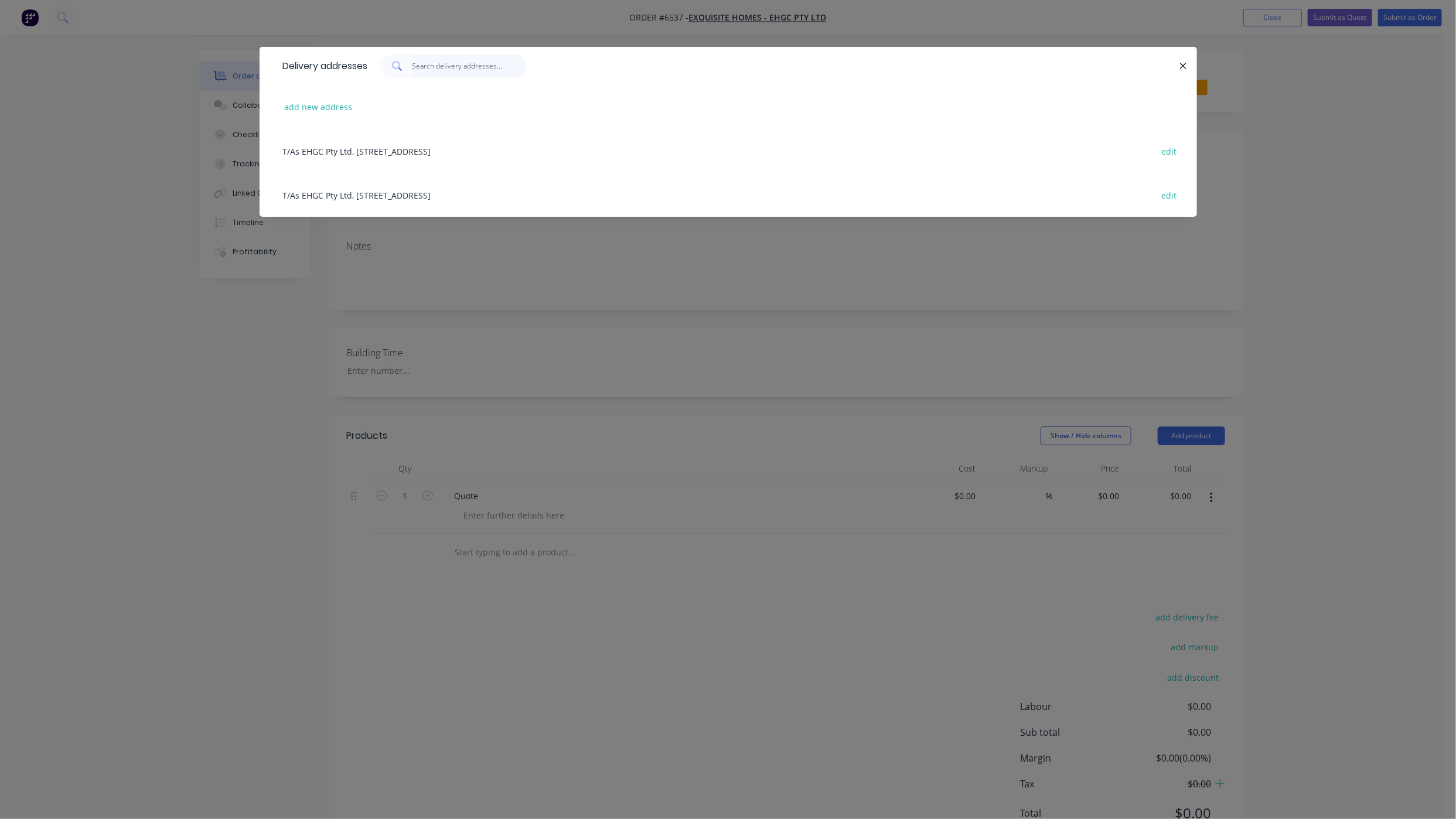
click at [436, 66] on input "text" at bounding box center [469, 66] width 114 height 23
click at [341, 111] on button "add new address" at bounding box center [318, 107] width 81 height 16
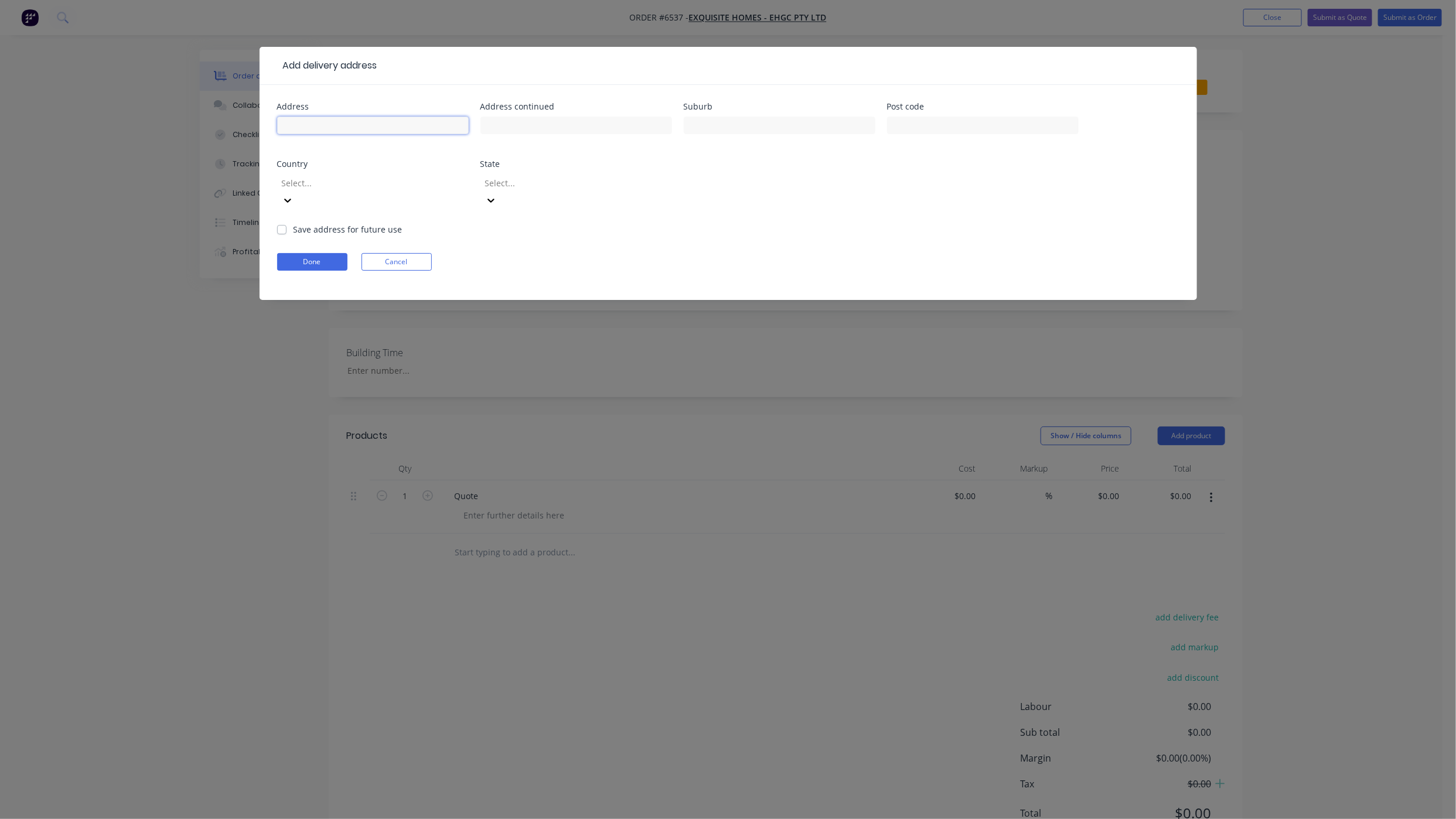
click at [357, 130] on input "text" at bounding box center [373, 125] width 192 height 18
type input "Lot [STREET_ADDRESS]"
type input "Gidgeannup"
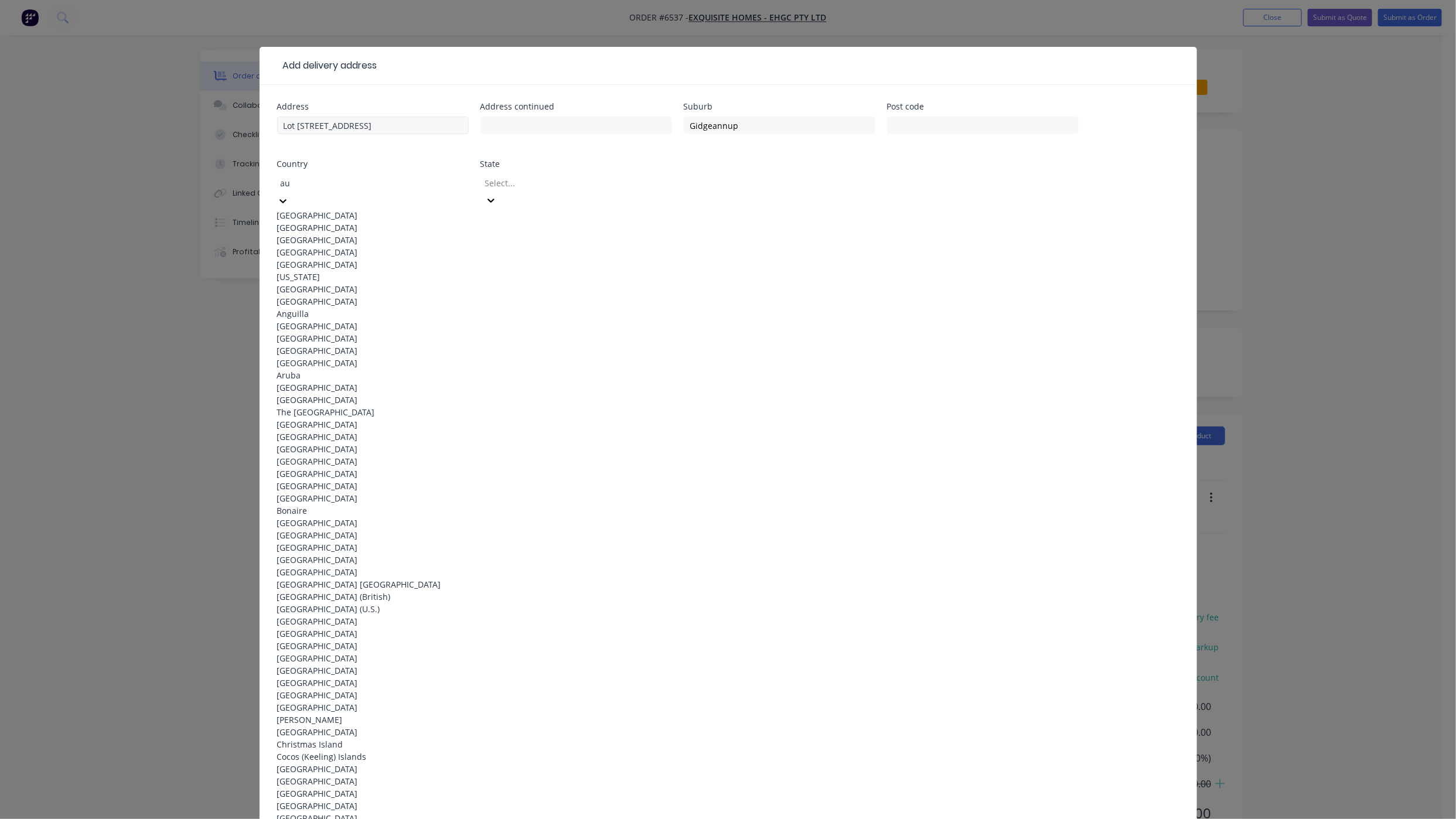
type input "aus"
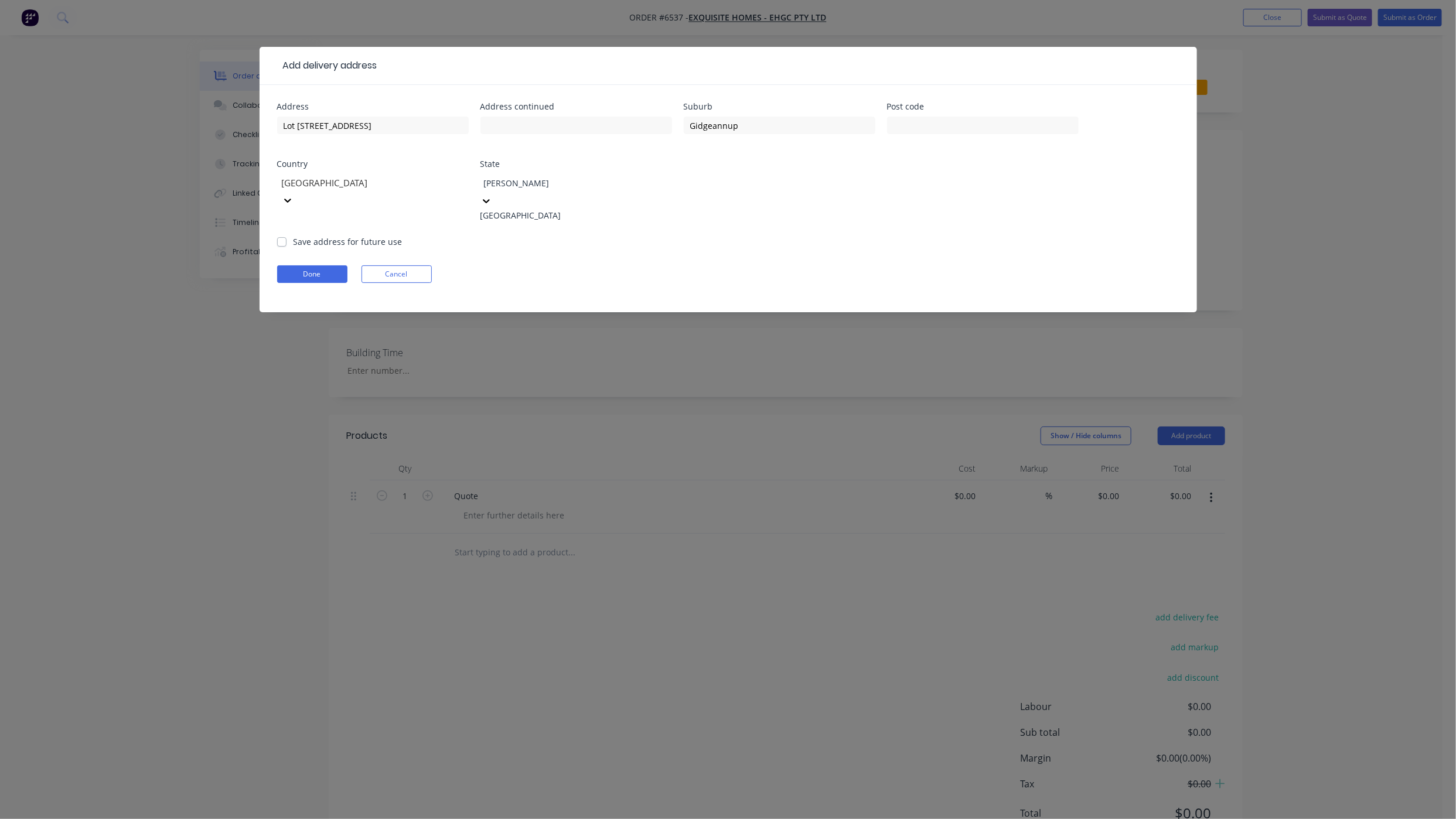
type input "west"
click at [594, 209] on div "[GEOGRAPHIC_DATA]" at bounding box center [576, 215] width 192 height 12
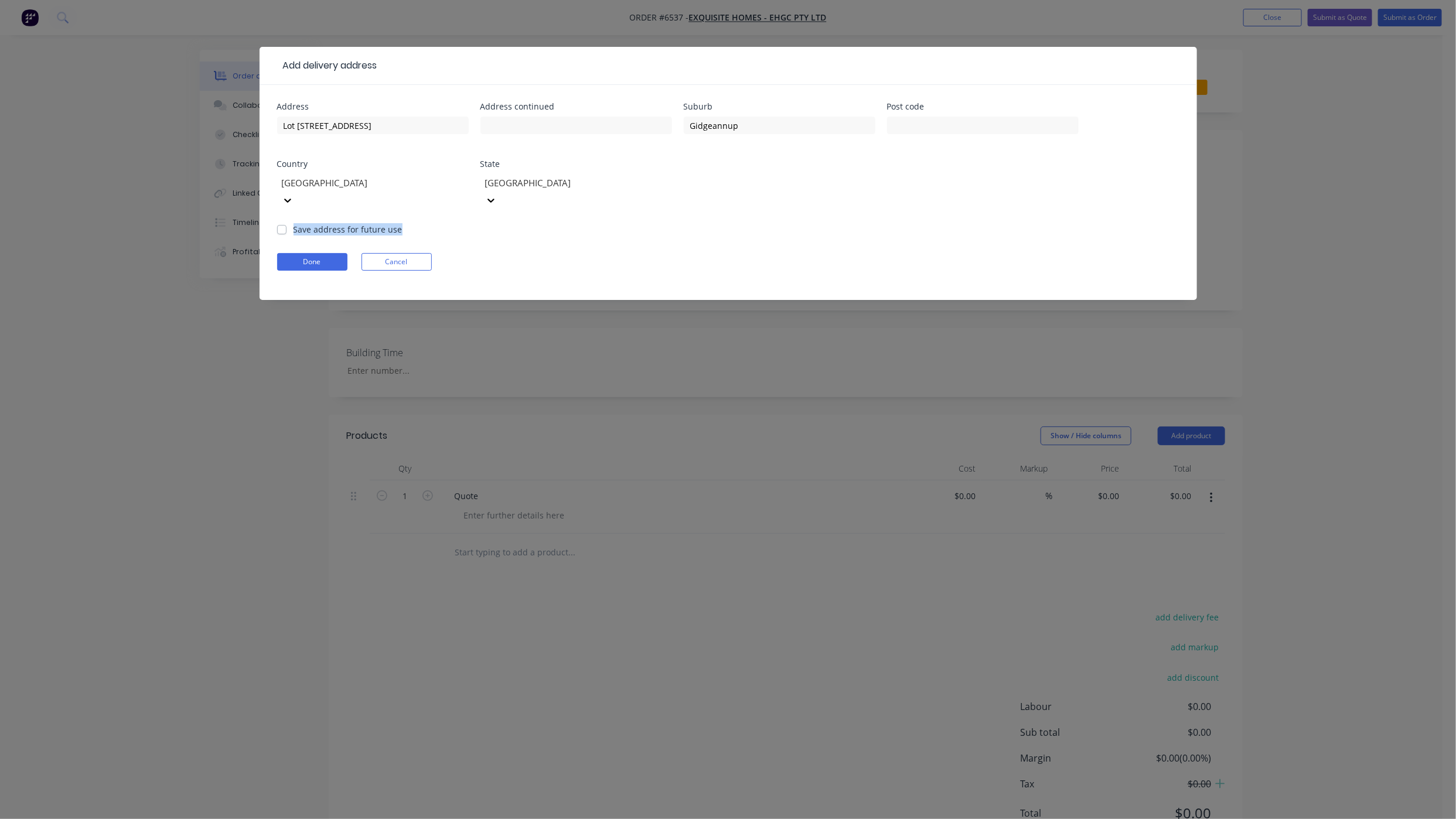
click at [277, 213] on div "Address Lot [GEOGRAPHIC_DATA] Address continued Suburb Gidgeannup Post code Cou…" at bounding box center [728, 192] width 938 height 215
drag, startPoint x: 277, startPoint y: 213, endPoint x: 292, endPoint y: 239, distance: 30.0
click at [292, 253] on button "Done" at bounding box center [313, 262] width 70 height 18
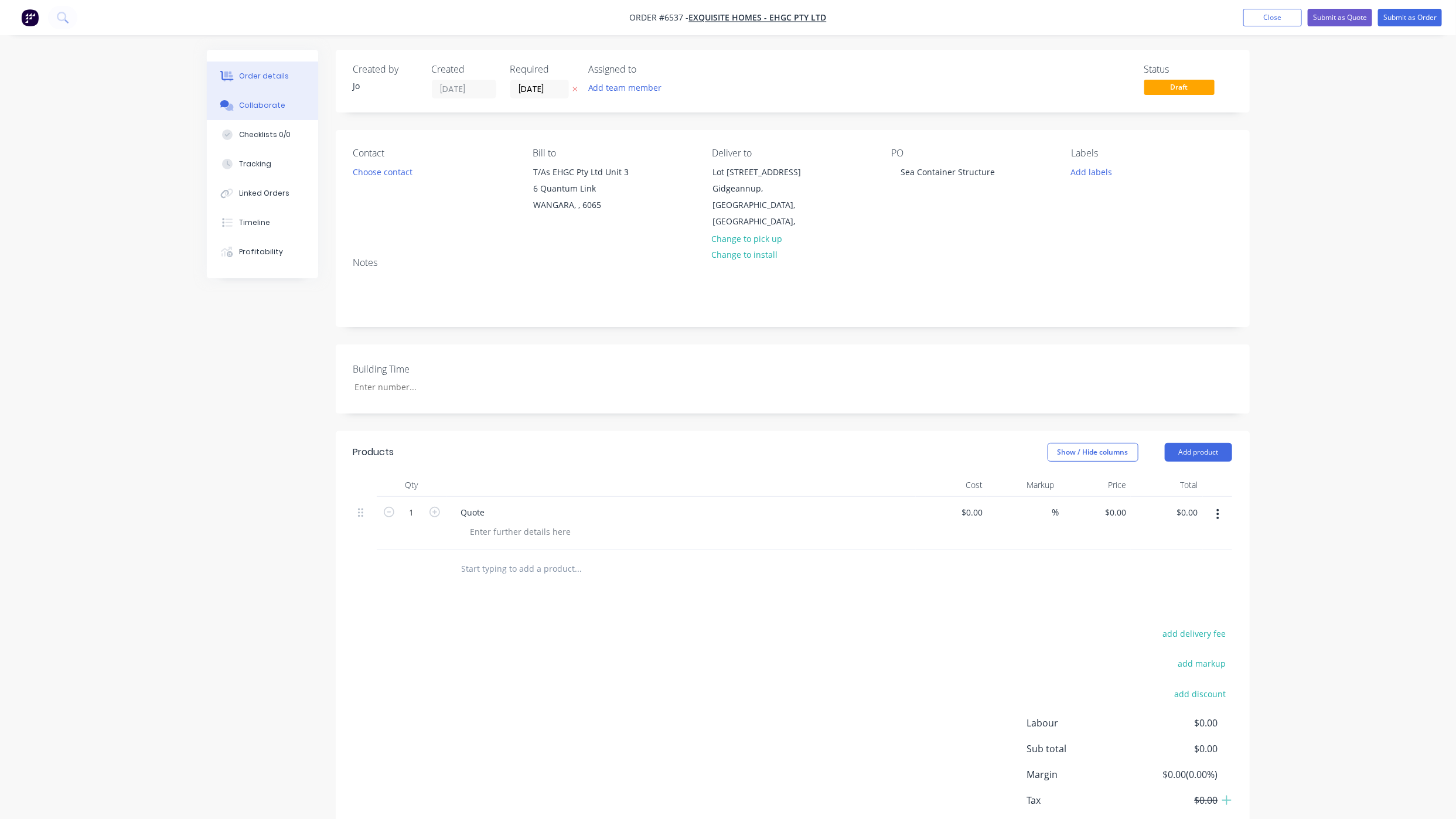
click at [271, 97] on button "Collaborate" at bounding box center [263, 105] width 111 height 29
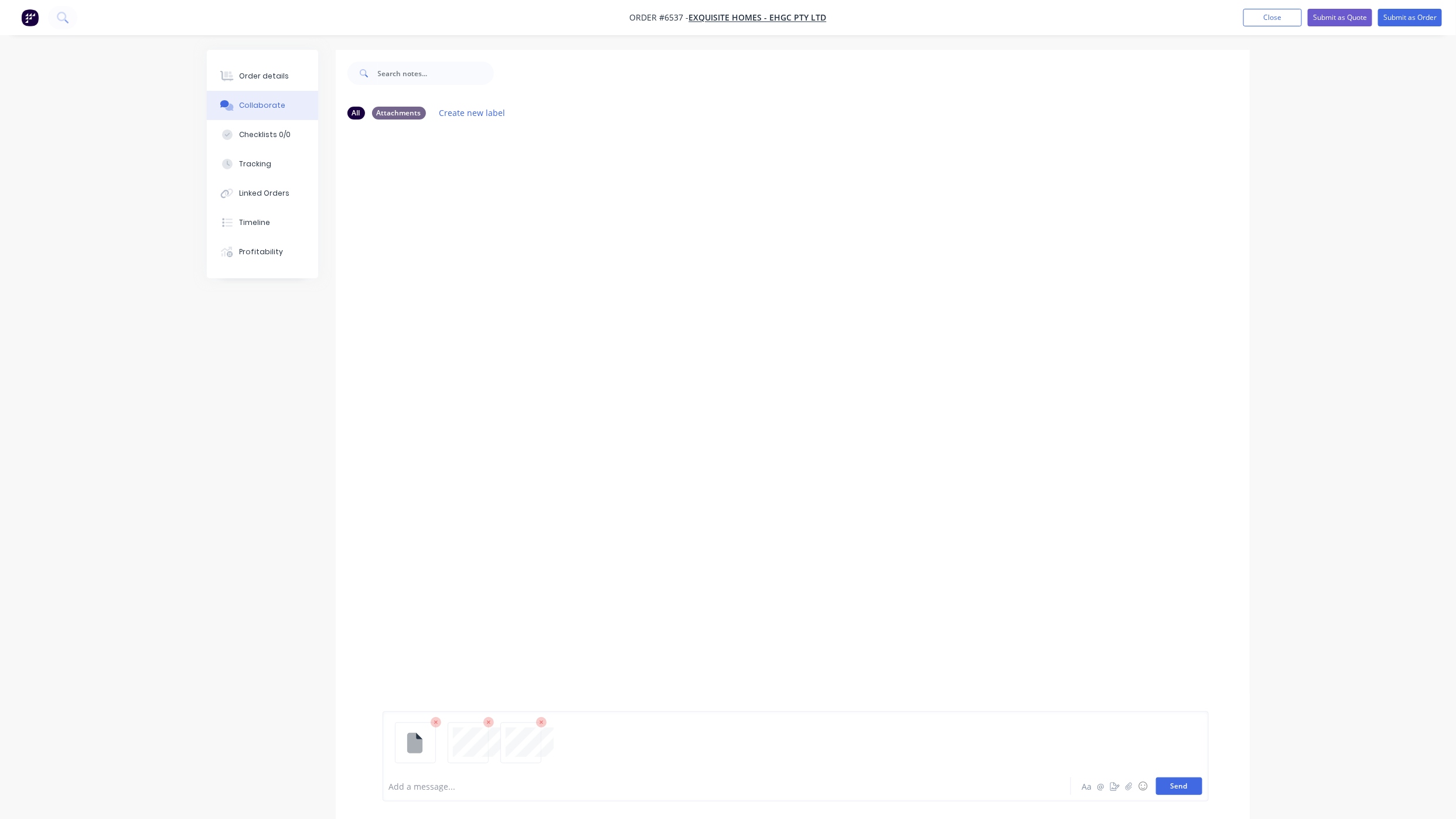
click at [1164, 781] on button "Send" at bounding box center [1179, 786] width 46 height 18
click at [1184, 785] on button "Send" at bounding box center [1179, 786] width 46 height 18
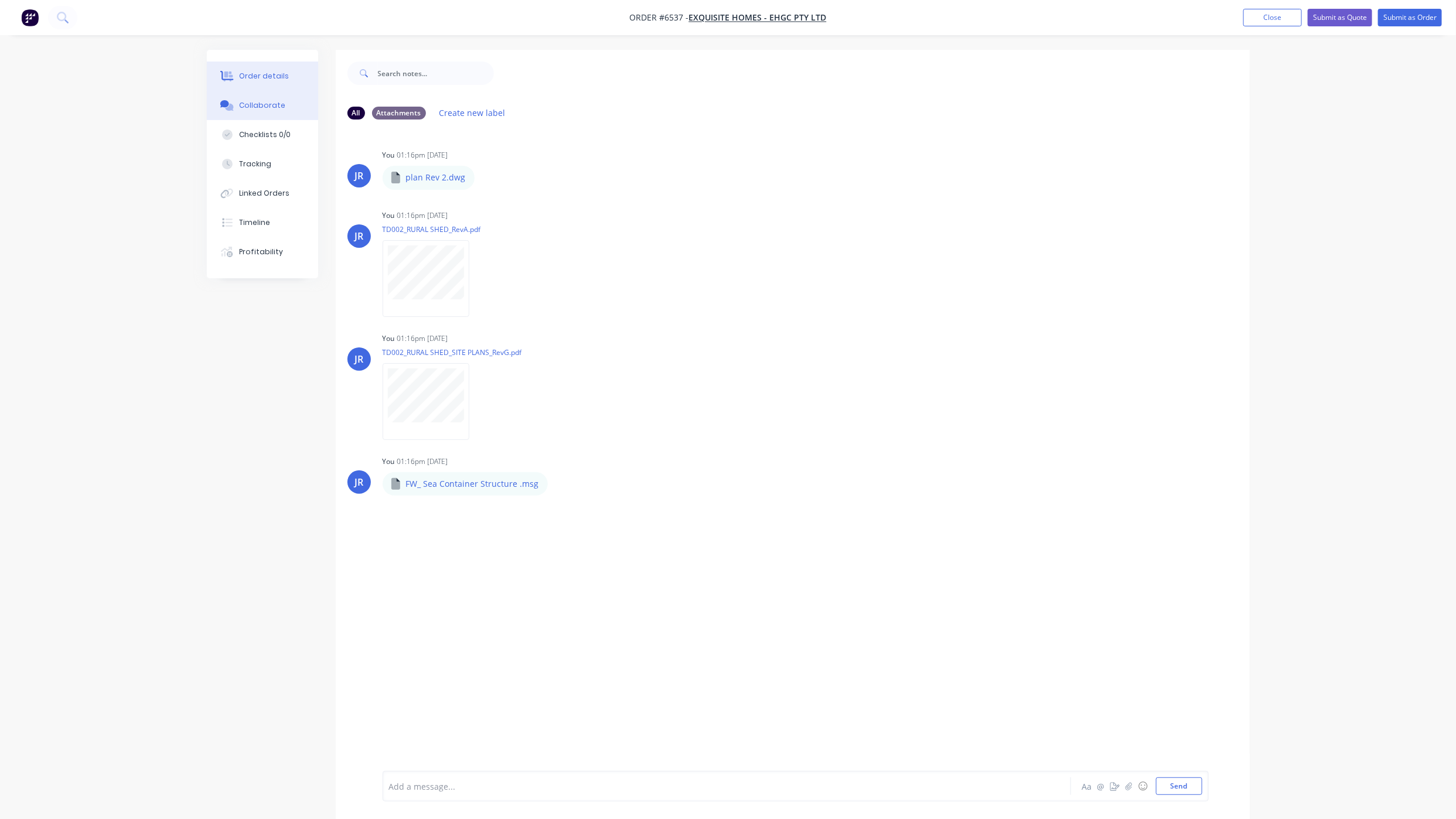
click at [257, 65] on button "Order details" at bounding box center [263, 76] width 111 height 29
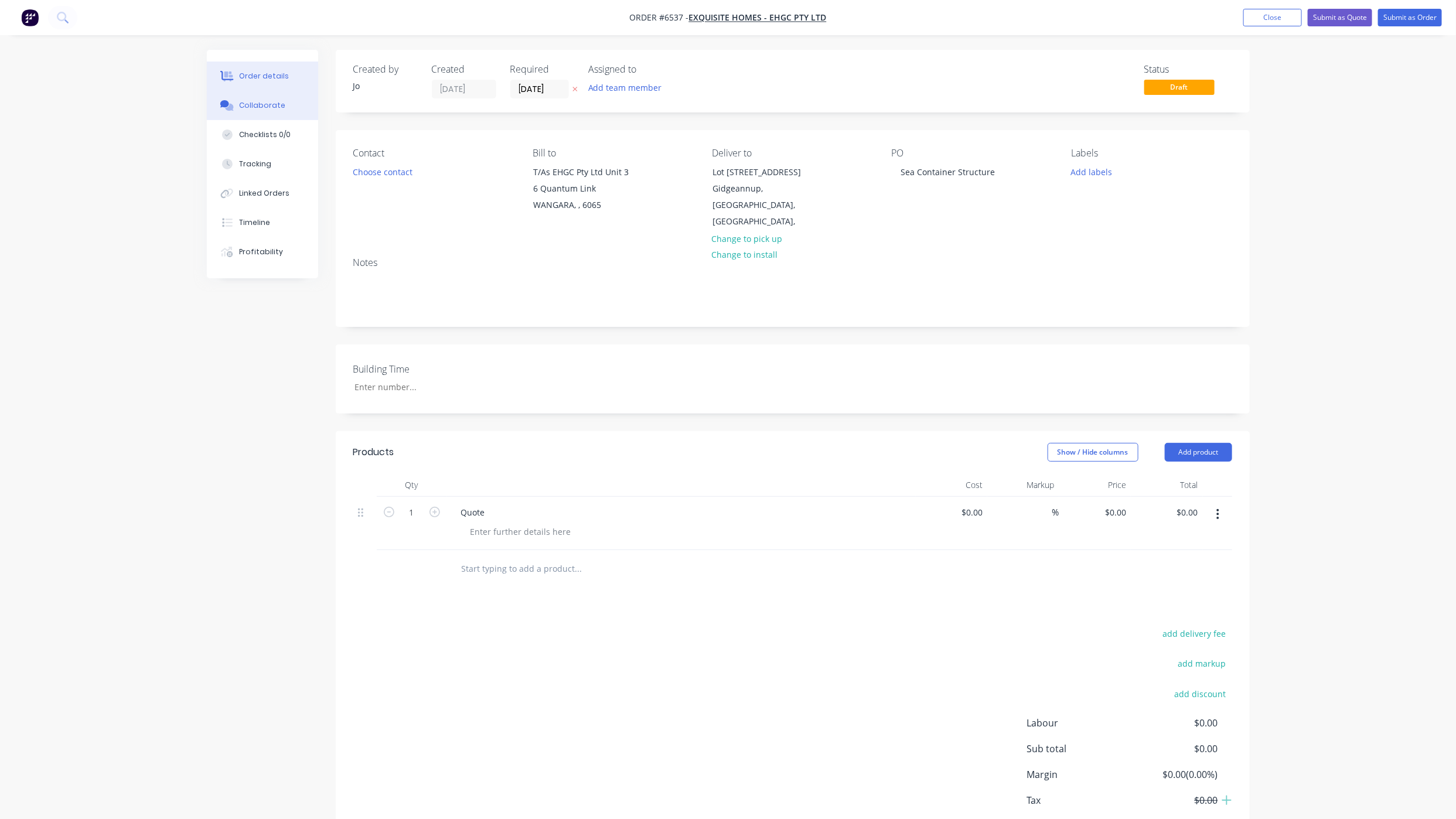
click at [268, 93] on button "Collaborate" at bounding box center [263, 105] width 111 height 29
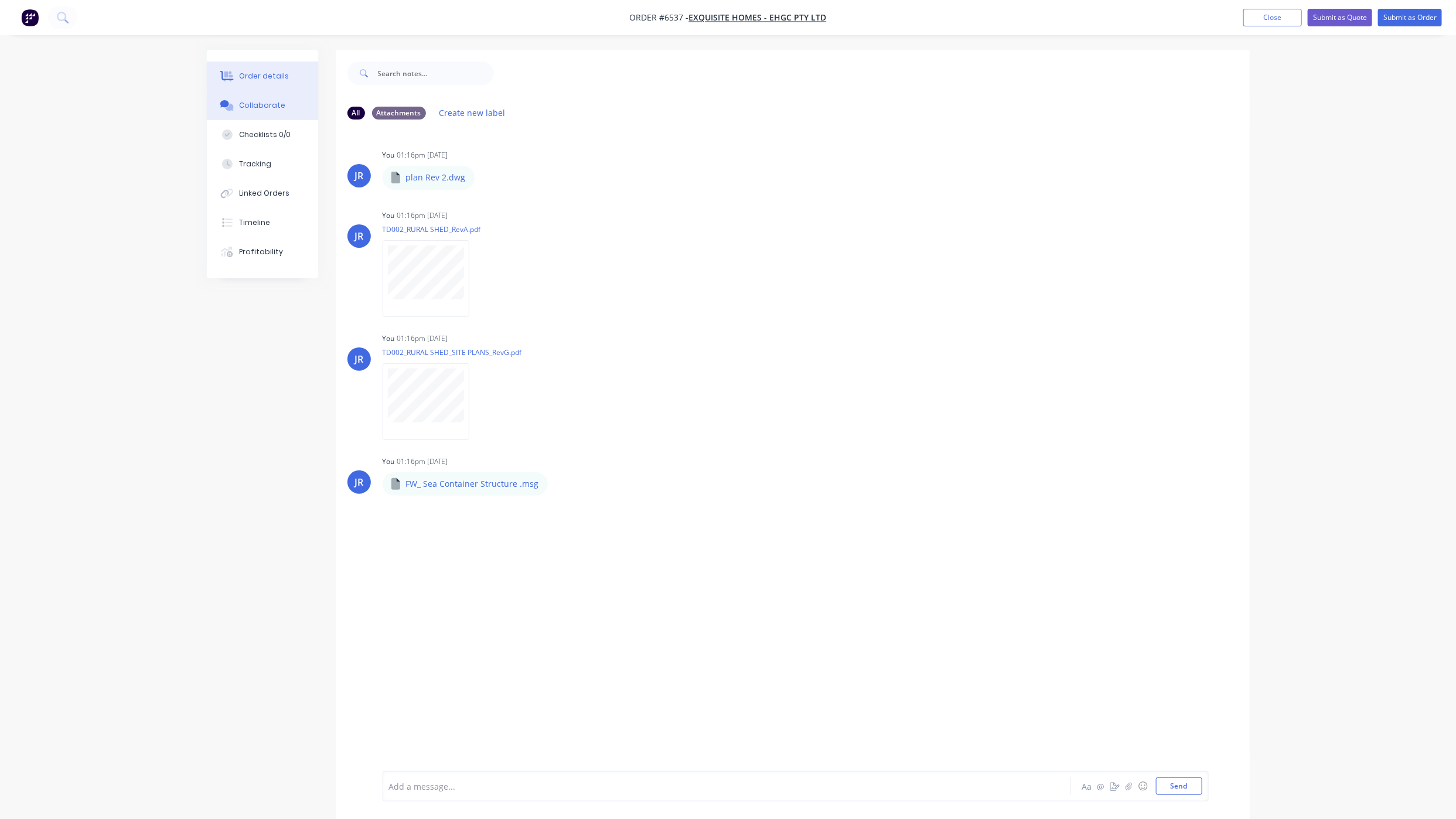
click at [254, 62] on button "Order details" at bounding box center [263, 76] width 111 height 29
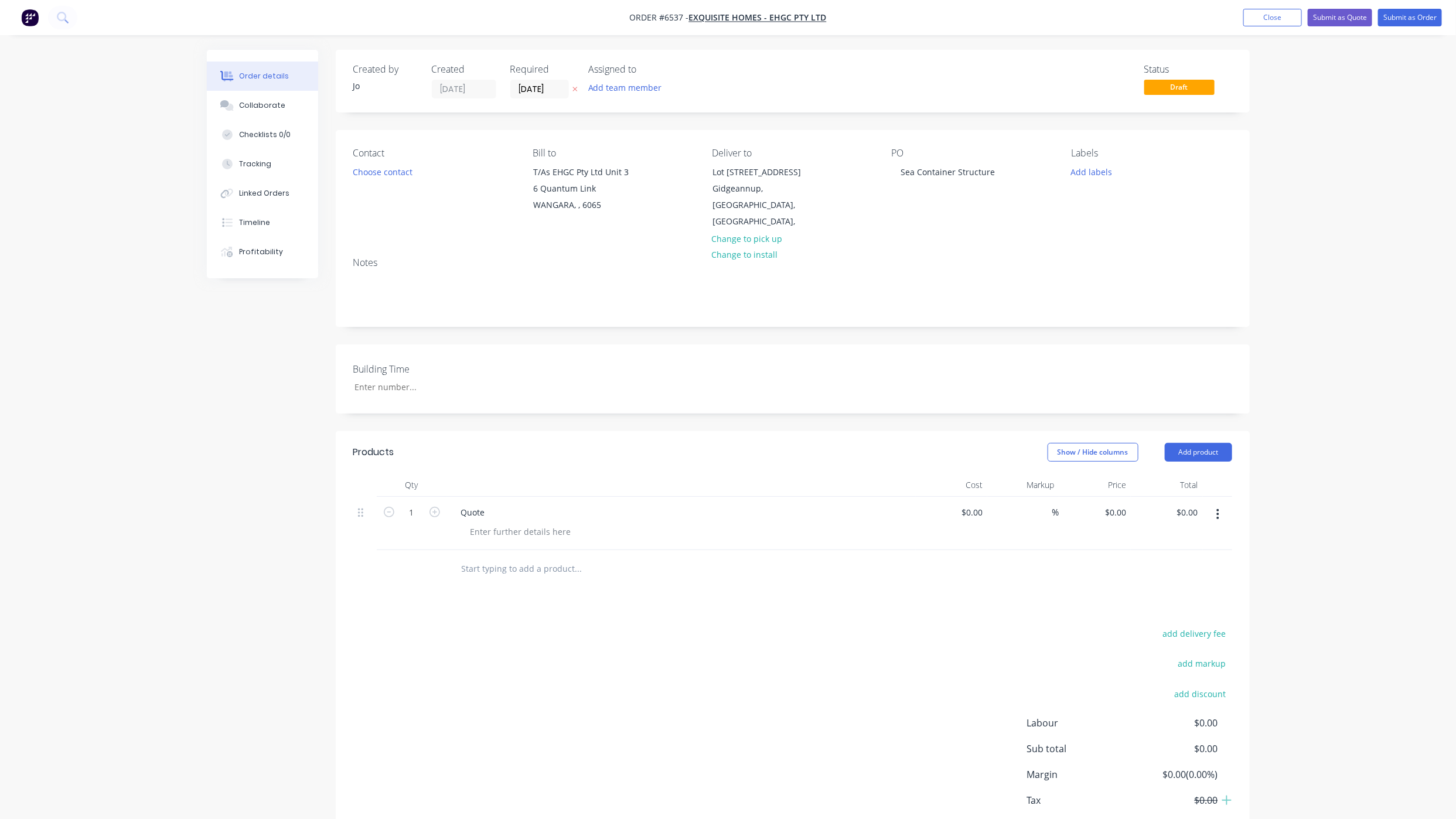
drag, startPoint x: 60, startPoint y: 257, endPoint x: 132, endPoint y: 251, distance: 72.2
click at [60, 257] on div "Order details Collaborate Checklists 0/0 Tracking Linked Orders Timeline Profit…" at bounding box center [728, 444] width 1456 height 887
click at [1345, 9] on button "Submit as Quote" at bounding box center [1340, 18] width 64 height 18
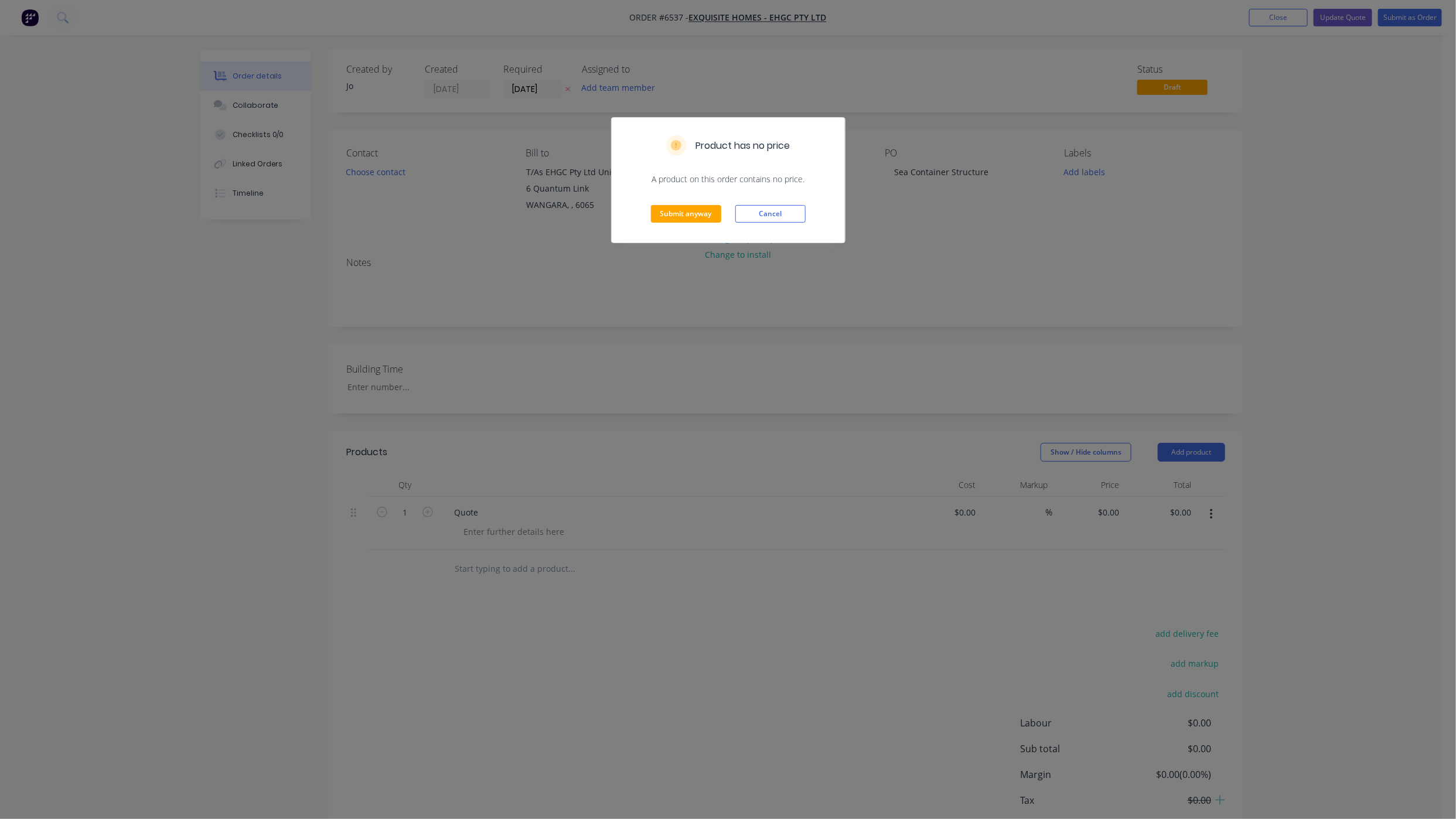
click at [665, 225] on div "Submit anyway Cancel" at bounding box center [728, 214] width 234 height 57
click at [677, 222] on button "Submit anyway" at bounding box center [686, 214] width 70 height 18
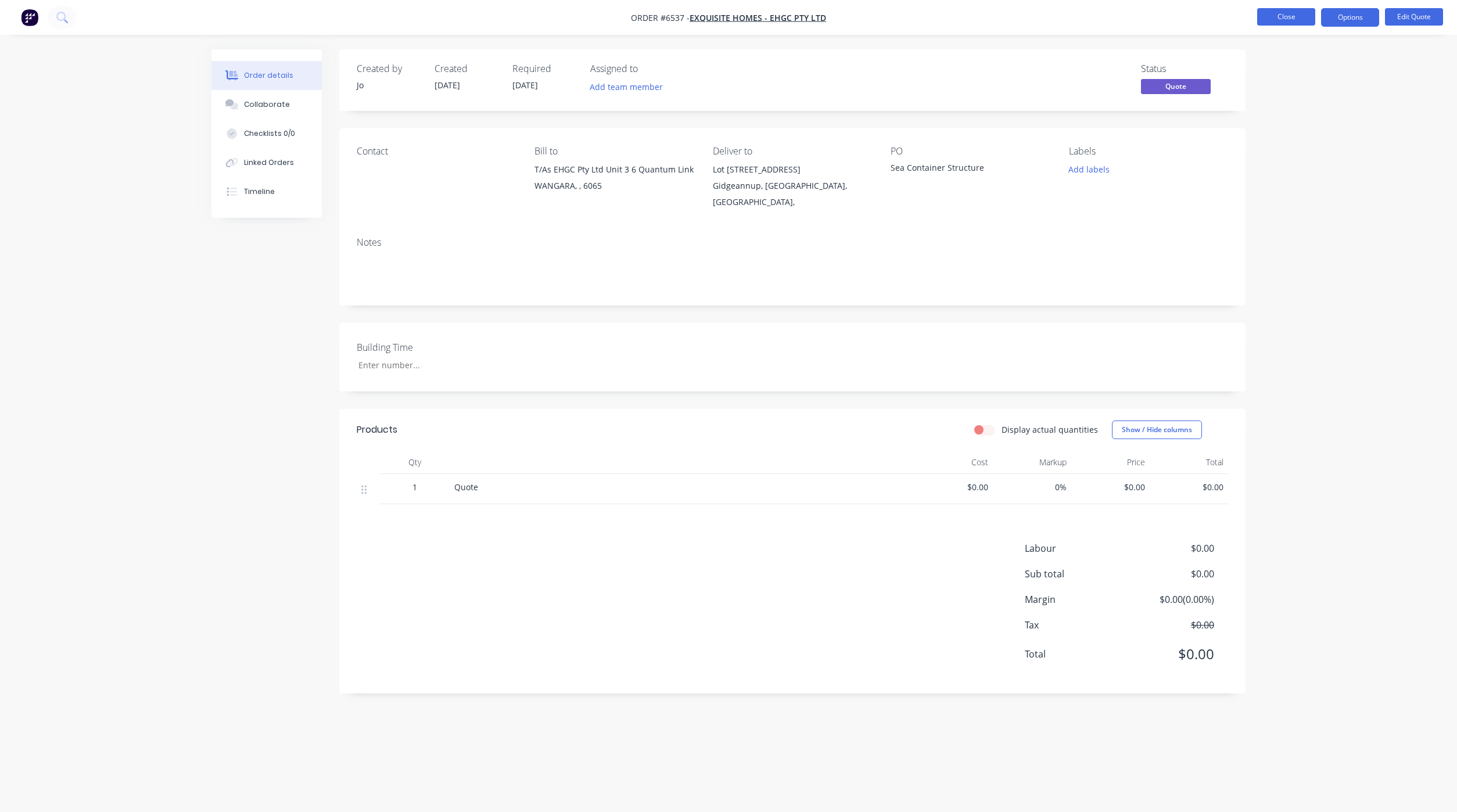
click at [1271, 17] on button "Close" at bounding box center [1286, 17] width 58 height 17
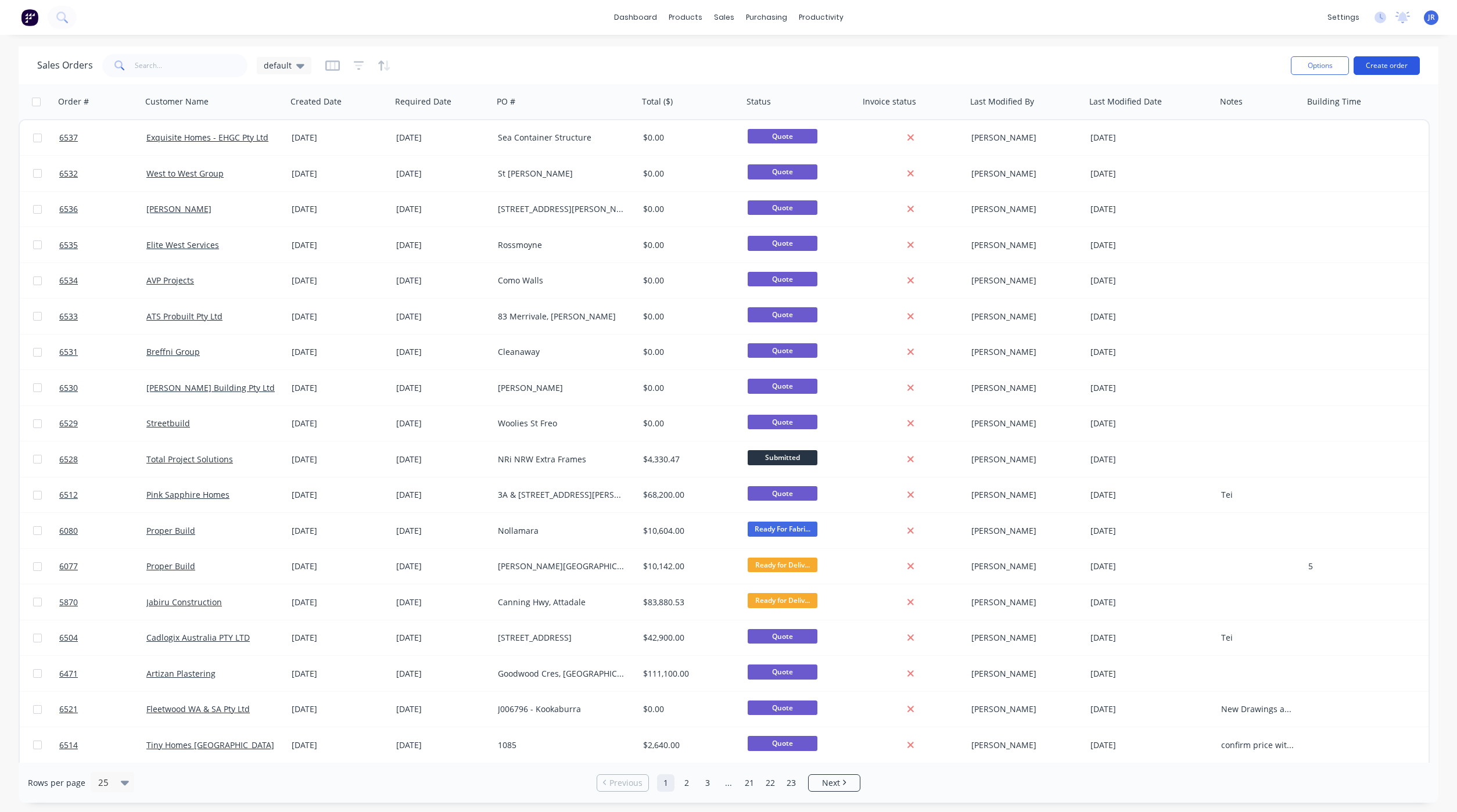
click at [1377, 68] on button "Create order" at bounding box center [1386, 66] width 66 height 19
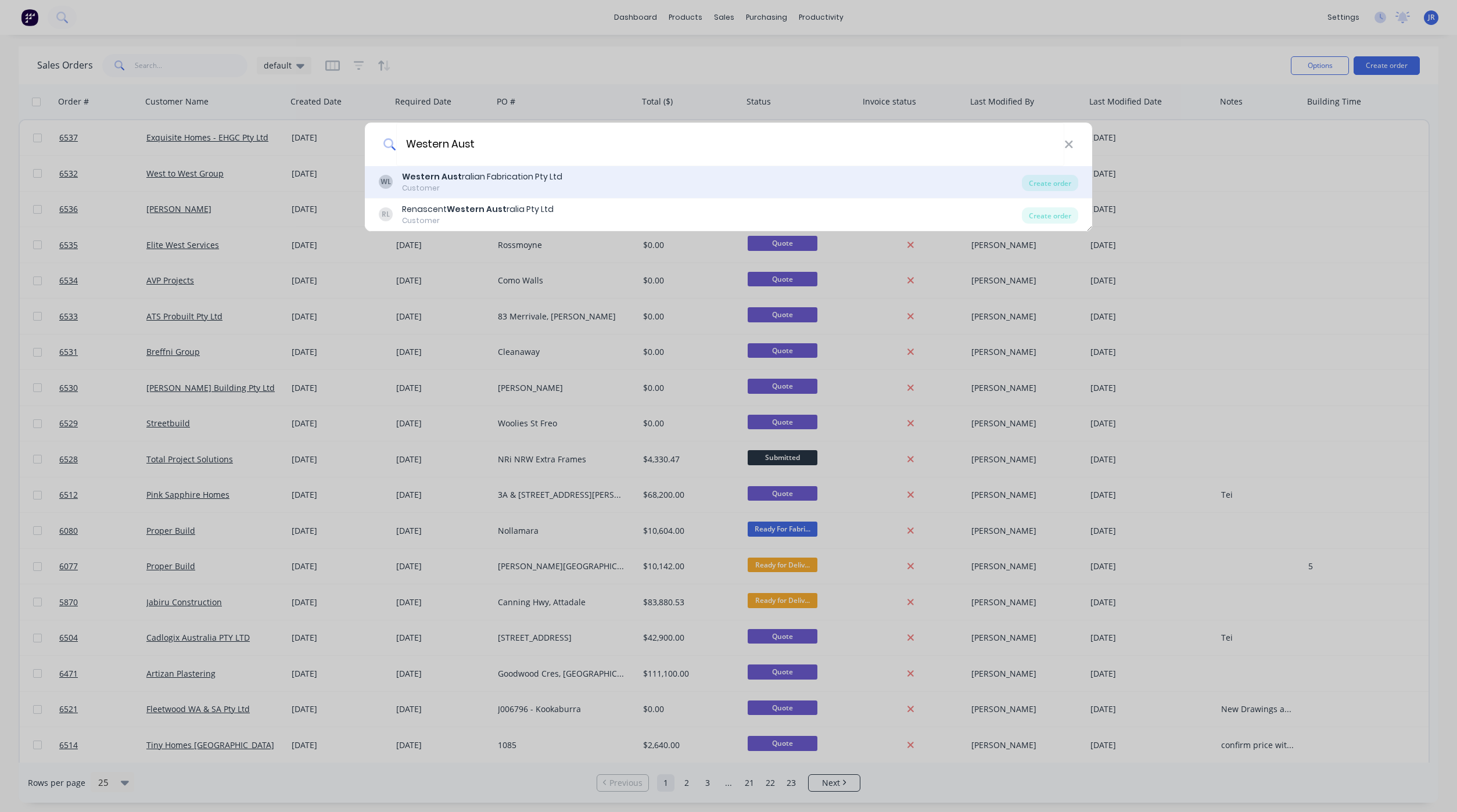
type input "Western Aust"
click at [521, 187] on div "Customer" at bounding box center [482, 188] width 160 height 10
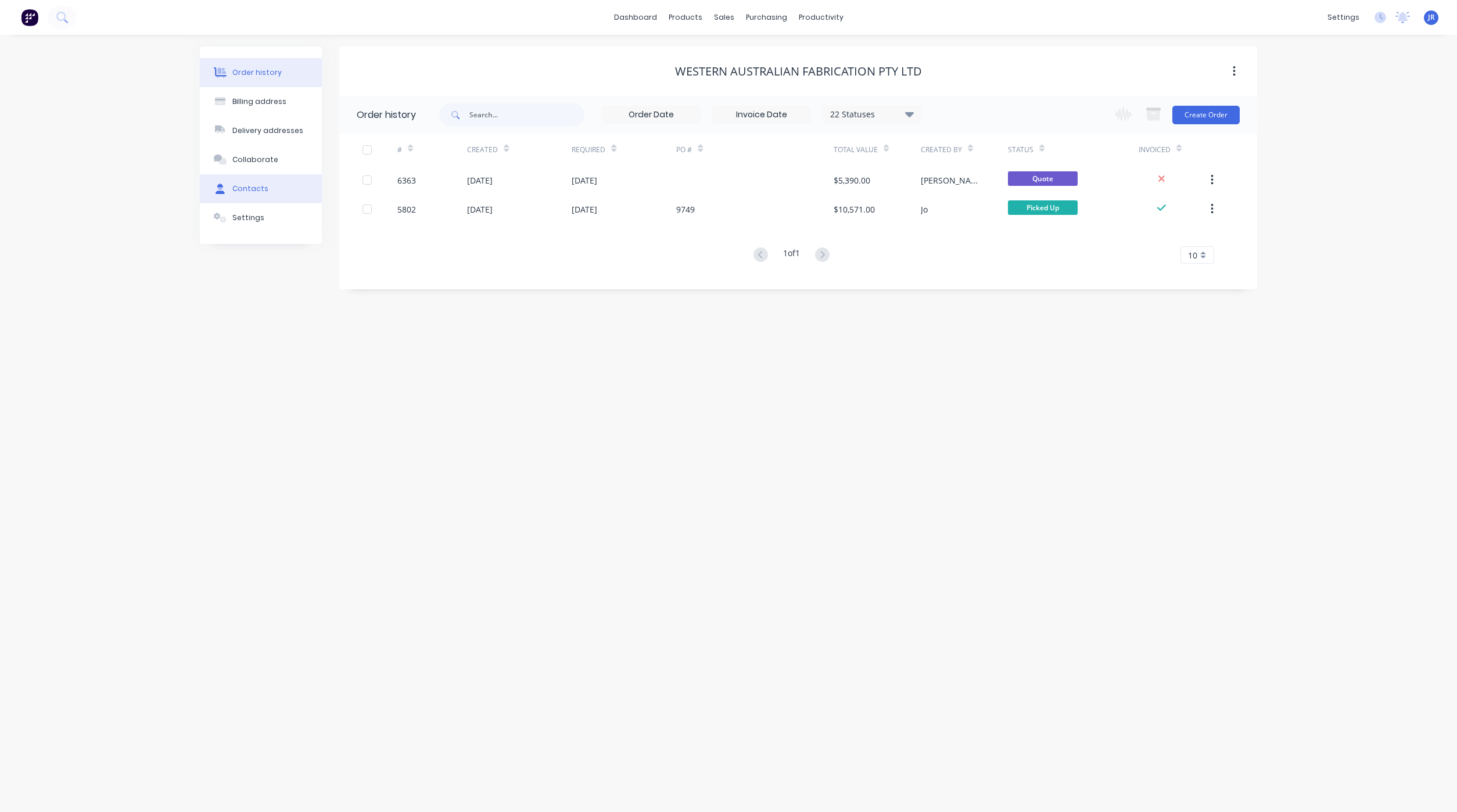
click at [248, 185] on div "Contacts" at bounding box center [250, 189] width 36 height 10
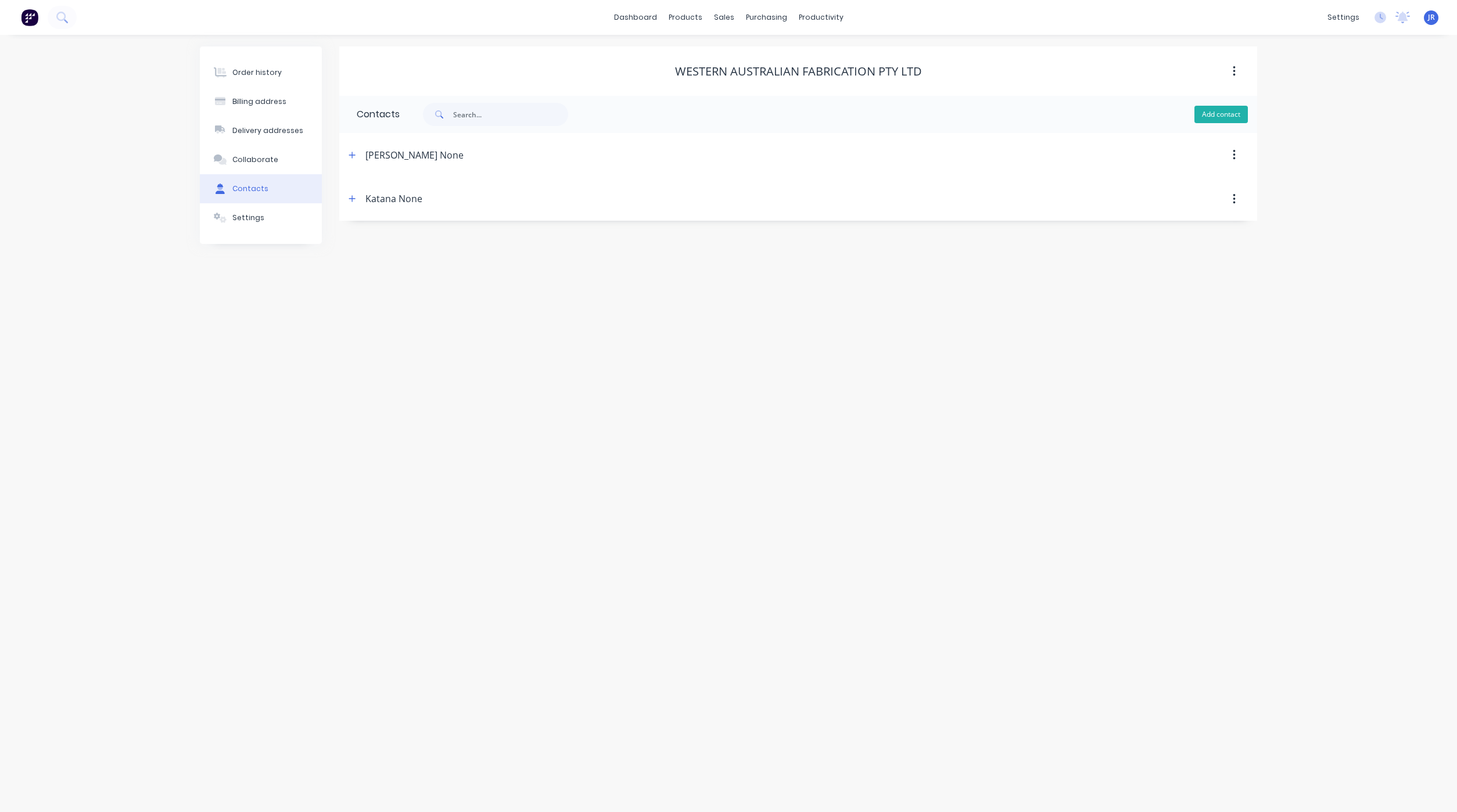
click at [1212, 113] on button "Add contact" at bounding box center [1221, 115] width 54 height 17
select select "AU"
click at [424, 197] on input "text" at bounding box center [451, 200] width 190 height 17
type input "[PERSON_NAME]"
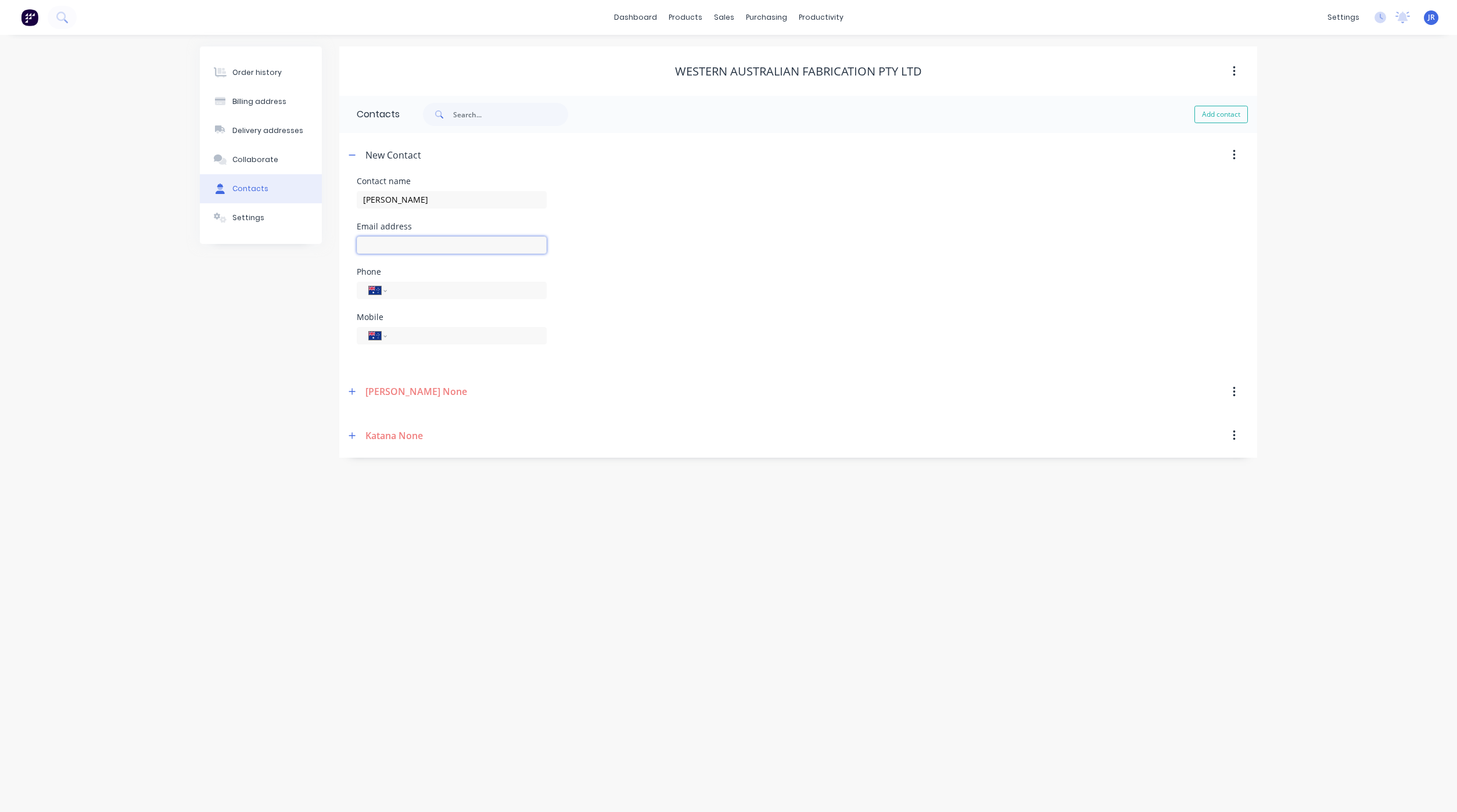
click at [387, 242] on input "text" at bounding box center [451, 245] width 190 height 17
click at [292, 350] on div "Order history Billing address Delivery addresses Collaborate Contacts Settings" at bounding box center [260, 252] width 122 height 411
click at [353, 385] on button "button" at bounding box center [352, 392] width 15 height 15
click at [353, 385] on button "button" at bounding box center [352, 392] width 15 height 15
click at [348, 439] on button "button" at bounding box center [352, 435] width 15 height 15
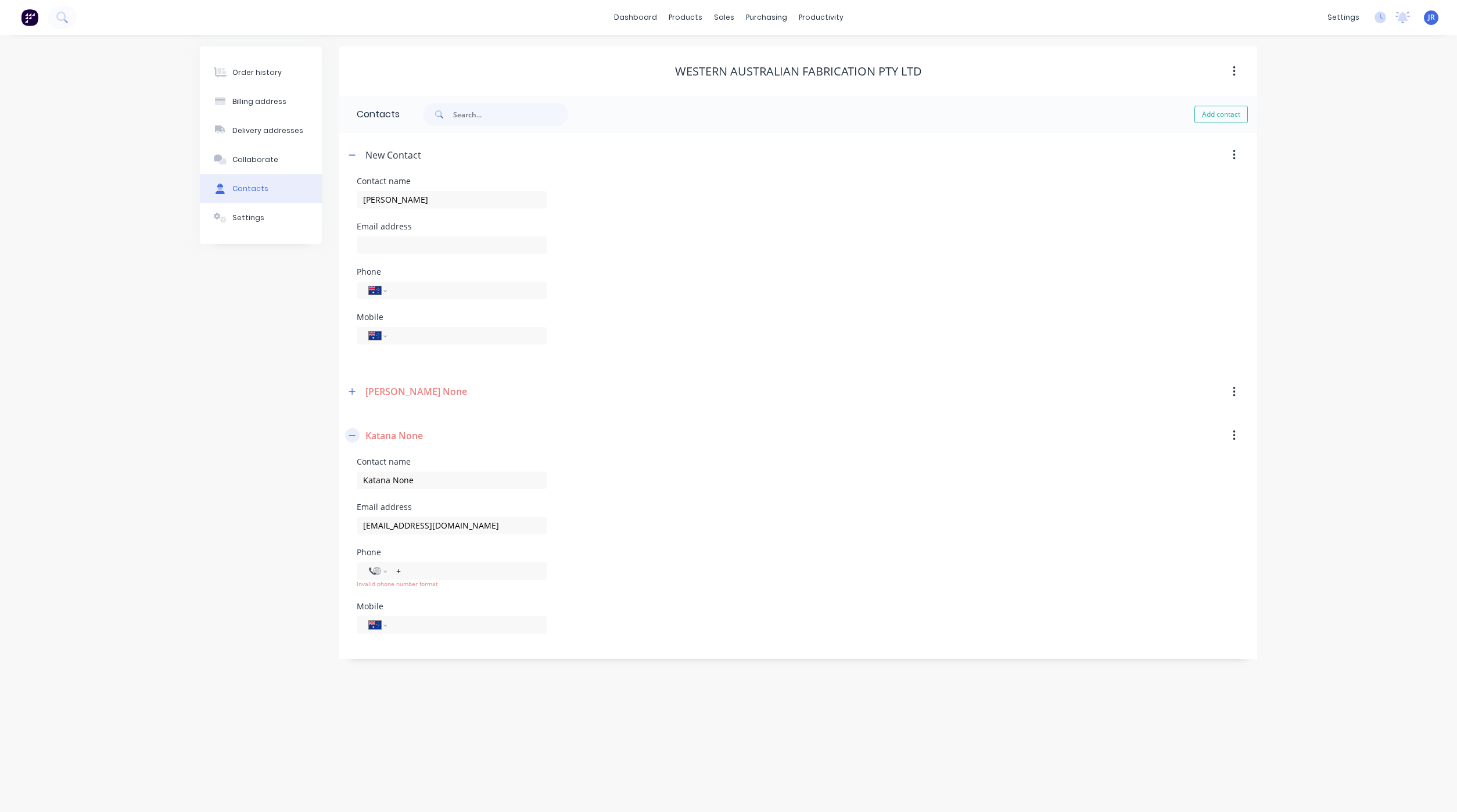
click at [348, 439] on button "button" at bounding box center [352, 435] width 15 height 15
click at [390, 239] on input "text" at bounding box center [451, 245] width 190 height 17
type input "[EMAIL_ADDRESS][DOMAIN_NAME]"
drag, startPoint x: 461, startPoint y: 339, endPoint x: 469, endPoint y: 335, distance: 8.9
click at [461, 339] on input "tel" at bounding box center [464, 335] width 139 height 13
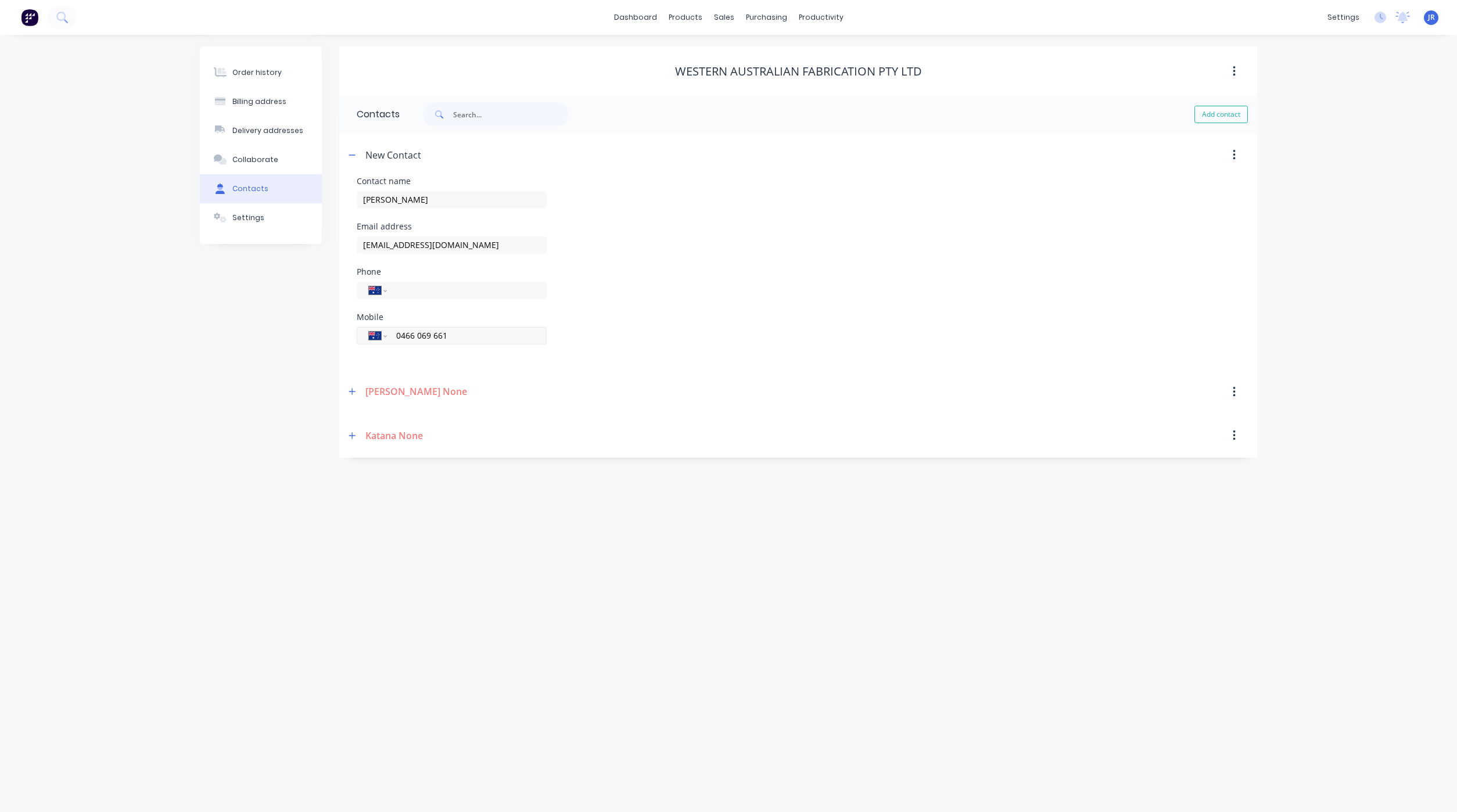
type input "0466 069 661"
drag, startPoint x: 359, startPoint y: 156, endPoint x: 347, endPoint y: 150, distance: 13.4
click at [359, 155] on div "New Contact" at bounding box center [686, 155] width 684 height 21
click at [282, 73] on button "Order history" at bounding box center [260, 73] width 122 height 29
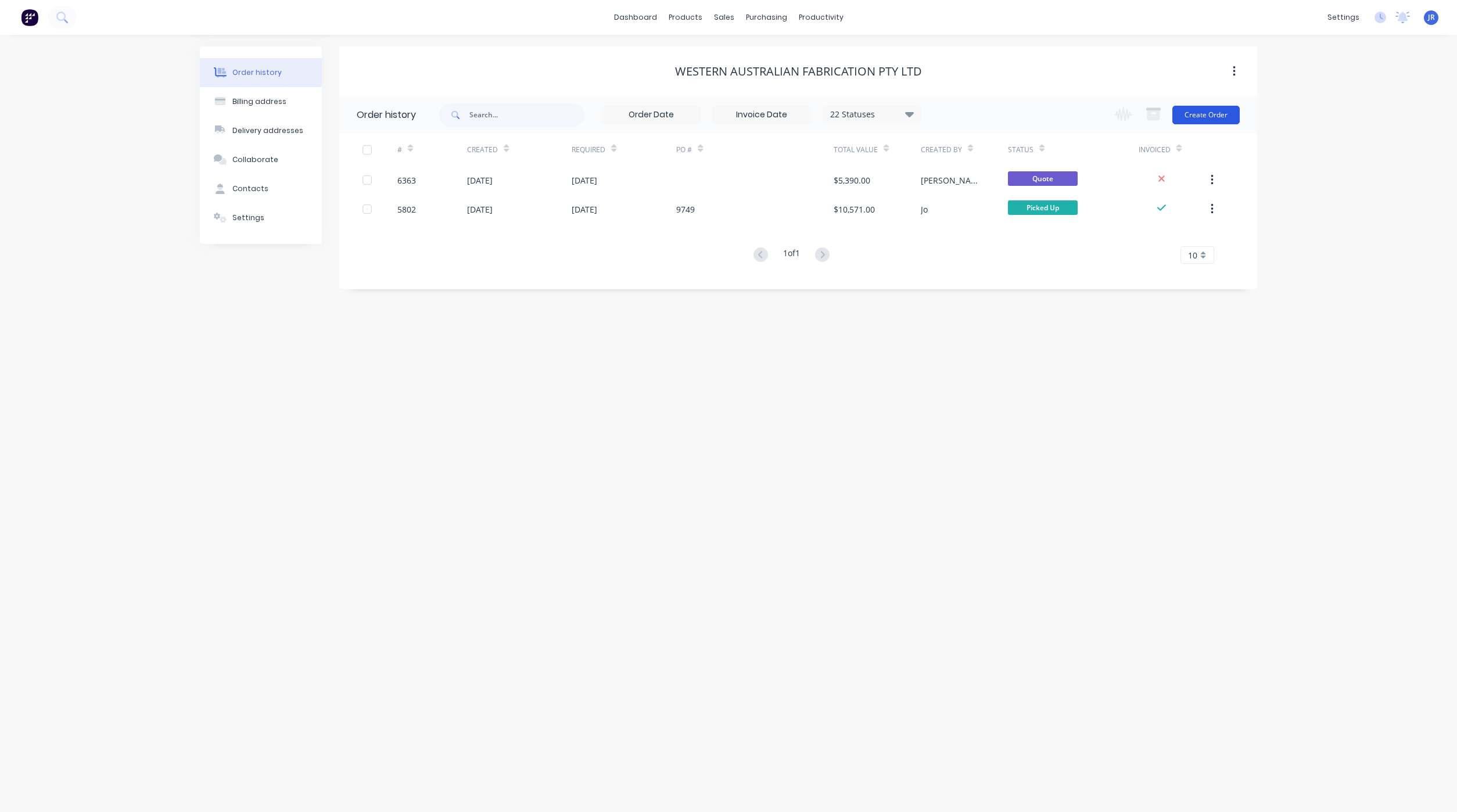
click at [1215, 110] on button "Create Order" at bounding box center [1205, 115] width 67 height 19
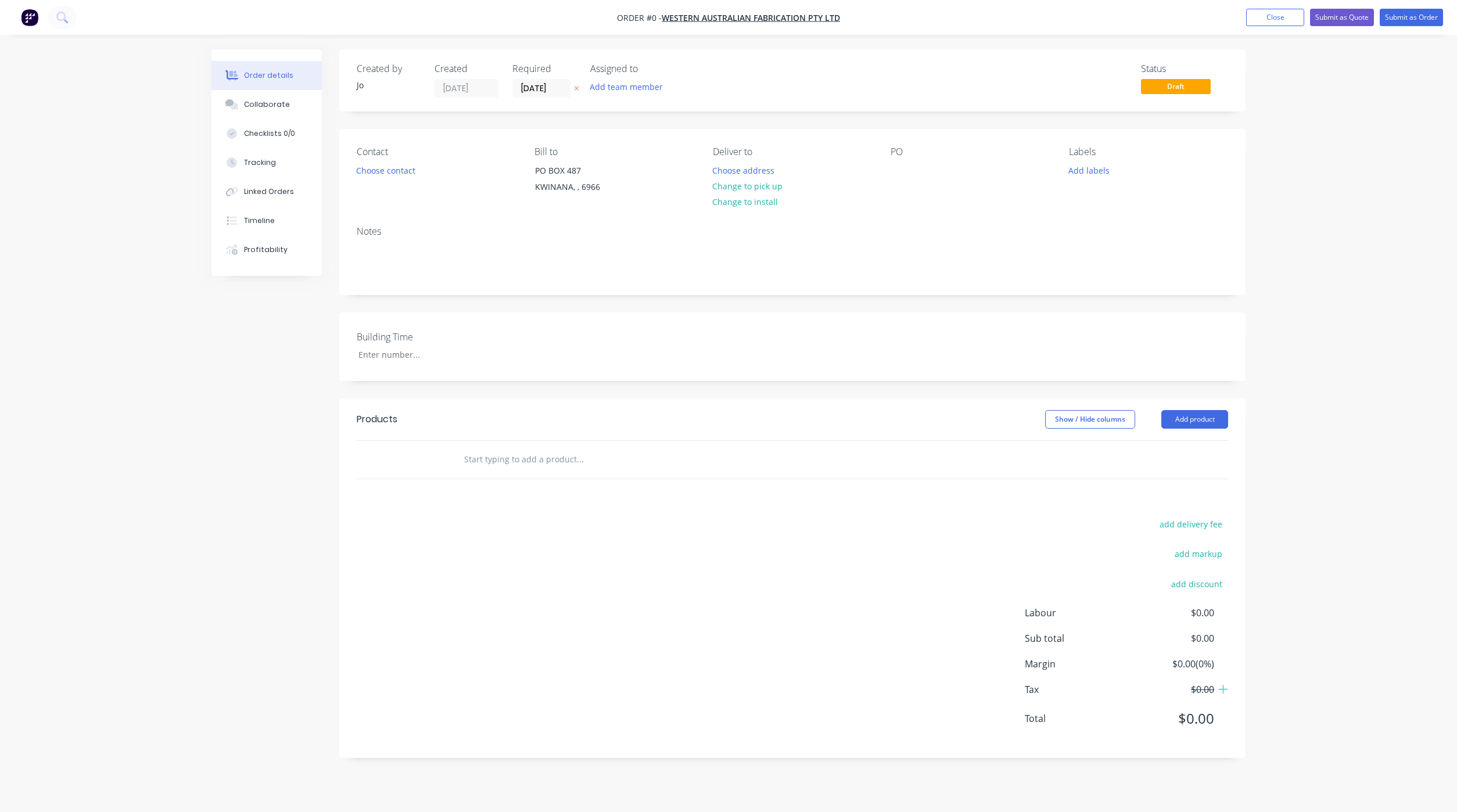
click at [511, 474] on div at bounding box center [659, 460] width 418 height 38
click at [514, 454] on input "text" at bounding box center [580, 459] width 232 height 23
type input "q"
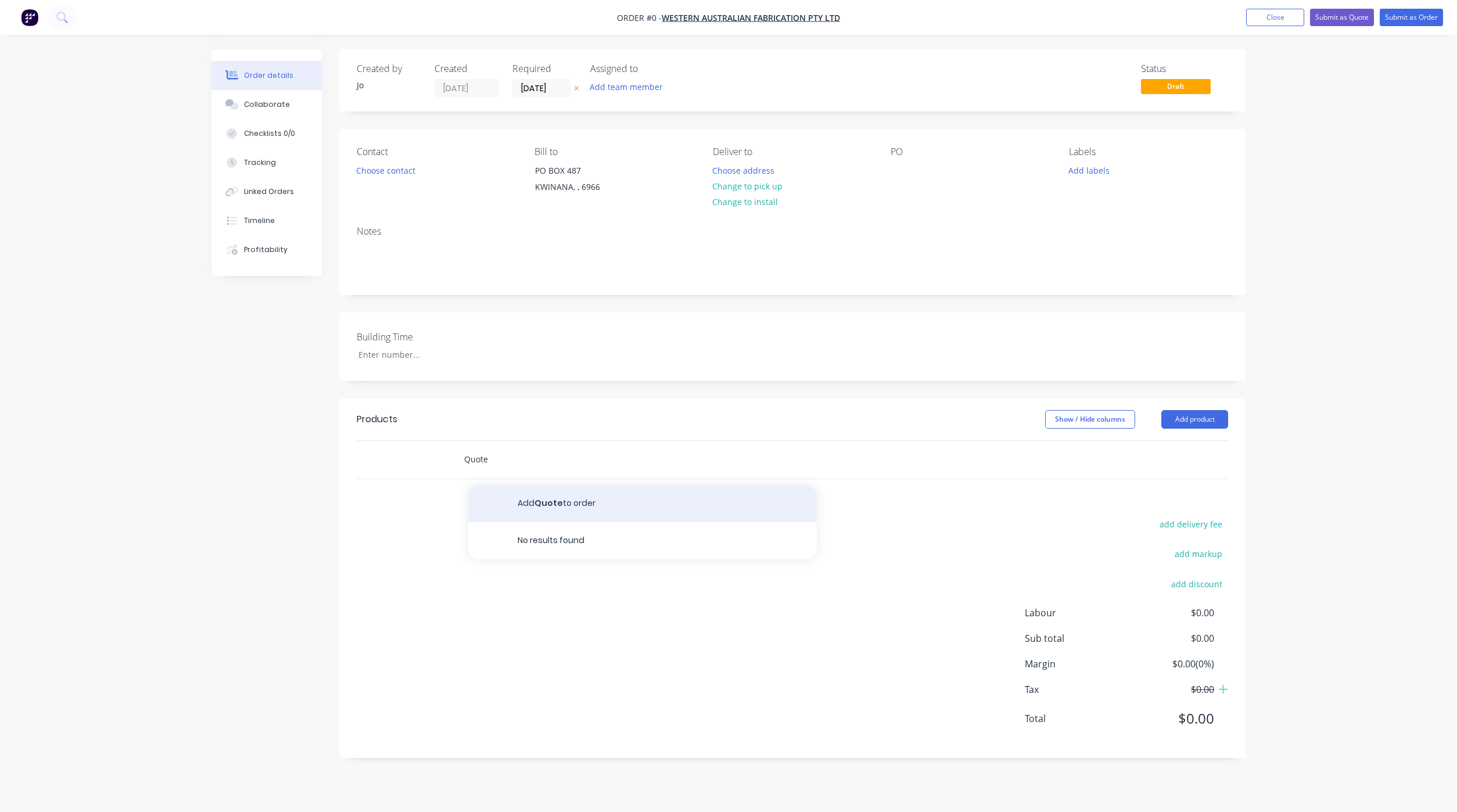
type input "Quote"
click at [546, 513] on button "Add Quote to order" at bounding box center [642, 503] width 348 height 37
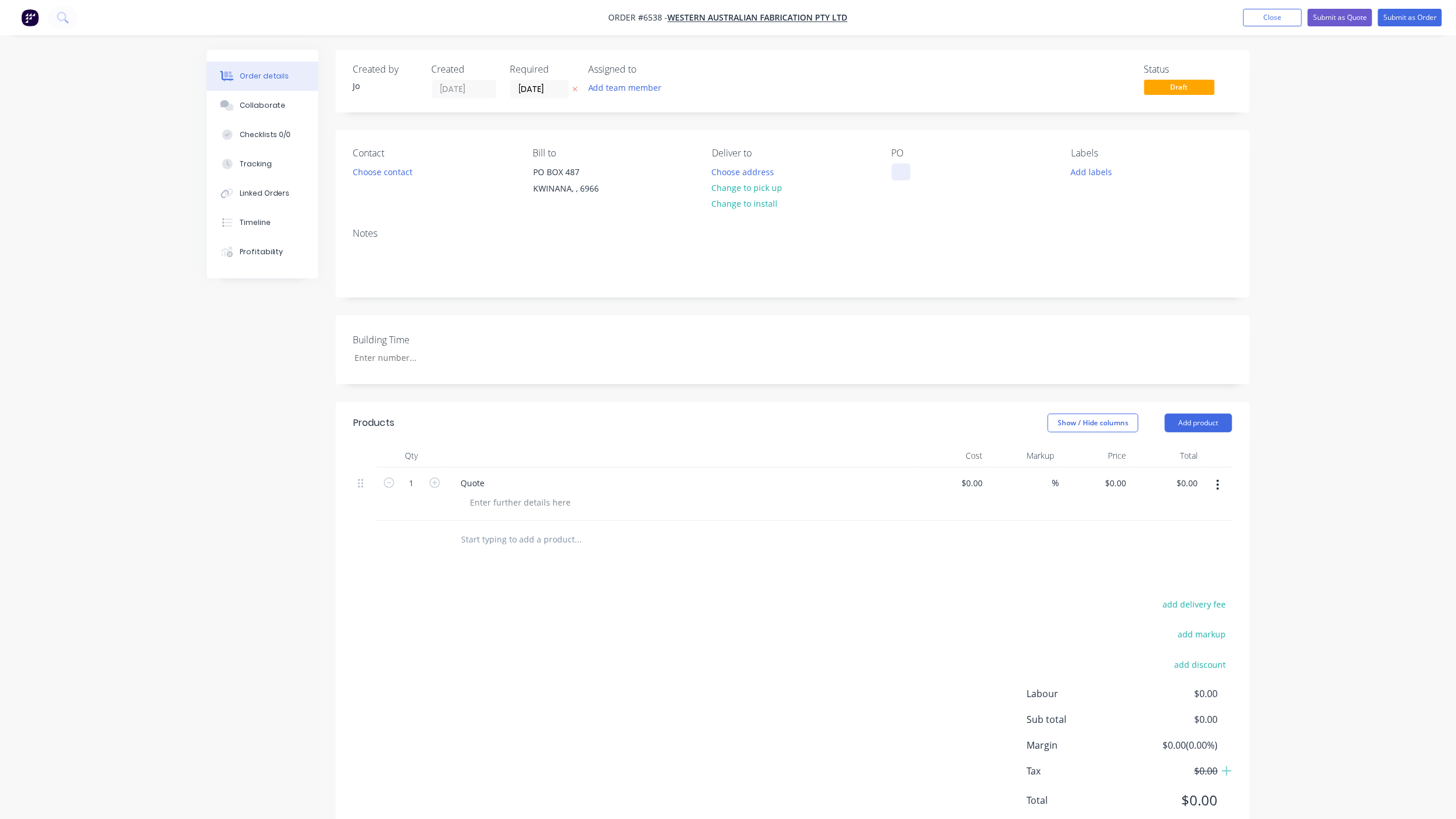
click at [894, 174] on div at bounding box center [901, 171] width 19 height 17
click at [272, 120] on button "Checklists 0/0" at bounding box center [263, 135] width 111 height 29
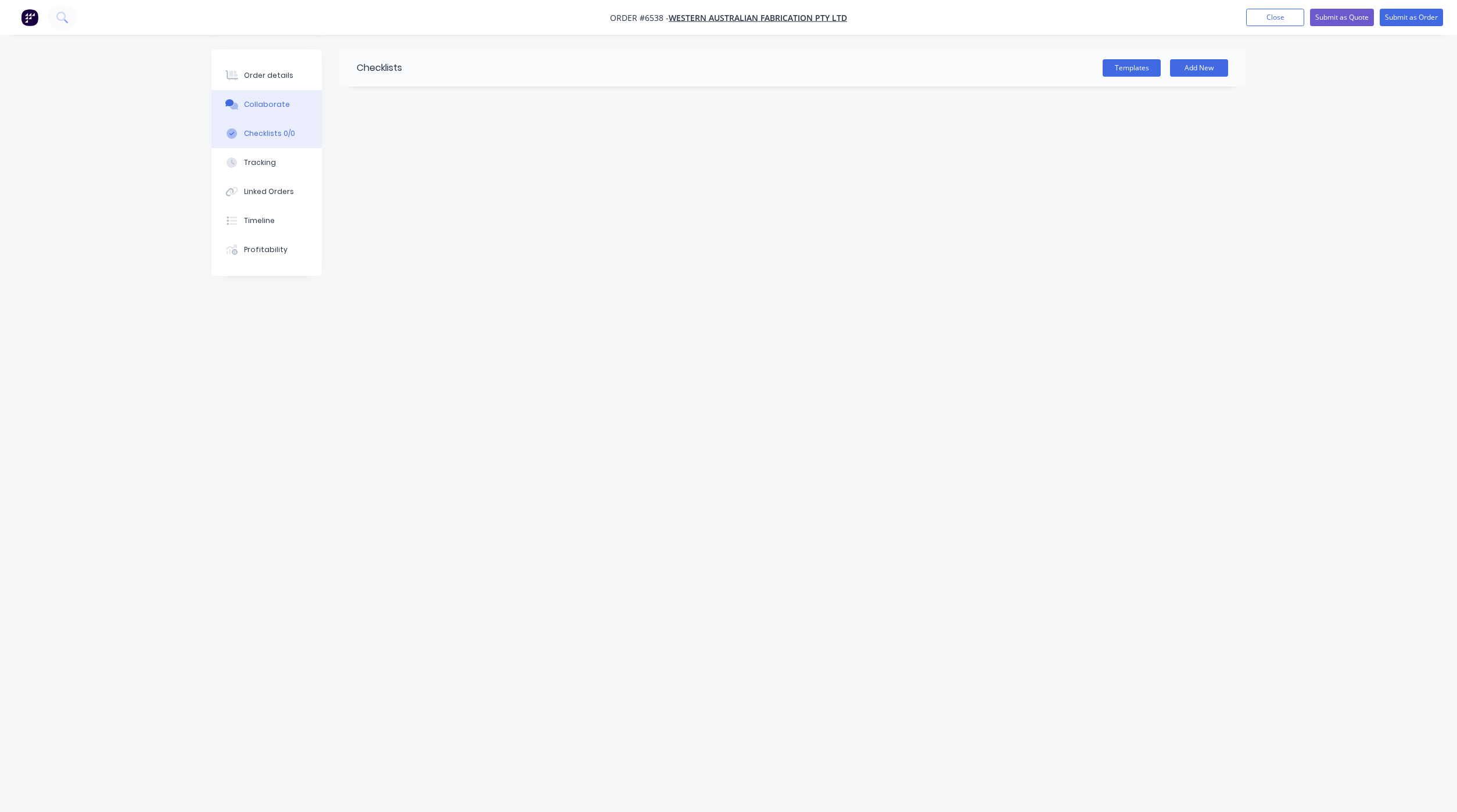
click at [270, 106] on div "Collaborate" at bounding box center [266, 104] width 46 height 10
drag, startPoint x: 1166, startPoint y: 784, endPoint x: 1167, endPoint y: 774, distance: 10.0
click at [1166, 784] on button "Send" at bounding box center [1168, 779] width 46 height 17
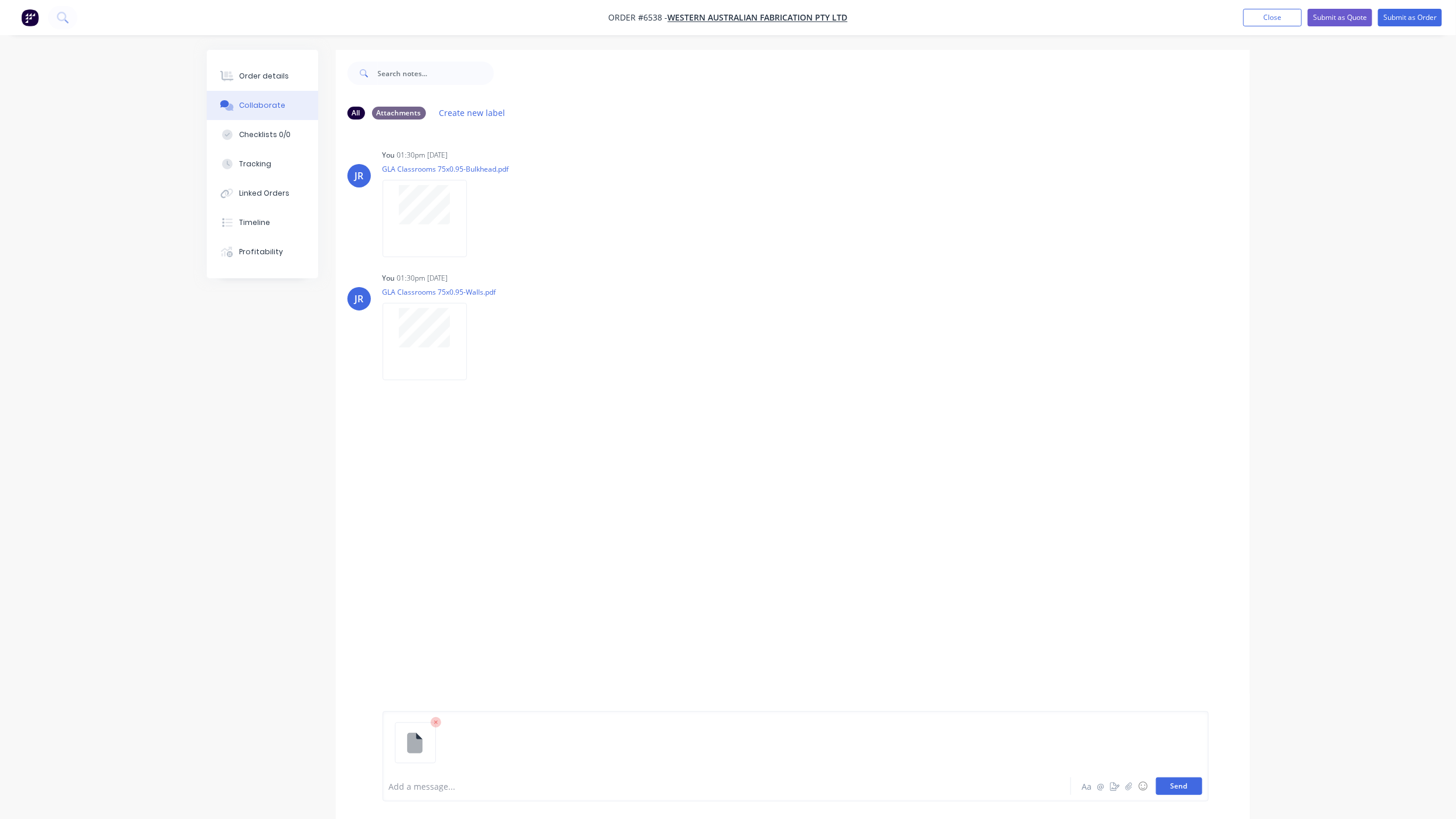
click at [1188, 779] on button "Send" at bounding box center [1179, 786] width 46 height 18
click at [266, 72] on div "Order details" at bounding box center [264, 76] width 50 height 10
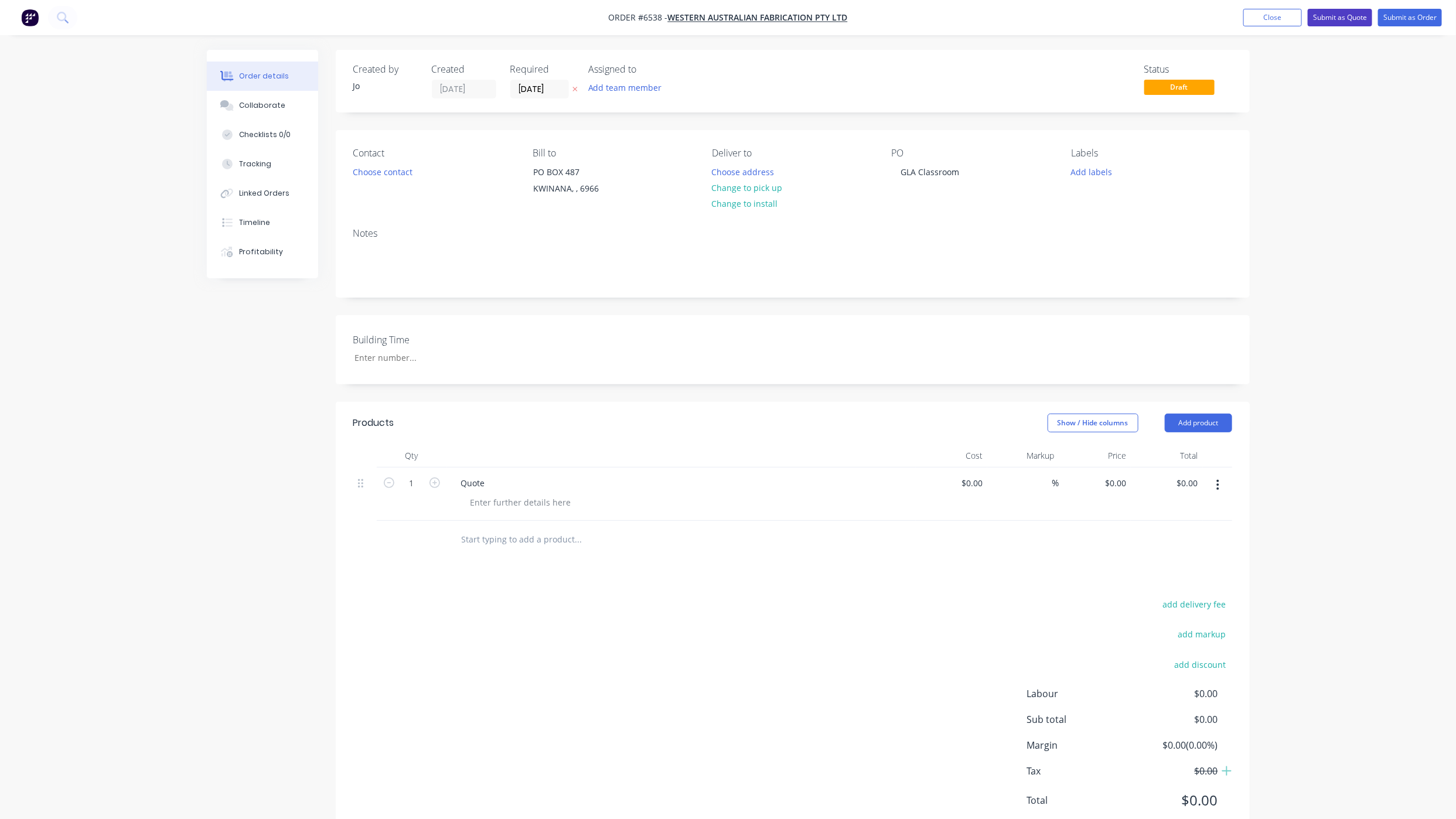
click at [1337, 16] on button "Submit as Quote" at bounding box center [1340, 18] width 64 height 18
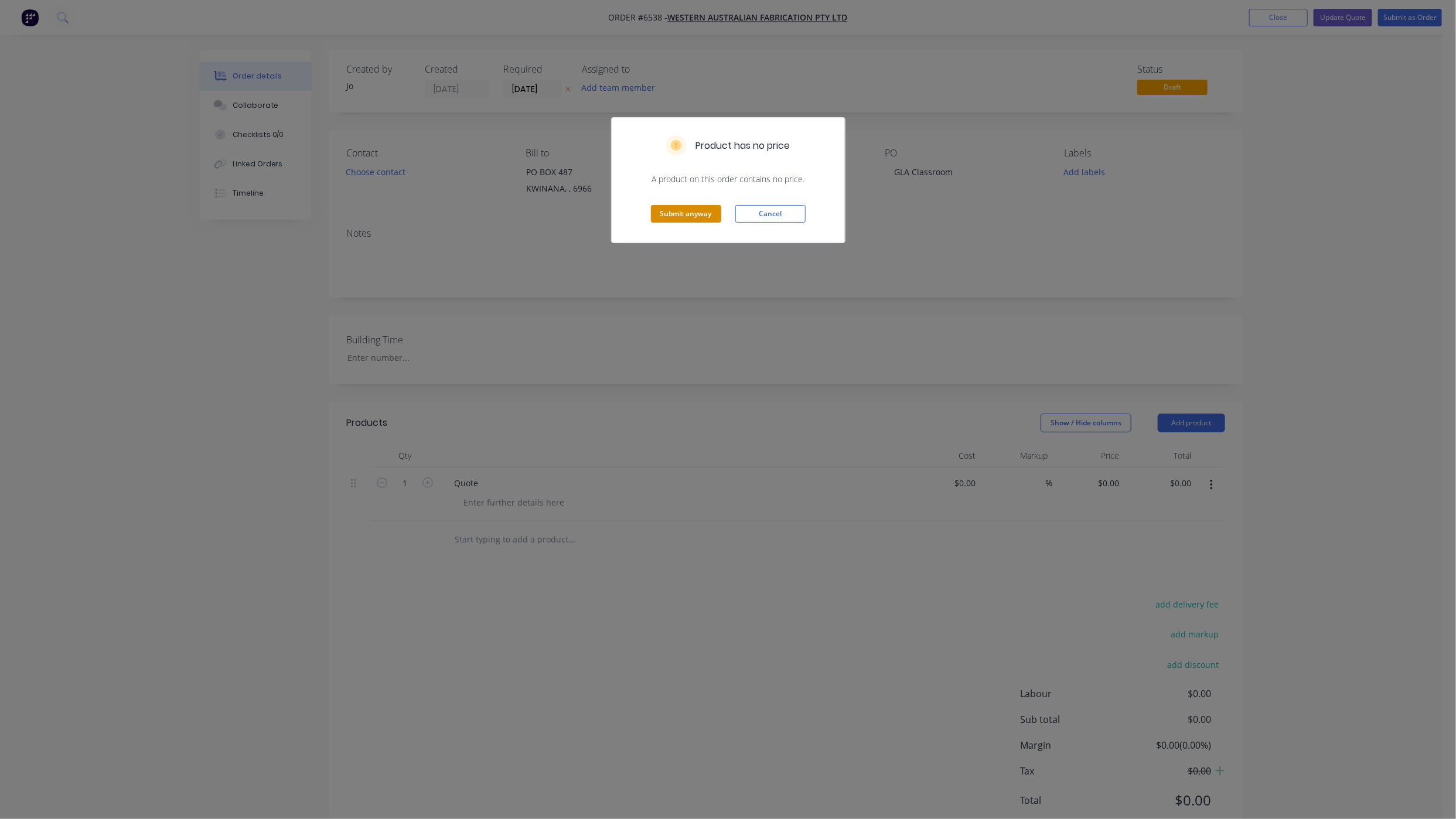
click at [695, 222] on button "Submit anyway" at bounding box center [686, 214] width 70 height 18
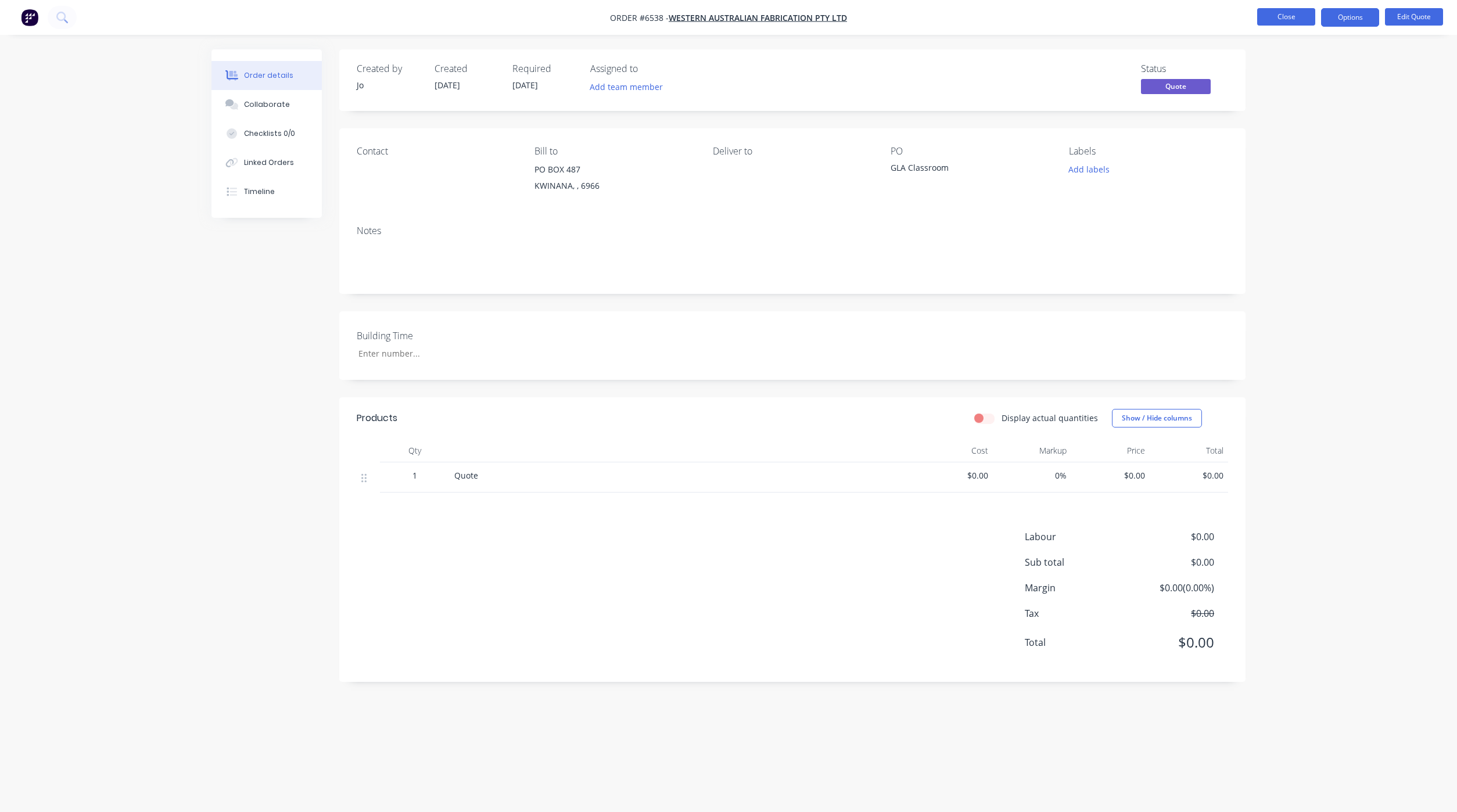
click at [1286, 23] on button "Close" at bounding box center [1286, 17] width 58 height 17
